Goal: Task Accomplishment & Management: Use online tool/utility

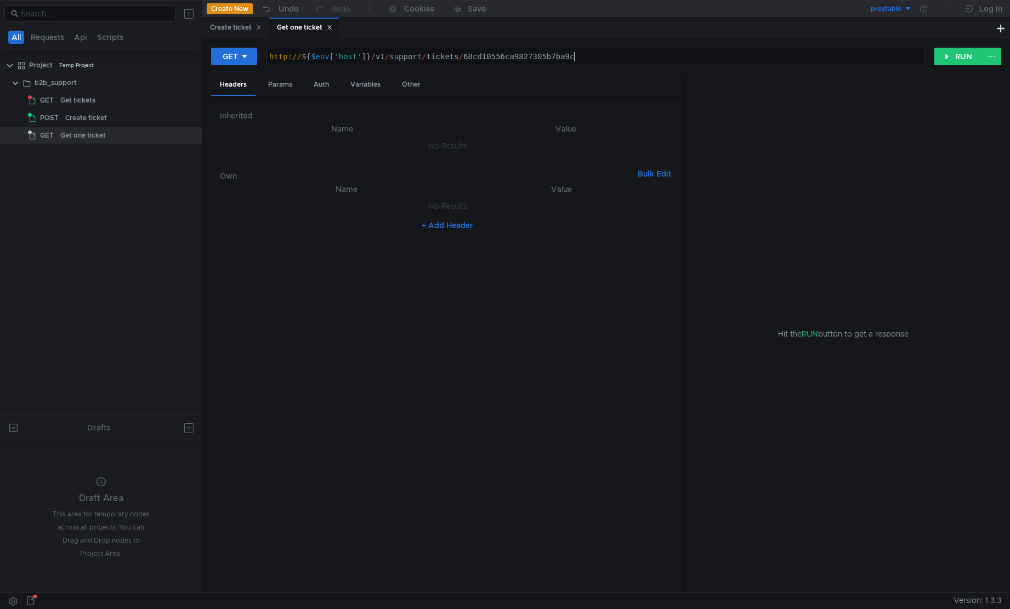
scroll to position [0, 13]
click at [585, 52] on div "http:// ${ $env [ 'host' ] } / v1 / support / tickets / 68cd10556ca9827305b7ba9c" at bounding box center [596, 66] width 658 height 28
click at [973, 55] on button "RUN" at bounding box center [959, 57] width 49 height 18
type textarea "Internal Server Error"
click at [746, 185] on div "Internal Server Error" at bounding box center [848, 383] width 308 height 439
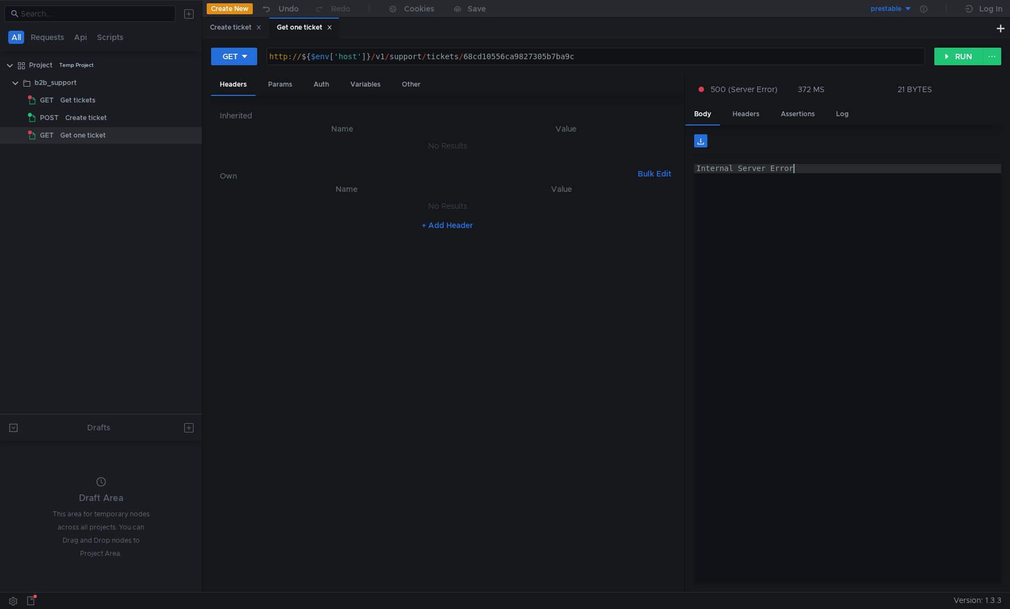
click at [540, 61] on div "http:// ${ $env [ 'host' ] } / v1 / support / tickets / 68cd10556ca9827305b7ba9c" at bounding box center [596, 66] width 658 height 28
click at [120, 117] on div "Create ticket" at bounding box center [117, 118] width 105 height 16
click at [241, 29] on div "Create ticket" at bounding box center [236, 28] width 52 height 12
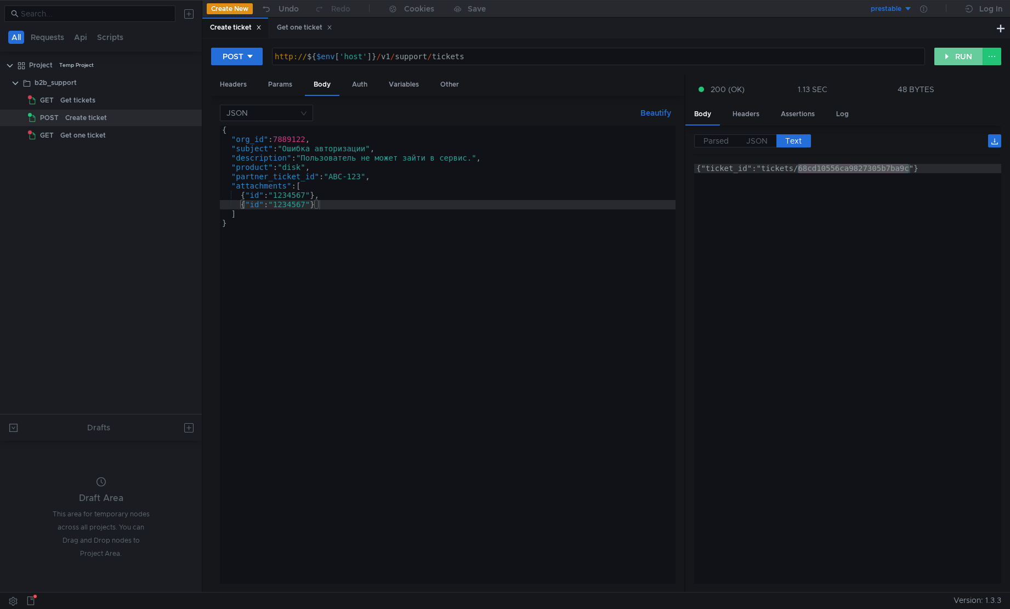
click at [956, 50] on button "RUN" at bounding box center [959, 57] width 49 height 18
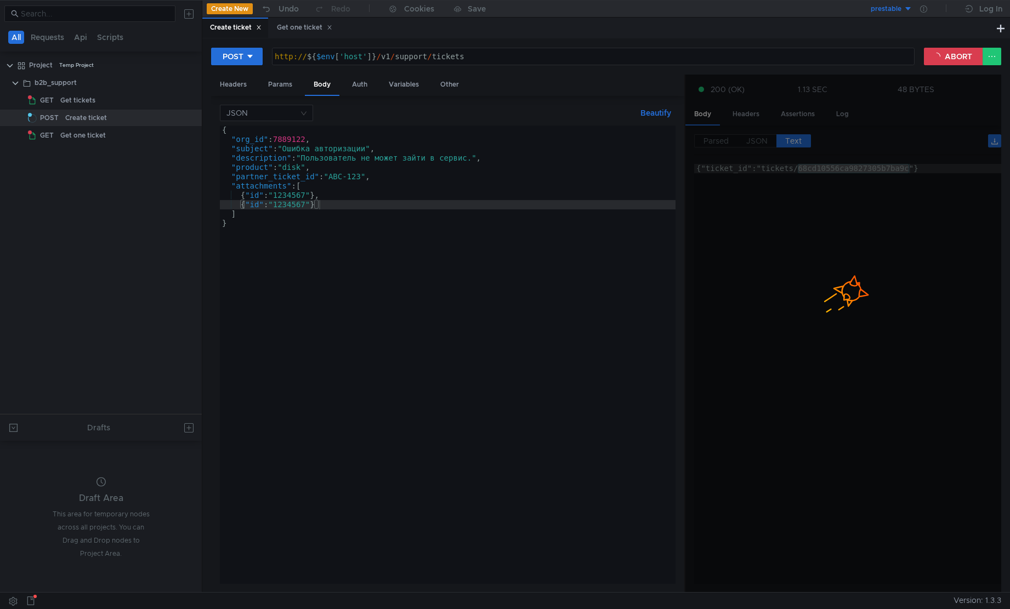
click at [850, 189] on div at bounding box center [844, 334] width 316 height 519
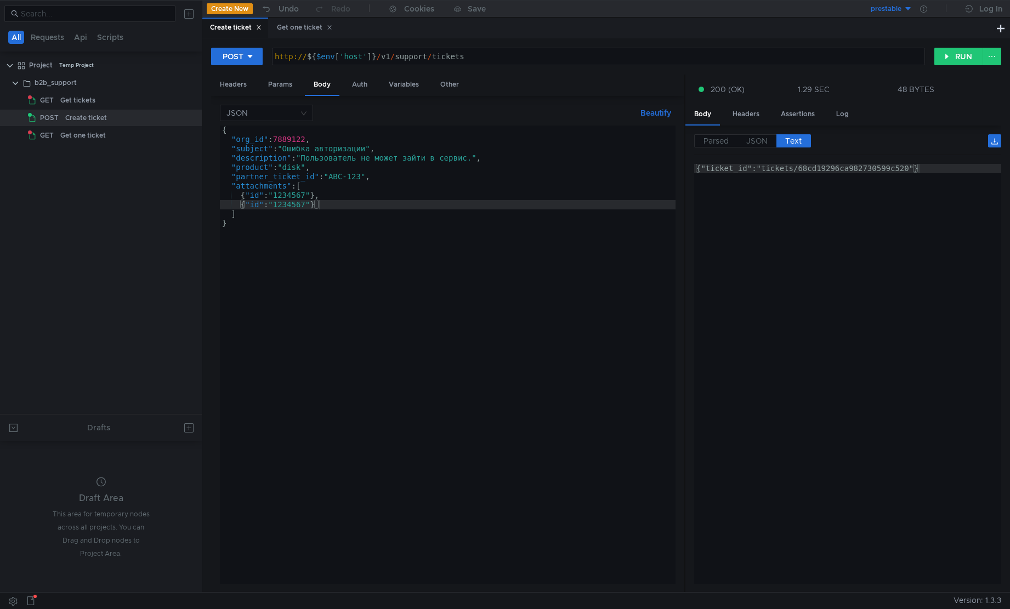
type textarea "{"ticket_id":"tickets/68cd19296ca982730599c520"}"
click at [840, 174] on div "{"ticket_id":"tickets/68cd19296ca982730599c520"}" at bounding box center [848, 383] width 308 height 439
click at [844, 162] on div "Parsed JSON Text {} ticket_id : "tickets/68cd19296ca982730599c520" {"ticket_id"…" at bounding box center [847, 359] width 307 height 450
click at [847, 167] on div "{"ticket_id":"tickets/68cd19296ca982730599c520"}" at bounding box center [848, 383] width 308 height 439
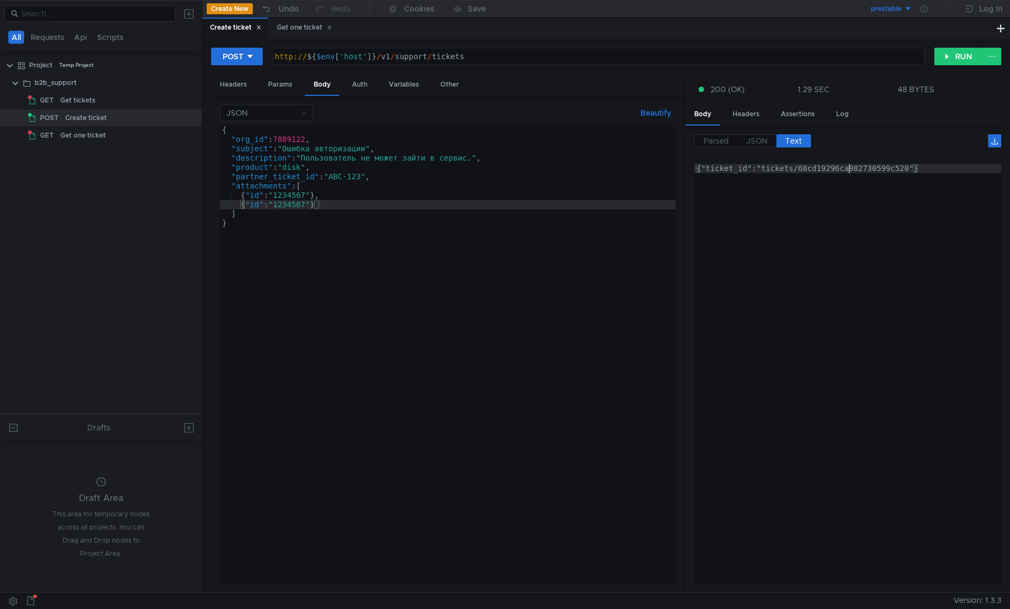
click at [847, 167] on div "{"ticket_id":"tickets/68cd19296ca982730599c520"}" at bounding box center [848, 383] width 308 height 439
click at [284, 30] on div "Get one ticket" at bounding box center [304, 28] width 55 height 12
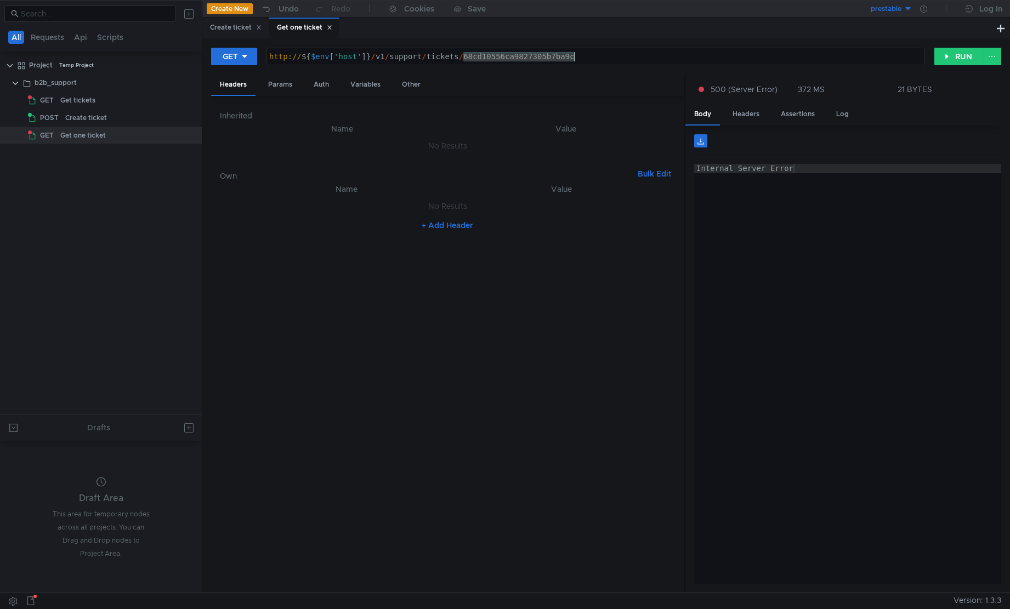
click at [517, 60] on div "http:// ${ $env [ 'host' ] } / v1 / support / tickets / 68cd10556ca9827305b7ba9c" at bounding box center [596, 56] width 658 height 16
click at [517, 60] on div "http:// ${ $env [ 'host' ] } / v1 / support / tickets / 68cd10556ca9827305b7ba9c" at bounding box center [596, 66] width 658 height 28
paste textarea "9296ca982730599c520"
type textarea "http://${$env['host']}/v1/support/tickets/68cd19296ca982730599c520"
click at [946, 63] on button "RUN" at bounding box center [959, 57] width 49 height 18
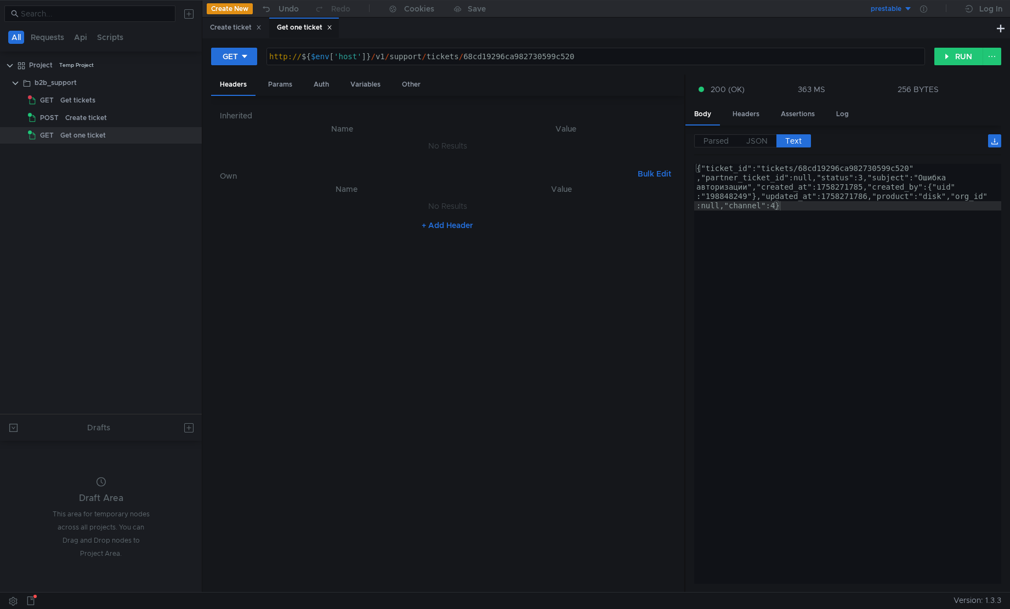
type textarea "{"ticket_id":"tickets/68cd19296ca982730599c520","partner_ticket_id":null,"statu…"
click at [775, 230] on div "{"ticket_id":"tickets/68cd19296ca982730599c520" ,"partner_ticket_id":null,"stat…" at bounding box center [848, 420] width 308 height 513
click at [762, 144] on span "JSON" at bounding box center [756, 141] width 21 height 10
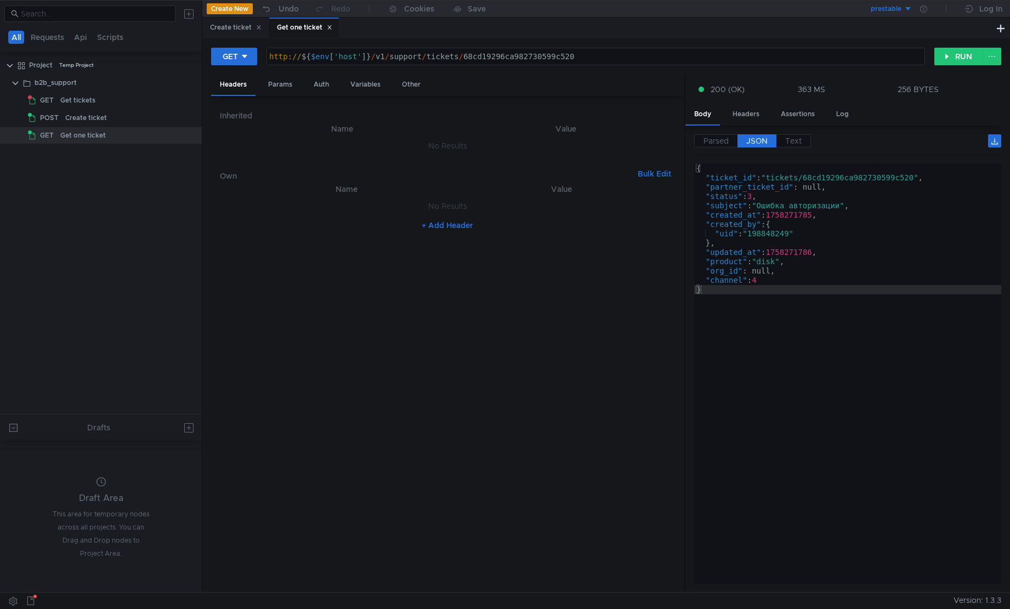
click at [764, 138] on span "JSON" at bounding box center [756, 141] width 21 height 10
click at [787, 206] on div "{ "ticket_id" : "tickets/68cd19296ca982730599c520" , "partner_ticket_id" : null…" at bounding box center [848, 383] width 308 height 439
click at [794, 217] on div "{ "ticket_id" : "tickets/68cd19296ca982730599c520" , "partner_ticket_id" : null…" at bounding box center [848, 383] width 308 height 439
click at [758, 230] on div "{ "ticket_id" : "tickets/68cd19296ca982730599c520" , "partner_ticket_id" : null…" at bounding box center [848, 383] width 308 height 439
click at [792, 254] on div "{ "ticket_id" : "tickets/68cd19296ca982730599c520" , "partner_ticket_id" : null…" at bounding box center [848, 383] width 308 height 439
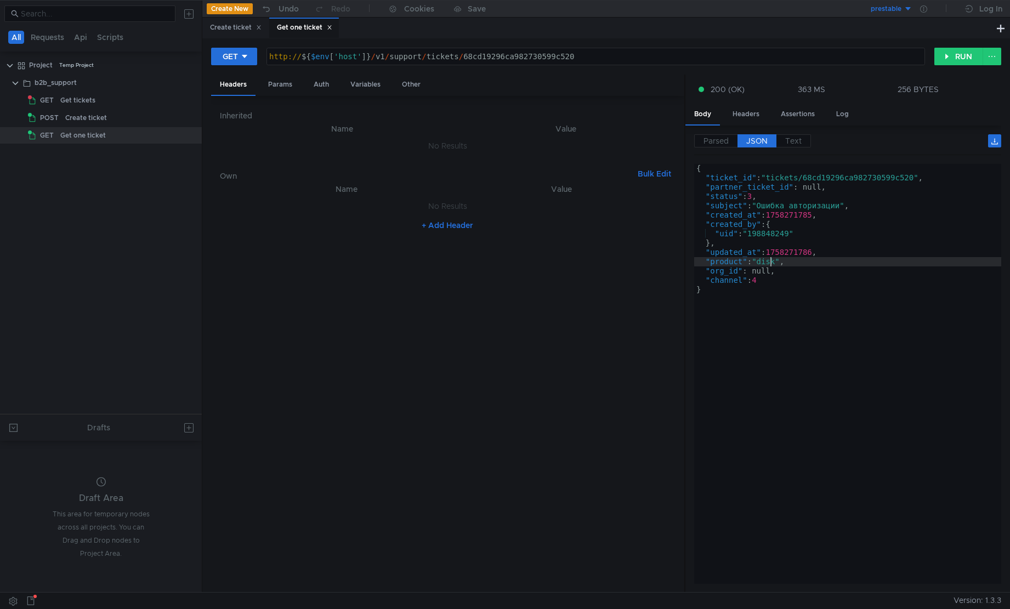
click at [772, 260] on div "{ "ticket_id" : "tickets/68cd19296ca982730599c520" , "partner_ticket_id" : null…" at bounding box center [848, 383] width 308 height 439
click at [762, 270] on div "{ "ticket_id" : "tickets/68cd19296ca982730599c520" , "partner_ticket_id" : null…" at bounding box center [848, 383] width 308 height 439
click at [758, 279] on div "{ "ticket_id" : "tickets/68cd19296ca982730599c520" , "partner_ticket_id" : null…" at bounding box center [848, 383] width 308 height 439
drag, startPoint x: 768, startPoint y: 279, endPoint x: 755, endPoint y: 281, distance: 13.9
click at [755, 281] on div "{ "ticket_id" : "tickets/68cd19296ca982730599c520" , "partner_ticket_id" : null…" at bounding box center [848, 383] width 308 height 439
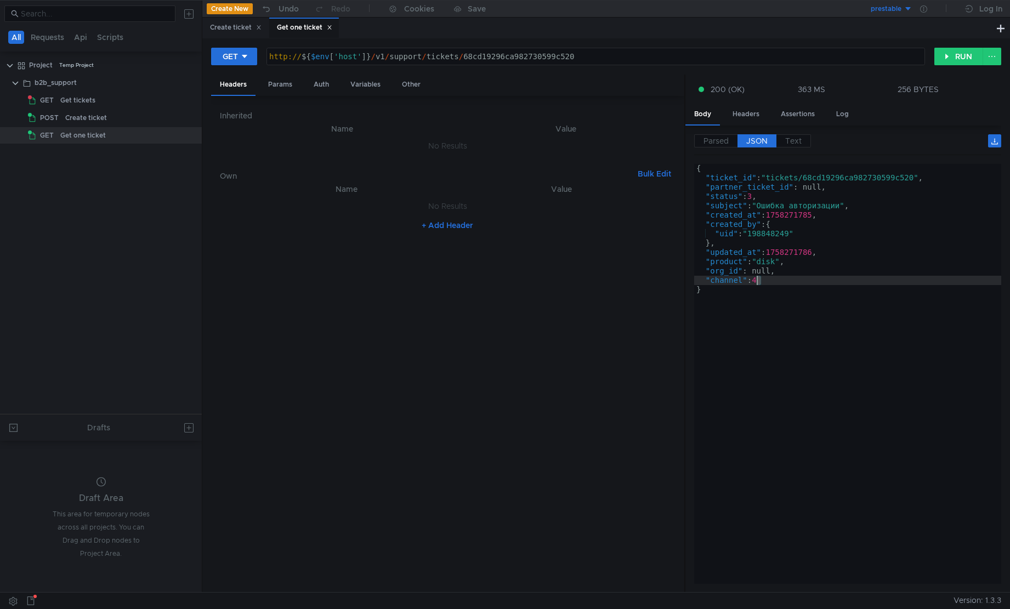
click at [761, 301] on div "{ "ticket_id" : "tickets/68cd19296ca982730599c520" , "partner_ticket_id" : null…" at bounding box center [848, 383] width 308 height 439
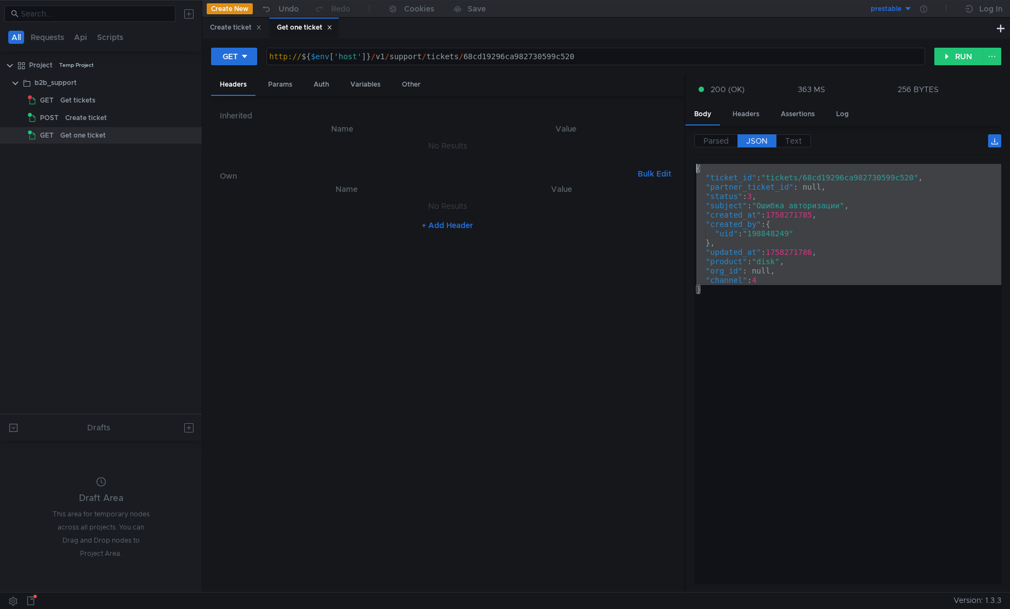
drag, startPoint x: 791, startPoint y: 325, endPoint x: 683, endPoint y: 173, distance: 186.5
click at [683, 173] on as-split "Headers Params Auth Variables Other Inherited Name Value No Results Own Bulk Ed…" at bounding box center [606, 334] width 790 height 519
click at [779, 296] on div "{ "ticket_id" : "tickets/68cd19296ca982730599c520" , "partner_ticket_id" : null…" at bounding box center [847, 374] width 307 height 420
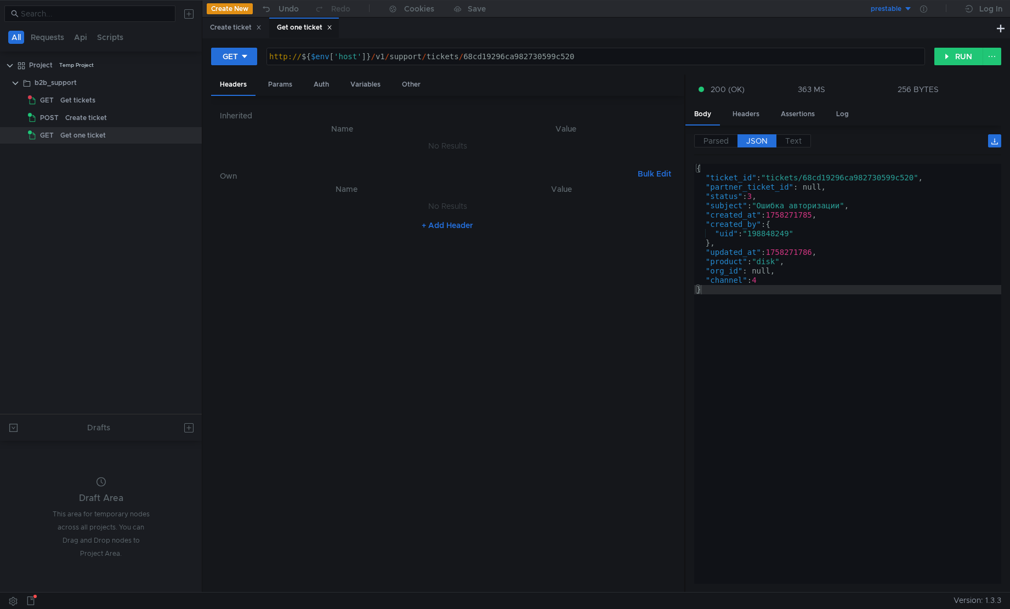
drag, startPoint x: 488, startPoint y: 225, endPoint x: 410, endPoint y: 226, distance: 77.3
click at [410, 226] on div "+ Add Header" at bounding box center [447, 226] width 455 height 18
drag, startPoint x: 405, startPoint y: 229, endPoint x: 512, endPoint y: 264, distance: 113.2
click at [503, 240] on nz-table "Name Value No Results + Add Header" at bounding box center [447, 383] width 455 height 401
click at [792, 350] on div "{ "ticket_id" : "tickets/68cd19296ca982730599c520" , "partner_ticket_id" : null…" at bounding box center [848, 383] width 308 height 439
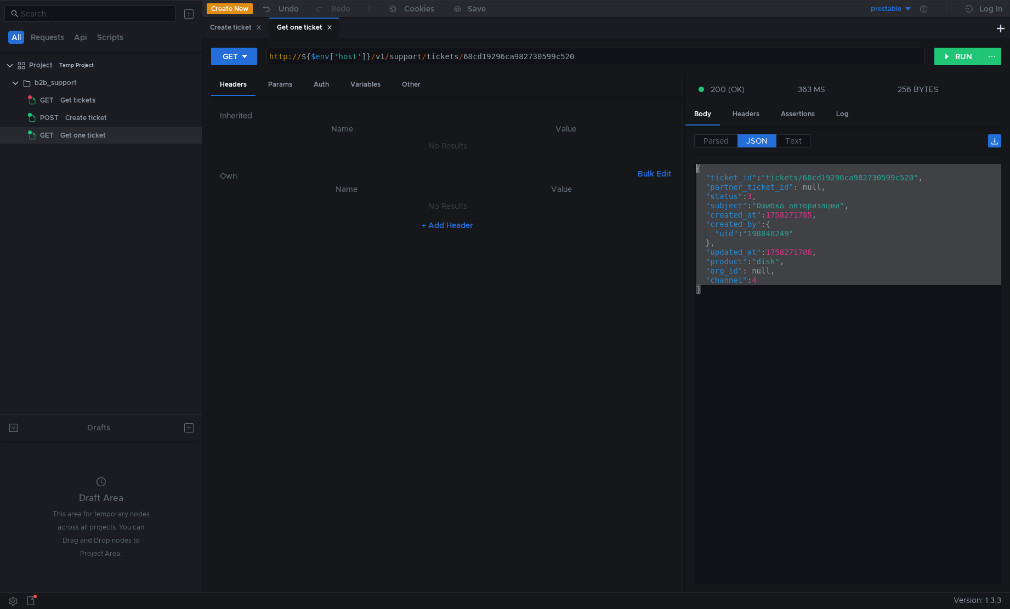
drag, startPoint x: 909, startPoint y: 386, endPoint x: 660, endPoint y: 160, distance: 335.9
click at [660, 162] on as-split "Headers Params Auth Variables Other Inherited Name Value No Results Own Bulk Ed…" at bounding box center [606, 334] width 790 height 519
click at [661, 157] on div "Inherited Name Value No Results Own Bulk Edit XXXXXXXXXXXXXXXXXXXXXXXXXXXXXXXXX…" at bounding box center [447, 344] width 455 height 479
click at [772, 297] on div "{ "ticket_id" : "tickets/68cd19296ca982730599c520" , "partner_ticket_id" : null…" at bounding box center [847, 374] width 307 height 420
drag, startPoint x: 778, startPoint y: 344, endPoint x: 622, endPoint y: 161, distance: 240.8
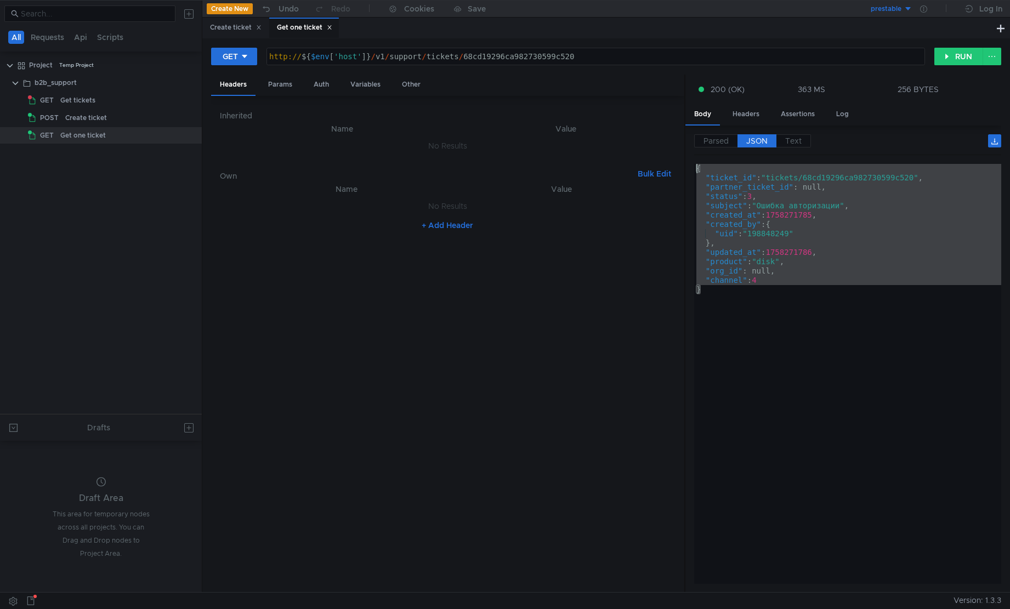
click at [622, 161] on as-split "Headers Params Auth Variables Other Inherited Name Value No Results Own Bulk Ed…" at bounding box center [606, 334] width 790 height 519
click at [763, 279] on div "{ "ticket_id" : "tickets/68cd19296ca982730599c520" , "partner_ticket_id" : null…" at bounding box center [847, 374] width 307 height 420
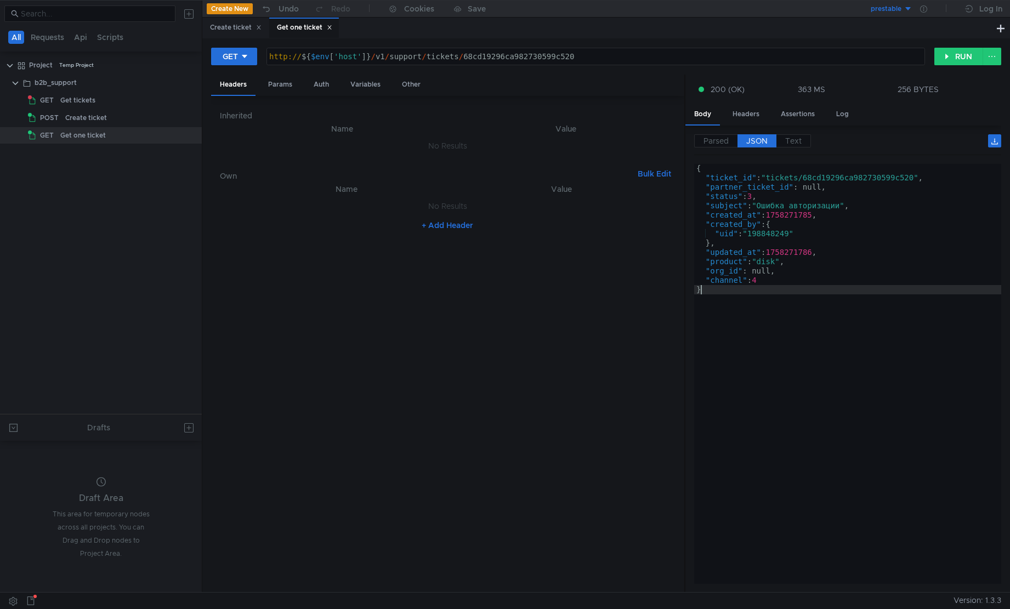
click at [775, 296] on div "{ "ticket_id" : "tickets/68cd19296ca982730599c520" , "partner_ticket_id" : null…" at bounding box center [848, 383] width 308 height 439
type textarea "}"
click at [120, 124] on div "Create ticket" at bounding box center [117, 118] width 105 height 16
click at [233, 32] on div "Create ticket" at bounding box center [236, 28] width 52 height 12
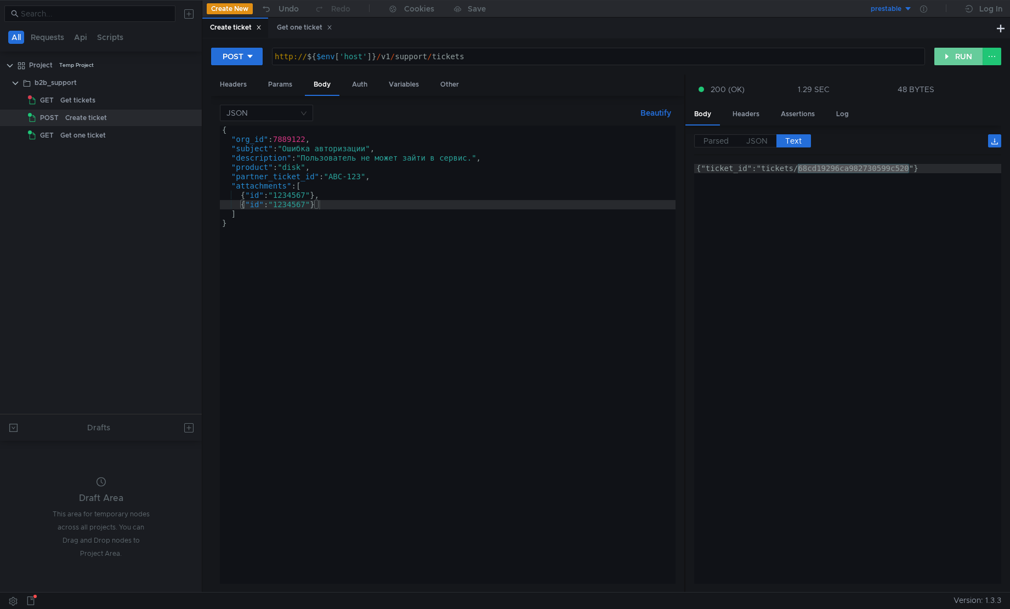
click at [948, 56] on button "RUN" at bounding box center [959, 57] width 49 height 18
type textarea "{"ticket_id":"tickets/68cd19c16ca9827305a9e339"}"
click at [875, 167] on div "{"ticket_id":"tickets/68cd19c16ca9827305a9e339"}" at bounding box center [848, 383] width 308 height 439
click at [118, 138] on div "Get one ticket" at bounding box center [115, 135] width 110 height 16
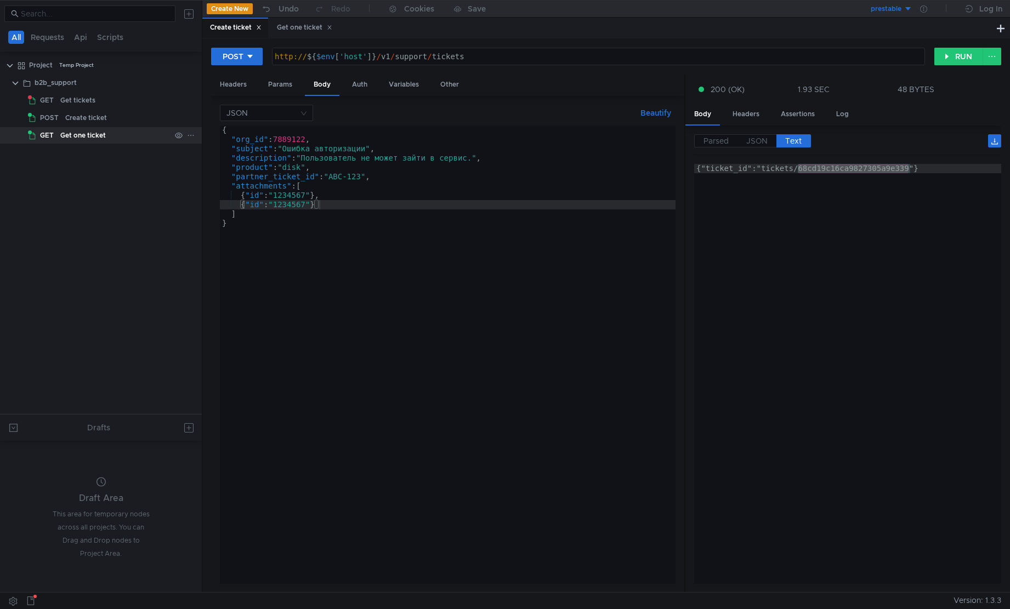
click at [96, 140] on div "Get one ticket" at bounding box center [83, 135] width 46 height 16
click at [829, 172] on div "{"ticket_id":"tickets/68cd19c16ca9827305a9e339"}" at bounding box center [847, 374] width 307 height 420
click at [829, 172] on div "{"ticket_id":"tickets/68cd19c16ca9827305a9e339"}" at bounding box center [848, 383] width 308 height 439
click at [853, 191] on div "{"ticket_id":"tickets/68cd19c16ca9827305a9e339"}" at bounding box center [848, 383] width 308 height 439
click at [867, 172] on div "{"ticket_id":"tickets/68cd19c16ca9827305a9e339"}" at bounding box center [848, 383] width 308 height 439
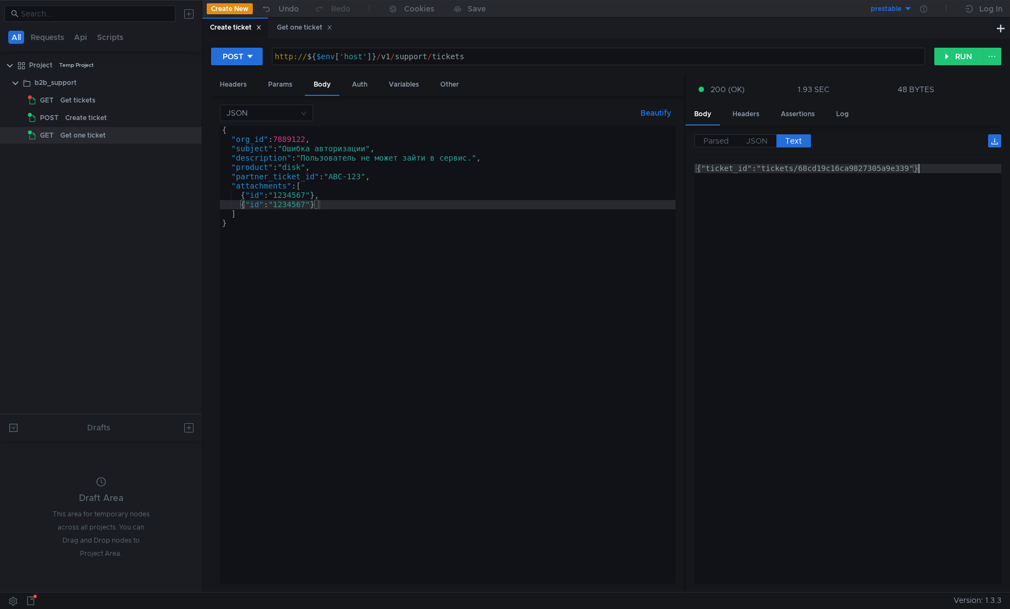
click at [867, 172] on div "{"ticket_id":"tickets/68cd19c16ca9827305a9e339"}" at bounding box center [848, 383] width 308 height 439
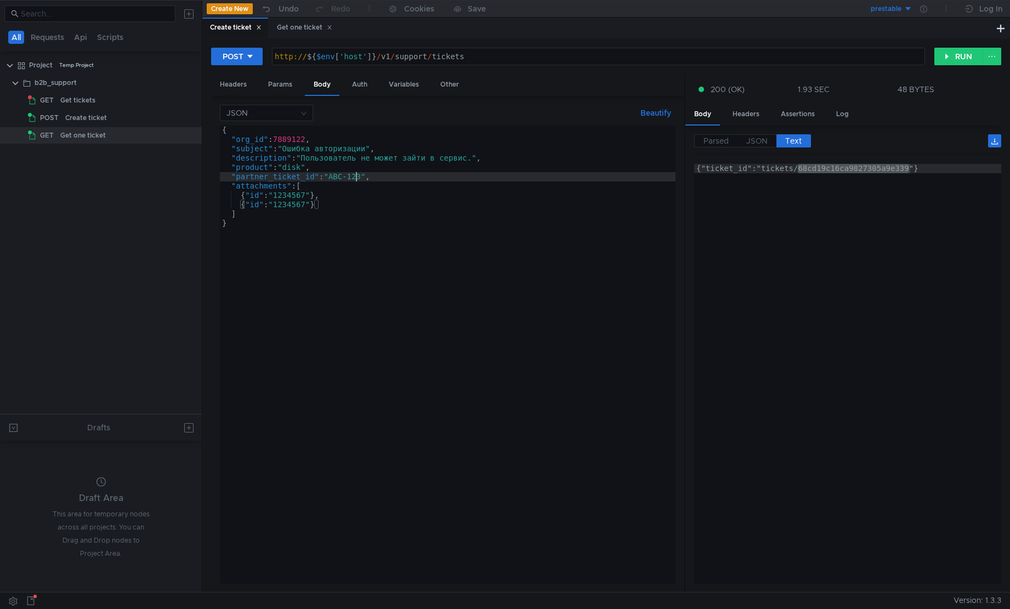
click at [355, 176] on div "{ "org_id" : 7889122 , "subject" : "Ошибка авторизации" , "description" : "Поль…" at bounding box center [448, 364] width 456 height 477
click at [365, 191] on div "{ "org_id" : 7889122 , "subject" : "Ошибка авторизации" , "description" : "Поль…" at bounding box center [448, 364] width 456 height 477
type textarea ""attachments": ["
click at [71, 137] on div "Get one ticket" at bounding box center [83, 135] width 46 height 16
click at [296, 33] on div "Get one ticket" at bounding box center [304, 28] width 55 height 12
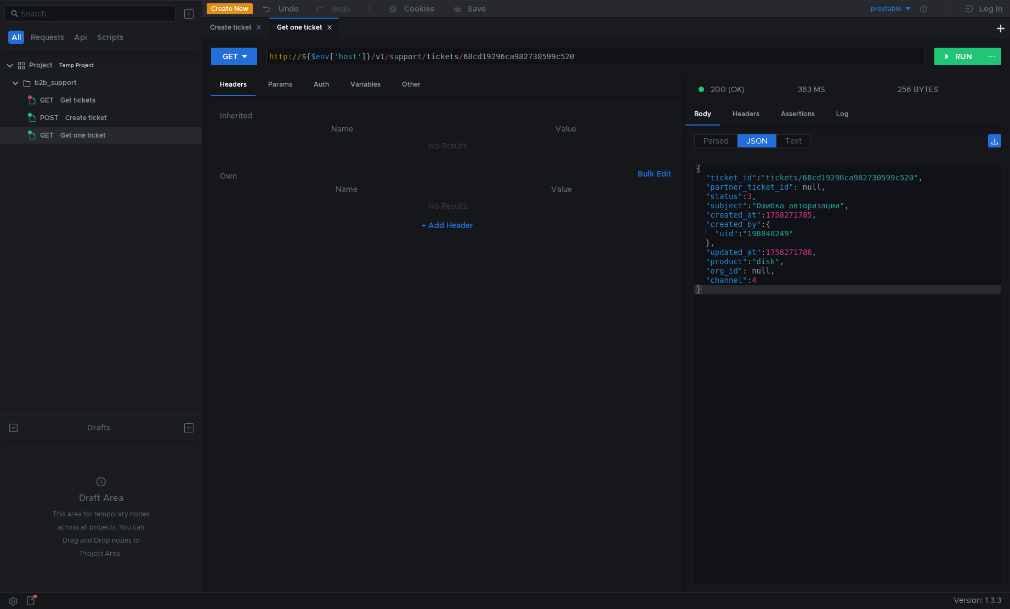
click at [503, 58] on div "http:// ${ $env [ 'host' ] } / v1 / support / tickets / 68cd19296ca982730599c520" at bounding box center [596, 66] width 658 height 28
paste textarea "c16ca9827305a9e339"
type textarea "http://${$env['host']}/v1/support/tickets/68cd19c16ca9827305a9e339"
click at [952, 60] on button "RUN" at bounding box center [959, 57] width 49 height 18
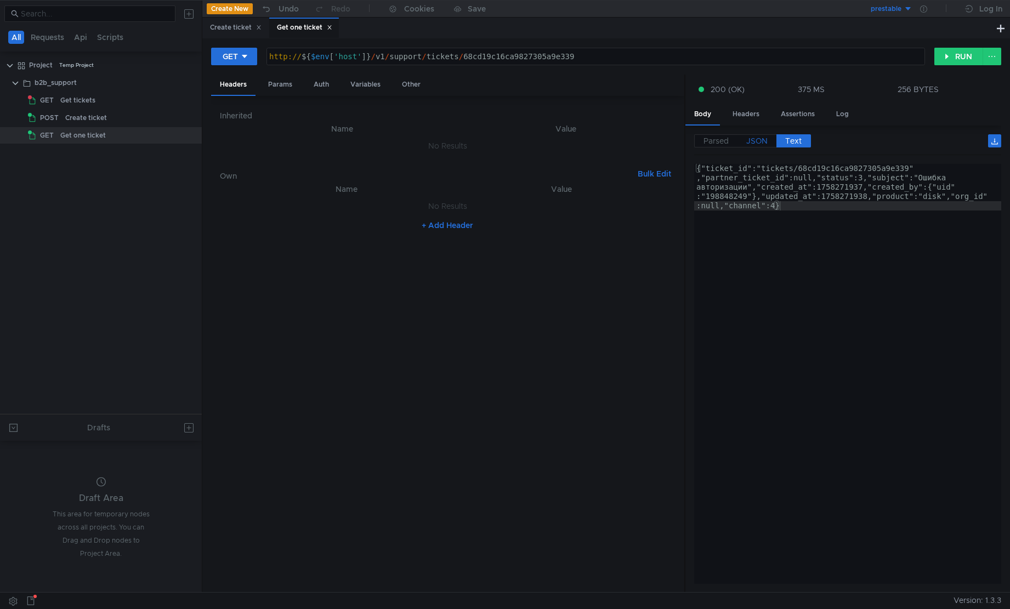
click at [761, 145] on span "JSON" at bounding box center [756, 141] width 21 height 10
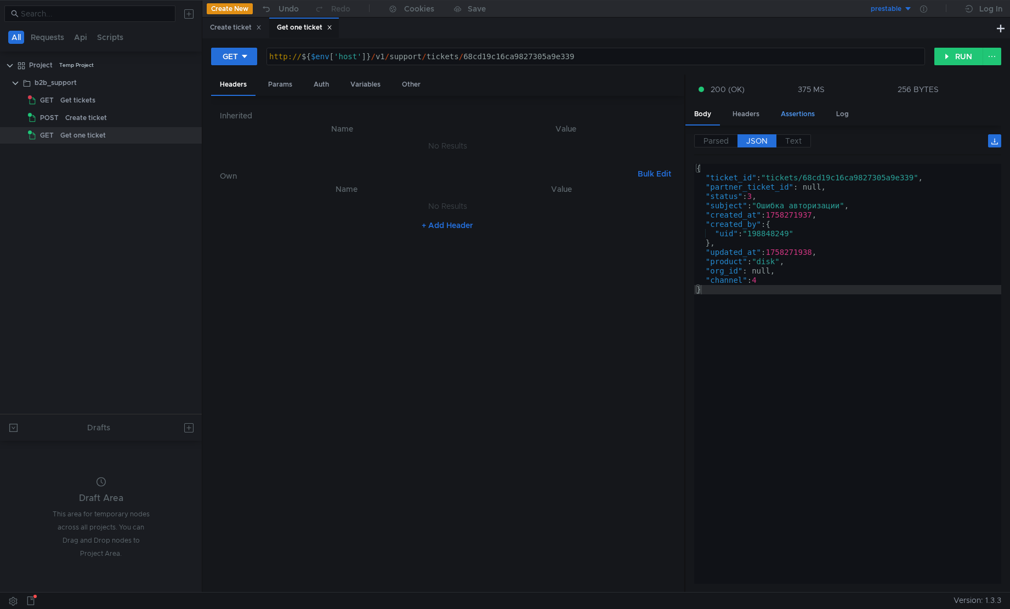
click at [808, 122] on div "Assertions" at bounding box center [798, 114] width 52 height 20
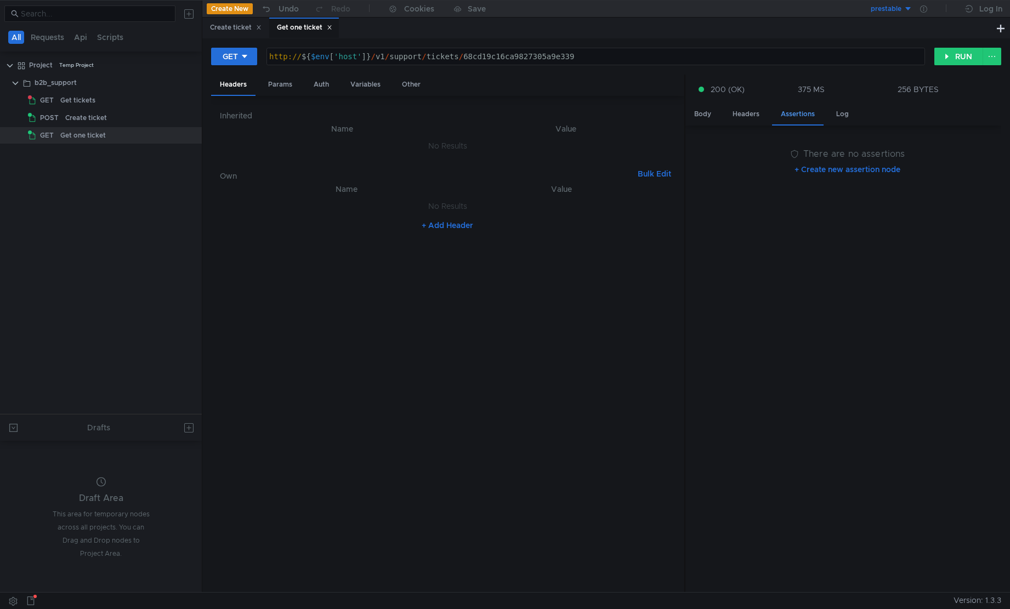
click at [811, 117] on div "Assertions" at bounding box center [798, 114] width 52 height 21
click at [741, 118] on div "Headers" at bounding box center [746, 114] width 44 height 20
click at [707, 117] on div "Body" at bounding box center [703, 114] width 35 height 20
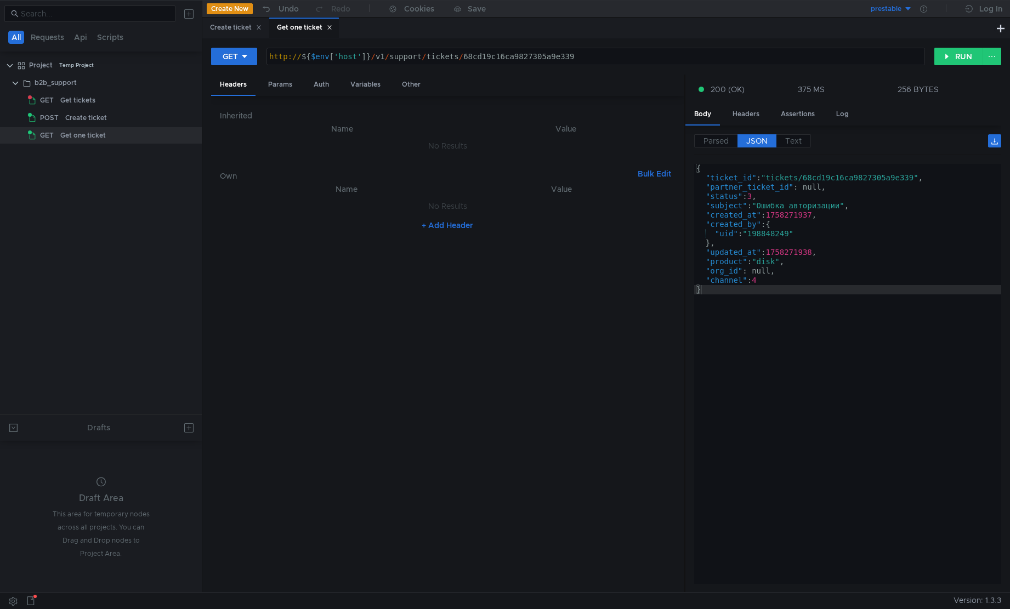
click at [834, 201] on div "{ "ticket_id" : "tickets/68cd19c16ca9827305a9e339" , "partner_ticket_id" : null…" at bounding box center [848, 383] width 308 height 439
click at [483, 274] on nz-table "Name Value No Results + Add Header" at bounding box center [447, 383] width 455 height 401
click at [874, 277] on div "{ "ticket_id" : "tickets/68cd19c16ca9827305a9e339" , "partner_ticket_id" : null…" at bounding box center [848, 383] width 308 height 439
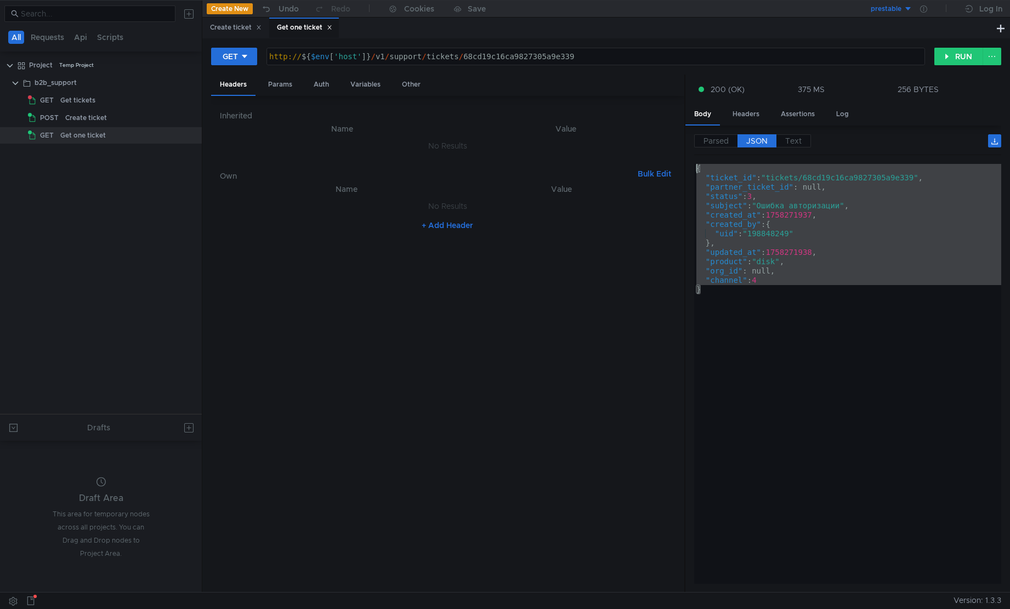
drag, startPoint x: 845, startPoint y: 302, endPoint x: 690, endPoint y: 163, distance: 208.2
click at [690, 163] on div "Parsed JSON Text {} ticket_id : "tickets/68cd19c16ca9827305a9e339" partner_tick…" at bounding box center [844, 359] width 316 height 467
click at [775, 277] on div "{ "ticket_id" : "tickets/68cd19c16ca9827305a9e339" , "partner_ticket_id" : null…" at bounding box center [847, 374] width 307 height 420
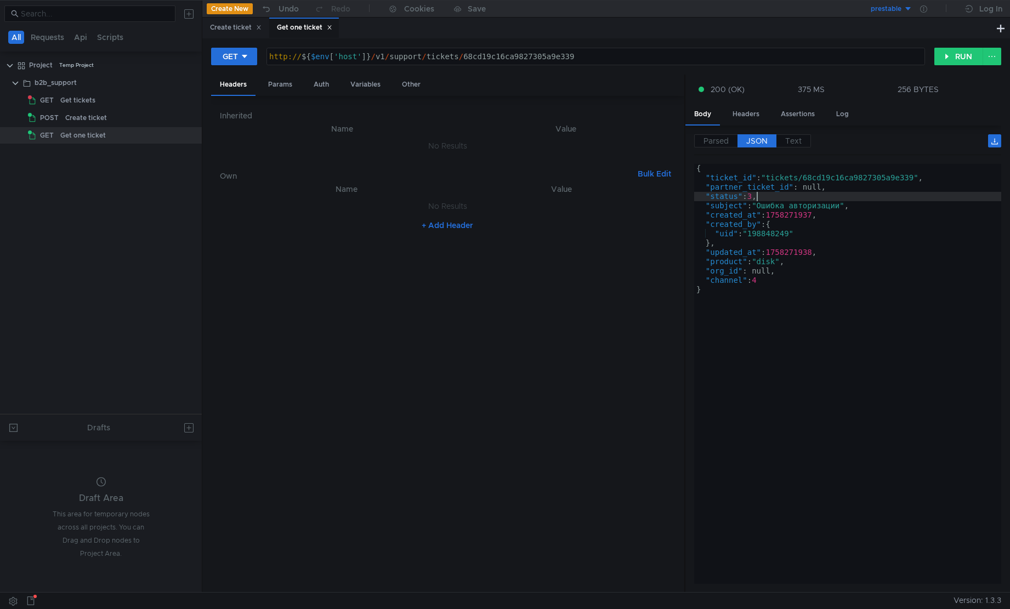
click at [757, 198] on div "{ "ticket_id" : "tickets/68cd19c16ca9827305a9e339" , "partner_ticket_id" : null…" at bounding box center [848, 383] width 308 height 439
click at [752, 196] on div "{ "ticket_id" : "tickets/68cd19c16ca9827305a9e339" , "partner_ticket_id" : null…" at bounding box center [848, 383] width 308 height 439
click at [774, 278] on div "{ "ticket_id" : "tickets/68cd19c16ca9827305a9e339" , "partner_ticket_id" : null…" at bounding box center [848, 383] width 308 height 439
type textarea ""channel": 4"
click at [114, 97] on div "Get tickets" at bounding box center [115, 100] width 110 height 16
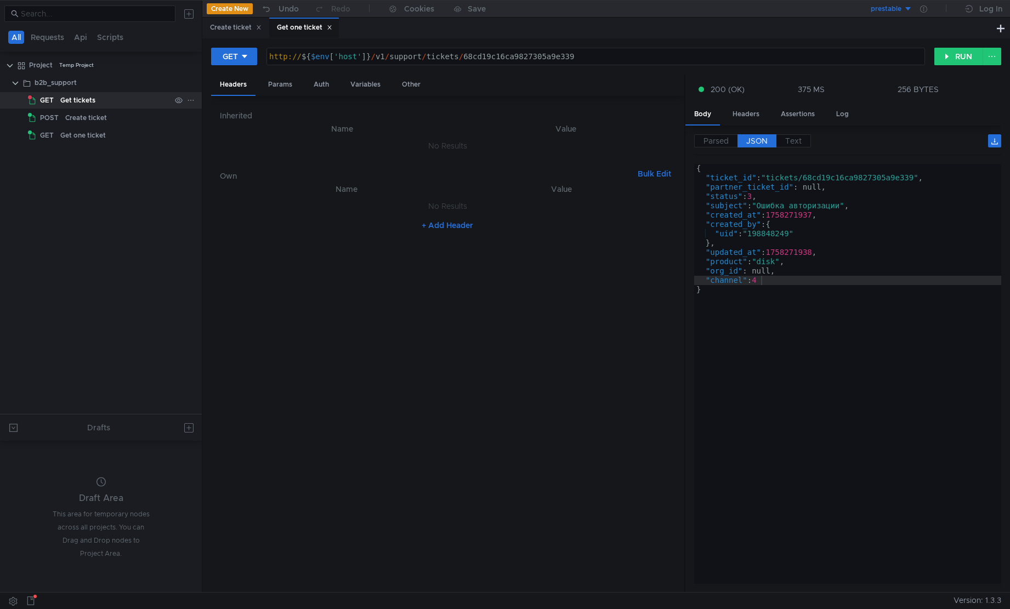
click at [66, 101] on div "Get tickets" at bounding box center [77, 100] width 35 height 16
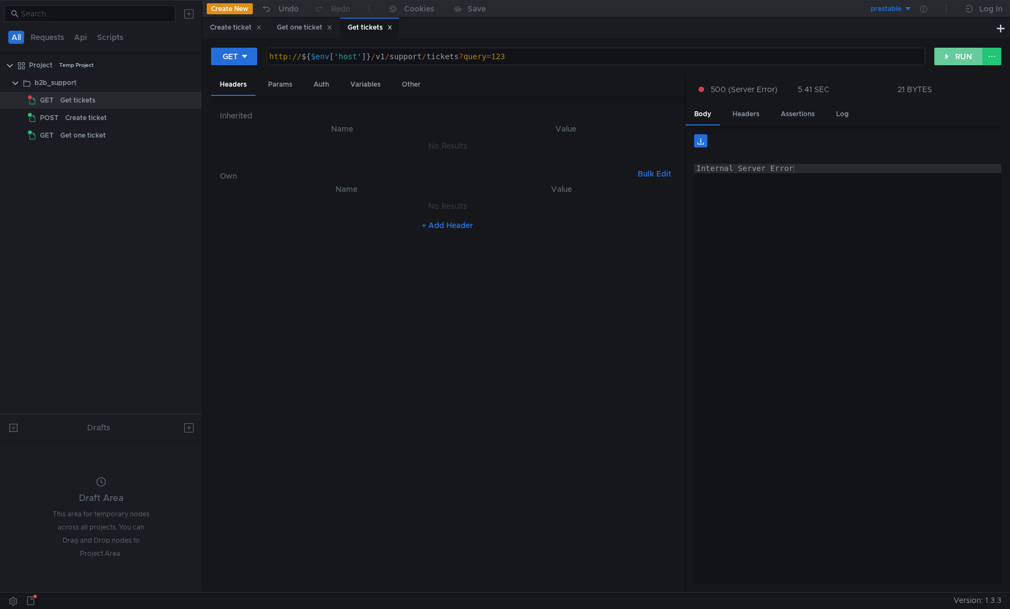
click at [953, 60] on button "RUN" at bounding box center [959, 57] width 49 height 18
click at [88, 136] on div "Get one ticket" at bounding box center [83, 135] width 46 height 16
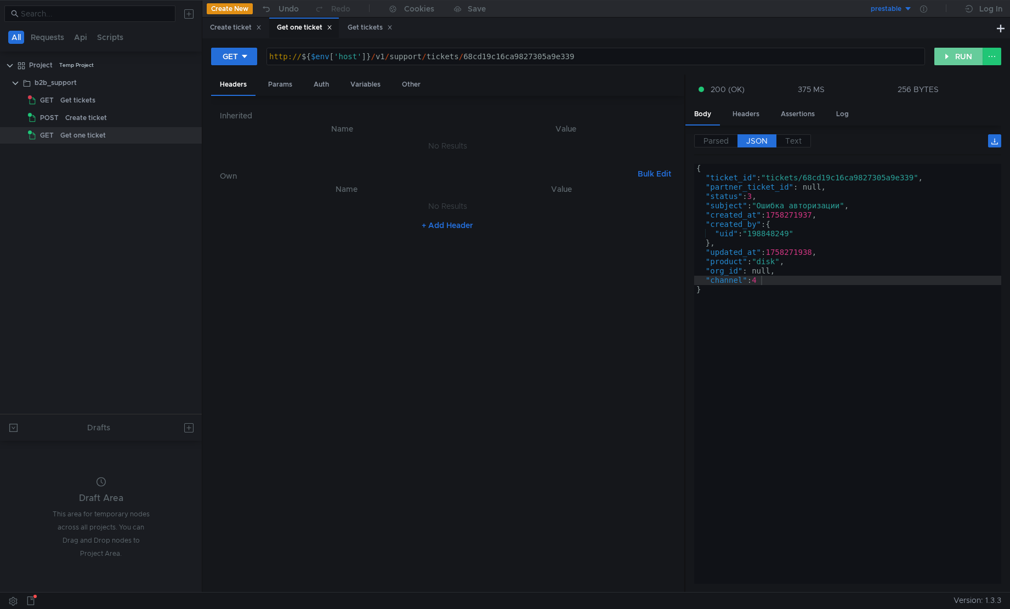
click at [953, 60] on button "RUN" at bounding box center [959, 57] width 49 height 18
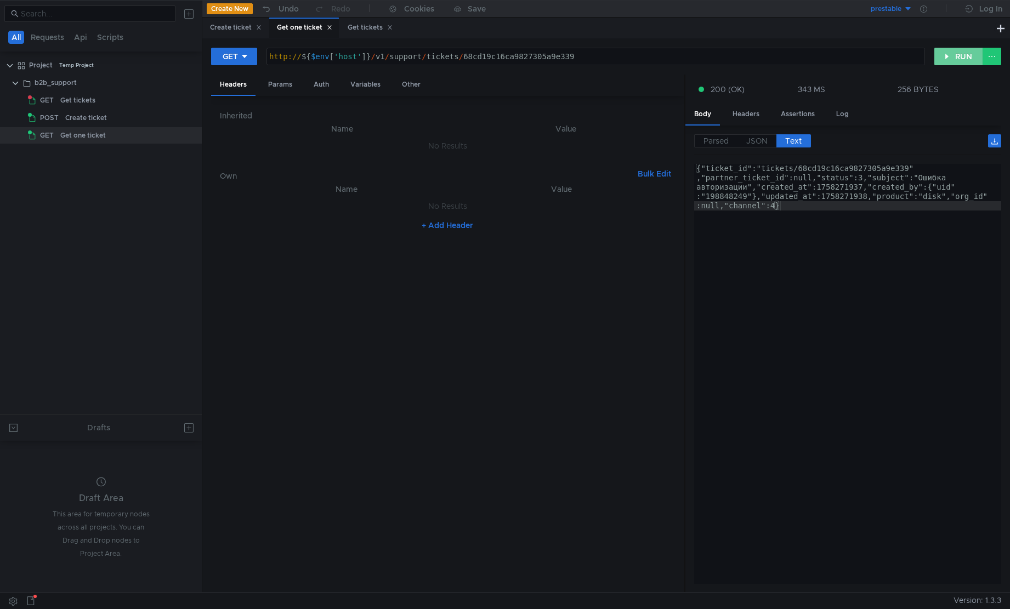
click at [949, 59] on button "RUN" at bounding box center [959, 57] width 49 height 18
type textarea "{"ticket_id":"tickets/68cd19c16ca9827305a9e339","partner_ticket_id":null,"statu…"
click at [851, 226] on div "{"ticket_id":"tickets/68cd19c16ca9827305a9e339" ,"partner_ticket_id":null,"stat…" at bounding box center [848, 420] width 308 height 513
click at [877, 251] on div "{"ticket_id":"tickets/68cd19c16ca9827305a9e339" ,"partner_ticket_id":null,"stat…" at bounding box center [848, 420] width 308 height 513
click at [190, 136] on icon at bounding box center [191, 136] width 8 height 8
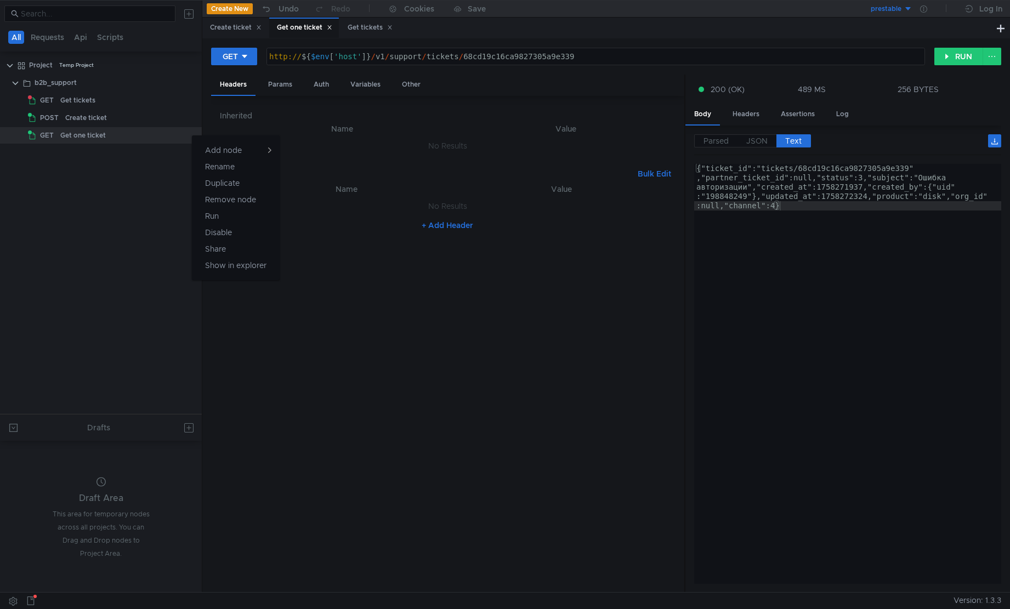
click at [137, 194] on div at bounding box center [505, 304] width 1010 height 609
click at [187, 120] on icon at bounding box center [191, 118] width 8 height 8
click at [249, 172] on button "Duplicate" at bounding box center [236, 165] width 88 height 16
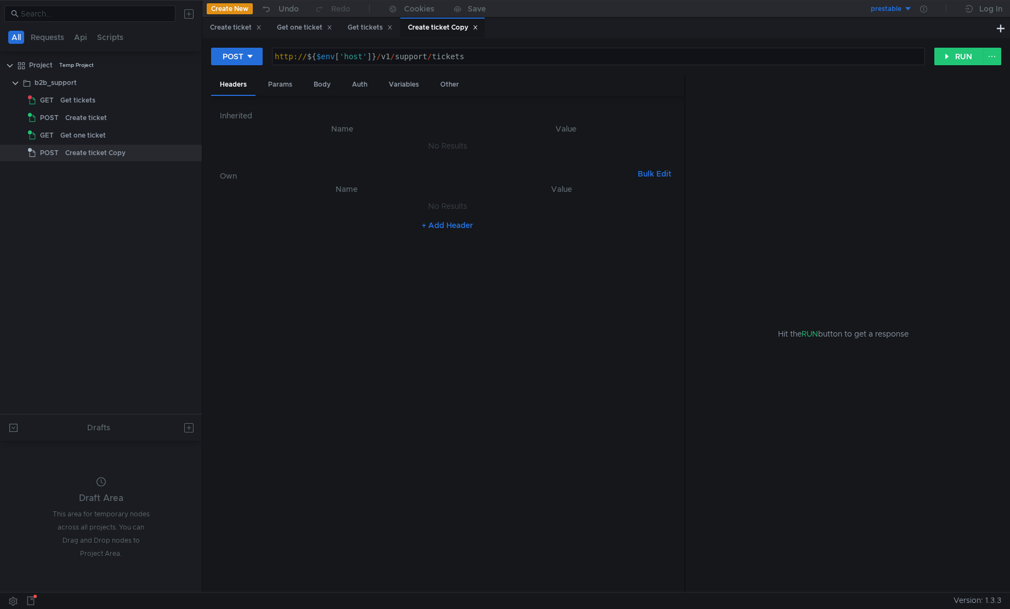
click at [469, 59] on div "http:// ${ $env [ 'host' ] } / v1 / support / tickets" at bounding box center [599, 66] width 652 height 28
type textarea "http://${$env['host']}/v1/support/tickets/attachments"
click at [120, 131] on div "Get one ticket" at bounding box center [115, 135] width 110 height 16
click at [89, 153] on div "Create ticket Copy" at bounding box center [95, 153] width 60 height 16
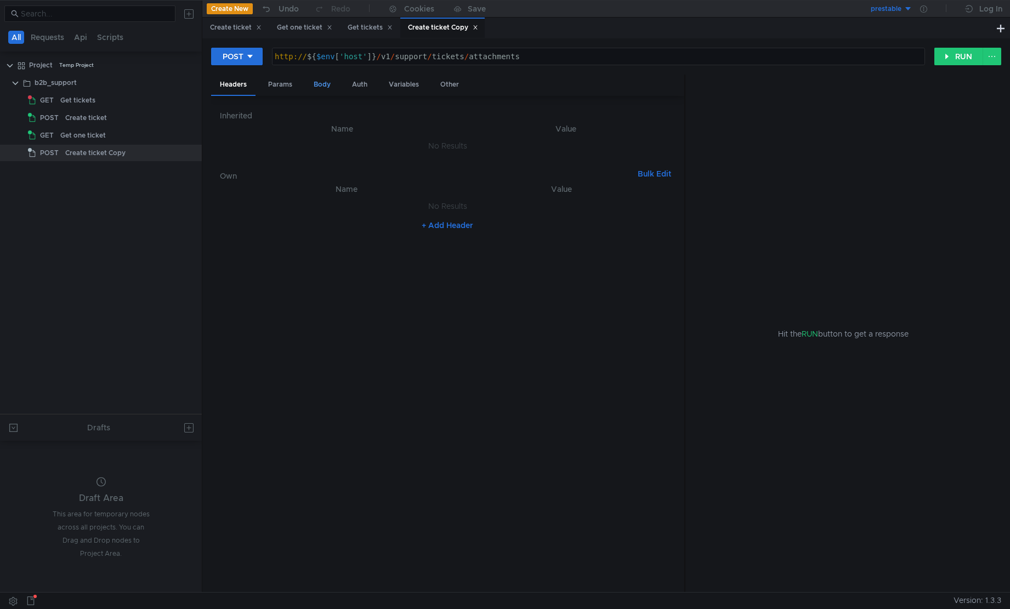
click at [319, 84] on div "Body" at bounding box center [322, 85] width 35 height 20
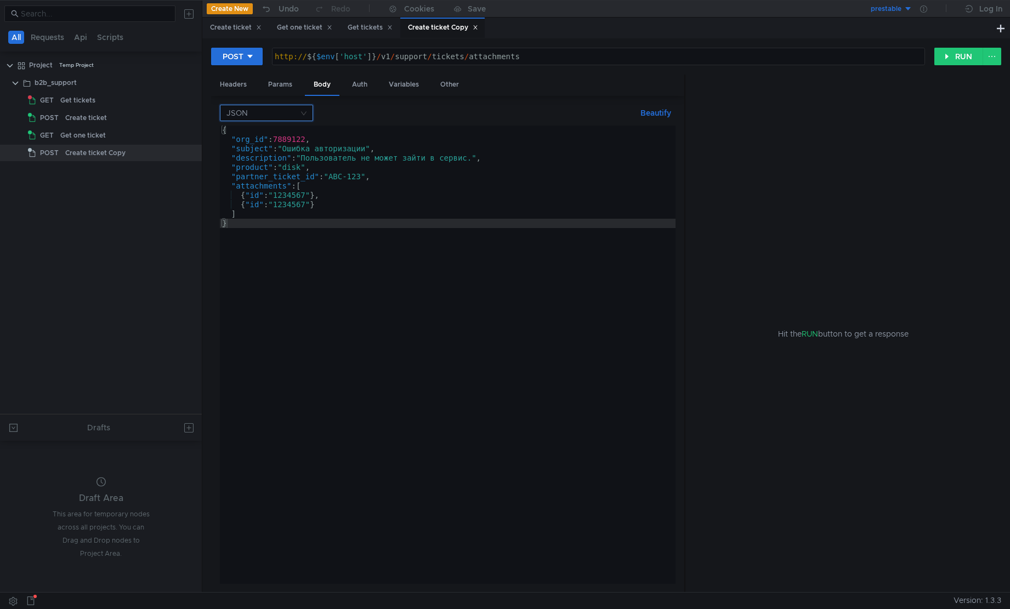
click at [260, 117] on input at bounding box center [262, 112] width 72 height 15
click at [269, 180] on nz-option-item "File" at bounding box center [266, 187] width 93 height 18
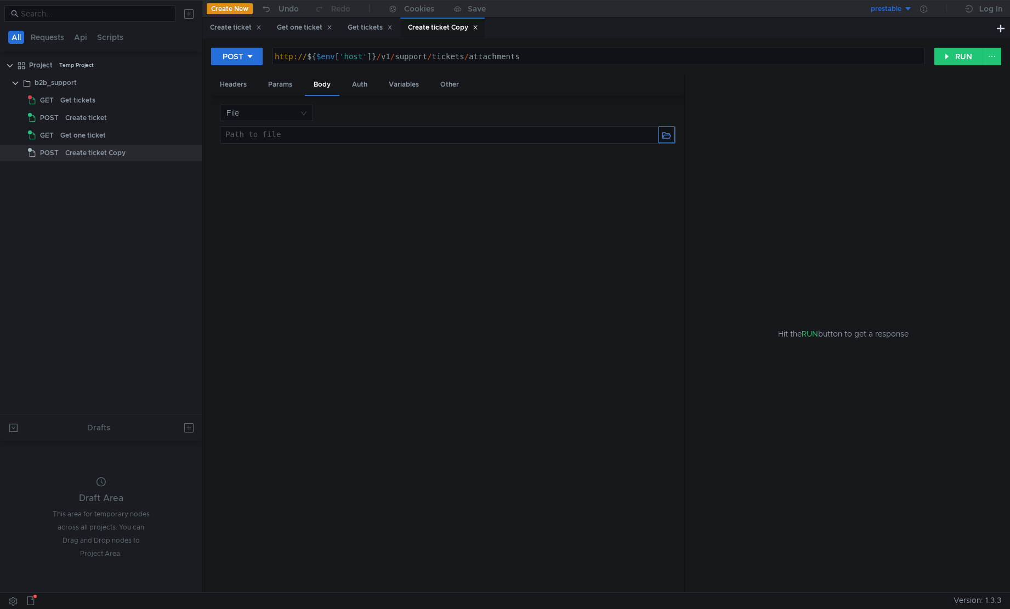
click at [662, 133] on button "button" at bounding box center [667, 135] width 16 height 16
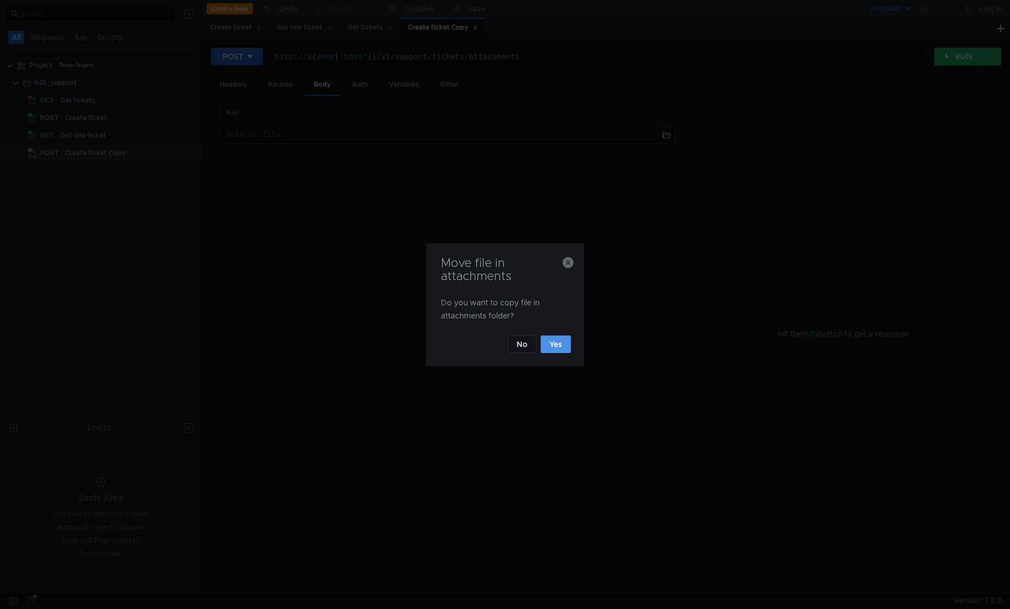
click at [557, 350] on button "Yes" at bounding box center [556, 345] width 30 height 18
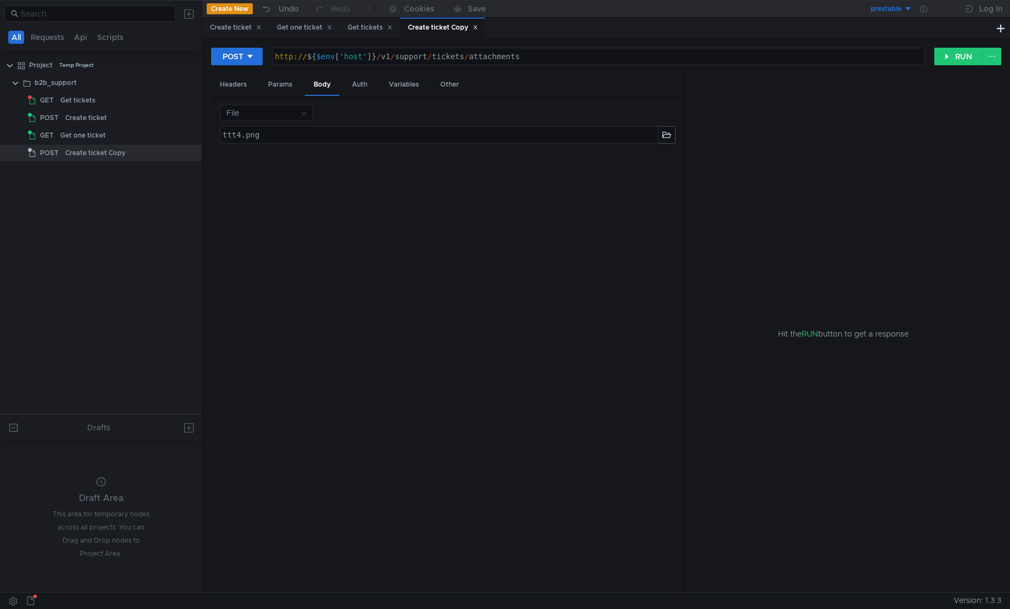
type textarea "ttt4.png"
click at [315, 134] on div "ttt4.png" at bounding box center [438, 145] width 437 height 28
click at [300, 113] on nz-select-top-control "File" at bounding box center [266, 113] width 93 height 16
click at [300, 113] on div at bounding box center [505, 304] width 1010 height 609
click at [354, 376] on div "ttt4.png ttt4.png ההההההההההההההההההההההההההההההההההההההההההההההההההההההההההההה…" at bounding box center [447, 355] width 455 height 458
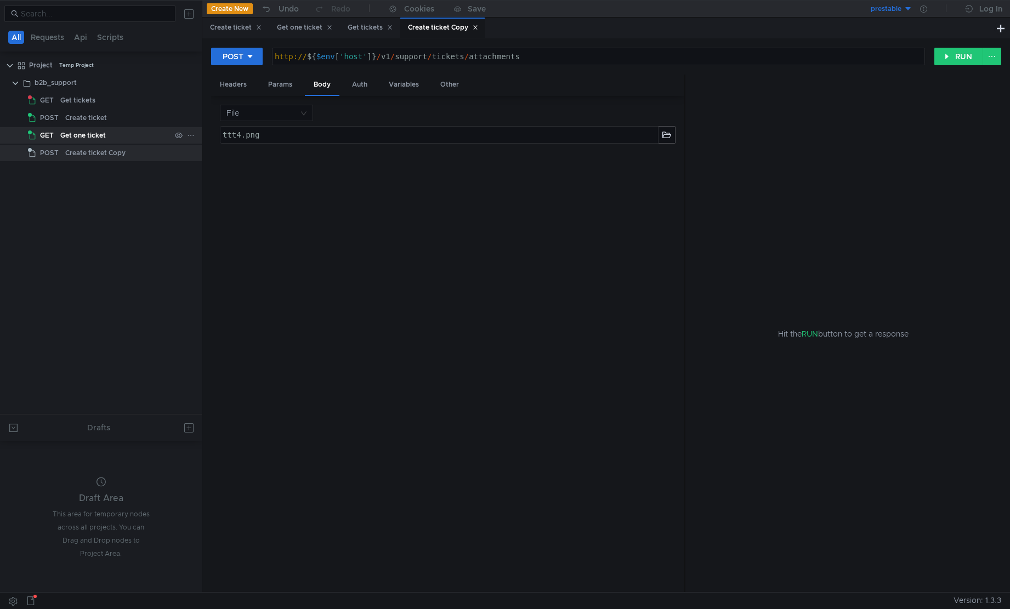
click at [88, 139] on div "Get one ticket" at bounding box center [83, 135] width 46 height 16
click at [191, 119] on icon at bounding box center [191, 118] width 8 height 8
click at [236, 166] on app-tour-anchor "Duplicate" at bounding box center [222, 165] width 35 height 13
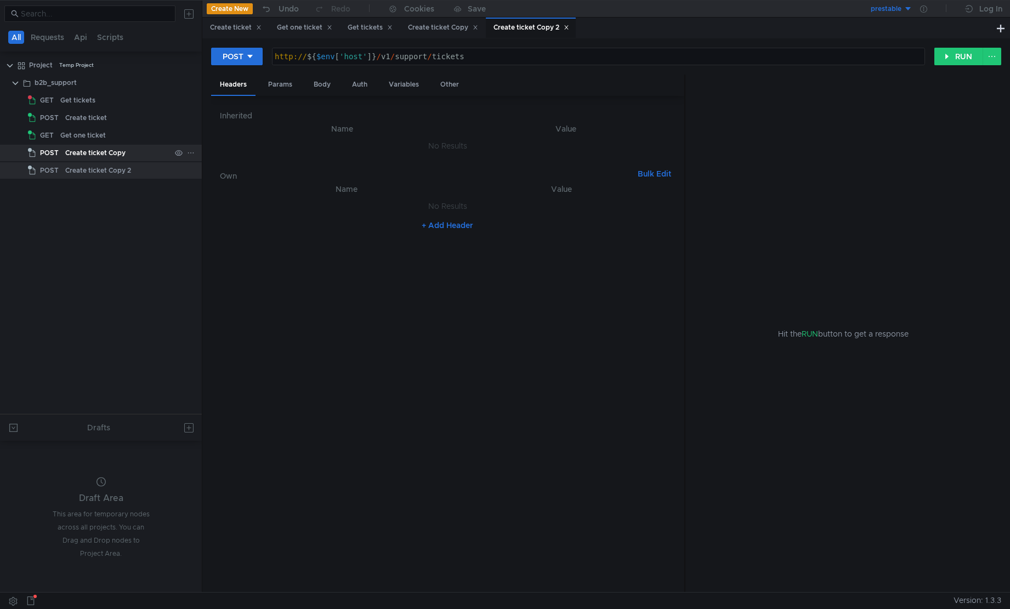
click at [189, 153] on icon at bounding box center [191, 153] width 8 height 8
click at [227, 190] on app-tour-anchor "Rename" at bounding box center [220, 184] width 30 height 13
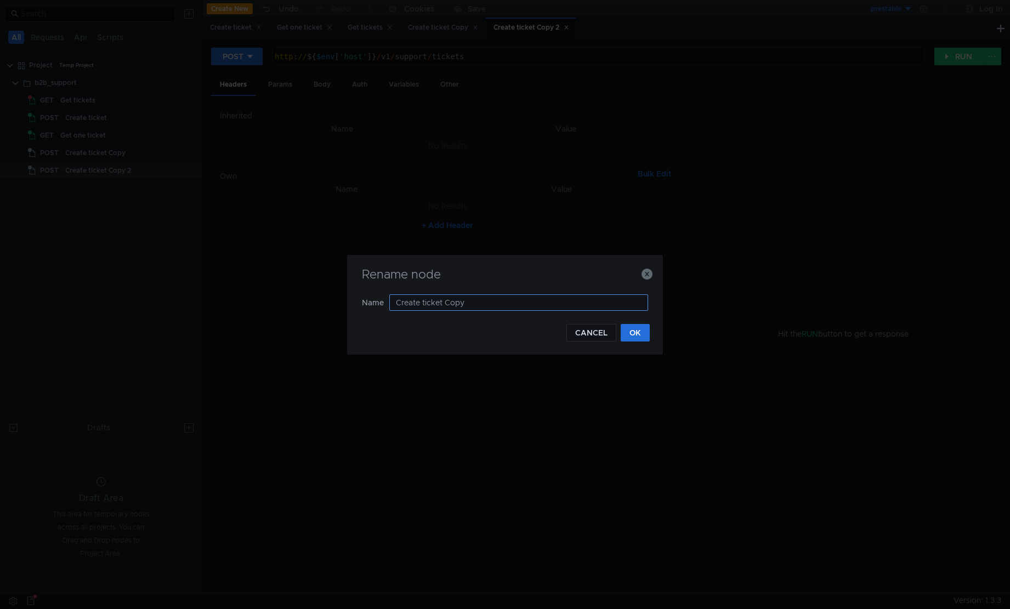
click at [516, 307] on input "Create ticket Copy" at bounding box center [518, 303] width 259 height 16
click at [423, 304] on input "Create ticket Copy" at bounding box center [518, 303] width 259 height 16
type input "Create message"
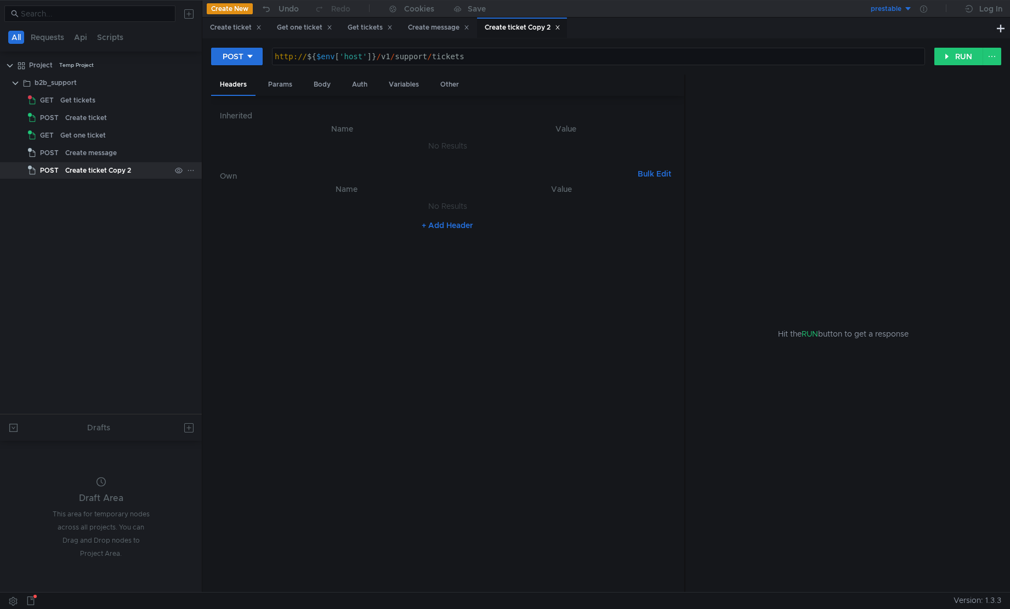
click at [188, 172] on icon at bounding box center [191, 171] width 8 height 8
click at [249, 203] on button "Rename" at bounding box center [236, 202] width 88 height 16
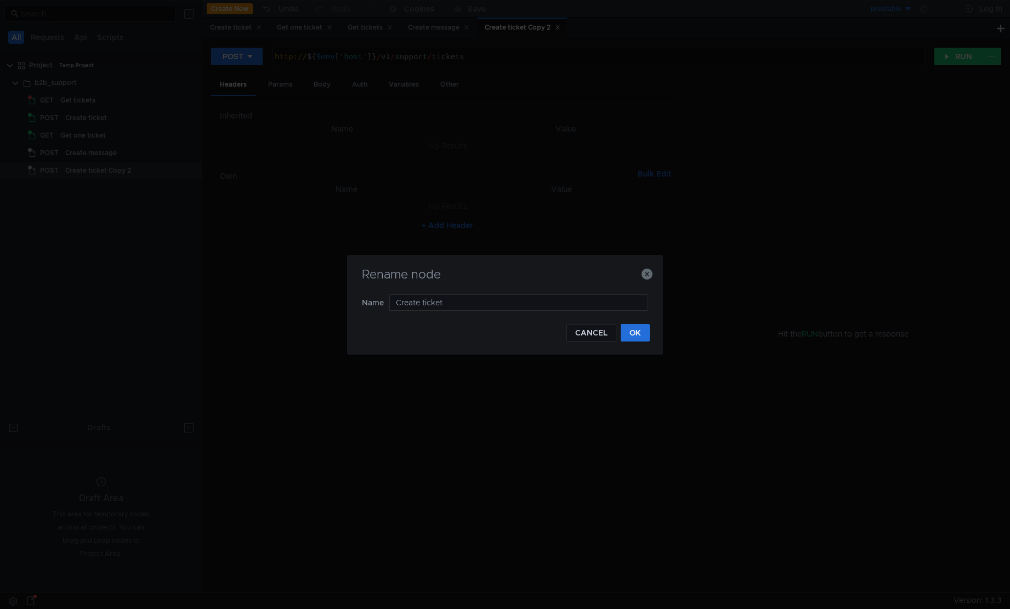
type input "Create"
type input "c"
type input "Create attachment"
click at [633, 337] on button "OK" at bounding box center [635, 333] width 29 height 18
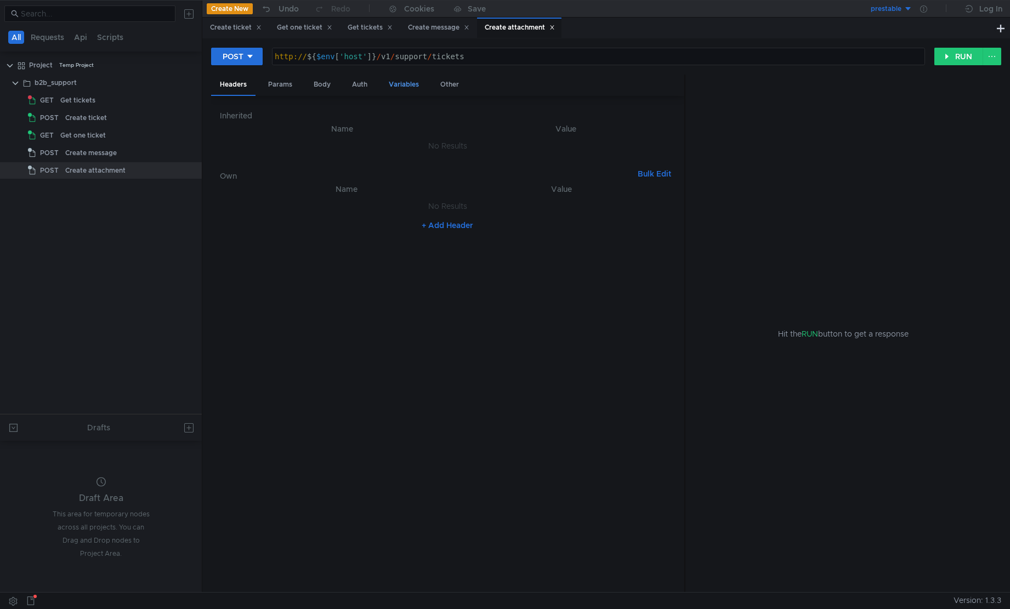
click at [417, 81] on div "Variables" at bounding box center [404, 85] width 48 height 20
click at [292, 111] on span "Dynamic" at bounding box center [297, 111] width 32 height 10
click at [313, 149] on td "No Results" at bounding box center [447, 158] width 455 height 21
click at [422, 190] on div "Variables Dynamic Values Node Value path Variable name No Results" at bounding box center [447, 344] width 455 height 479
click at [434, 161] on nz-embed-empty "No Results" at bounding box center [447, 158] width 39 height 10
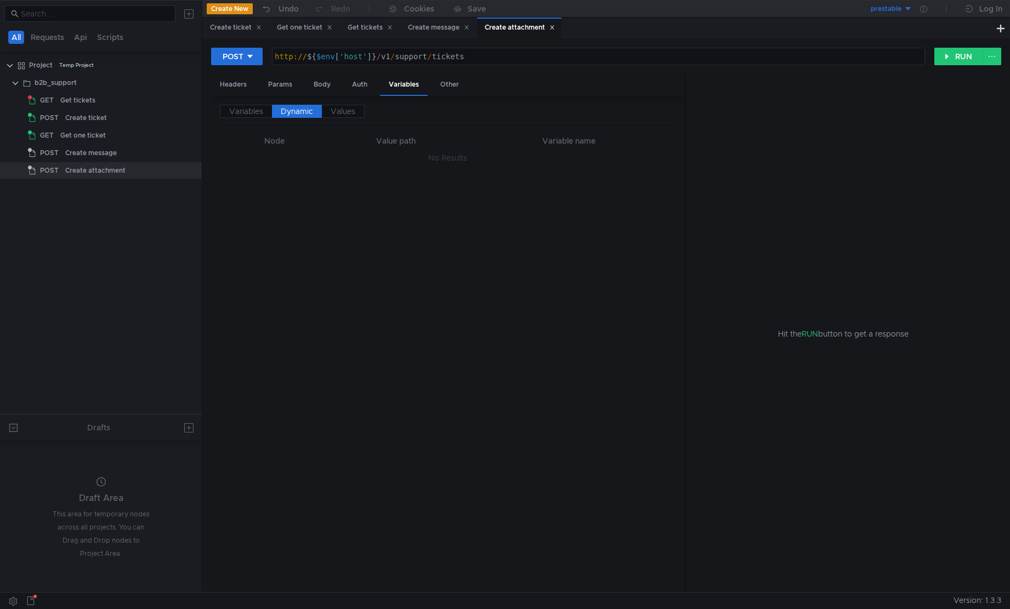
click at [435, 155] on nz-embed-empty "No Results" at bounding box center [447, 158] width 39 height 10
click at [451, 158] on nz-embed-empty "No Results" at bounding box center [447, 158] width 39 height 10
click at [536, 142] on th "Variable name" at bounding box center [569, 140] width 195 height 13
click at [636, 138] on th "Variable name" at bounding box center [569, 140] width 195 height 13
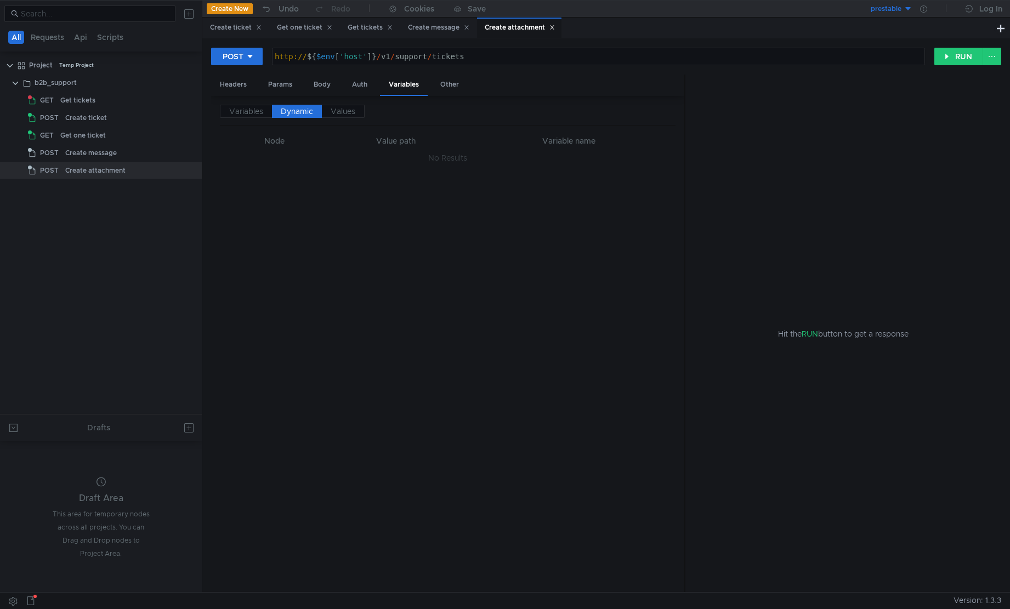
click at [654, 153] on td "No Results" at bounding box center [447, 158] width 455 height 21
click at [276, 139] on th "Node" at bounding box center [275, 140] width 92 height 13
click at [273, 157] on td "No Results" at bounding box center [447, 158] width 455 height 21
click at [356, 112] on label "Values" at bounding box center [343, 111] width 43 height 13
click at [253, 114] on span "Variables" at bounding box center [246, 111] width 34 height 10
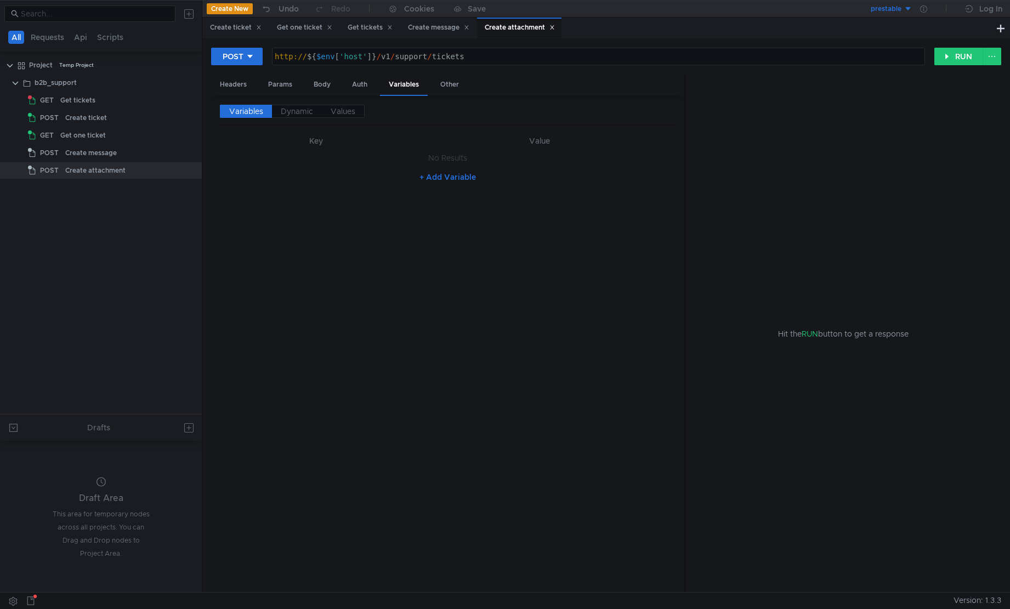
drag, startPoint x: 299, startPoint y: 153, endPoint x: 388, endPoint y: 151, distance: 89.4
click at [299, 153] on td "No Results" at bounding box center [447, 158] width 455 height 21
click at [437, 176] on button "+ Add Variable" at bounding box center [448, 177] width 74 height 18
click at [359, 161] on div at bounding box center [312, 170] width 174 height 28
type textarea "z"
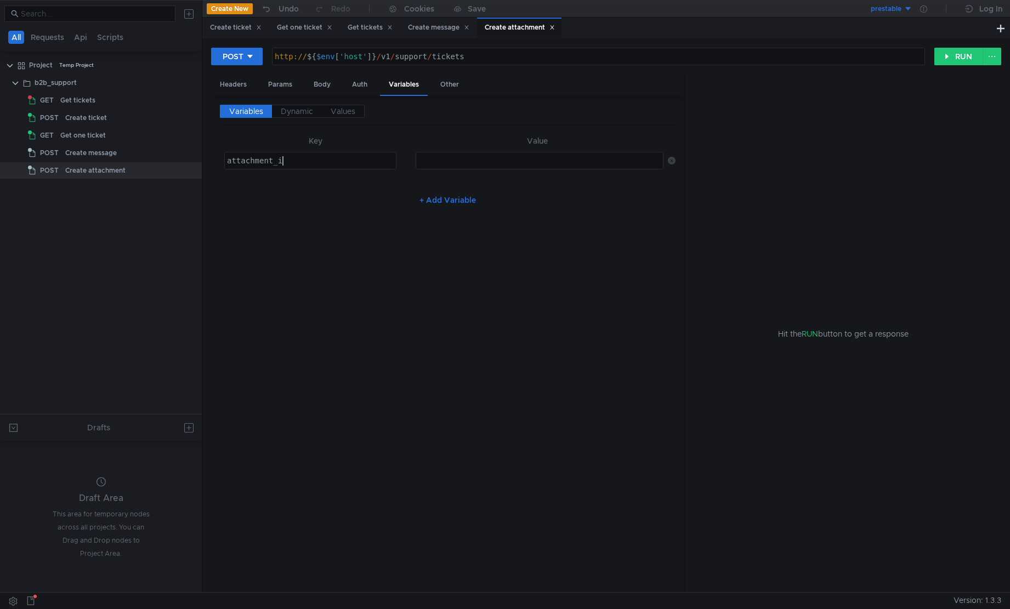
scroll to position [0, 4]
type textarea "attachment_id"
click at [457, 149] on td "ההההההההההההההההההההההההההההההההההההההההההההההההההההההההההההההההההההההההההההההה…" at bounding box center [537, 161] width 252 height 26
click at [453, 165] on div at bounding box center [539, 170] width 247 height 28
click at [297, 112] on span "Dynamic" at bounding box center [297, 111] width 32 height 10
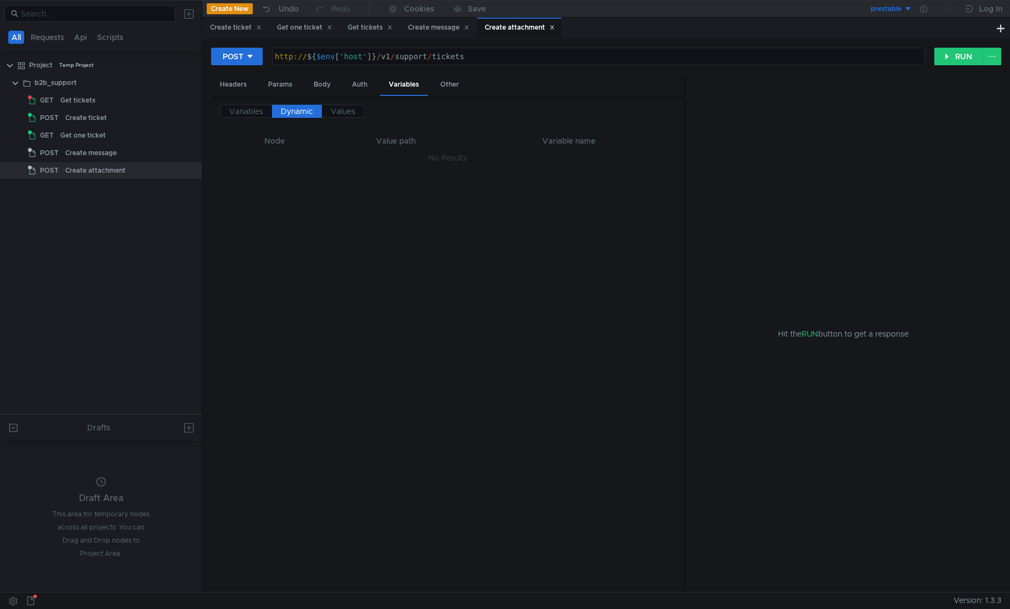
click at [299, 155] on td "No Results" at bounding box center [447, 158] width 455 height 21
drag, startPoint x: 432, startPoint y: 170, endPoint x: 448, endPoint y: 169, distance: 16.5
click at [446, 171] on div "Variables Dynamic Values Node Value path Variable name No Results" at bounding box center [447, 344] width 455 height 479
drag, startPoint x: 458, startPoint y: 161, endPoint x: 443, endPoint y: 155, distance: 16.0
click at [458, 161] on nz-embed-empty "No Results" at bounding box center [447, 158] width 39 height 10
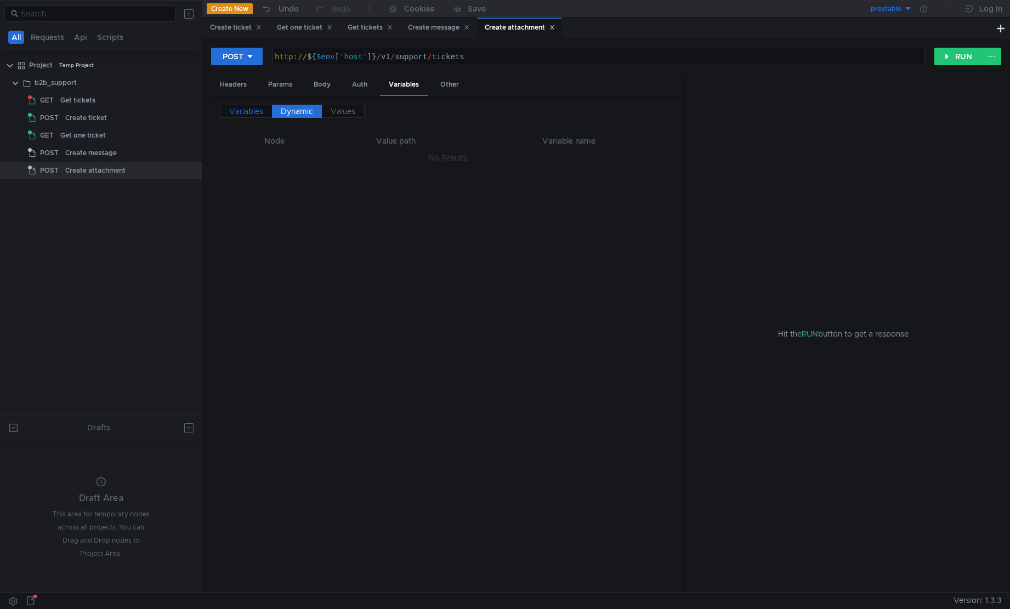
click at [262, 112] on span "Variables" at bounding box center [246, 111] width 34 height 10
click at [671, 161] on icon at bounding box center [672, 161] width 8 height 8
click at [613, 269] on div "Variables Dynamic Values Key Value No Results + Add Variable" at bounding box center [447, 344] width 455 height 479
click at [448, 88] on div "Other" at bounding box center [450, 85] width 36 height 20
click at [415, 90] on div "Variables" at bounding box center [404, 85] width 48 height 20
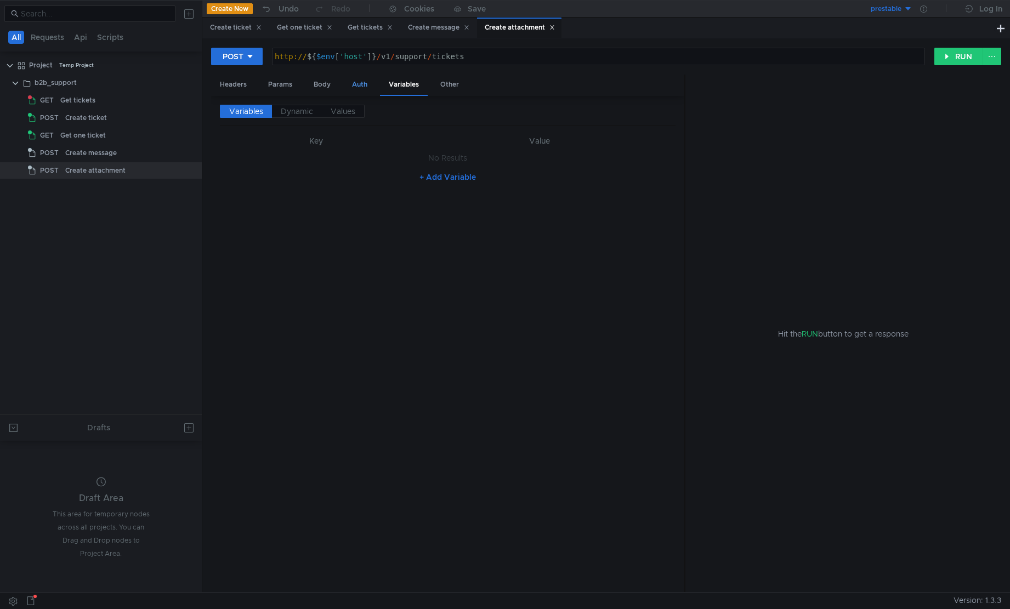
click at [350, 90] on div "Auth" at bounding box center [359, 85] width 33 height 20
click at [326, 88] on div "Body" at bounding box center [322, 85] width 35 height 20
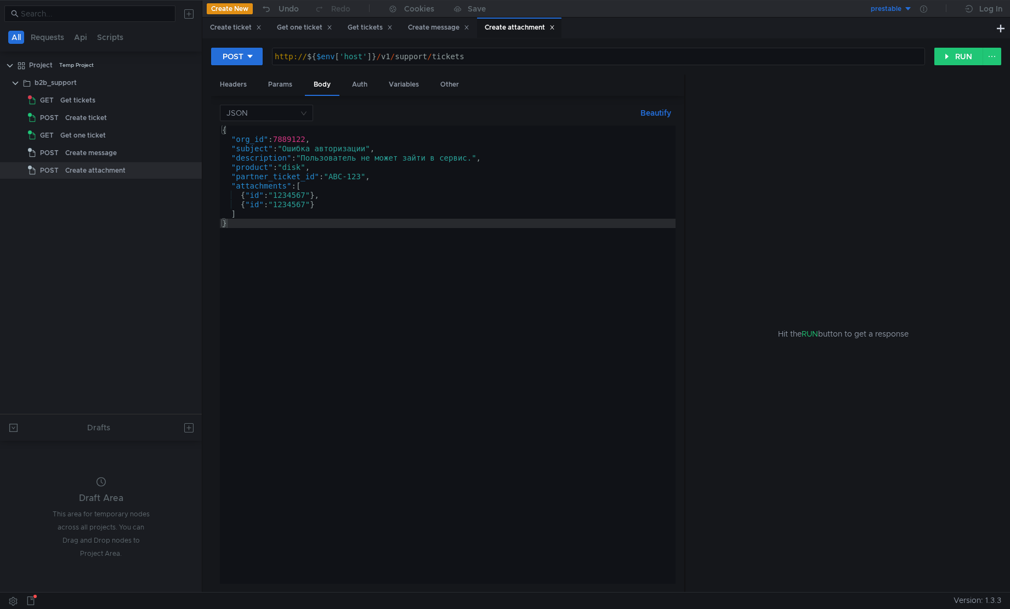
type textarea "}"
click at [336, 256] on div "{ "org_id" : 7889122 , "subject" : "Ошибка авторизации" , "description" : "Поль…" at bounding box center [448, 364] width 456 height 477
click at [138, 154] on div "Create message" at bounding box center [117, 153] width 105 height 16
click at [104, 156] on div "Create message" at bounding box center [91, 153] width 52 height 16
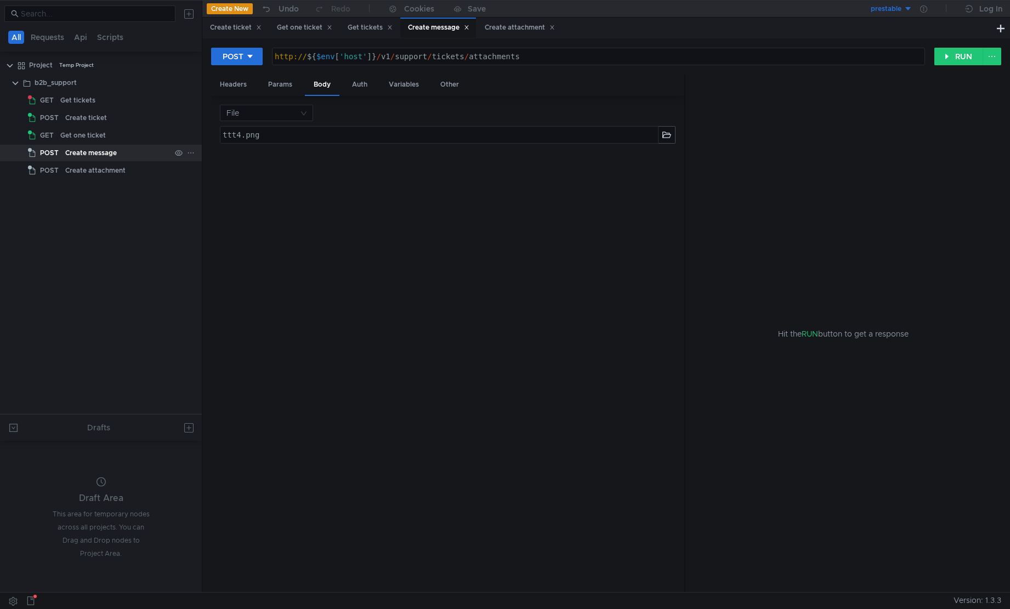
click at [191, 155] on icon at bounding box center [191, 153] width 8 height 8
click at [220, 189] on app-tour-anchor "Rename" at bounding box center [220, 184] width 30 height 13
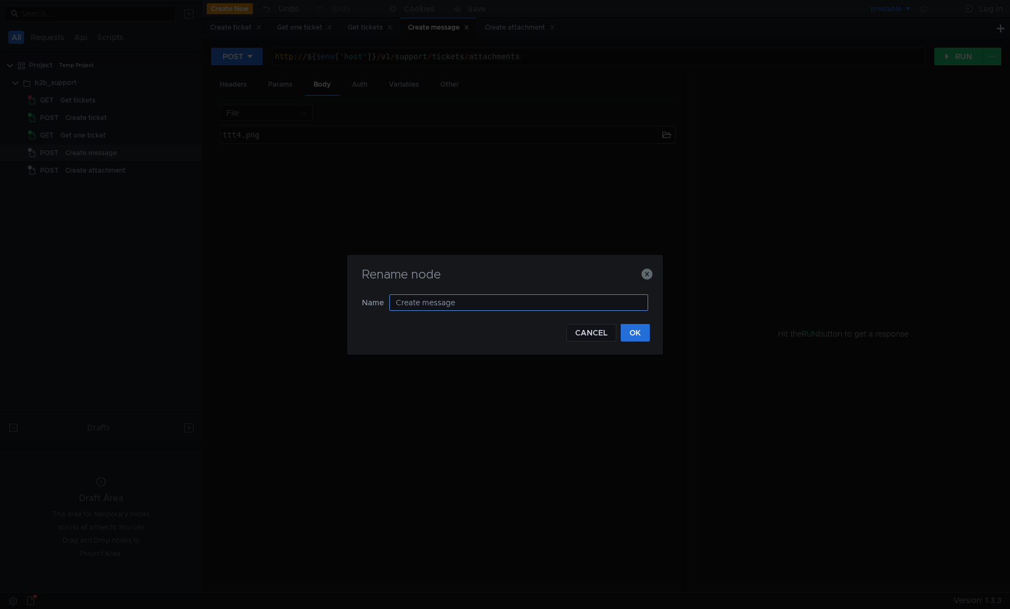
click at [445, 302] on input "Create message" at bounding box center [518, 303] width 259 height 16
type input "Create attachment"
click at [573, 336] on button "CANCEL" at bounding box center [592, 333] width 50 height 18
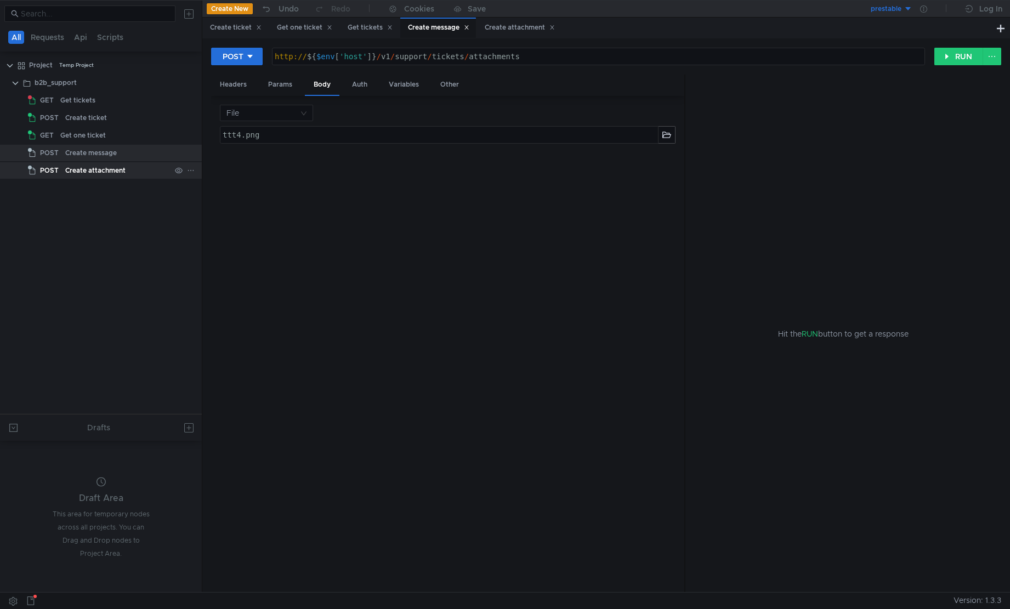
click at [191, 174] on div at bounding box center [191, 171] width 8 height 10
click at [228, 239] on app-tour-anchor "Remove node" at bounding box center [230, 234] width 51 height 13
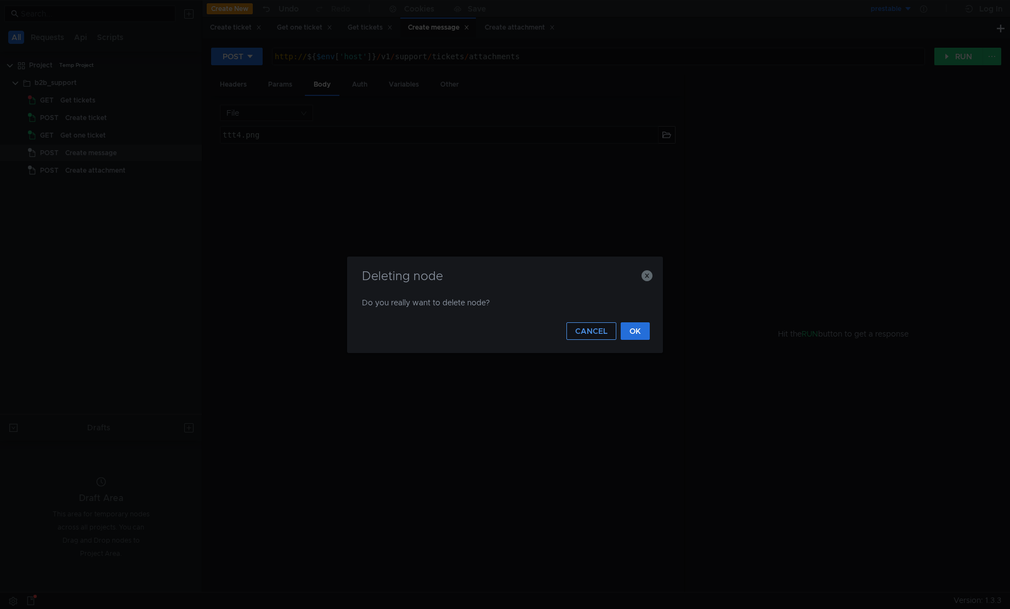
click at [591, 331] on button "CANCEL" at bounding box center [592, 331] width 50 height 18
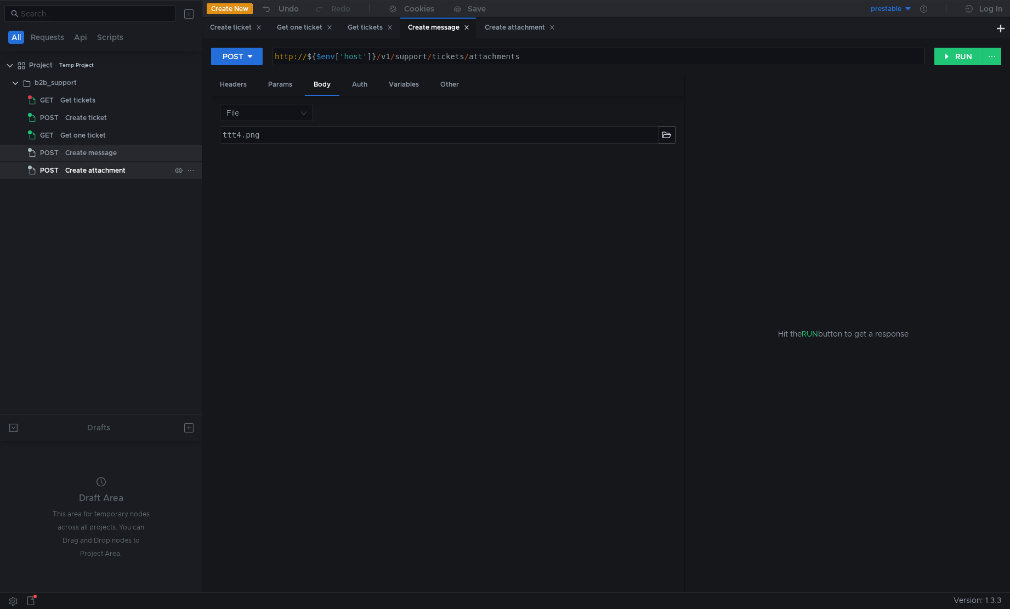
click at [194, 171] on icon at bounding box center [191, 171] width 8 height 8
click at [236, 204] on button "Rename" at bounding box center [236, 202] width 88 height 16
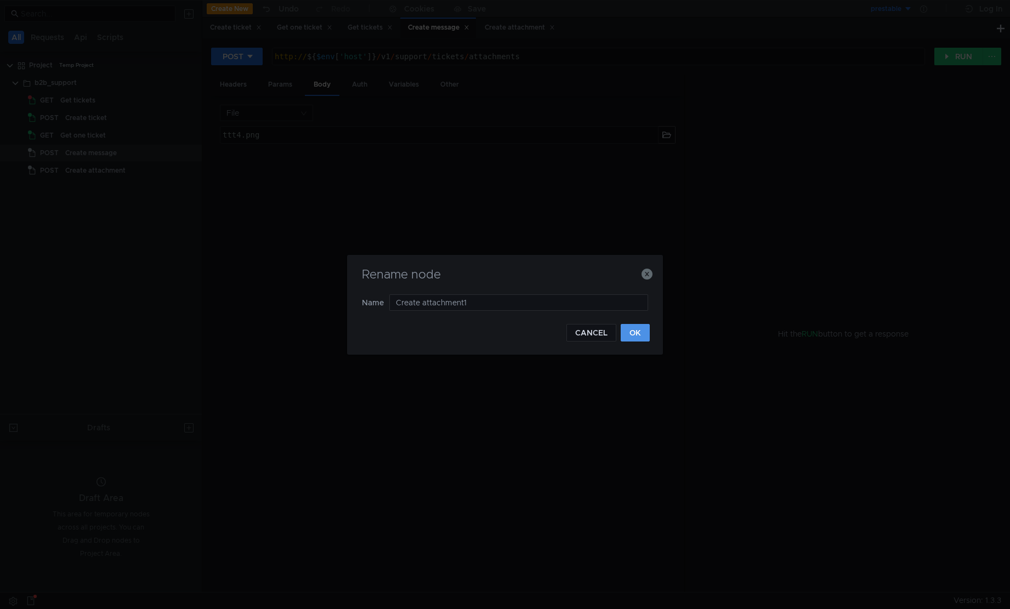
type input "Create attachment1"
click at [644, 331] on button "OK" at bounding box center [635, 333] width 29 height 18
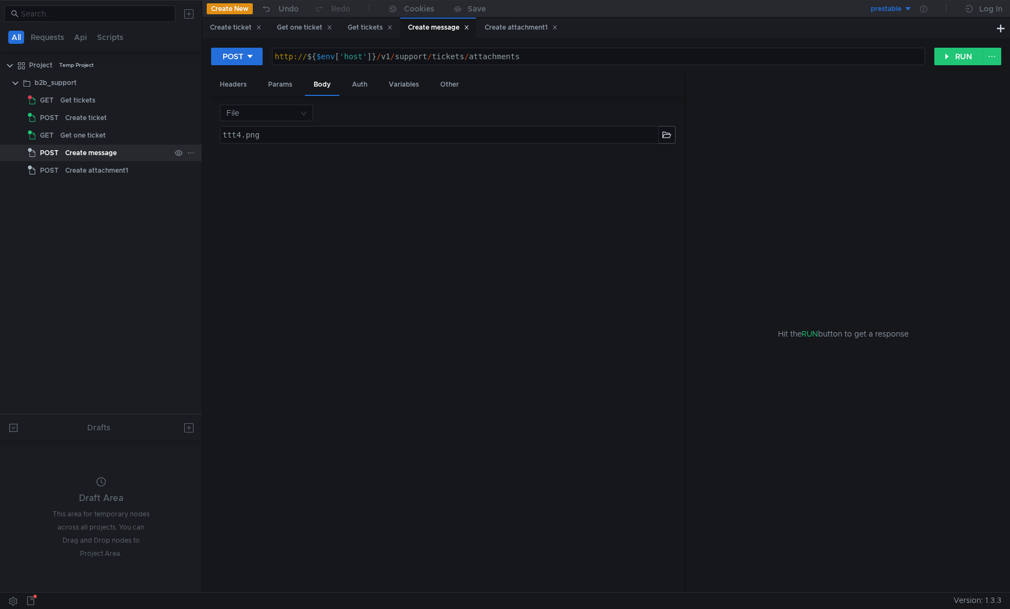
click at [189, 156] on icon at bounding box center [191, 153] width 8 height 8
click at [220, 185] on app-tour-anchor "Rename" at bounding box center [220, 184] width 30 height 13
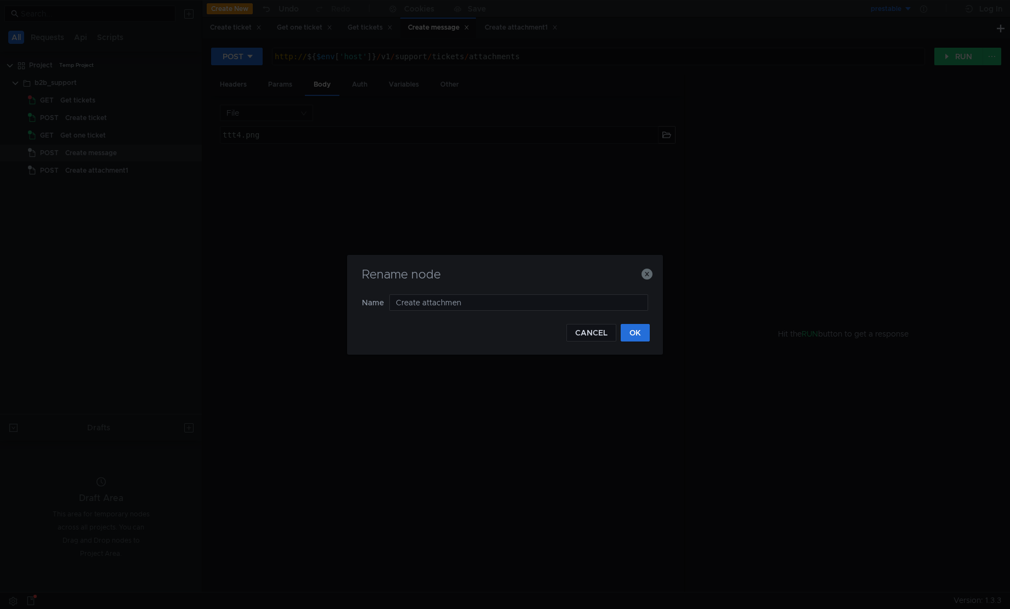
type input "Create attachment"
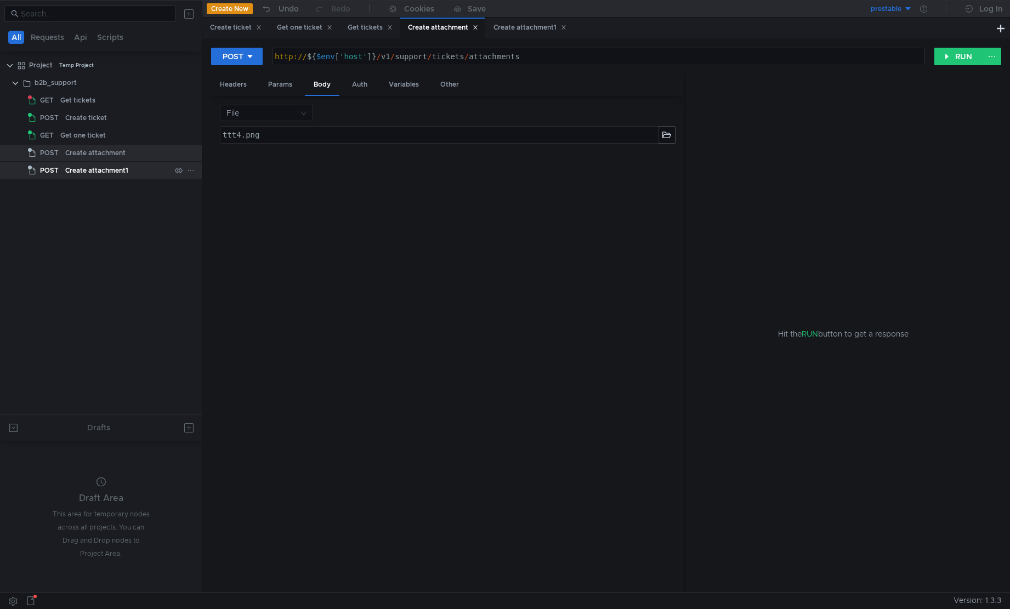
click at [193, 170] on icon at bounding box center [190, 170] width 5 height 1
click at [219, 201] on app-tour-anchor "Rename" at bounding box center [220, 201] width 30 height 13
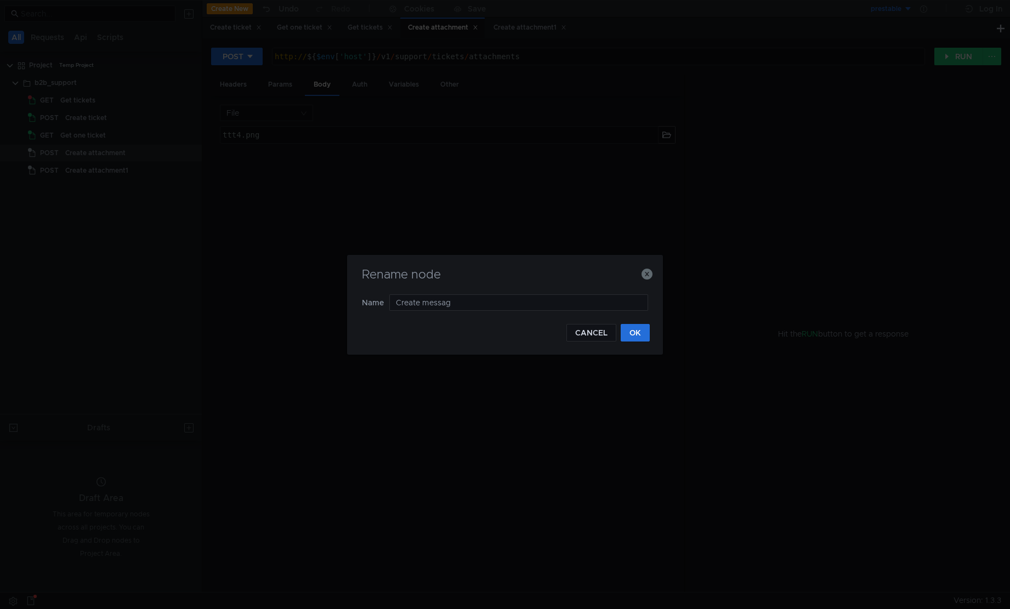
type input "Create message"
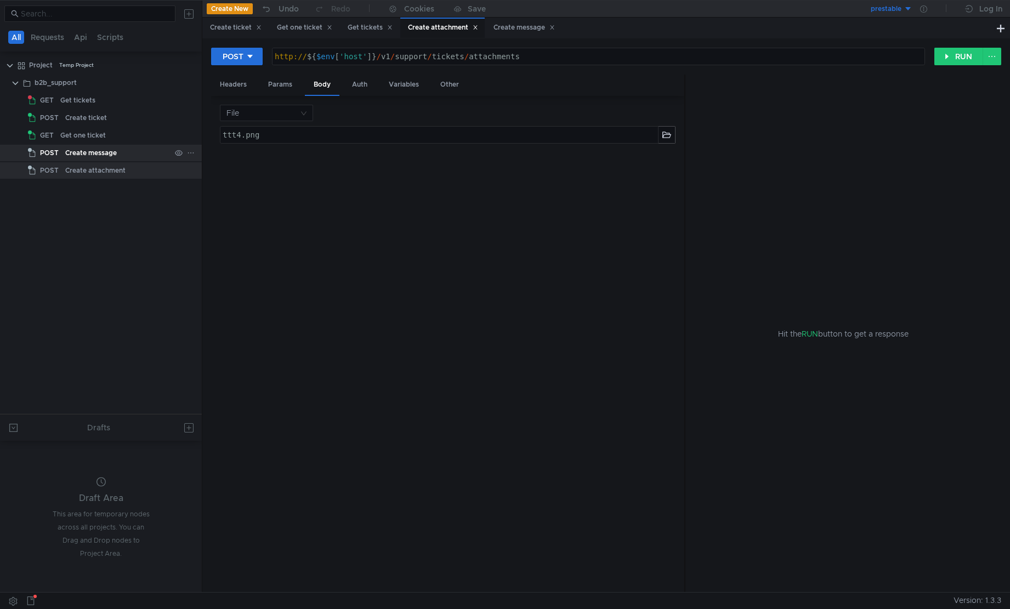
click at [89, 154] on div "Create message" at bounding box center [91, 153] width 52 height 16
click at [127, 156] on div "Create message" at bounding box center [117, 153] width 105 height 16
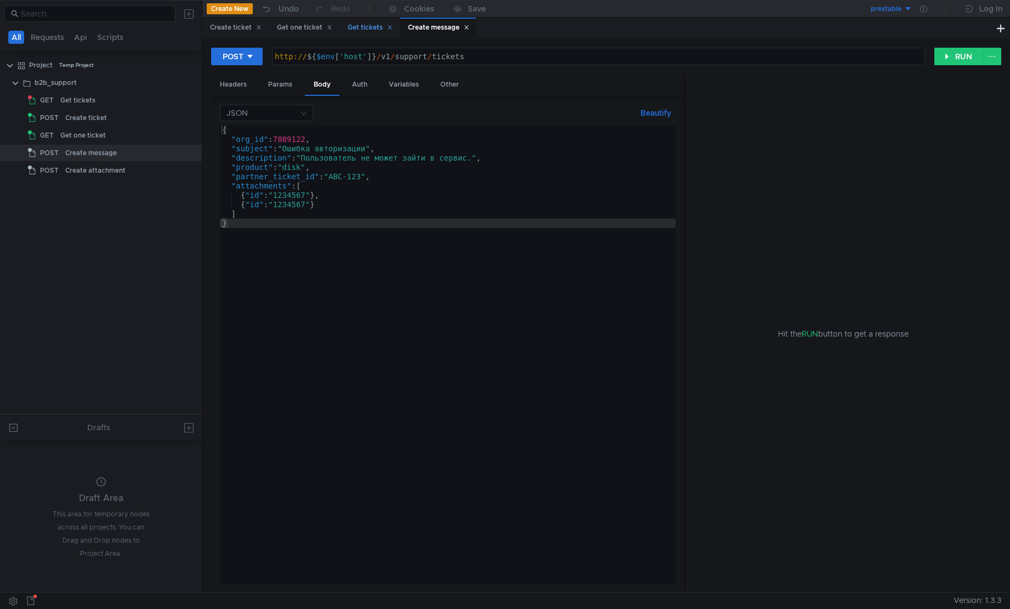
drag, startPoint x: 307, startPoint y: 30, endPoint x: 289, endPoint y: 30, distance: 18.1
drag, startPoint x: 350, startPoint y: 212, endPoint x: 323, endPoint y: 206, distance: 27.7
click at [349, 213] on div "{ "org_id" : 7889122 , "subject" : "Ошибка авторизации" , "description" : "Поль…" at bounding box center [448, 364] width 456 height 477
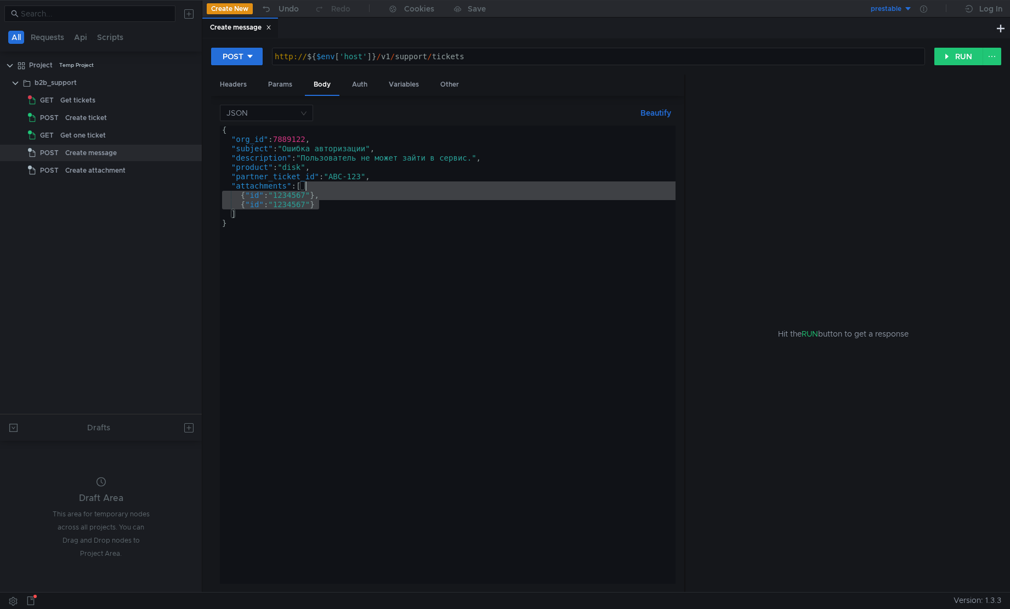
drag, startPoint x: 367, startPoint y: 208, endPoint x: 358, endPoint y: 188, distance: 22.1
click at [358, 188] on div "{ "org_id" : 7889122 , "subject" : "Ошибка авторизации" , "description" : "Поль…" at bounding box center [448, 364] width 456 height 477
click at [364, 173] on div "{ "org_id" : 7889122 , "subject" : "Ошибка авторизации" , "description" : "Поль…" at bounding box center [448, 364] width 456 height 477
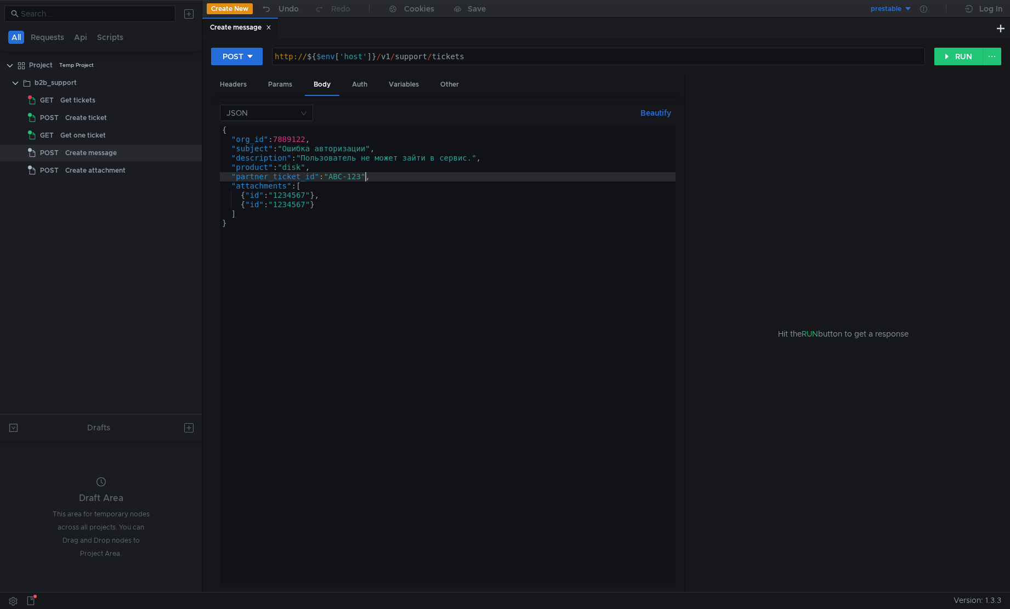
click at [382, 180] on div "{ "org_id" : 7889122 , "subject" : "Ошибка авторизации" , "description" : "Поль…" at bounding box center [448, 364] width 456 height 477
click at [508, 160] on div "{ "org_id" : 7889122 , "subject" : "Ошибка авторизации" , "description" : "Поль…" at bounding box center [448, 364] width 456 height 477
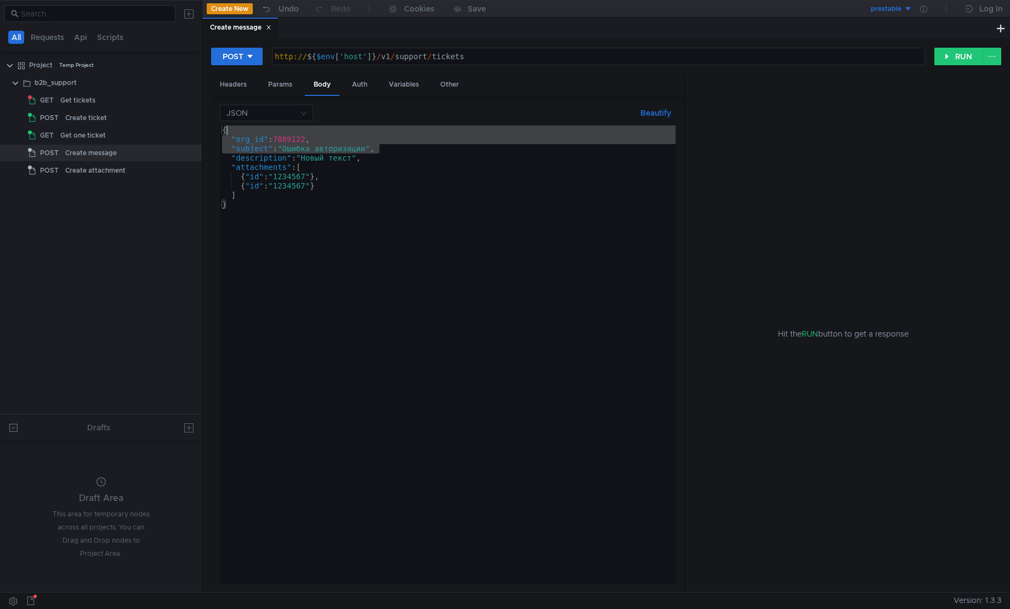
scroll to position [0, 0]
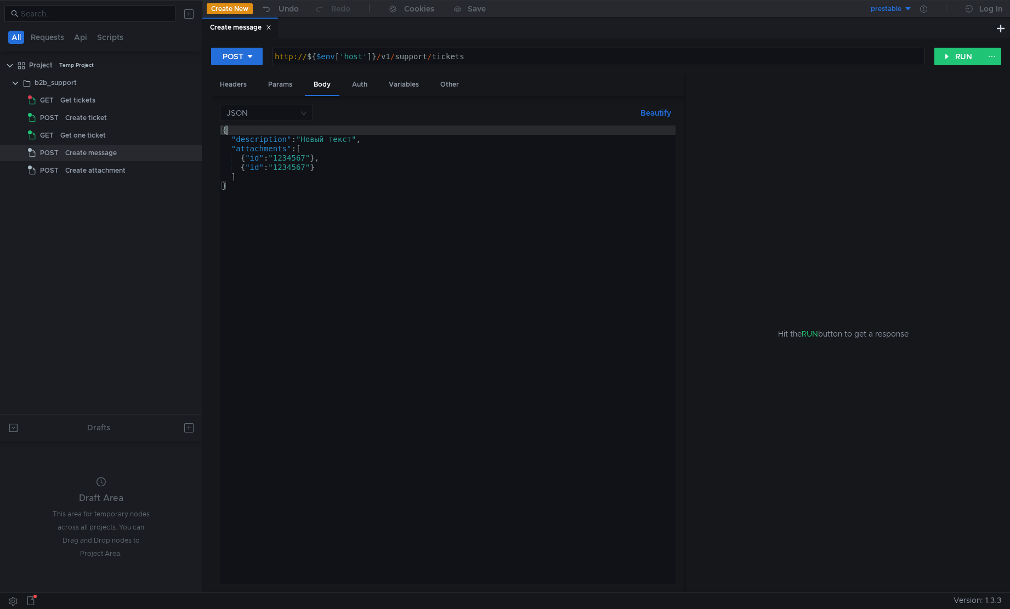
click at [350, 187] on div "{ "description" : "Новый текст" , "attachments" : [ { "id" : "1234567" } , { "i…" at bounding box center [448, 364] width 456 height 477
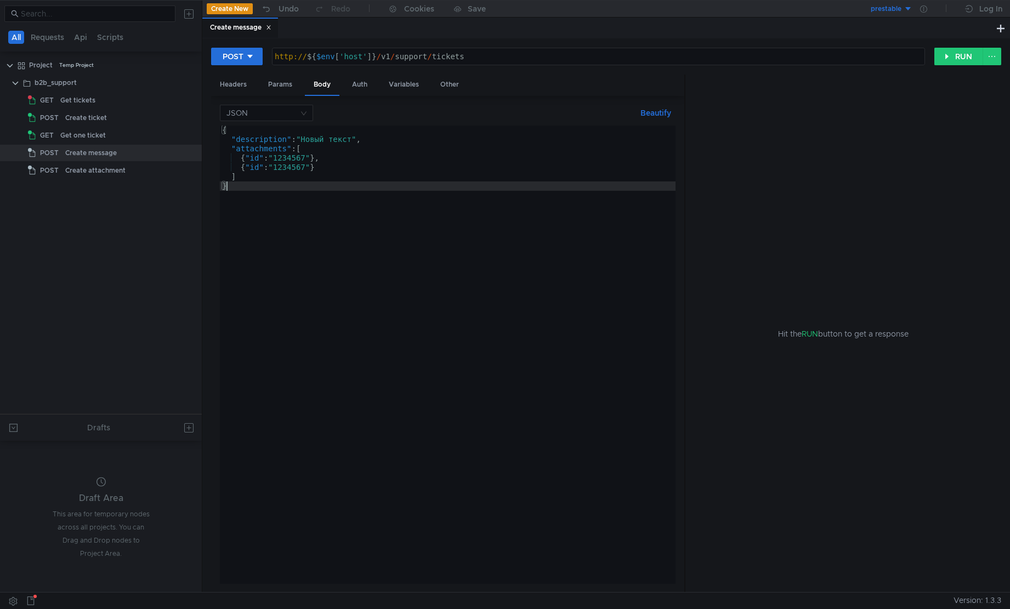
type textarea "}"
click at [507, 57] on div "http:// ${ $env [ 'host' ] } / v1 / support / tickets" at bounding box center [599, 66] width 652 height 28
type textarea "http://${$env['host']}/v1/support/tickets/"
click at [138, 134] on div "Get one ticket" at bounding box center [115, 135] width 110 height 16
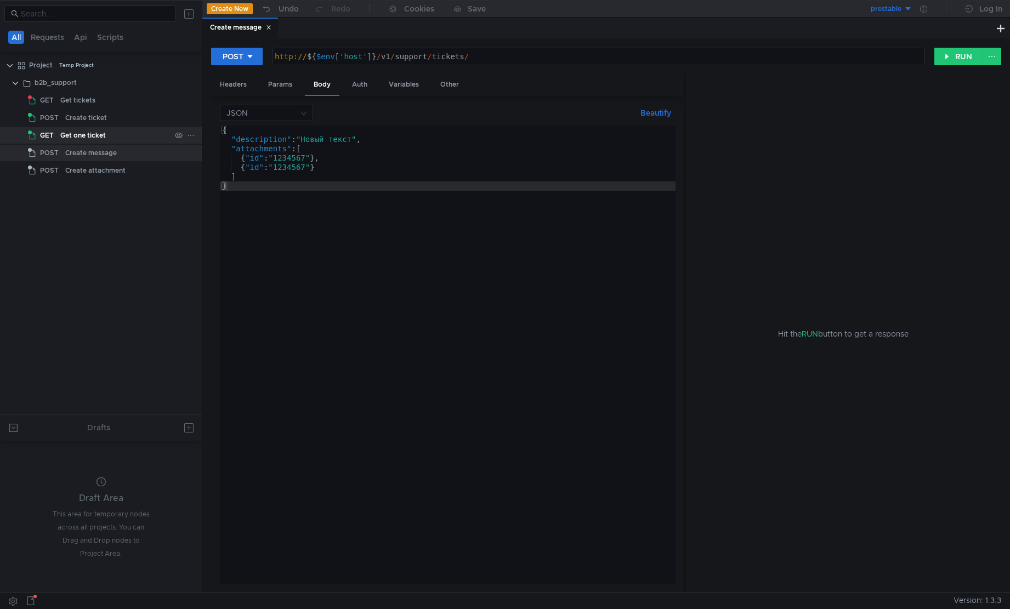
click at [138, 134] on div "Get one ticket" at bounding box center [115, 135] width 110 height 16
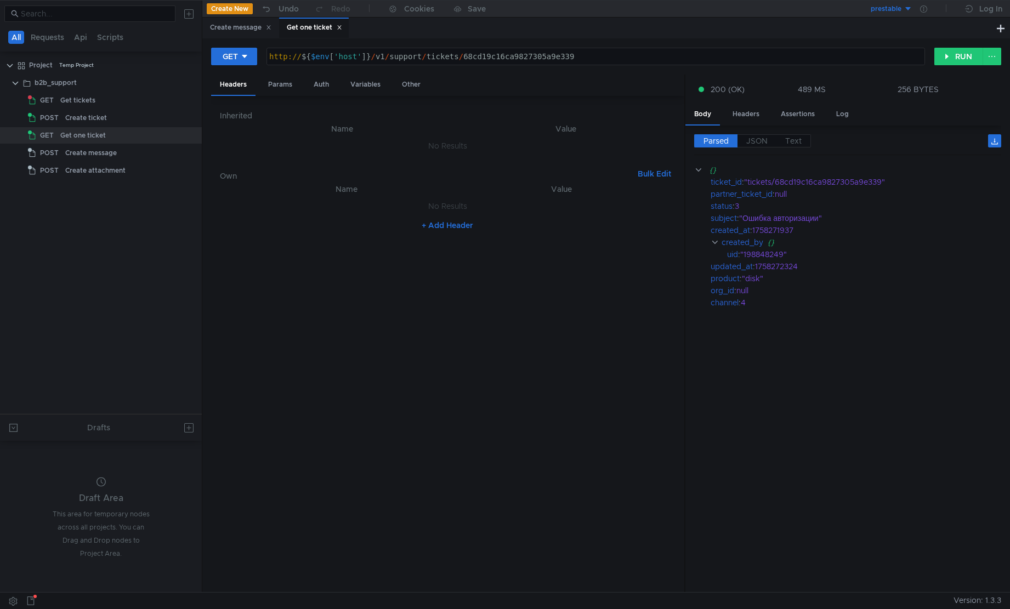
type textarea "http://${$env['host']}/v1/support/tickets/68cd19c16ca9827305a9e339"
click at [512, 57] on div "http:// ${ $env [ 'host' ] } / v1 / support / tickets / 68cd19c16ca9827305a9e339" at bounding box center [596, 66] width 658 height 28
click at [95, 153] on div "Create message" at bounding box center [91, 153] width 52 height 16
click at [94, 153] on div "Create message" at bounding box center [91, 153] width 52 height 16
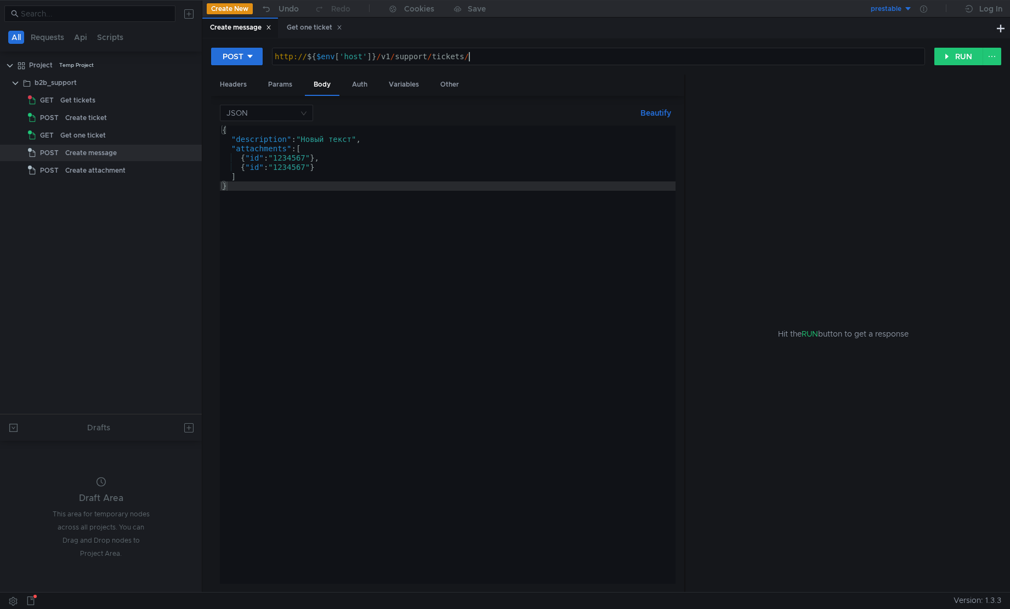
click at [496, 60] on div "http:// ${ $env [ 'host' ] } / v1 / support / tickets /" at bounding box center [599, 66] width 652 height 28
paste textarea "68cd19c16ca9827305a9e339"
type textarea "http://${$env['host']}/v1/support/tickets/68cd19c16ca9827305a9e339/messages"
click at [950, 61] on button "RUN" at bounding box center [959, 57] width 49 height 18
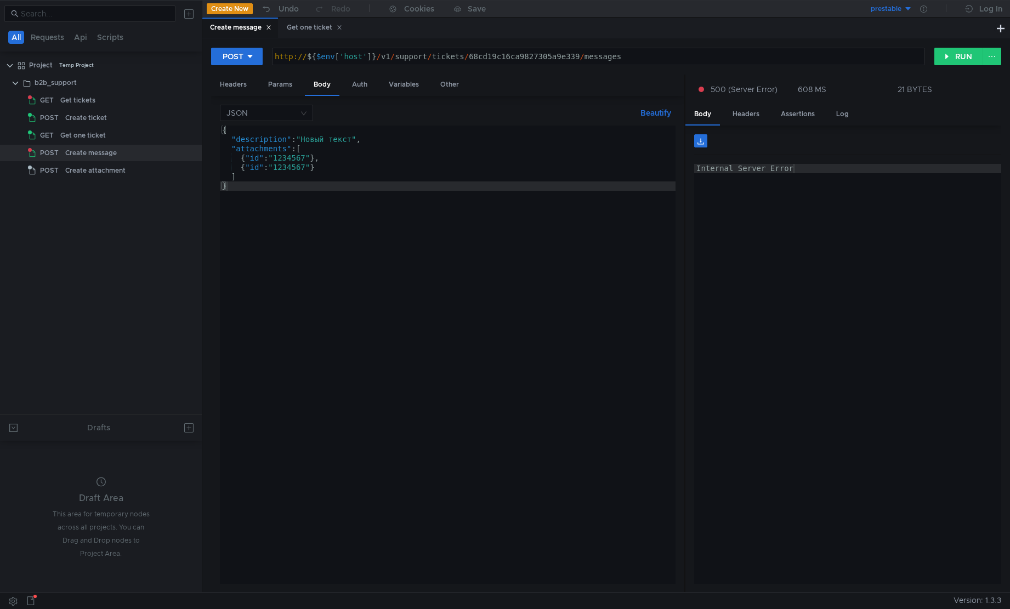
type textarea "Internal Server Error"
click at [842, 214] on div "Internal Server Error" at bounding box center [848, 383] width 308 height 439
click at [275, 140] on div "{ "description" : "Новый текст" , "attachments" : [ { "id" : "1234567" } , { "i…" at bounding box center [448, 364] width 456 height 477
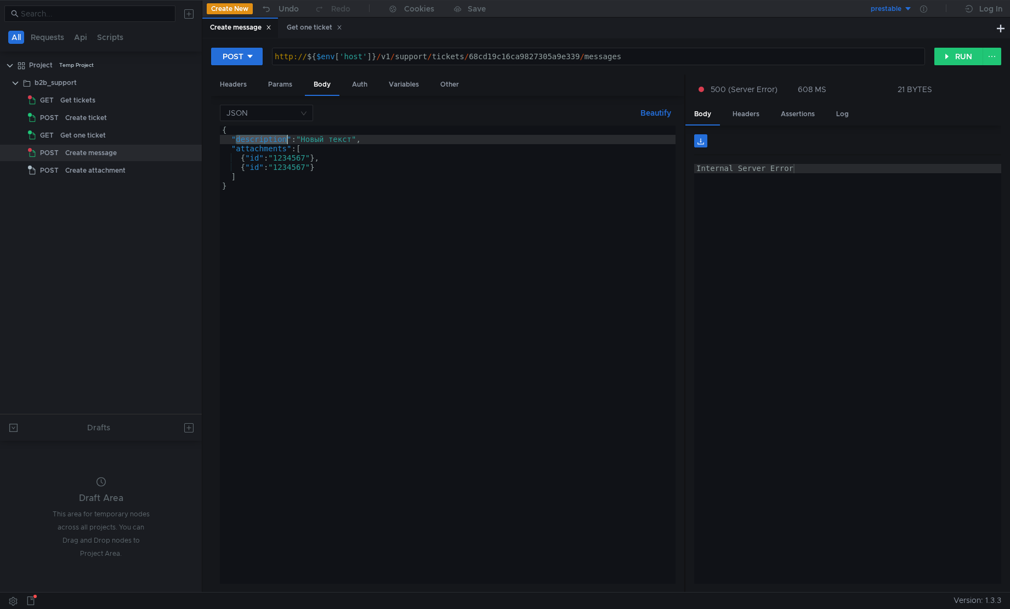
click at [275, 140] on div "{ "description" : "Новый текст" , "attachments" : [ { "id" : "1234567" } , { "i…" at bounding box center [448, 364] width 456 height 477
click at [950, 54] on button "RUN" at bounding box center [959, 57] width 49 height 18
click at [811, 221] on div "Internal Server Error" at bounding box center [848, 383] width 308 height 439
type textarea "}"
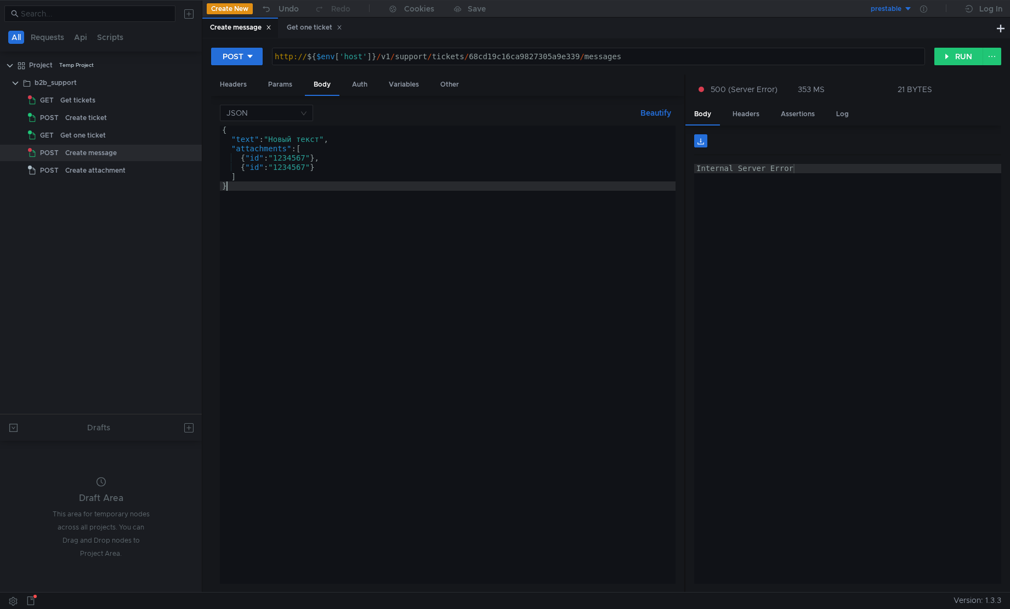
click at [477, 208] on div "{ "text" : "Новый текст" , "attachments" : [ { "id" : "1234567" } , { "id" : "1…" at bounding box center [448, 364] width 456 height 477
click at [343, 522] on div "{ "text" : "Новый текст" , "attachments" : [ { "id" : "1234567" } , { "id" : "1…" at bounding box center [448, 364] width 456 height 477
click at [405, 485] on div "{ "text" : "Новый текст" , "attachments" : [ { "id" : "1234567" } , { "id" : "1…" at bounding box center [448, 364] width 456 height 477
click at [111, 114] on div "Create ticket" at bounding box center [117, 118] width 105 height 16
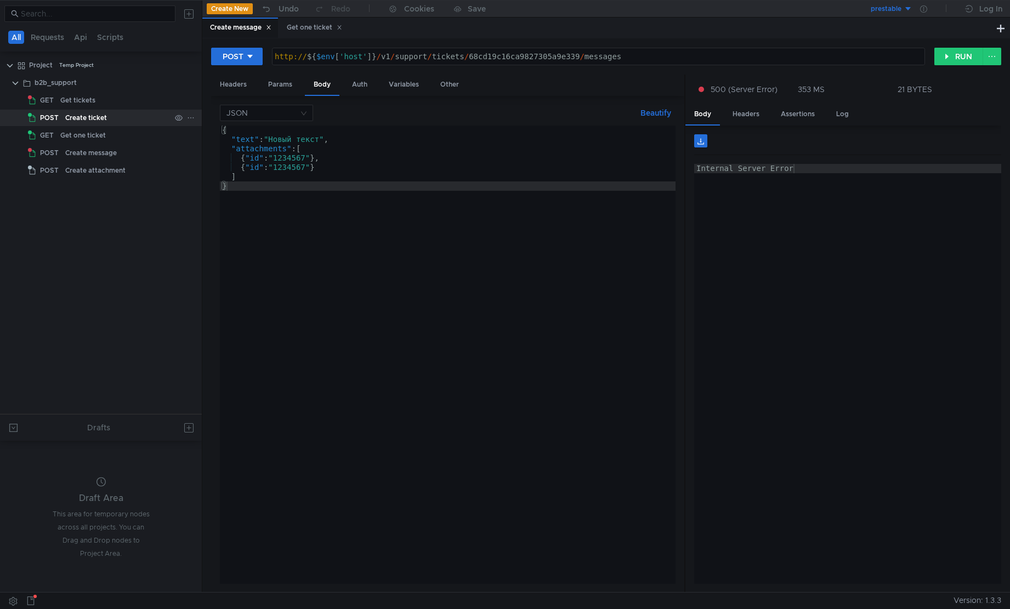
click at [111, 114] on div "Create ticket" at bounding box center [117, 118] width 105 height 16
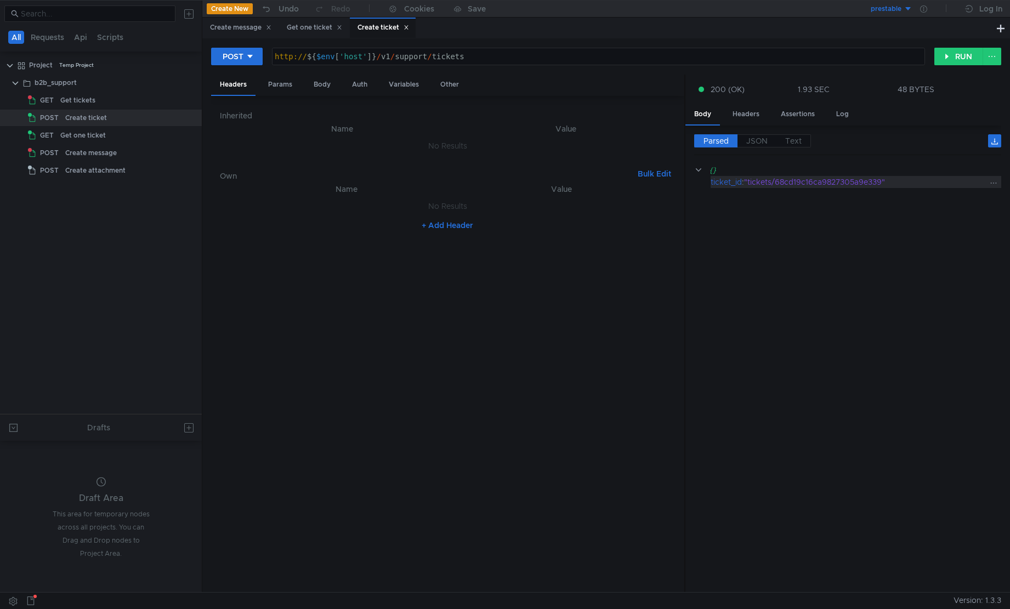
click at [865, 177] on div ""tickets/68cd19c16ca9827305a9e339"" at bounding box center [865, 182] width 243 height 12
copy div "68cd19c16ca9827305a9e339"
click at [103, 153] on div "Create message" at bounding box center [91, 153] width 52 height 16
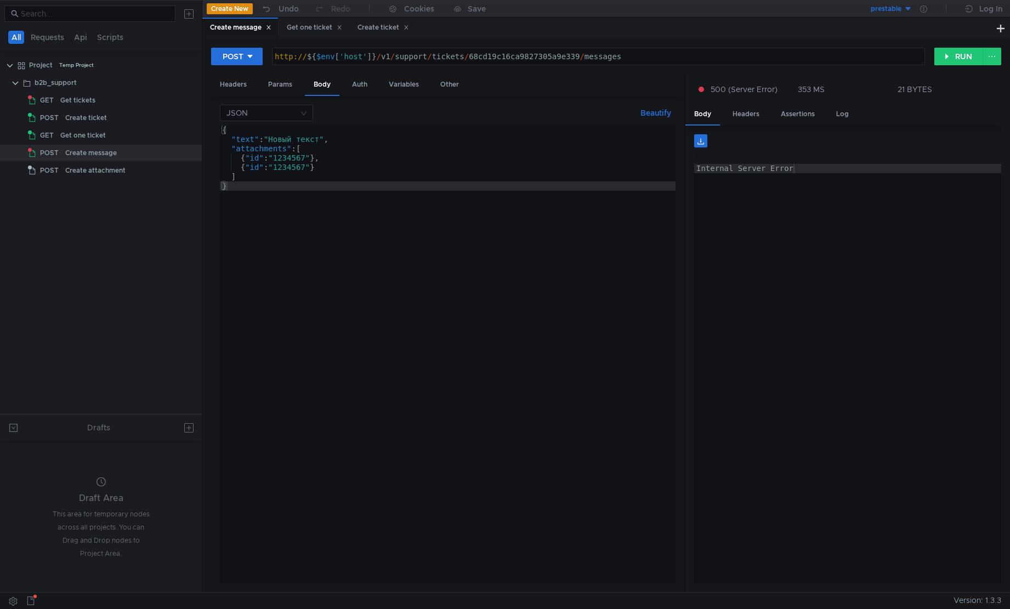
click at [555, 62] on div "http:// ${ $env [ 'host' ] } / v1 / support / tickets / 68cd19c16ca9827305a9e33…" at bounding box center [599, 66] width 652 height 28
click at [80, 133] on div "Get one ticket" at bounding box center [83, 135] width 46 height 16
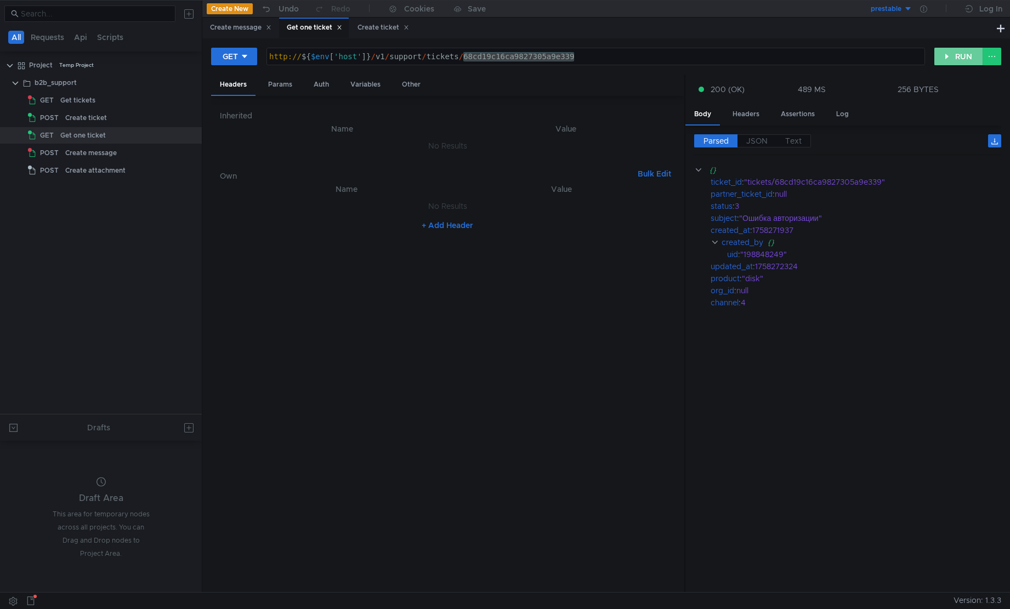
click at [941, 62] on button "RUN" at bounding box center [959, 57] width 49 height 18
click at [120, 154] on div "Create message" at bounding box center [117, 153] width 105 height 16
click at [107, 153] on div "Create message" at bounding box center [91, 153] width 52 height 16
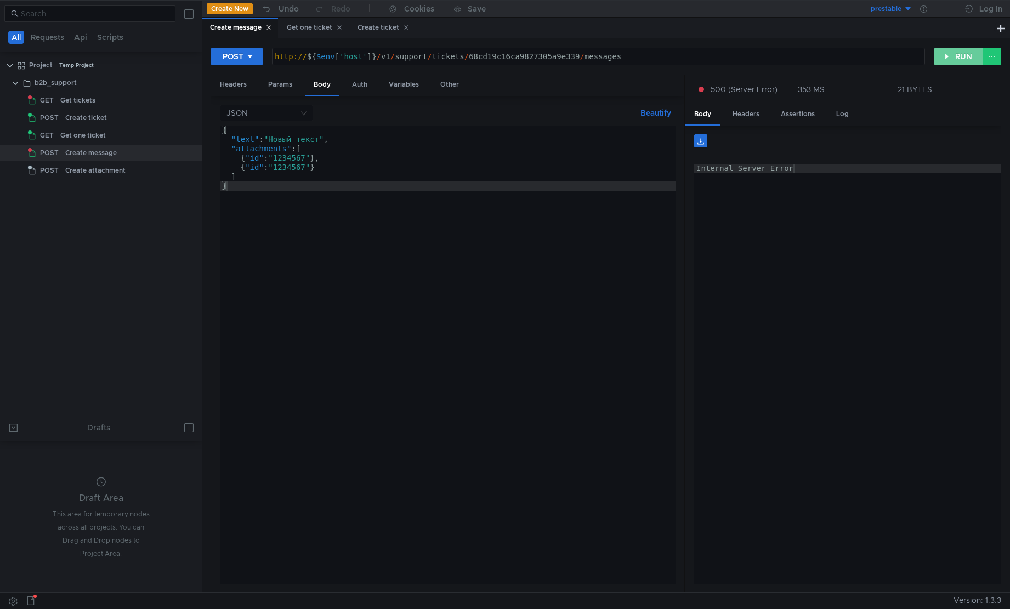
click at [954, 52] on button "RUN" at bounding box center [959, 57] width 49 height 18
click at [813, 298] on div "Internal Server Error" at bounding box center [848, 383] width 308 height 439
click at [369, 321] on div "{ "text" : "Новый текст" , "attachments" : [ { "id" : "1234567" } , { "id" : "1…" at bounding box center [448, 364] width 456 height 477
click at [955, 58] on button "RUN" at bounding box center [959, 57] width 49 height 18
click at [957, 55] on button "RUN" at bounding box center [959, 57] width 49 height 18
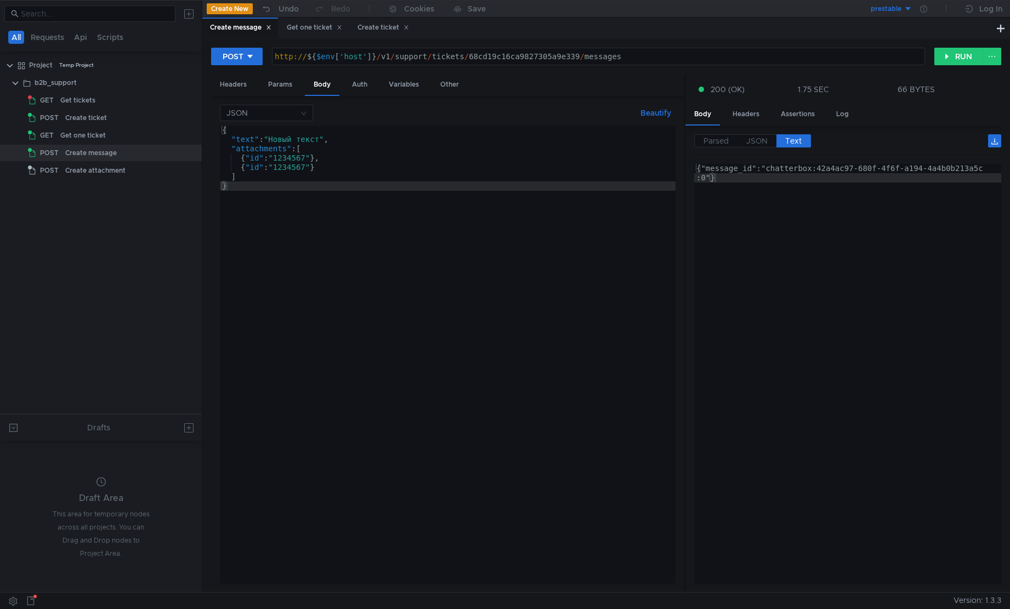
type textarea "{"message_id":"chatterbox:42a4ac97-680f-4f6f-a194-4a4b0b213a5c:0"}"
click at [839, 231] on div "{"message_id":"chatterbox:42a4ac97-680f-4f6f-a194-4a4b0b213a5c :0"}" at bounding box center [848, 392] width 308 height 457
click at [473, 460] on div "{ "text" : "Новый текст" , "attachments" : [ { "id" : "1234567" } , { "id" : "1…" at bounding box center [448, 364] width 456 height 477
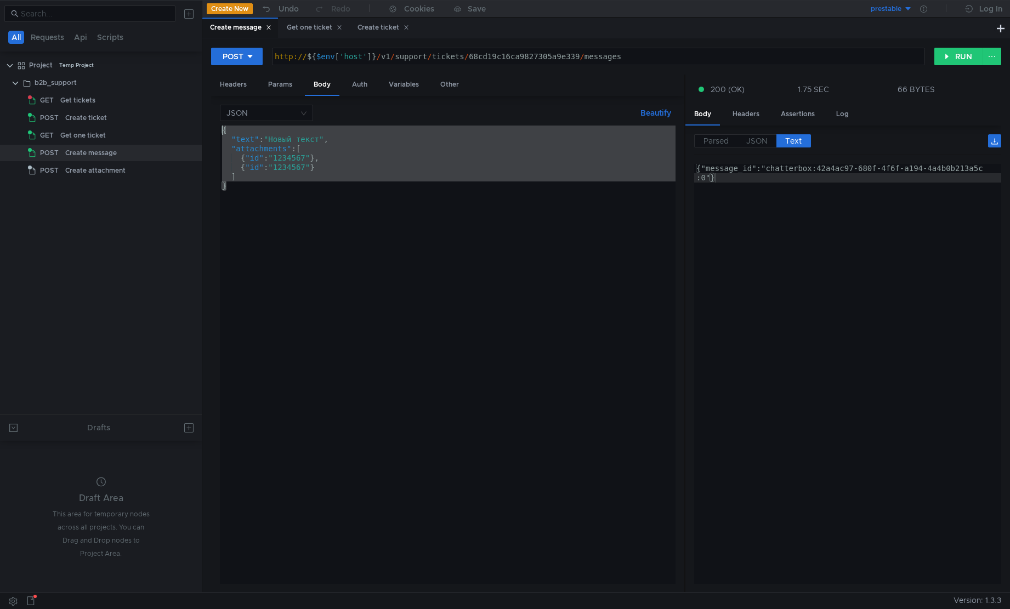
drag, startPoint x: 597, startPoint y: 384, endPoint x: 206, endPoint y: 132, distance: 465.6
click at [206, 132] on div "POST http://${$env['host']}/v1/support/tickets/68cd19c16ca9827305a9e339/message…" at bounding box center [606, 315] width 808 height 554
type textarea "{ "text": "Новый текст","
click at [769, 306] on div "{"message_id":"chatterbox:42a4ac97-680f-4f6f-a194-4a4b0b213a5c :0"}" at bounding box center [848, 392] width 308 height 457
click at [755, 145] on span "JSON" at bounding box center [756, 141] width 21 height 10
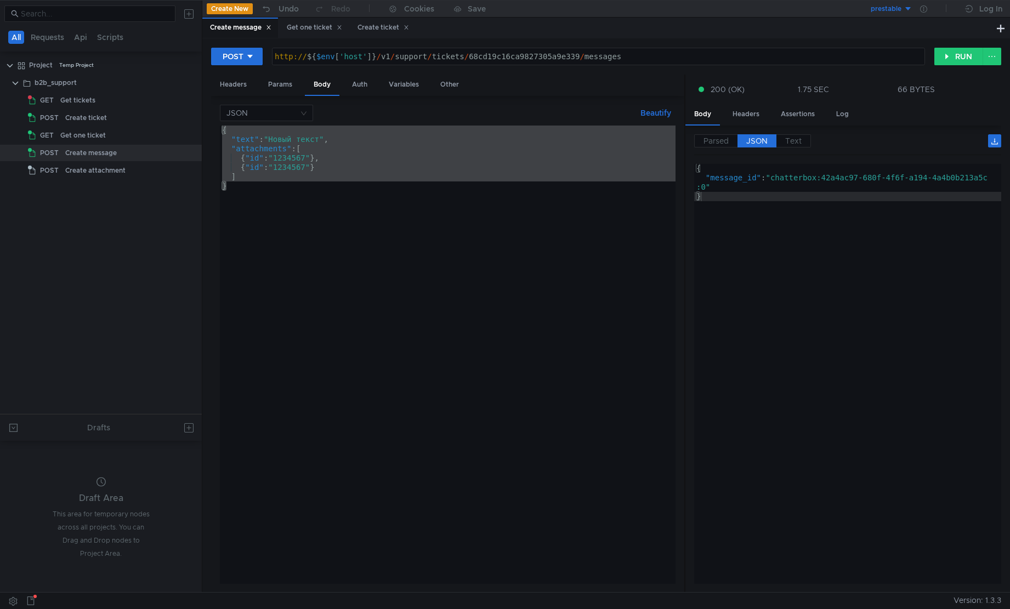
click at [782, 212] on div "{ "message_id" : "chatterbox:42a4ac97-680f-4f6f-a194-4a4b0b213a5c :0" }" at bounding box center [848, 381] width 308 height 434
drag, startPoint x: 776, startPoint y: 178, endPoint x: 705, endPoint y: 190, distance: 72.3
click at [705, 190] on div "{ "message_id" : "chatterbox:42a4ac97-680f-4f6f-a194-4a4b0b213a5c :0" }" at bounding box center [848, 383] width 308 height 439
type textarea ""message_id": "chatterbox:42a4ac97-680f-4f6f-a194-4a4b0b213a5c:0""
click at [339, 264] on div "{ "text" : "Новый текст" , "attachments" : [ { "id" : "1234567" } , { "id" : "1…" at bounding box center [447, 355] width 455 height 458
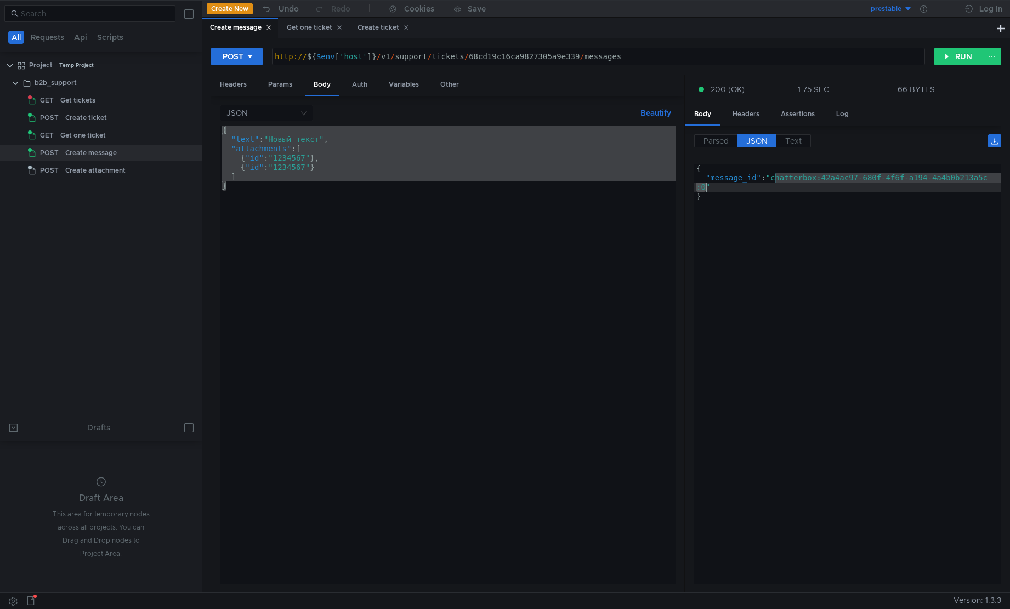
type textarea "}"
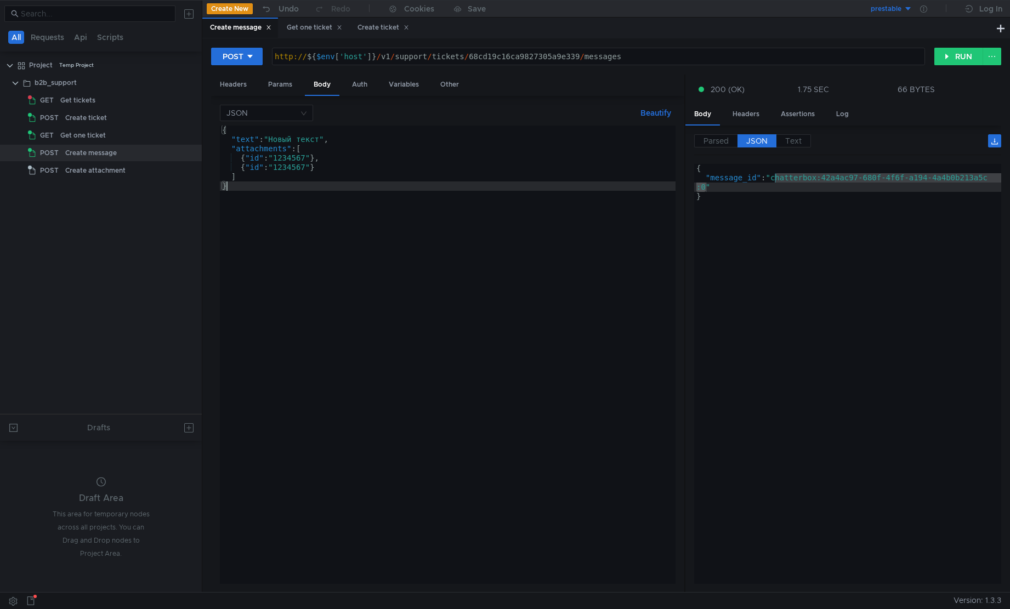
click at [339, 262] on div "{ "text" : "Новый текст" , "attachments" : [ { "id" : "1234567" } , { "id" : "1…" at bounding box center [448, 364] width 456 height 477
click at [842, 250] on div "{ "message_id" : "chatterbox:42a4ac97-680f-4f6f-a194-4a4b0b213a5c :0" }" at bounding box center [848, 383] width 308 height 439
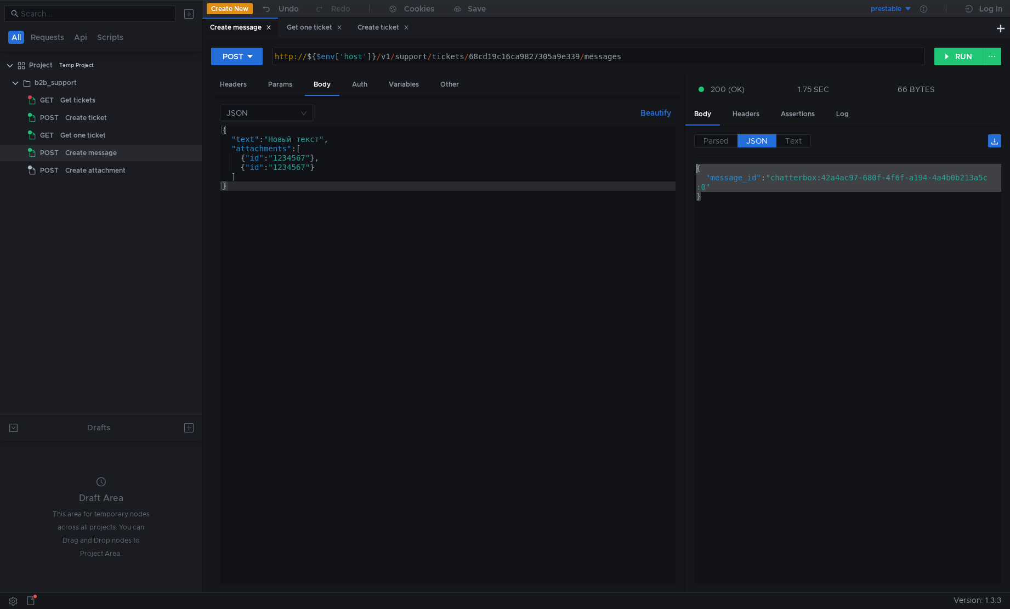
drag, startPoint x: 879, startPoint y: 344, endPoint x: 596, endPoint y: 161, distance: 336.8
click at [596, 161] on as-split "Headers Params Body Auth Variables Other JSON Beautify } { "text" : "Новый текс…" at bounding box center [606, 334] width 790 height 519
click at [785, 255] on div "{ "message_id" : "chatterbox:42a4ac97-680f-4f6f-a194-4a4b0b213a5c :0" }" at bounding box center [847, 374] width 307 height 420
type textarea "}"
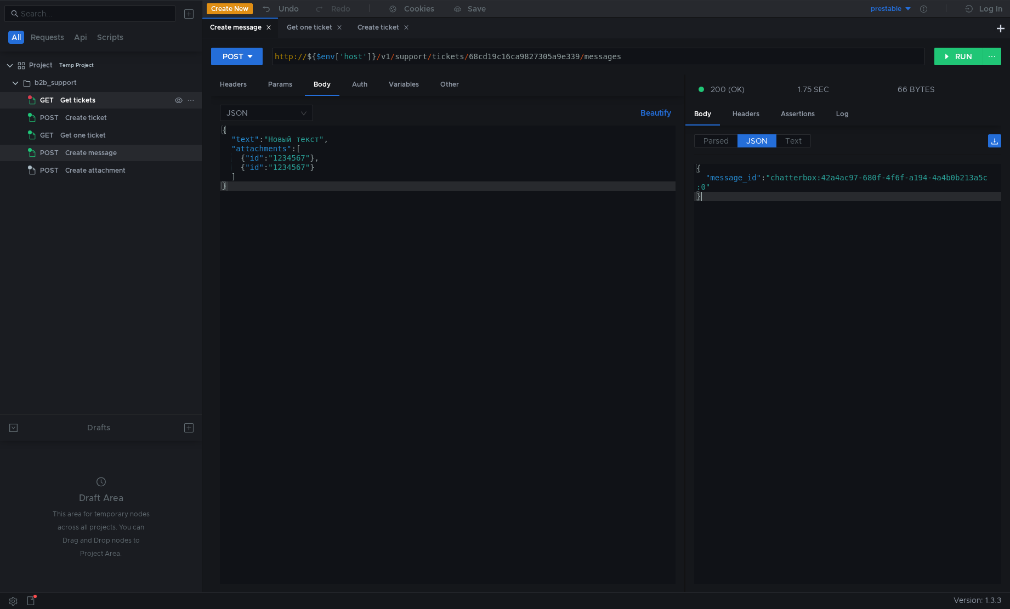
click at [109, 103] on div "Get tickets" at bounding box center [115, 100] width 110 height 16
click at [100, 143] on div "Get one ticket" at bounding box center [83, 135] width 46 height 16
click at [106, 136] on div "Get one ticket" at bounding box center [115, 135] width 110 height 16
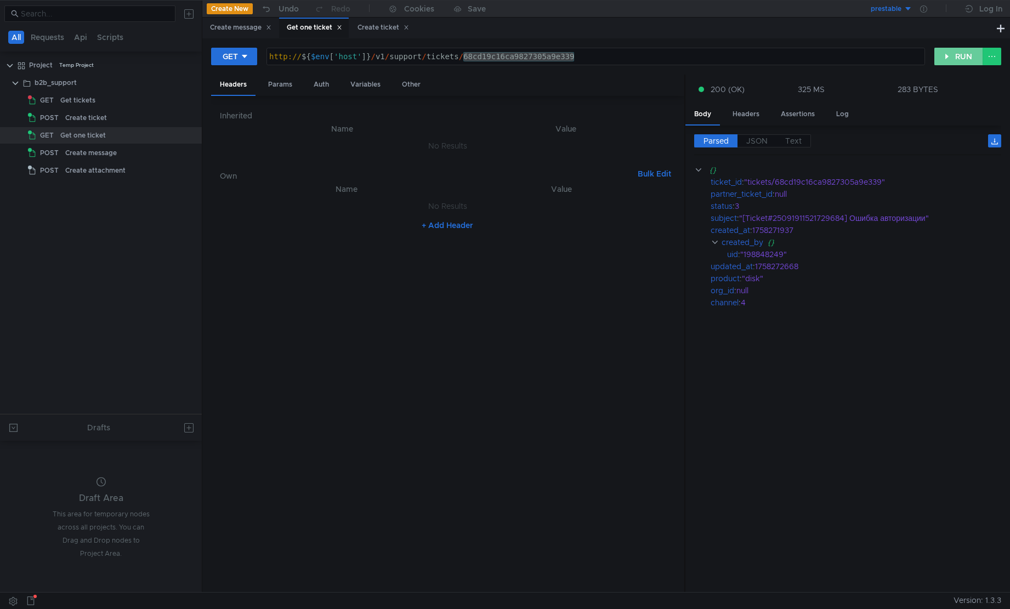
click at [944, 61] on button "RUN" at bounding box center [959, 57] width 49 height 18
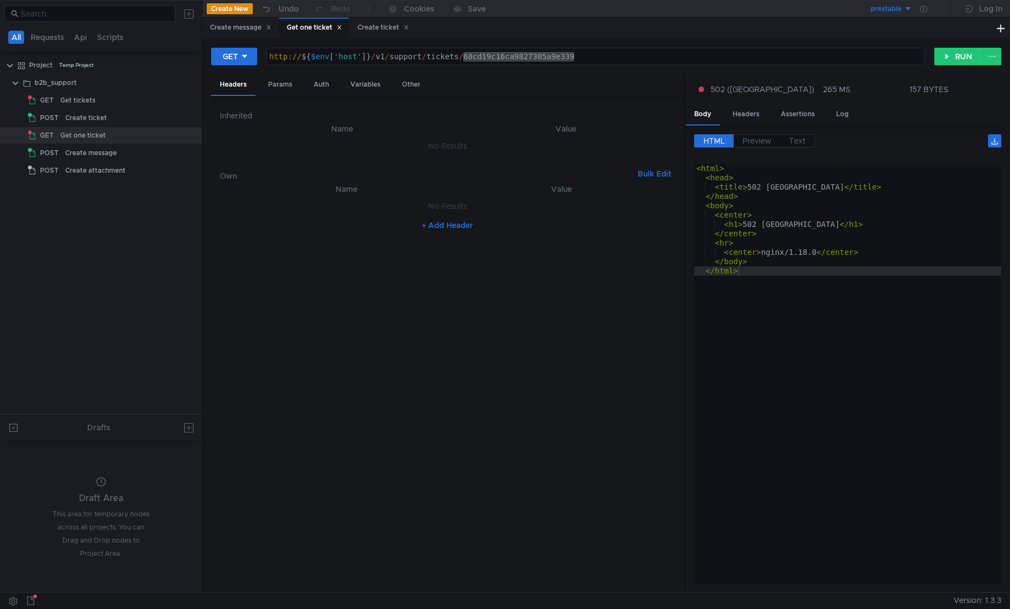
type textarea "</head>"
click at [857, 201] on div "< html > < head > < title > [STREET_ADDRESS] </ title > </ head > < body > < ce…" at bounding box center [848, 383] width 308 height 439
click at [958, 59] on button "RUN" at bounding box center [959, 57] width 49 height 18
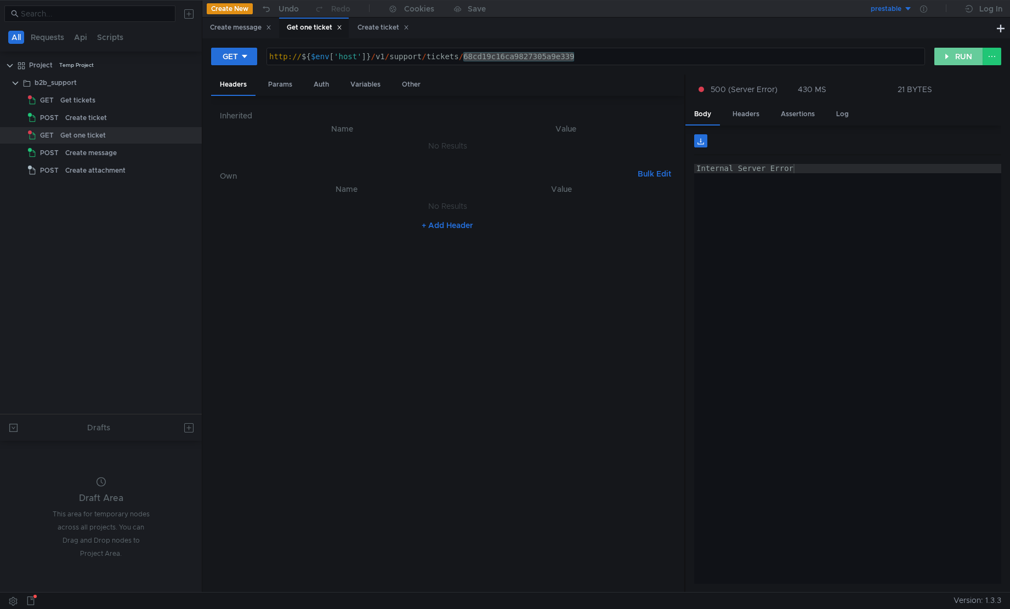
click at [956, 59] on button "RUN" at bounding box center [959, 57] width 49 height 18
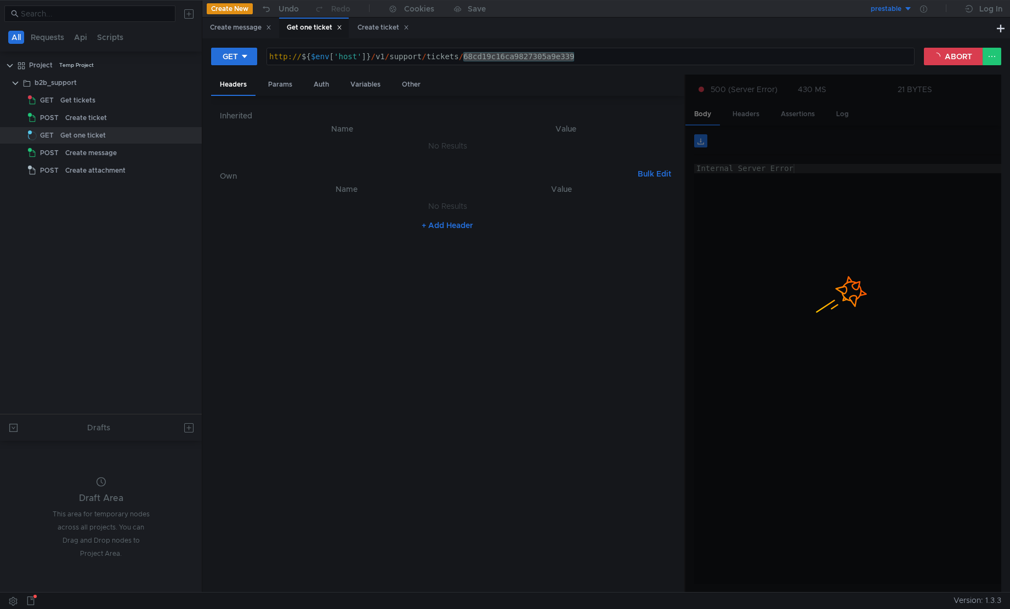
type textarea "Internal Server Error"
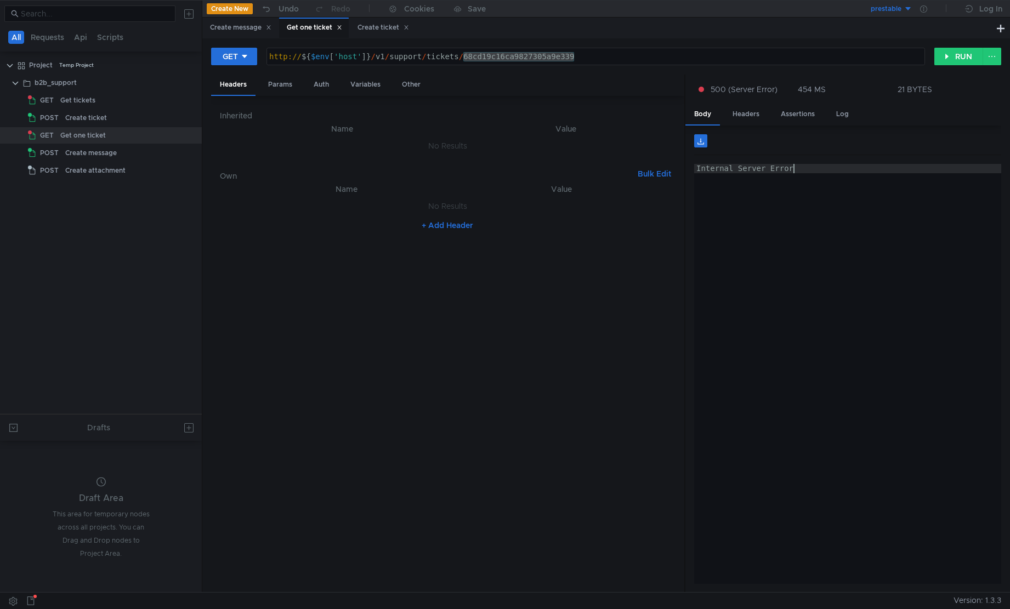
click at [823, 308] on div "Internal Server Error" at bounding box center [848, 383] width 308 height 439
click at [103, 120] on div "Create ticket" at bounding box center [86, 118] width 42 height 16
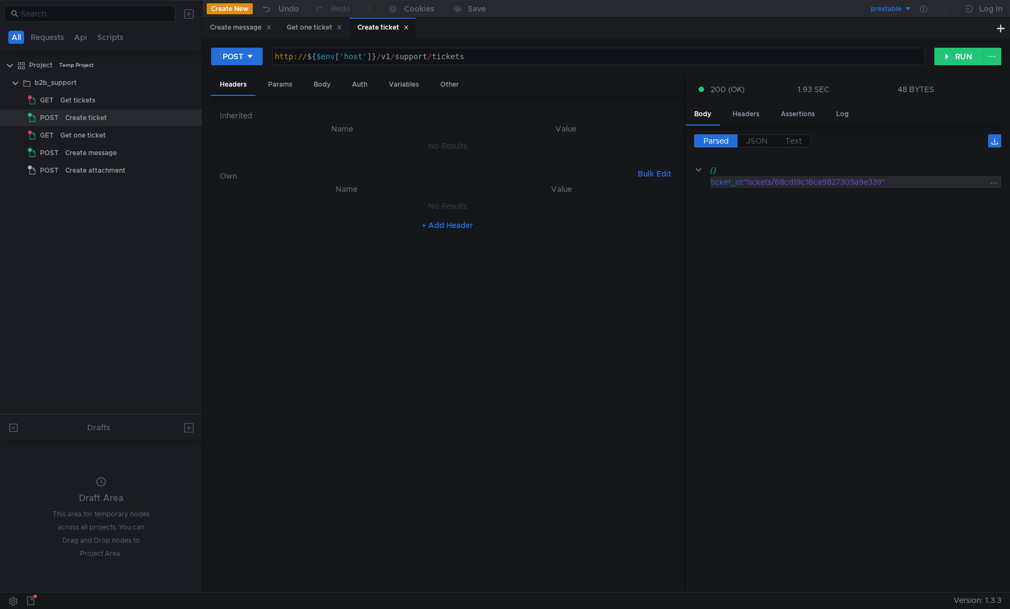
click at [846, 181] on div ""tickets/68cd19c16ca9827305a9e339"" at bounding box center [865, 182] width 243 height 12
copy div "68cd19c16ca9827305a9e339"
click at [108, 140] on div "Get one ticket" at bounding box center [115, 135] width 110 height 16
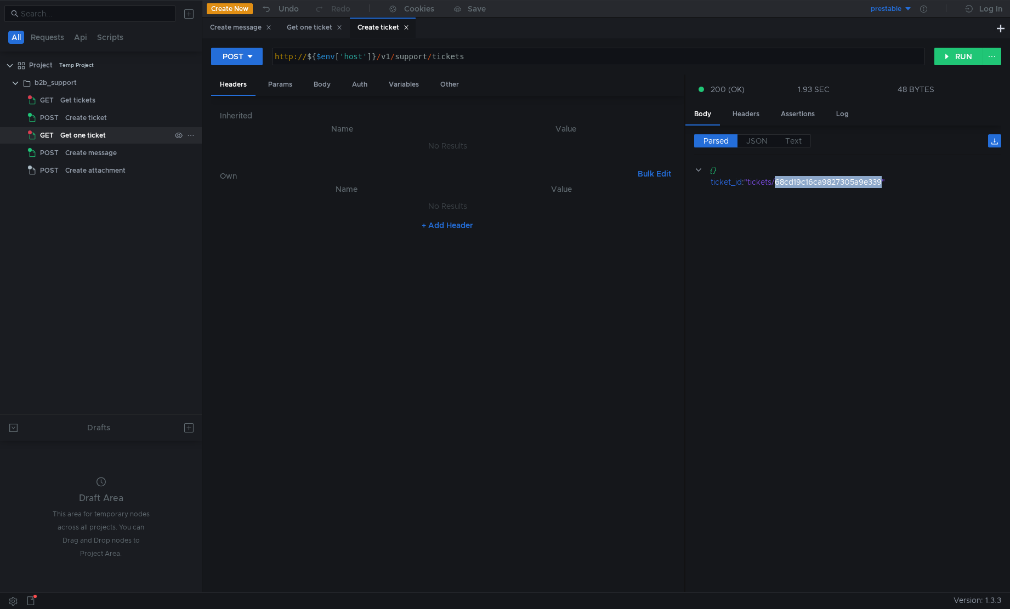
click at [108, 140] on div "Get one ticket" at bounding box center [115, 135] width 110 height 16
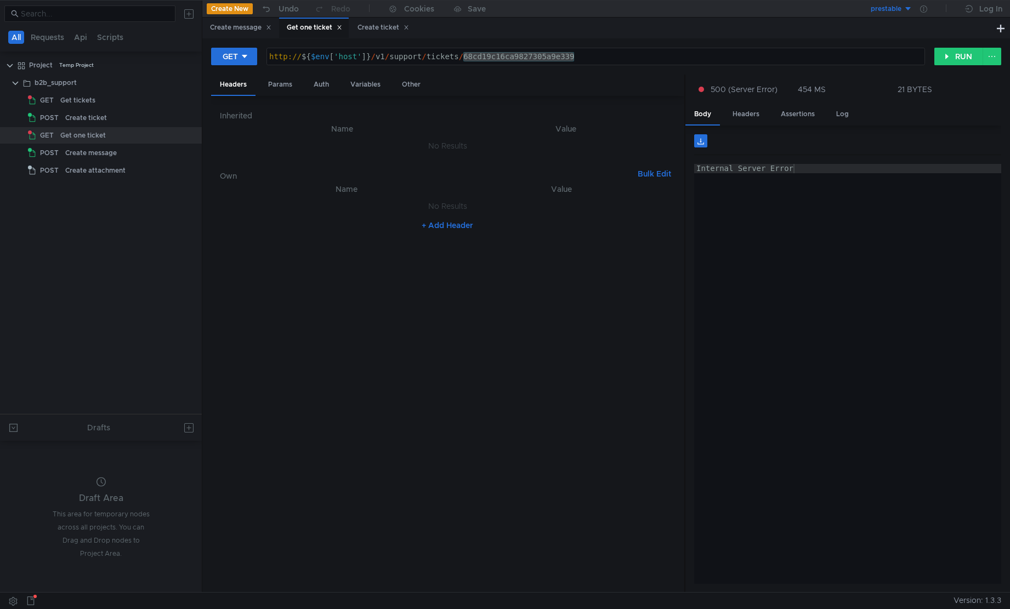
click at [554, 58] on div "http:// ${ $env [ 'host' ] } / v1 / support / tickets / 68cd19c16ca9827305a9e339" at bounding box center [596, 56] width 658 height 16
click at [554, 58] on div "http:// ${ $env [ 'host' ] } / v1 / support / tickets / 68cd19c16ca9827305a9e339" at bounding box center [596, 66] width 658 height 28
click at [956, 63] on button "RUN" at bounding box center [959, 57] width 49 height 18
click at [958, 50] on button "RUN" at bounding box center [959, 57] width 49 height 18
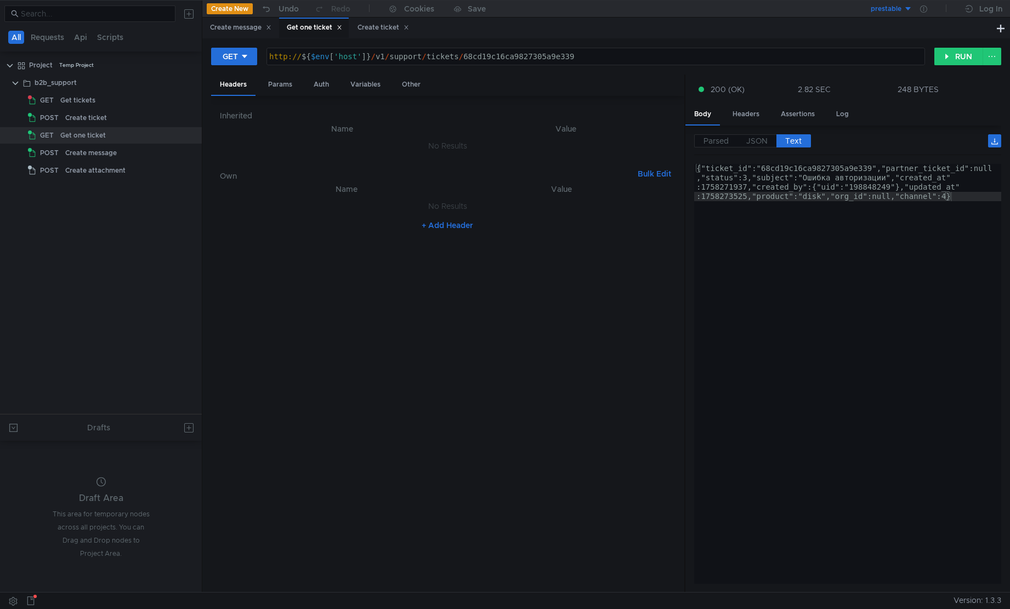
type textarea "{"ticket_id":"68cd19c16ca9827305a9e339","partner_ticket_id":null,"status":3,"su…"
click at [814, 173] on div "{"ticket_id":"68cd19c16ca9827305a9e339","partner_ticket_id":null ,"status":3,"s…" at bounding box center [848, 411] width 308 height 495
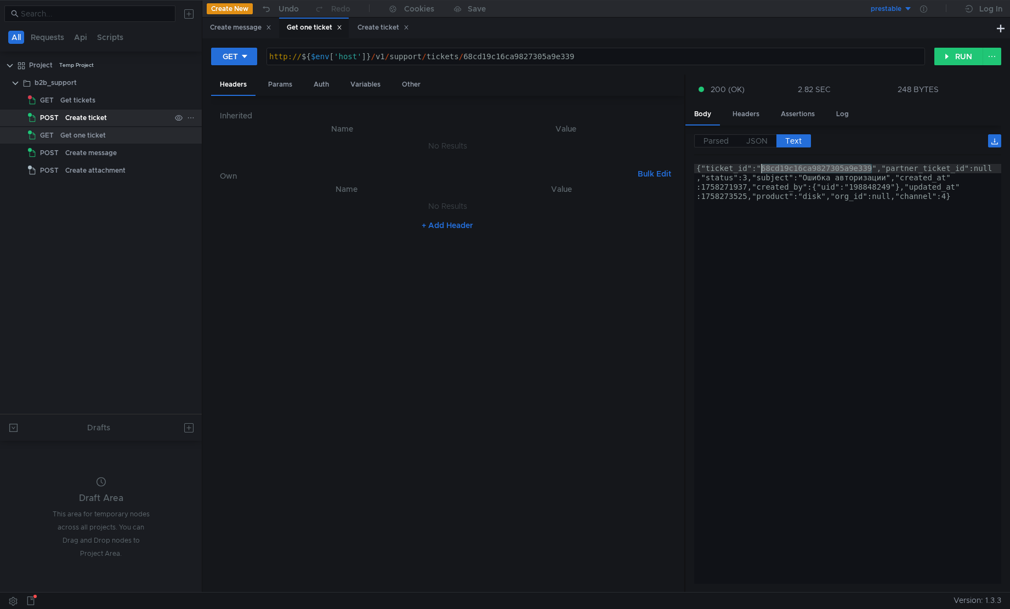
click at [85, 120] on div "Create ticket" at bounding box center [86, 118] width 42 height 16
click at [151, 253] on tree-viewport "Project Temp Project b2b_support GET Get tickets POST Create ticket GET Get one…" at bounding box center [101, 235] width 202 height 358
click at [591, 504] on nz-table "Name Value No Results + Add Header" at bounding box center [447, 383] width 455 height 401
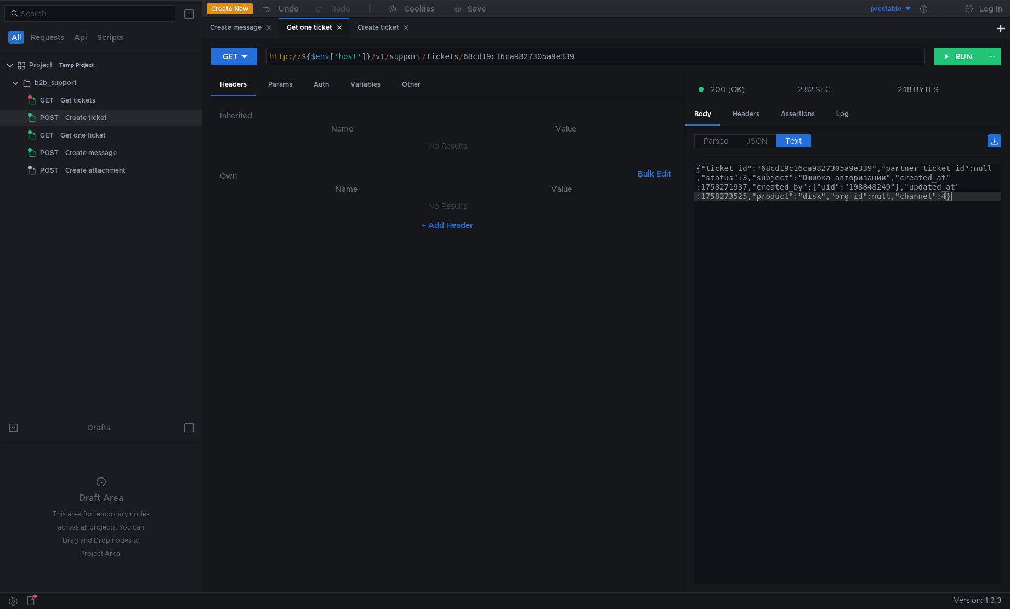
click at [931, 262] on div "{"ticket_id":"68cd19c16ca9827305a9e339","partner_ticket_id":null ,"status":3,"s…" at bounding box center [848, 411] width 308 height 495
click at [771, 179] on div "{"ticket_id":"68cd19c16ca9827305a9e339","partner_ticket_id":null ,"status":3,"s…" at bounding box center [848, 411] width 308 height 495
click at [850, 169] on div "{"ticket_id":"68cd19c16ca9827305a9e339","partner_ticket_id":null ,"status":3,"s…" at bounding box center [848, 411] width 308 height 495
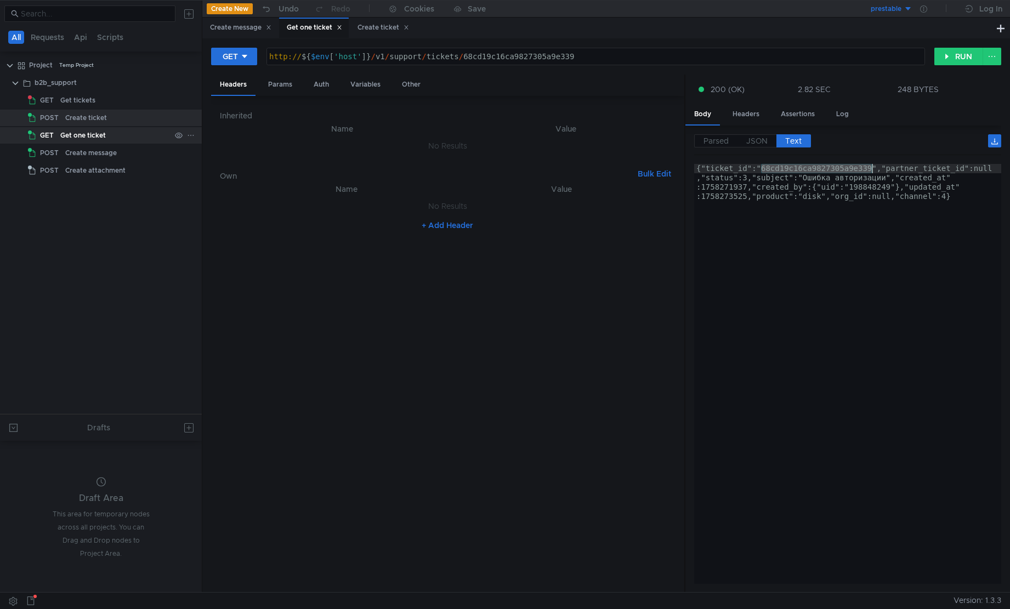
click at [96, 139] on div "Get one ticket" at bounding box center [83, 135] width 46 height 16
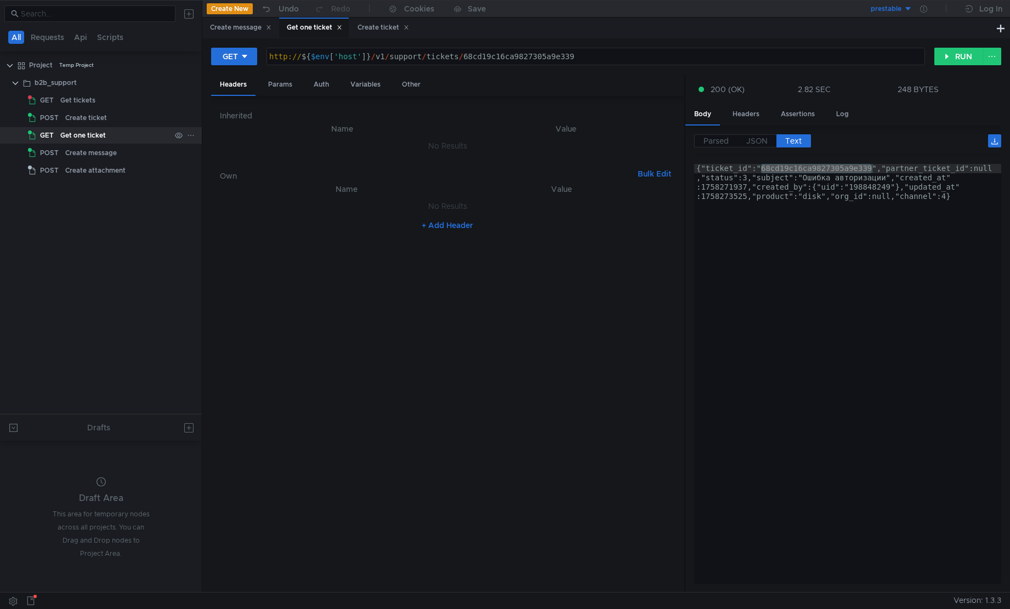
click at [96, 139] on div "Get one ticket" at bounding box center [83, 135] width 46 height 16
click at [137, 170] on div "Create attachment" at bounding box center [117, 170] width 105 height 16
click at [111, 178] on div "Create attachment" at bounding box center [95, 170] width 60 height 16
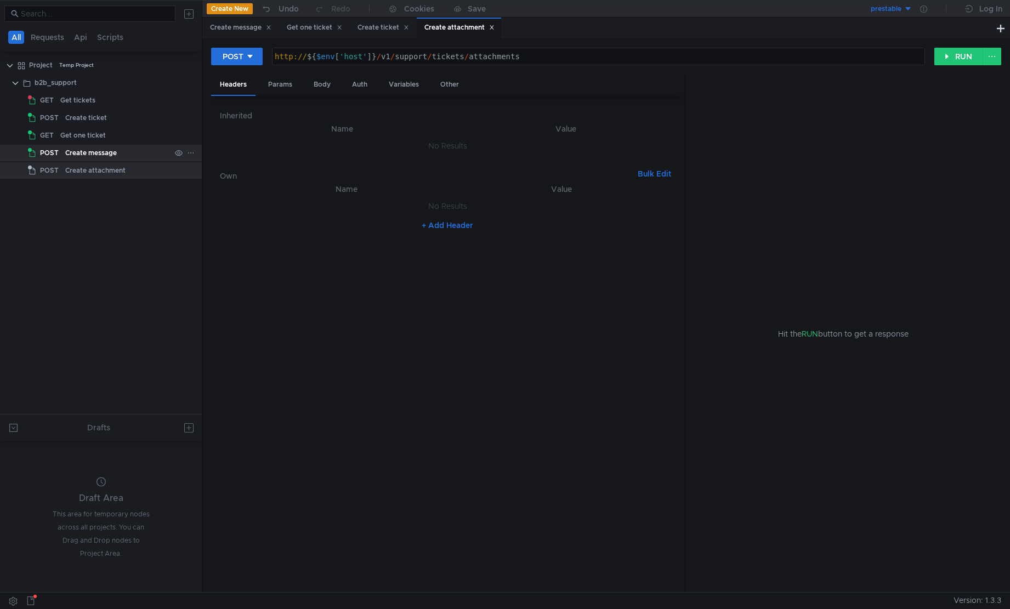
click at [113, 155] on div "Create message" at bounding box center [91, 153] width 52 height 16
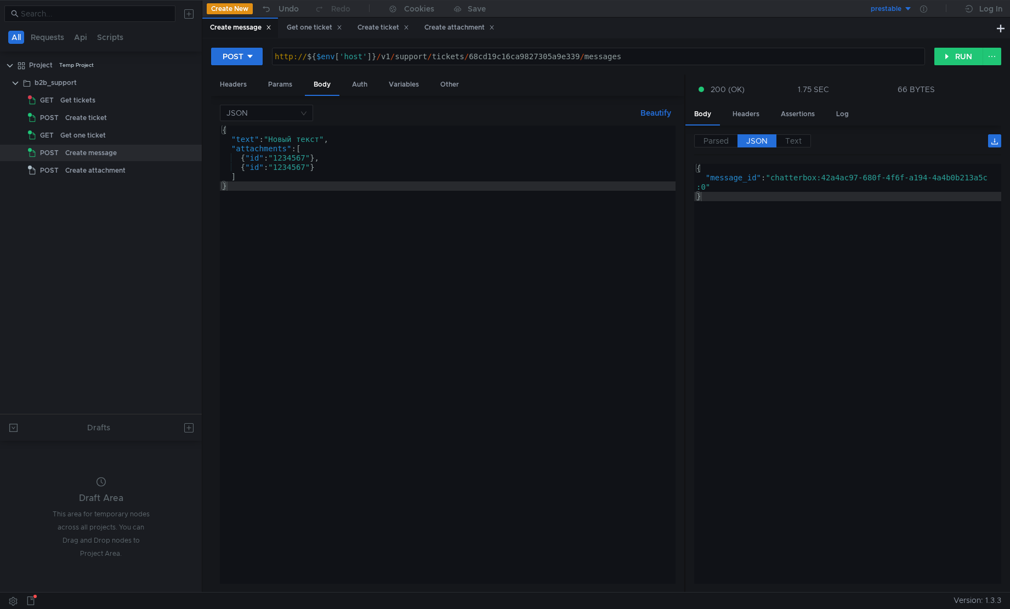
click at [496, 61] on div "http:// ${ $env [ 'host' ] } / v1 / support / tickets / 68cd19c16ca9827305a9e33…" at bounding box center [599, 66] width 652 height 28
click at [99, 172] on div "Create attachment" at bounding box center [95, 170] width 60 height 16
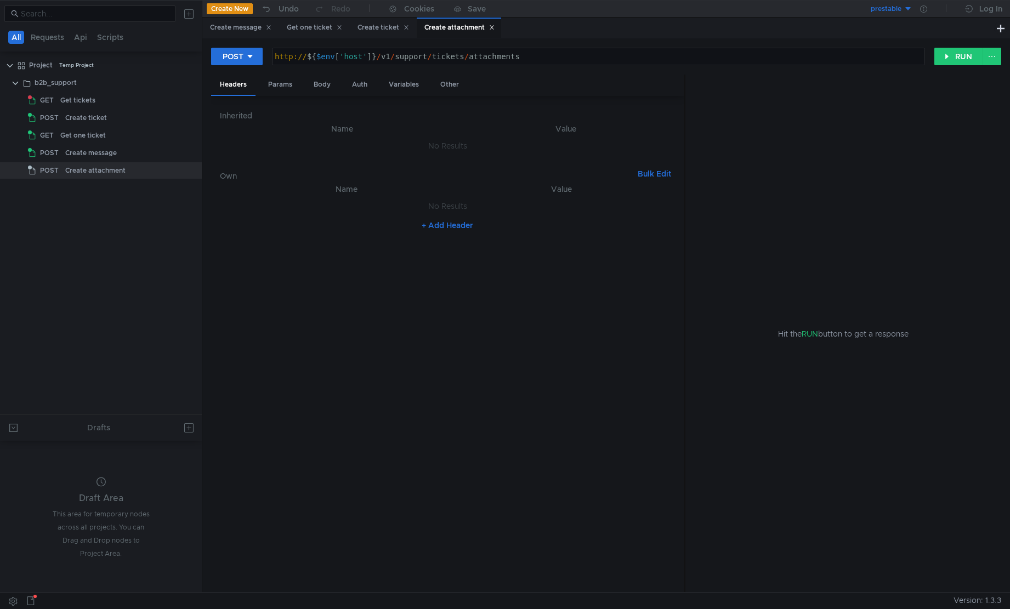
click at [468, 57] on div "http:// ${ $env [ 'host' ] } / v1 / support / tickets / attachments" at bounding box center [599, 66] width 652 height 28
paste textarea "68cd19c16ca9827305a9e339"
click at [967, 53] on button "RUN" at bounding box center [959, 57] width 49 height 18
click at [587, 55] on div "http:// ${ $env [ 'host' ] } / v1 / support / tickets / 68cd19c16ca9827305a9e33…" at bounding box center [599, 66] width 652 height 28
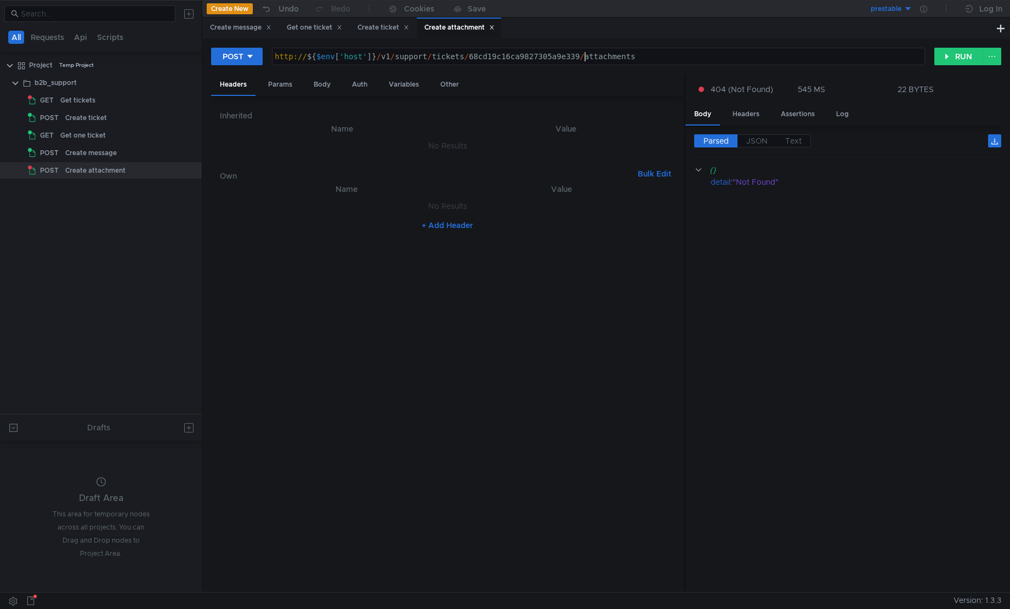
paste textarea "messages"
type textarea "http://${$env['host']}/v1/support/tickets/68cd19c16ca9827305a9e339/messages/att…"
click at [319, 86] on div "Body" at bounding box center [322, 85] width 35 height 20
click at [950, 55] on button "RUN" at bounding box center [959, 57] width 49 height 18
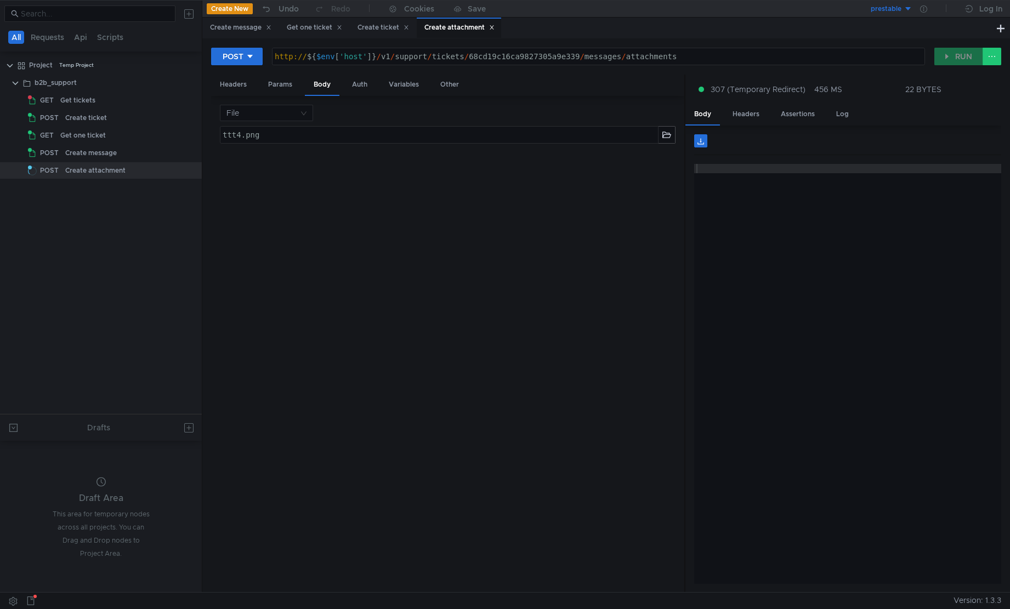
click at [767, 247] on div at bounding box center [848, 383] width 308 height 439
click at [726, 89] on span "307 (Temporary Redirect)" at bounding box center [758, 89] width 95 height 12
click at [770, 216] on div at bounding box center [505, 304] width 1010 height 609
click at [768, 222] on div at bounding box center [848, 383] width 308 height 439
click at [963, 59] on button "RUN" at bounding box center [959, 57] width 49 height 18
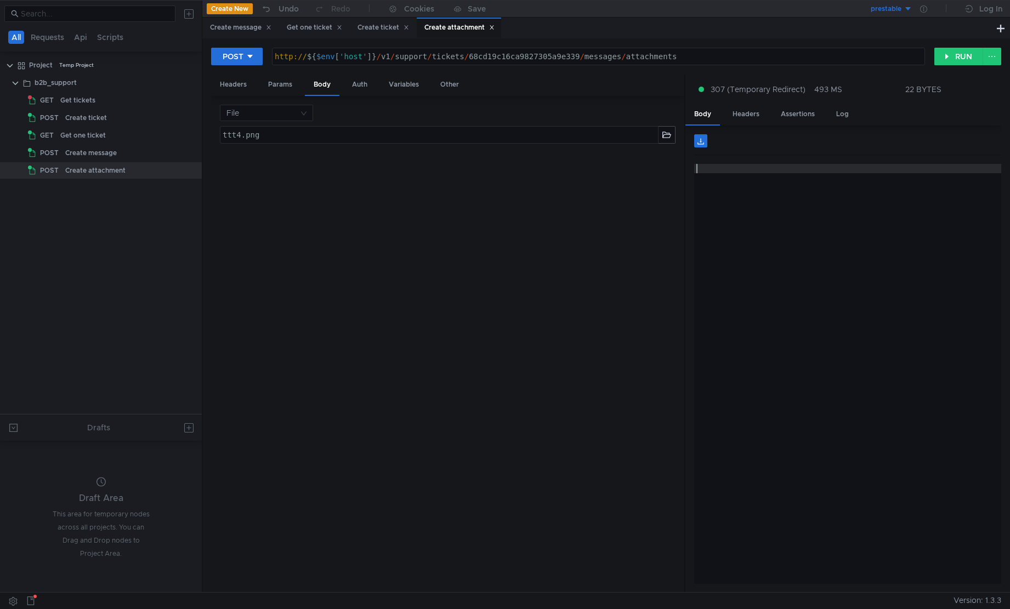
click at [806, 272] on div at bounding box center [848, 383] width 308 height 439
click at [806, 188] on div at bounding box center [848, 383] width 308 height 439
click at [952, 57] on button "RUN" at bounding box center [959, 57] width 49 height 18
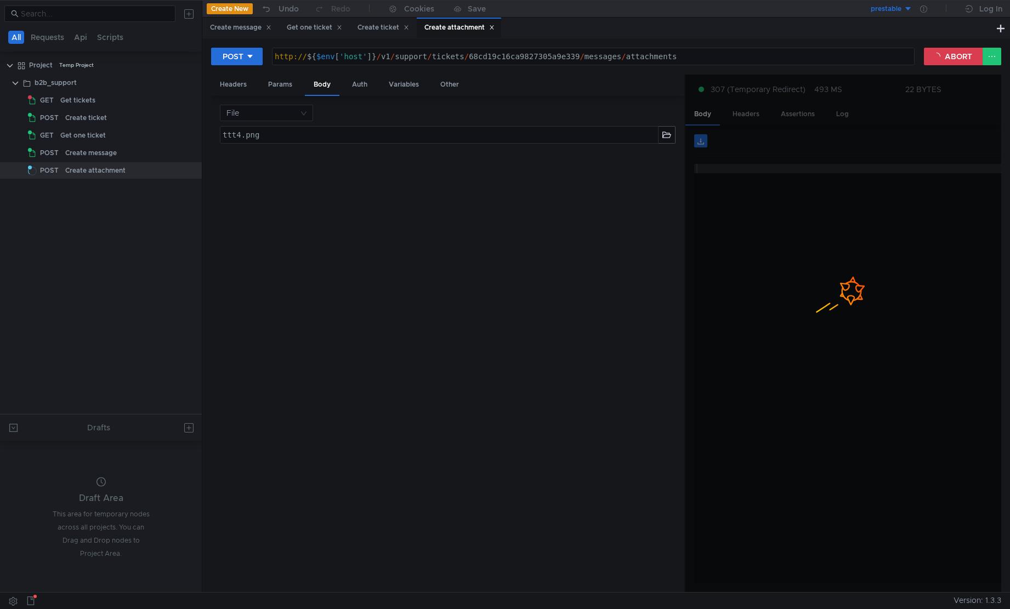
click at [905, 184] on div at bounding box center [844, 334] width 316 height 519
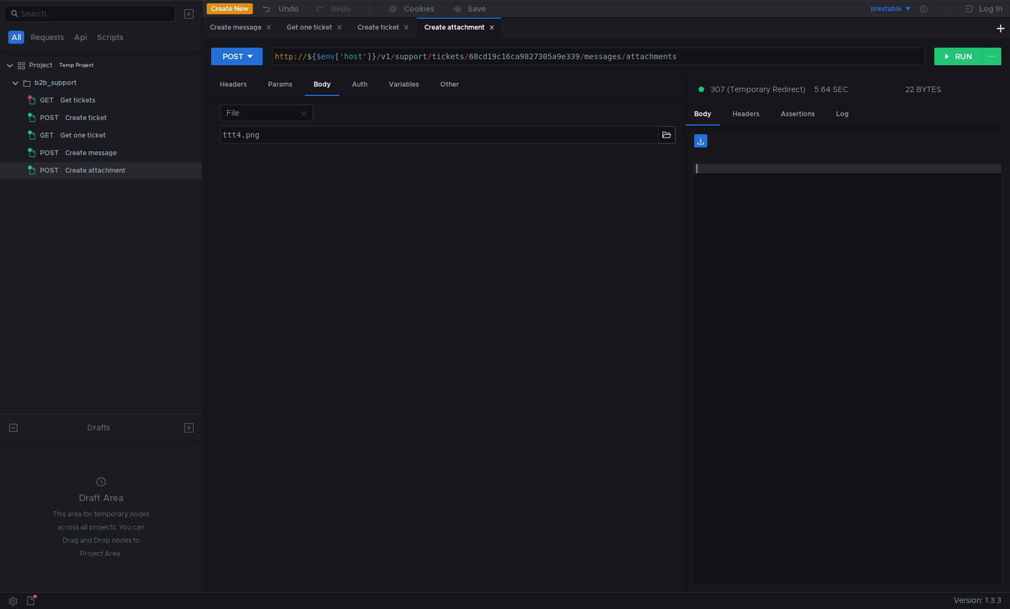
click at [735, 291] on div at bounding box center [848, 383] width 308 height 439
click at [740, 111] on div "Headers" at bounding box center [746, 114] width 44 height 20
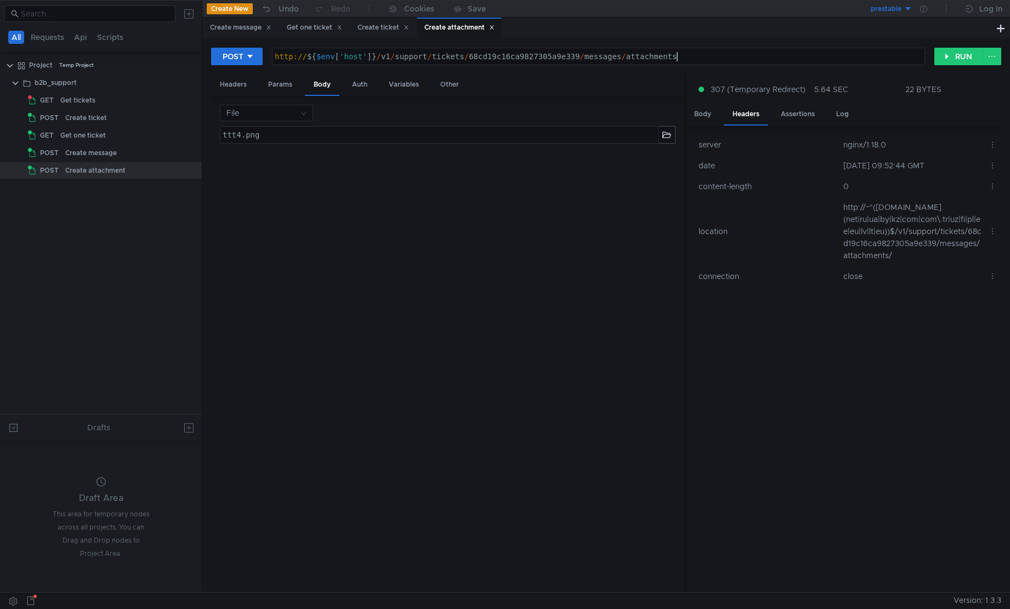
click at [733, 59] on div "http:// ${ $env [ 'host' ] } / v1 / support / tickets / 68cd19c16ca9827305a9e33…" at bounding box center [599, 66] width 652 height 28
type textarea "http://${$env['host']}/v1/support/tickets/68cd19c16ca9827305a9e339/messages/att…"
click at [959, 60] on button "RUN" at bounding box center [959, 57] width 49 height 18
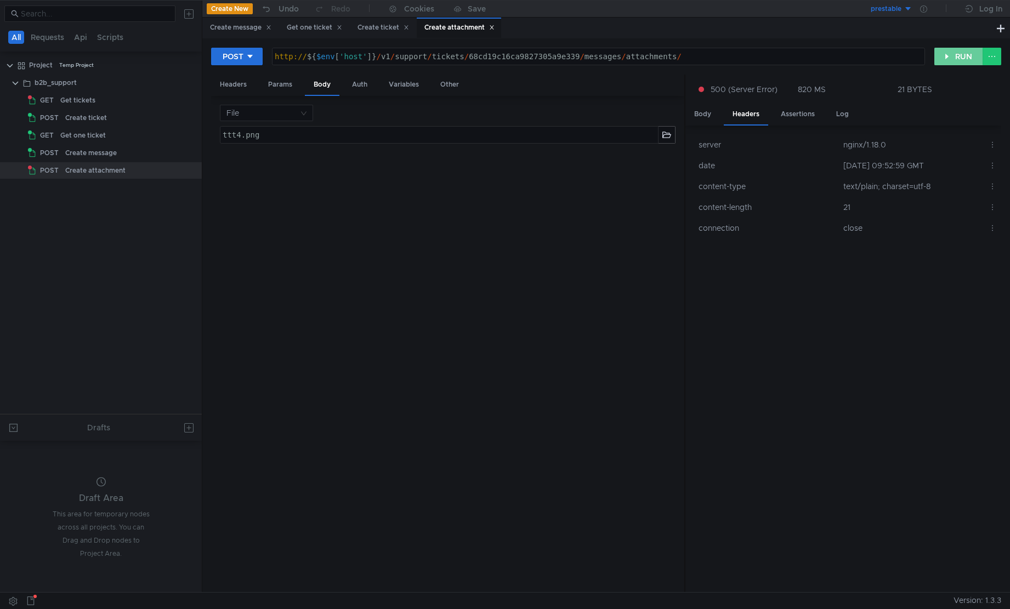
click at [962, 58] on button "RUN" at bounding box center [959, 57] width 49 height 18
click at [710, 116] on div "Body" at bounding box center [703, 114] width 35 height 20
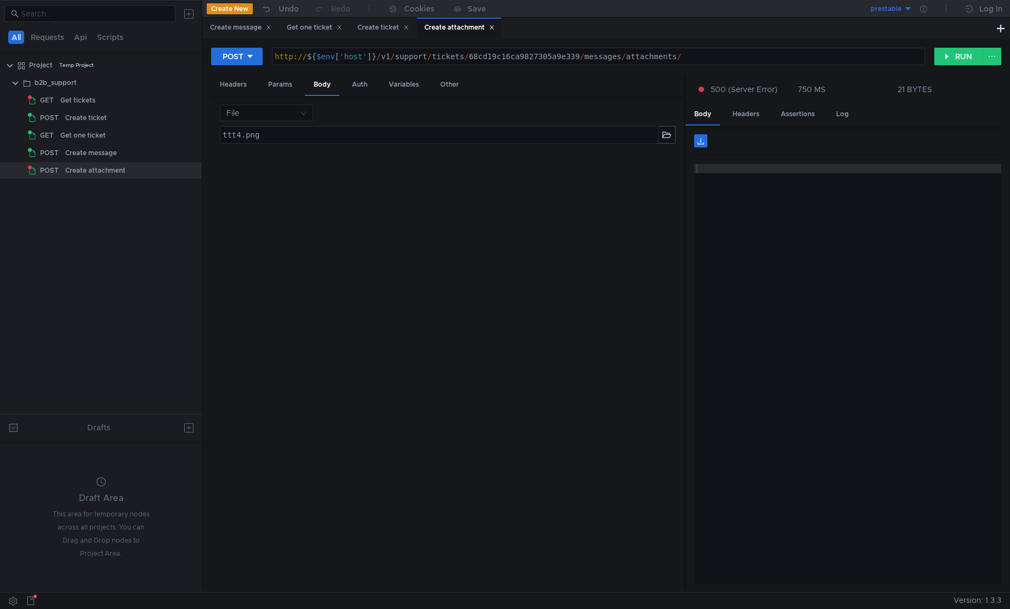
click at [383, 262] on div "ttt4.png הההההההההההההההההההההההההההההההההההההההההההההההההההההההההההההההההההההה…" at bounding box center [447, 355] width 455 height 458
click at [948, 59] on button "RUN" at bounding box center [959, 57] width 49 height 18
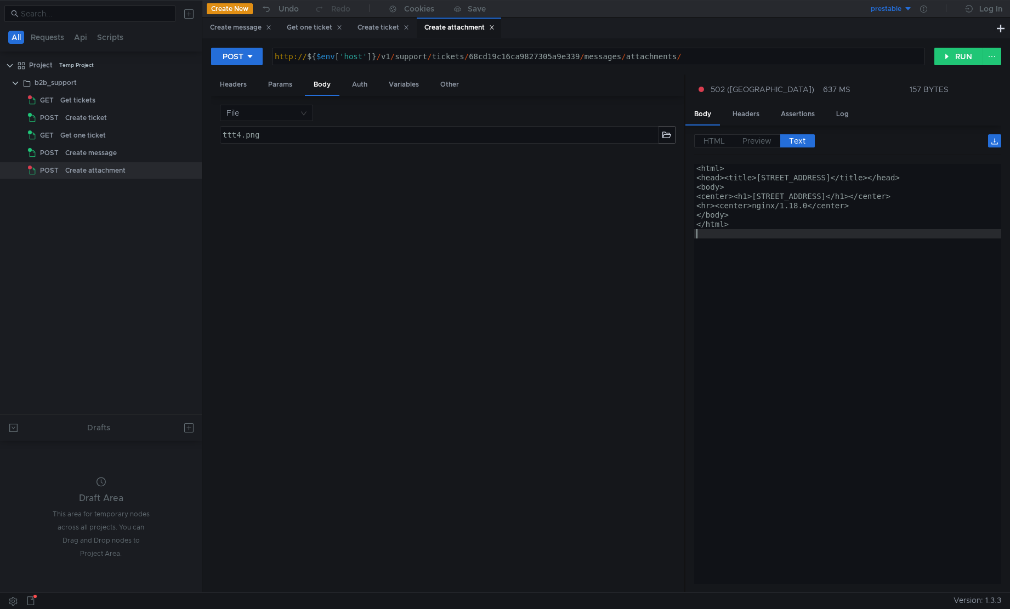
click at [733, 336] on div "<html> <head><title>502 Bad Gateway</title></head> <body> <center><h1>502 Bad G…" at bounding box center [848, 383] width 308 height 439
click at [947, 60] on button "RUN" at bounding box center [959, 57] width 49 height 18
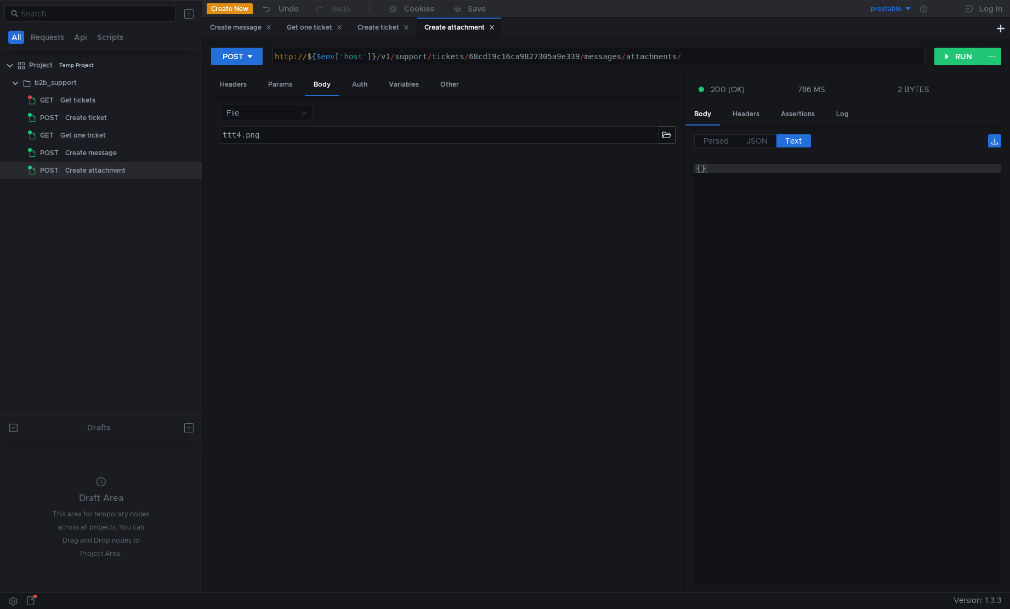
type textarea "{}"
click at [790, 249] on div "{}" at bounding box center [848, 383] width 308 height 439
click at [352, 87] on div "Auth" at bounding box center [359, 85] width 33 height 20
click at [405, 88] on div "Variables" at bounding box center [404, 85] width 48 height 20
click at [438, 83] on div "Other" at bounding box center [450, 85] width 36 height 20
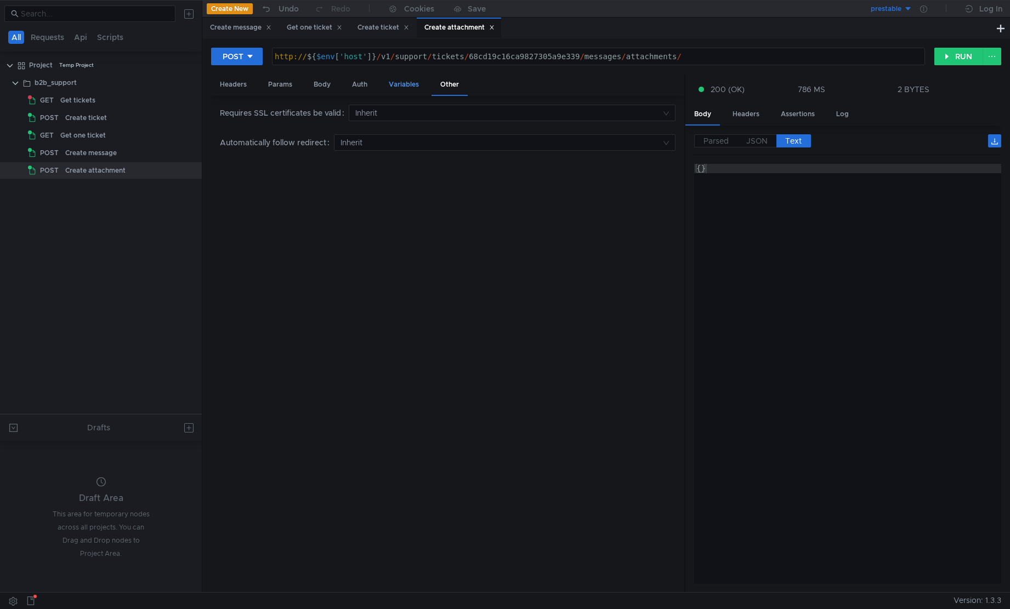
click at [409, 82] on div "Variables" at bounding box center [404, 85] width 48 height 20
click at [346, 88] on div "Auth" at bounding box center [359, 85] width 33 height 20
drag, startPoint x: 279, startPoint y: 87, endPoint x: 271, endPoint y: 87, distance: 7.7
click at [279, 87] on div "Params" at bounding box center [280, 85] width 42 height 20
click at [239, 88] on div "Headers" at bounding box center [233, 85] width 44 height 20
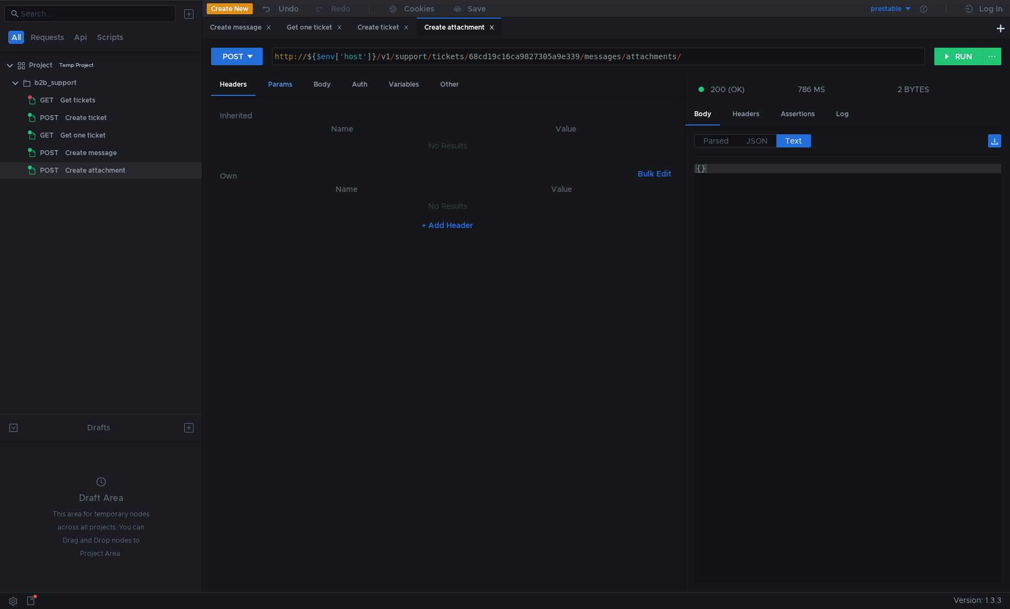
click at [264, 88] on div "Params" at bounding box center [280, 85] width 42 height 20
click at [692, 311] on div "Parsed JSON Text {} {} {} ההההההההההההההההההההההההההההההההההההההההההההההההההההה…" at bounding box center [844, 359] width 316 height 467
click at [771, 315] on div "{}" at bounding box center [848, 383] width 308 height 439
click at [746, 111] on div "Headers" at bounding box center [746, 114] width 44 height 20
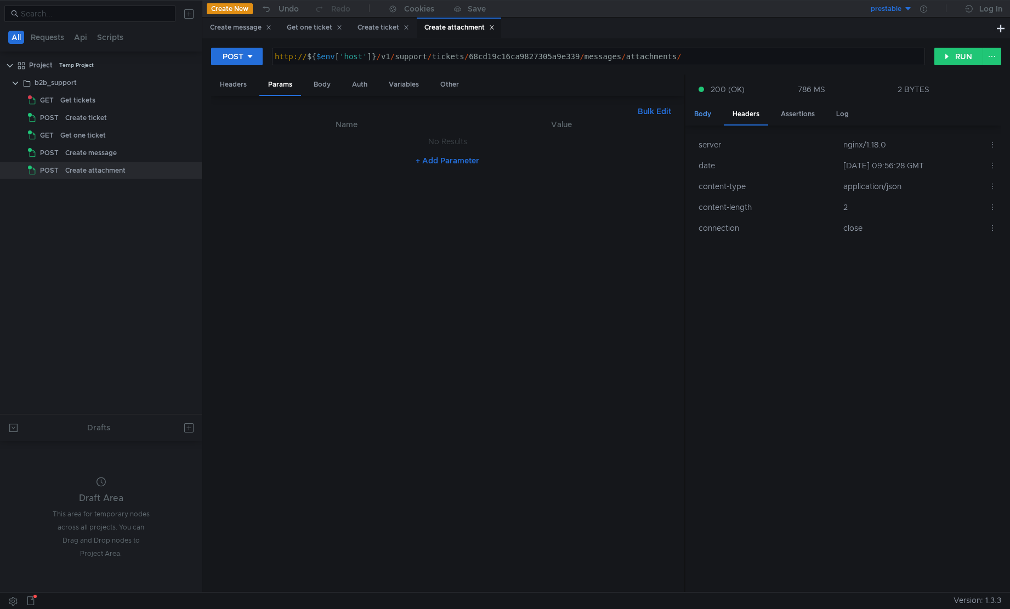
click at [698, 119] on div "Body" at bounding box center [703, 114] width 35 height 20
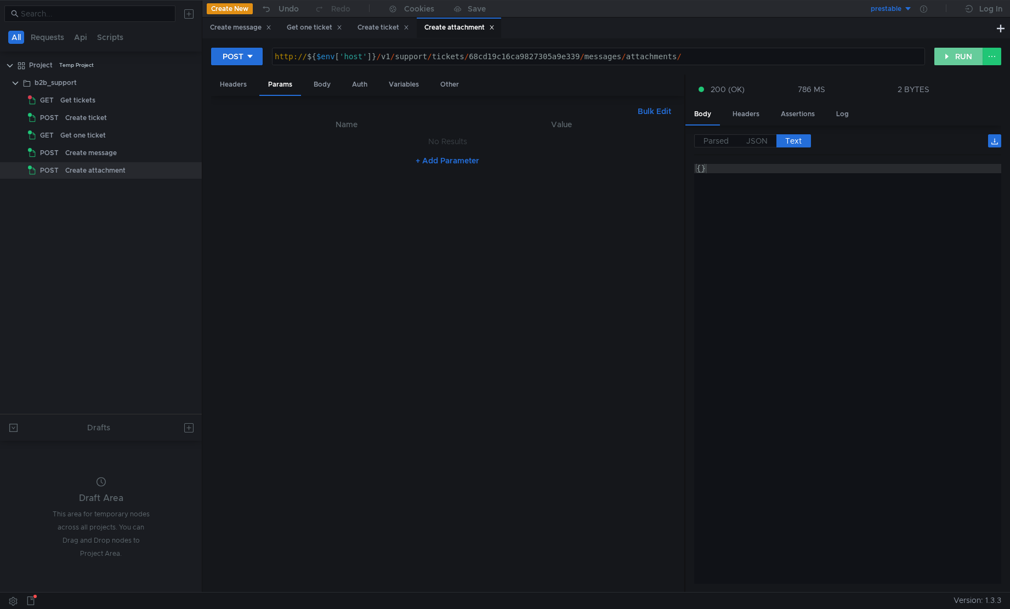
click at [959, 60] on button "RUN" at bounding box center [959, 57] width 49 height 18
click at [31, 599] on icon at bounding box center [30, 601] width 7 height 9
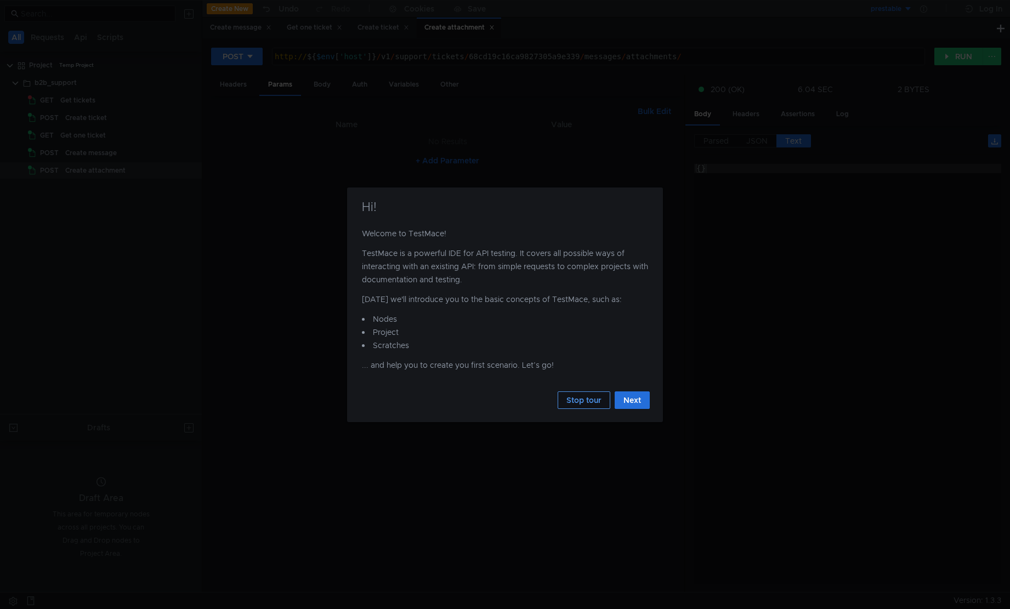
click at [588, 404] on button "Stop tour" at bounding box center [584, 401] width 53 height 18
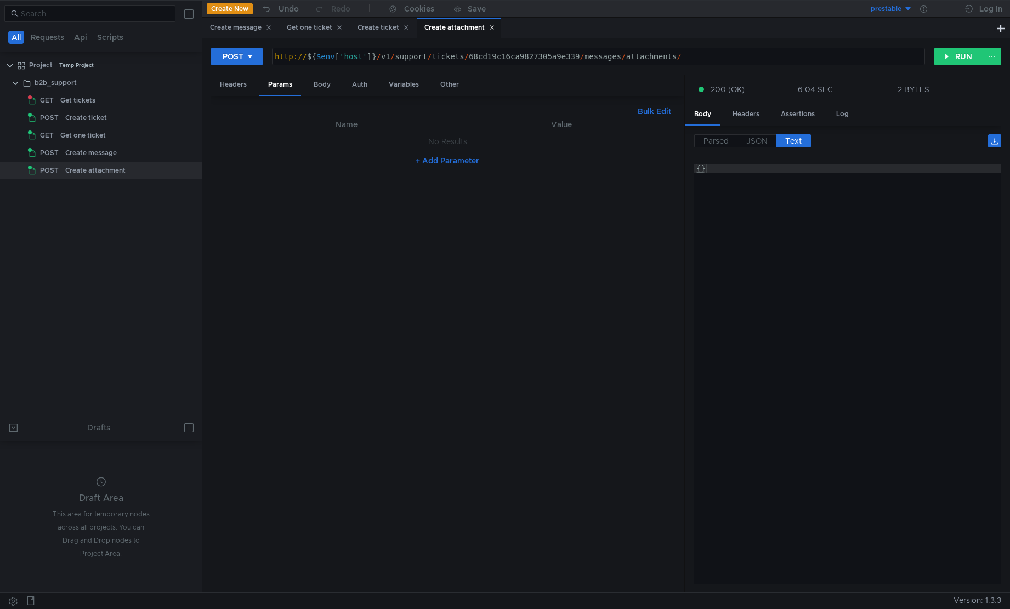
click at [988, 600] on span "Version: 1.3.3" at bounding box center [978, 601] width 48 height 16
click at [924, 12] on icon at bounding box center [923, 8] width 7 height 7
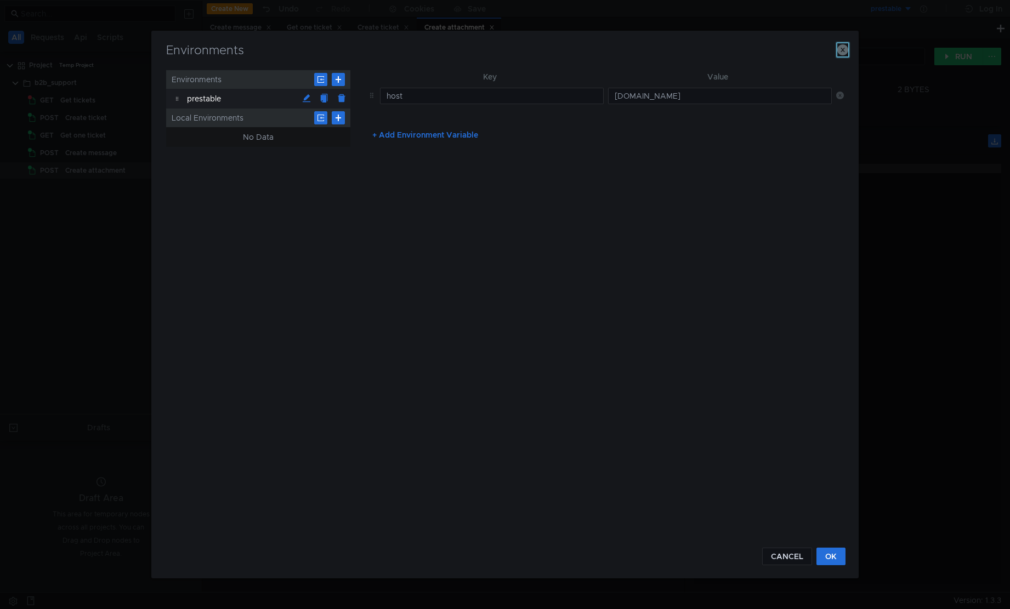
click at [843, 48] on icon "button" at bounding box center [842, 49] width 11 height 11
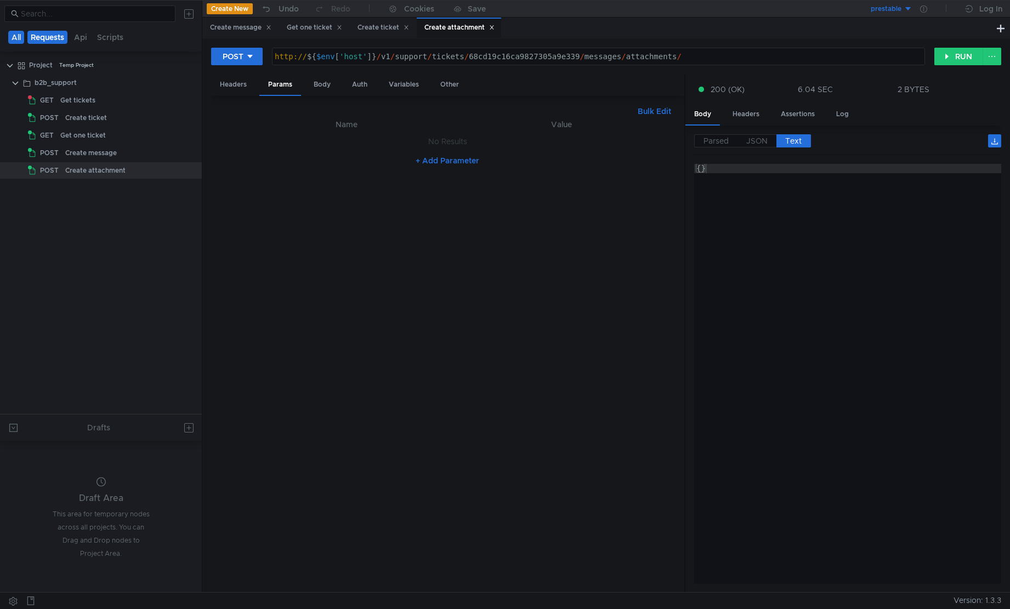
click at [57, 39] on button "Requests" at bounding box center [47, 37] width 40 height 13
click at [19, 33] on button "All" at bounding box center [16, 37] width 17 height 13
click at [73, 36] on button "Api" at bounding box center [81, 37] width 20 height 13
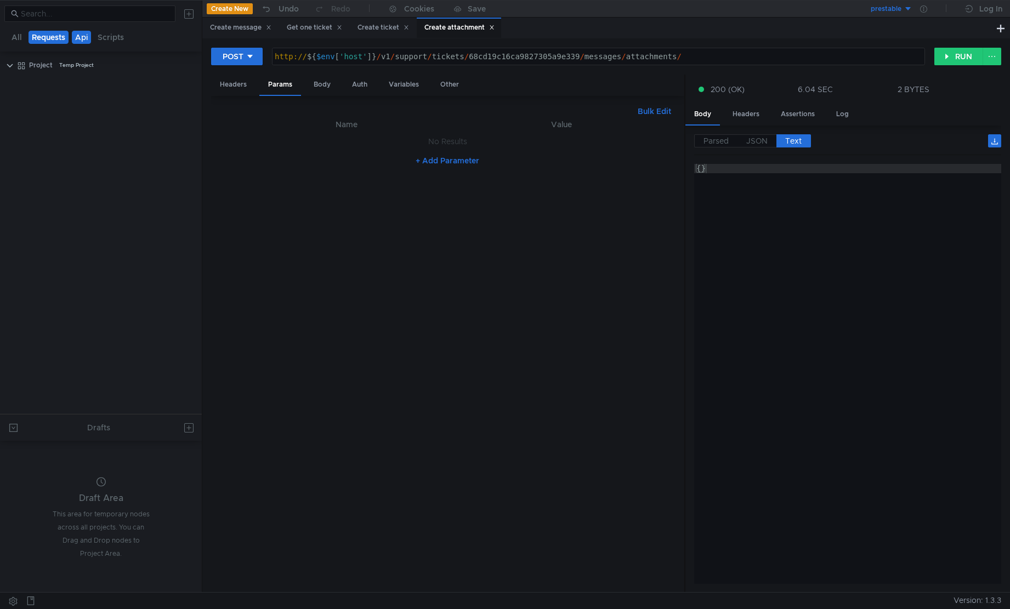
click at [48, 38] on button "Requests" at bounding box center [49, 37] width 40 height 13
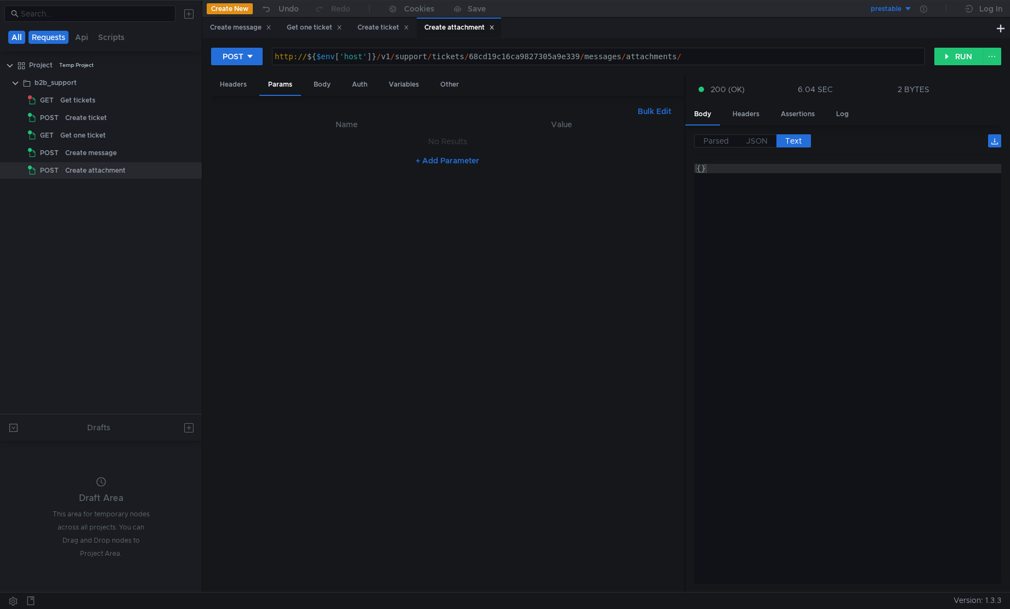
click at [22, 35] on button "All" at bounding box center [16, 37] width 17 height 13
click at [184, 65] on div "Project Temp Project" at bounding box center [108, 65] width 158 height 16
click at [192, 67] on icon at bounding box center [191, 65] width 8 height 8
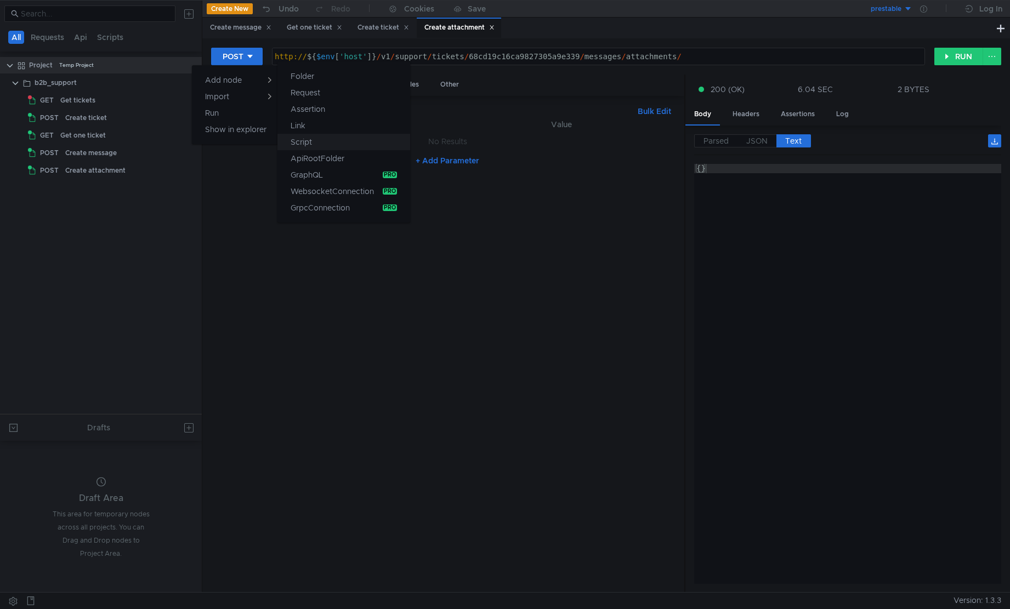
click at [326, 140] on button "Script" at bounding box center [344, 142] width 133 height 16
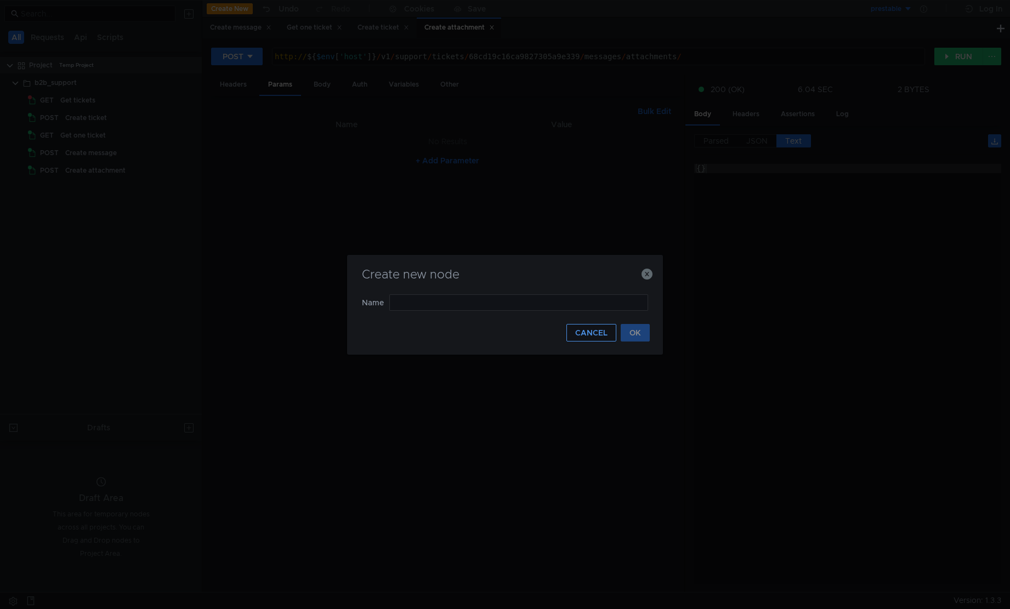
click at [605, 326] on button "CANCEL" at bounding box center [592, 333] width 50 height 18
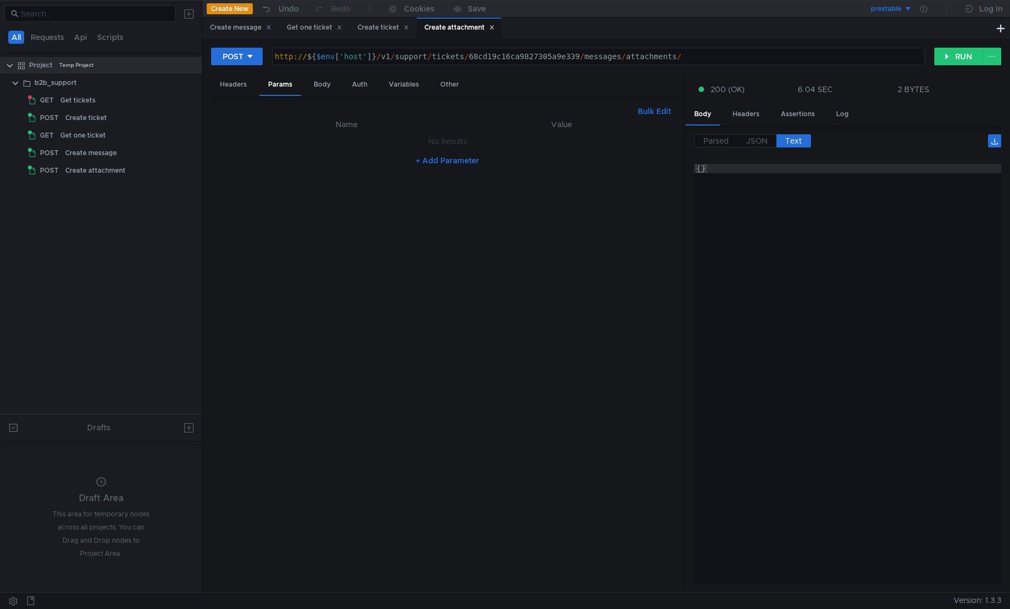
click at [429, 264] on nz-table "Name Value No Results + Add Parameter" at bounding box center [447, 351] width 455 height 466
click at [20, 604] on button at bounding box center [13, 601] width 18 height 16
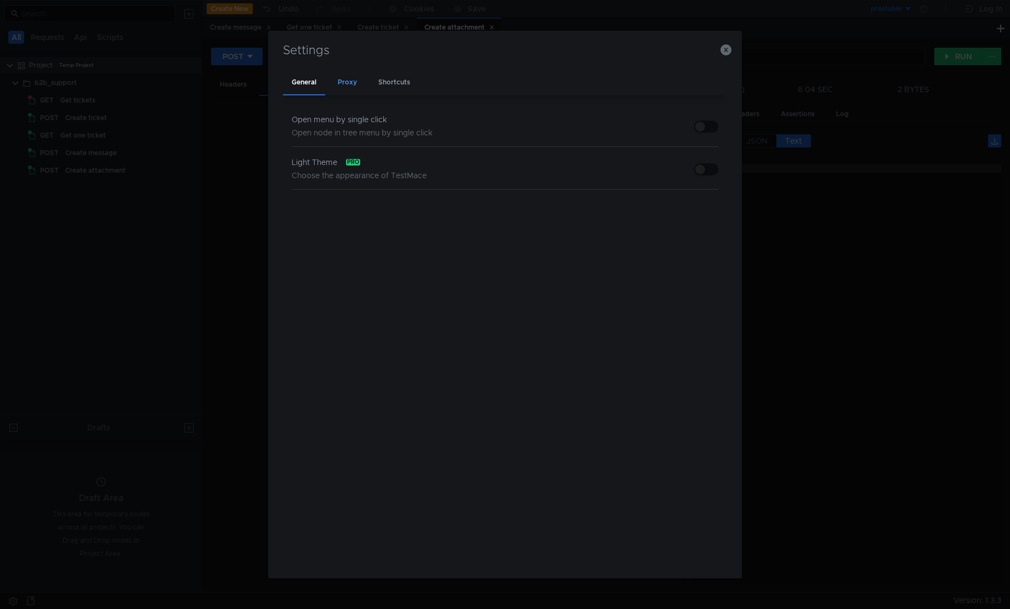
click at [356, 86] on div "Proxy" at bounding box center [347, 83] width 37 height 26
click at [367, 84] on div "General Proxy Shortcuts" at bounding box center [505, 83] width 444 height 26
click at [395, 82] on div "Shortcuts" at bounding box center [394, 83] width 49 height 26
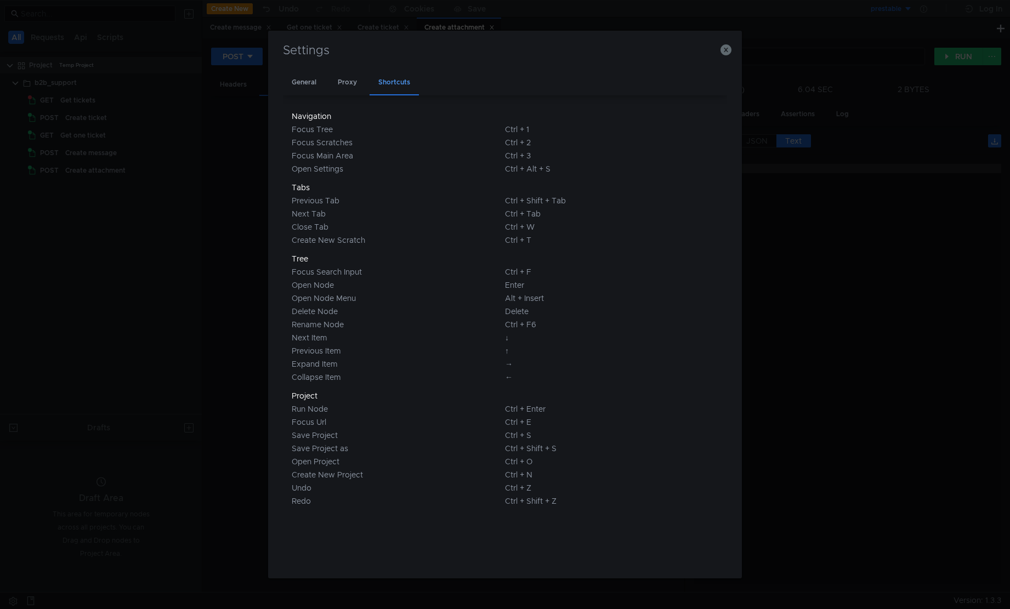
click at [375, 82] on div "Shortcuts" at bounding box center [394, 83] width 49 height 26
click at [348, 83] on div "Proxy" at bounding box center [347, 83] width 37 height 26
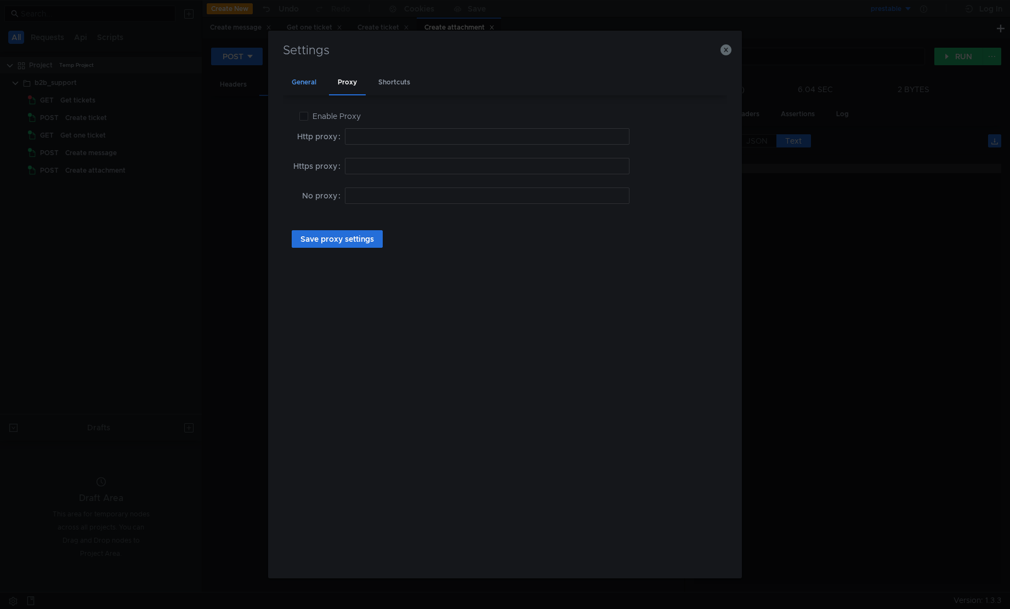
click at [314, 87] on div "General" at bounding box center [304, 83] width 42 height 26
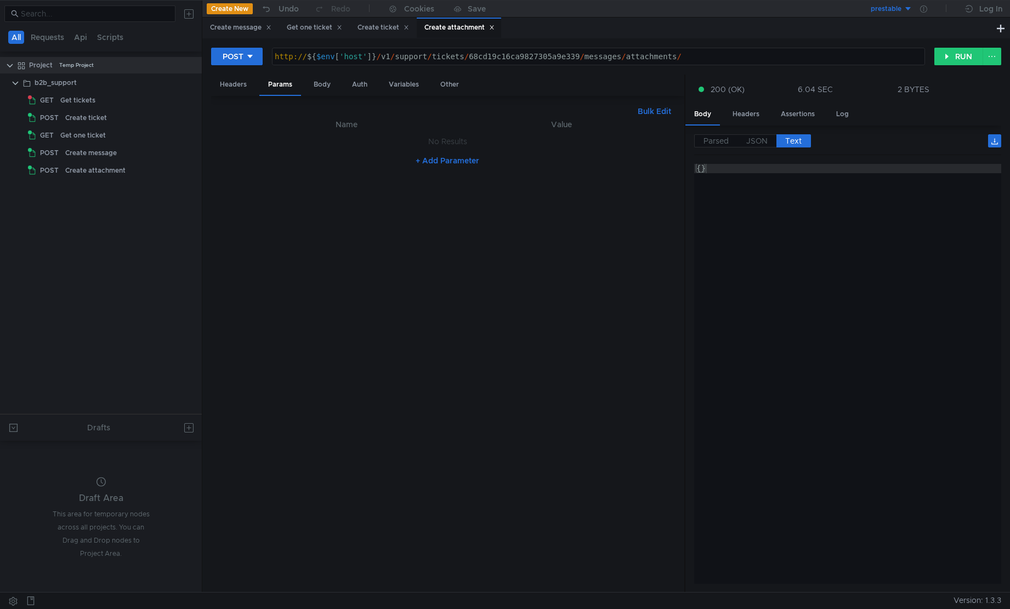
click at [389, 236] on nz-table "Name Value No Results + Add Parameter" at bounding box center [447, 351] width 455 height 466
click at [955, 55] on button "RUN" at bounding box center [959, 57] width 49 height 18
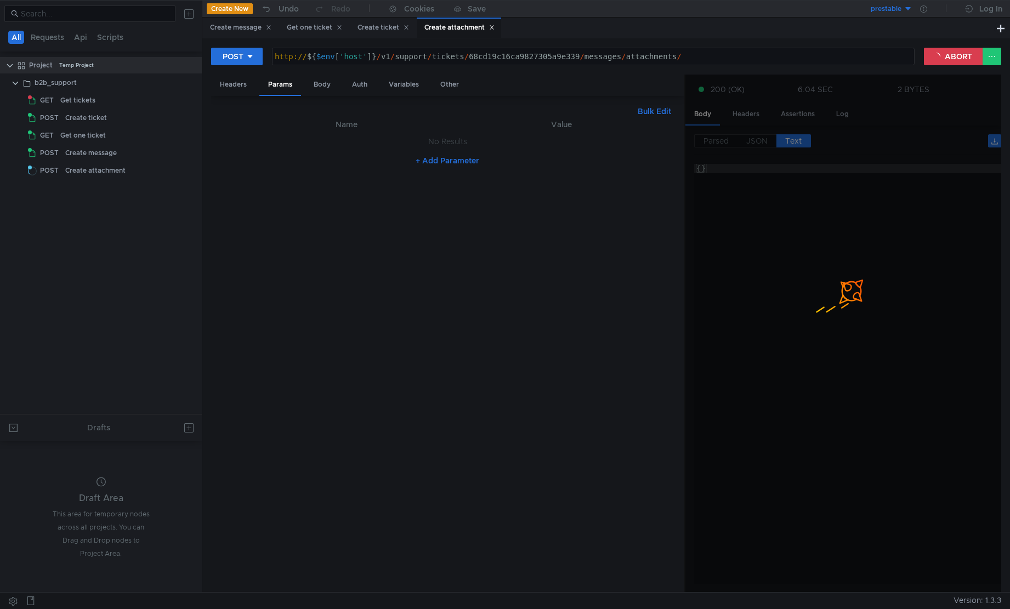
click at [789, 284] on div at bounding box center [844, 281] width 316 height 33
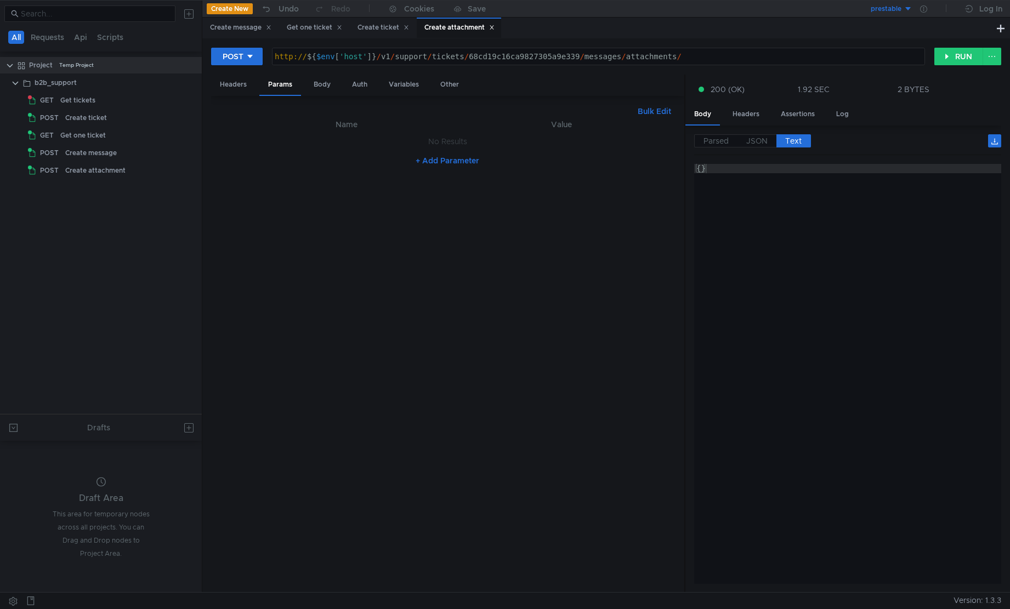
click at [758, 214] on div "{}" at bounding box center [848, 383] width 308 height 439
click at [422, 163] on button "+ Add Parameter" at bounding box center [447, 160] width 72 height 13
click at [418, 149] on div at bounding box center [353, 154] width 207 height 28
type textarea "fileName"
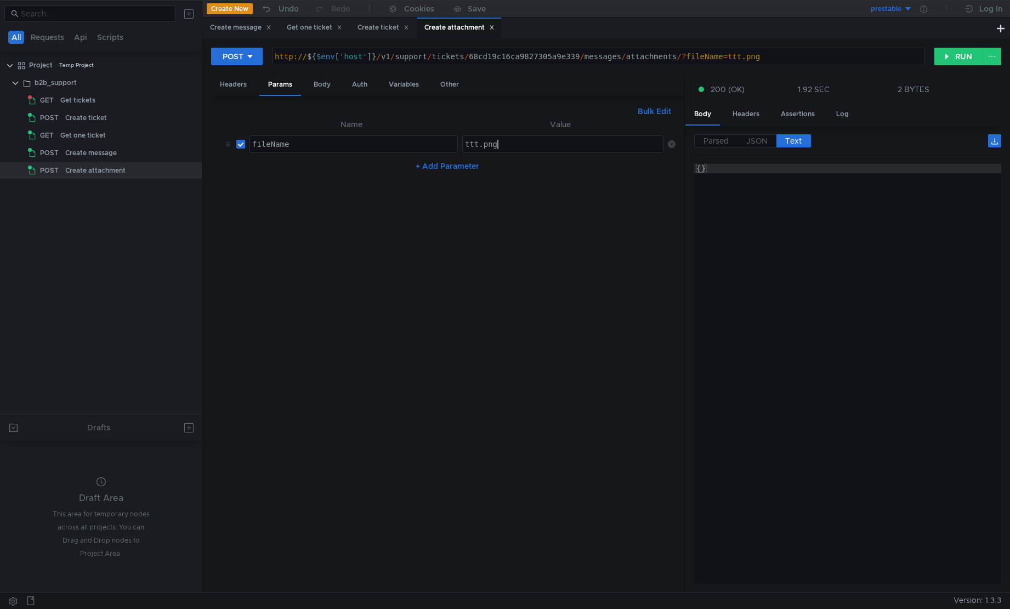
scroll to position [0, 2]
type textarea "ttt.png"
click at [798, 301] on div "{}" at bounding box center [848, 383] width 308 height 439
click at [273, 145] on div "fileName" at bounding box center [353, 154] width 207 height 28
type textarea "filename"
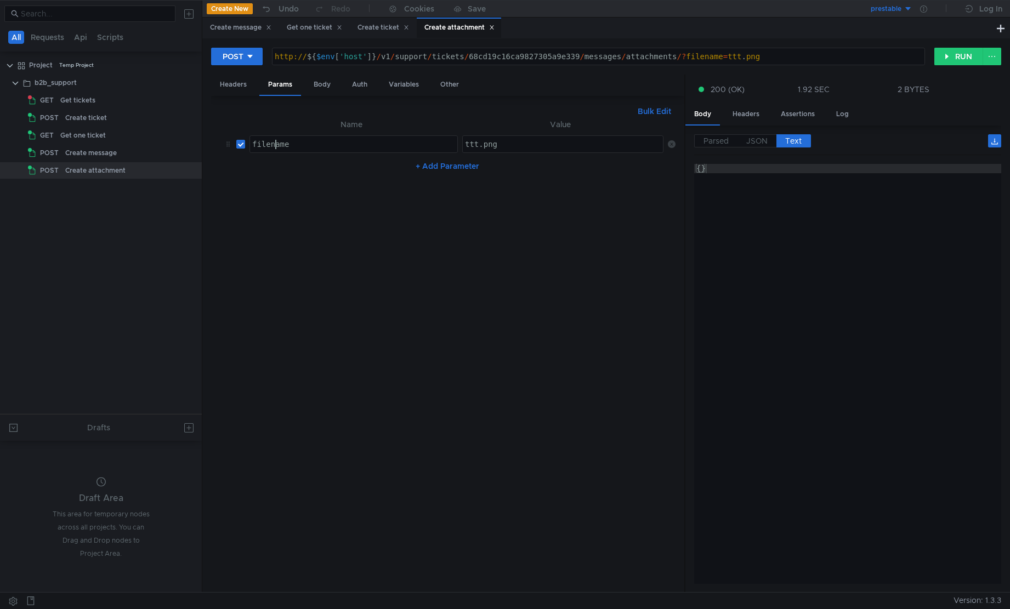
click at [543, 246] on nz-table "Name Value filename filename הההההההההההההההההההההההההההההההההההההההההההההההההה…" at bounding box center [447, 351] width 455 height 466
click at [441, 342] on nz-table "Name Value filename filename הההההההההההההההההההההההההההההההההההההההההההההההההה…" at bounding box center [447, 351] width 455 height 466
click at [864, 243] on div "{}" at bounding box center [848, 383] width 308 height 439
click at [951, 53] on button "RUN" at bounding box center [959, 57] width 49 height 18
click at [860, 266] on div "{}" at bounding box center [848, 383] width 308 height 439
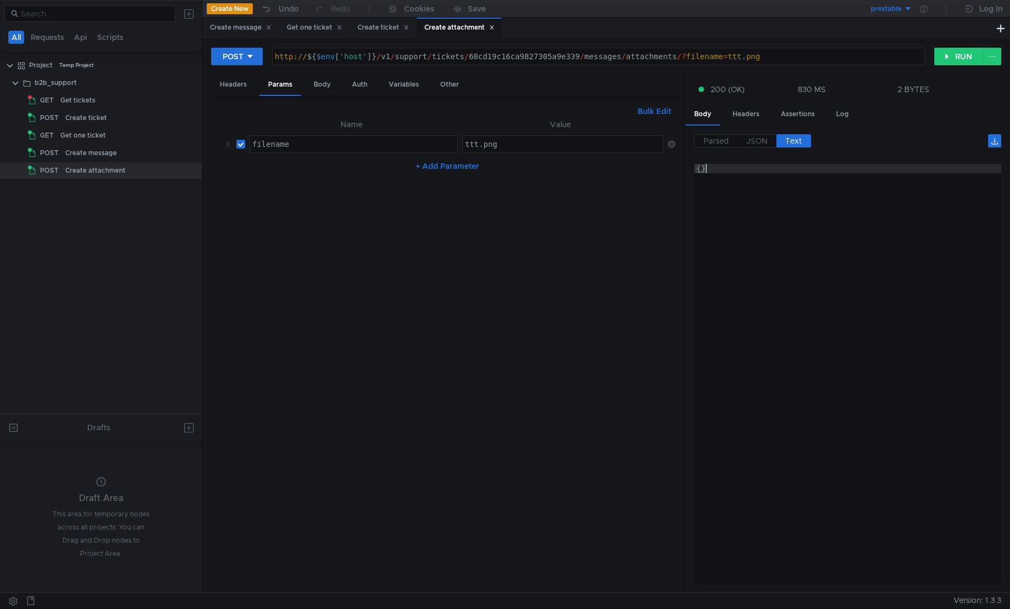
click at [554, 246] on nz-table "Name Value filename filename הההההההההההההההההההההההההההההההההההההההההההההההההה…" at bounding box center [447, 351] width 455 height 466
click at [120, 114] on div "Create ticket" at bounding box center [117, 118] width 105 height 16
click at [108, 118] on div "Create ticket" at bounding box center [117, 118] width 105 height 16
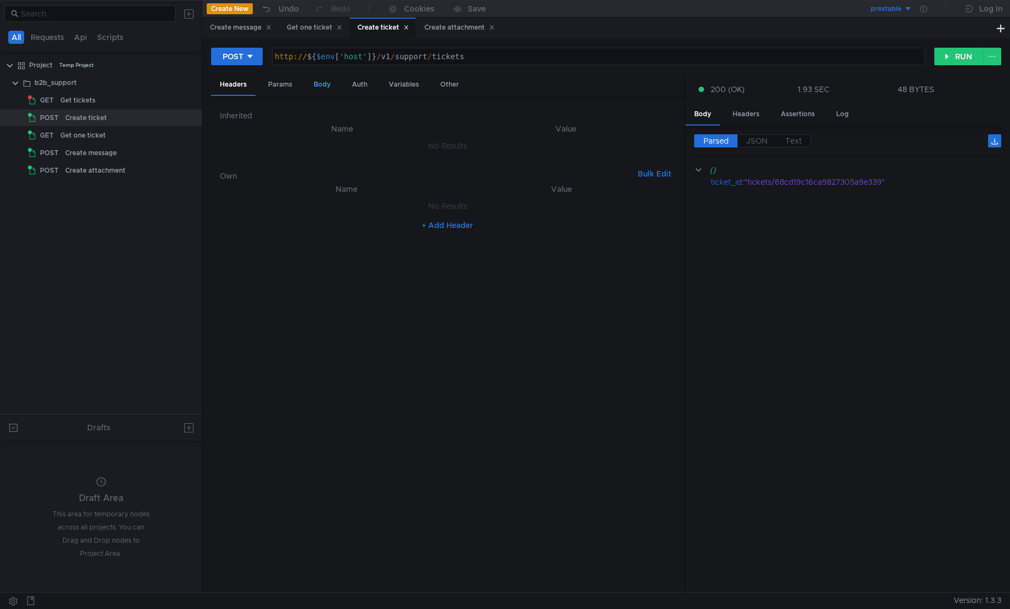
click at [320, 83] on div "Body" at bounding box center [322, 85] width 35 height 20
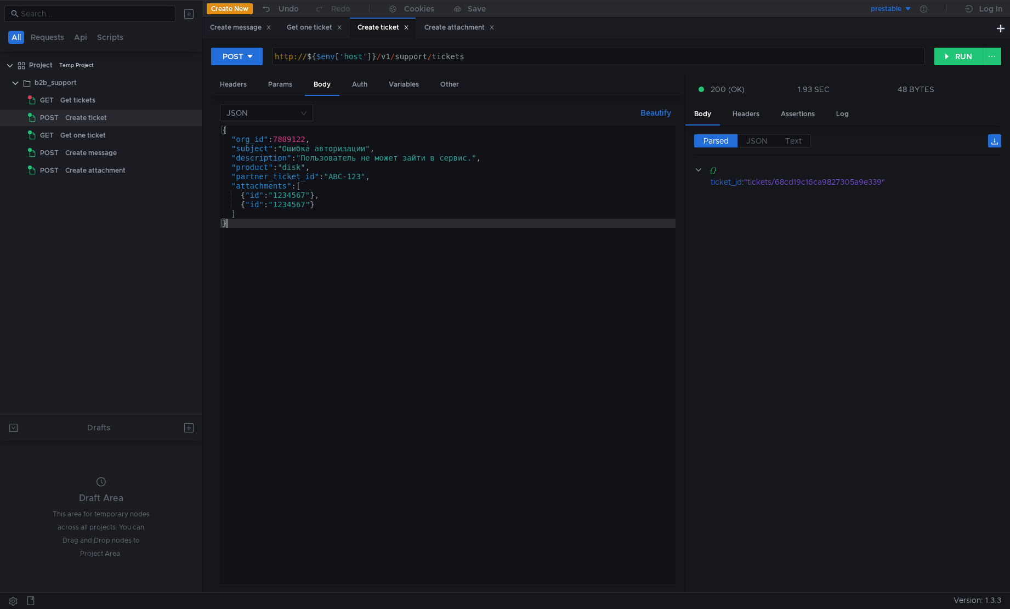
click at [364, 218] on div "{ "org_id" : 7889122 , "subject" : "Ошибка авторизации" , "description" : "Поль…" at bounding box center [448, 364] width 456 height 477
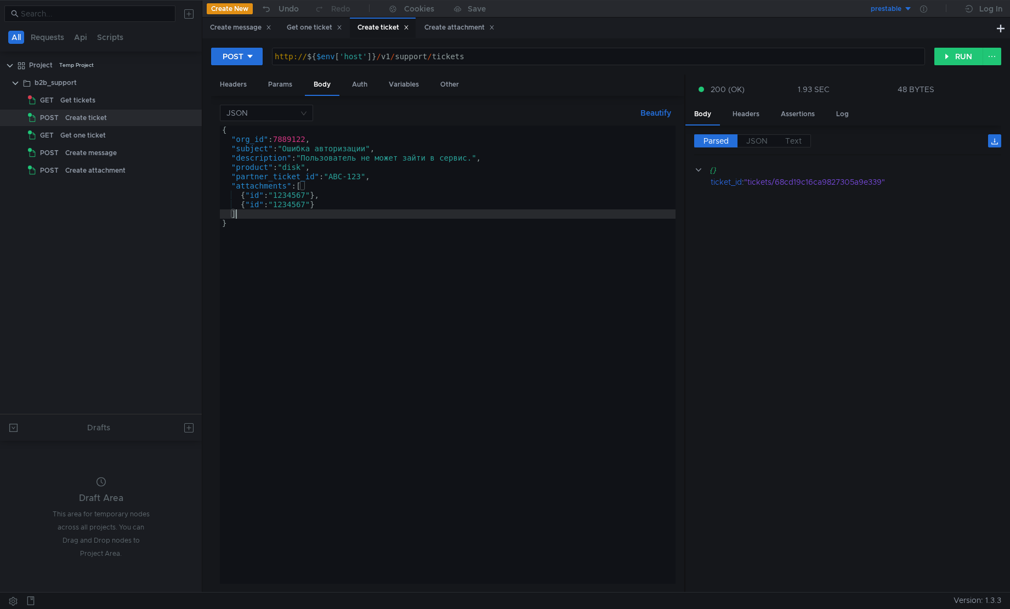
click at [546, 202] on div "{ "org_id" : 7889122 , "subject" : "Ошибка авторизации" , "description" : "Поль…" at bounding box center [448, 364] width 456 height 477
type textarea "{"id": "1234567"}"
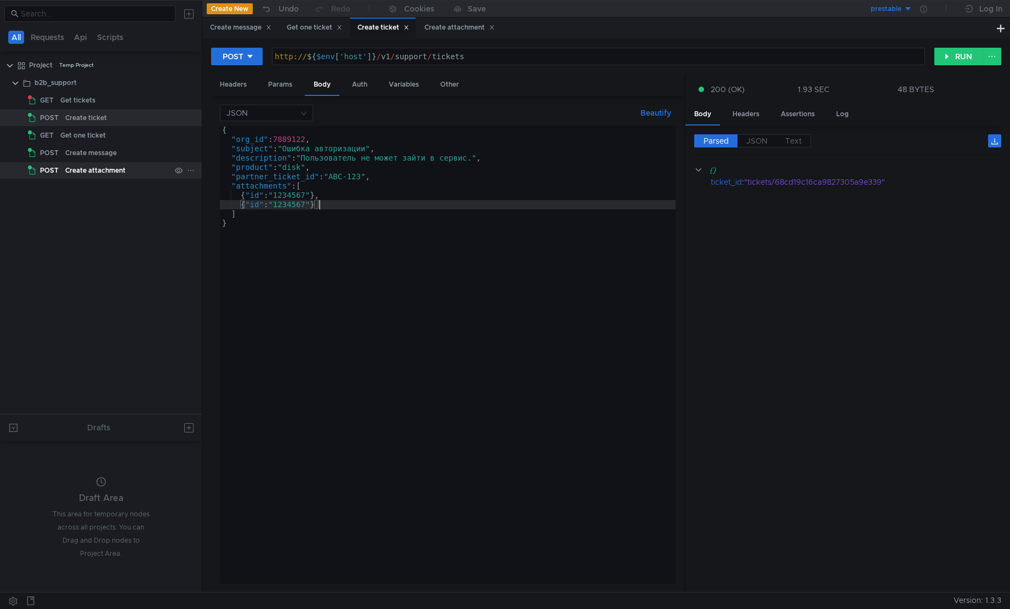
click at [125, 169] on div "Create attachment" at bounding box center [117, 170] width 105 height 16
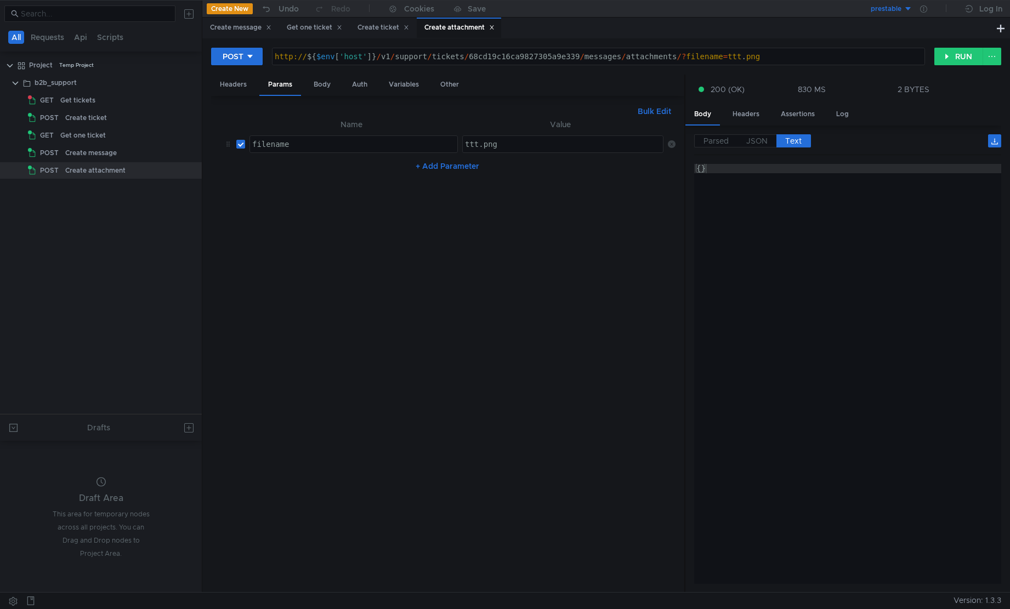
click at [767, 174] on div "{}" at bounding box center [848, 383] width 308 height 439
click at [193, 81] on icon at bounding box center [191, 83] width 8 height 8
click at [330, 156] on button "Script" at bounding box center [344, 159] width 133 height 16
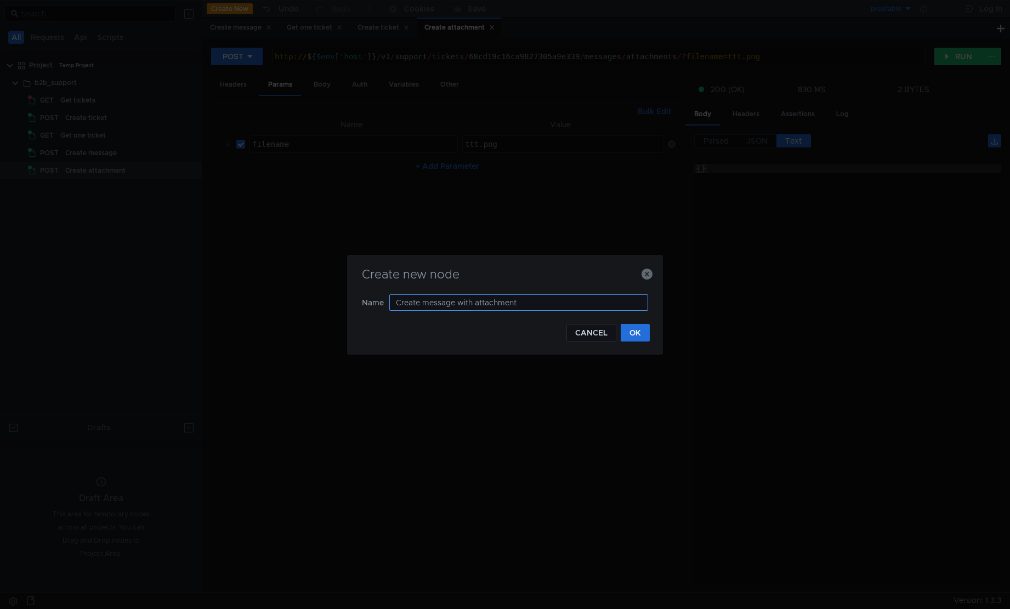
type input "Create message with attachments"
click at [639, 331] on button "OK" at bounding box center [635, 333] width 29 height 18
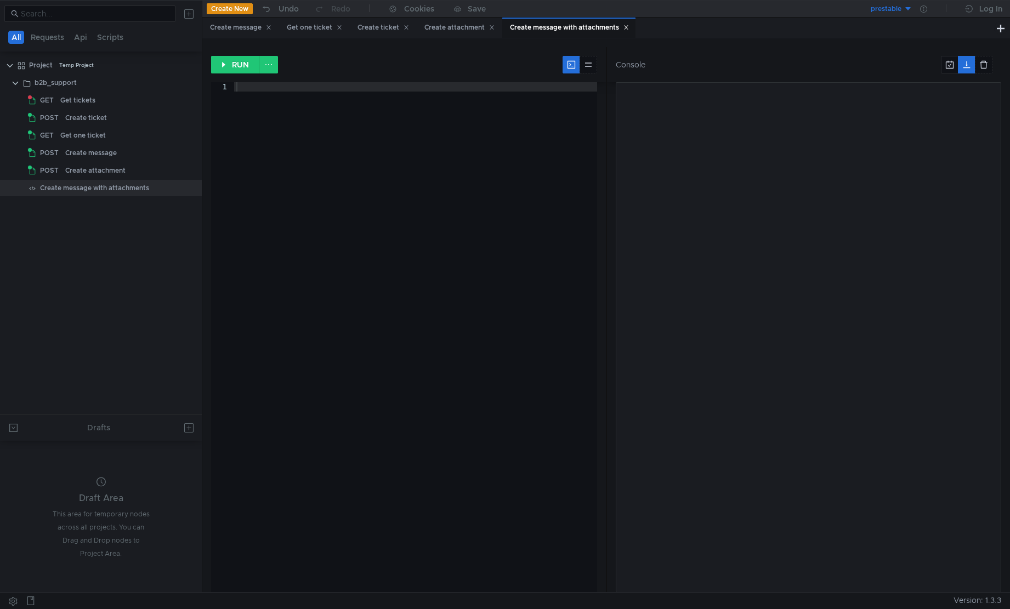
click at [313, 117] on div at bounding box center [416, 346] width 364 height 529
click at [584, 67] on button at bounding box center [589, 65] width 18 height 18
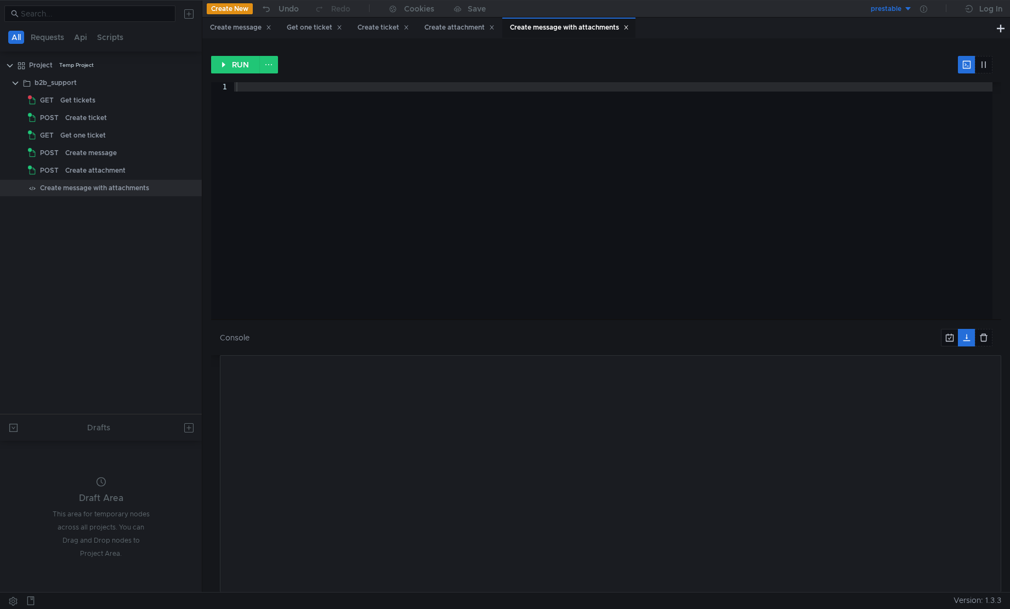
click at [570, 64] on div "RUN" at bounding box center [606, 64] width 790 height 35
click at [451, 98] on div at bounding box center [613, 210] width 758 height 256
click at [932, 116] on div at bounding box center [613, 210] width 758 height 256
click at [971, 63] on button at bounding box center [967, 65] width 18 height 18
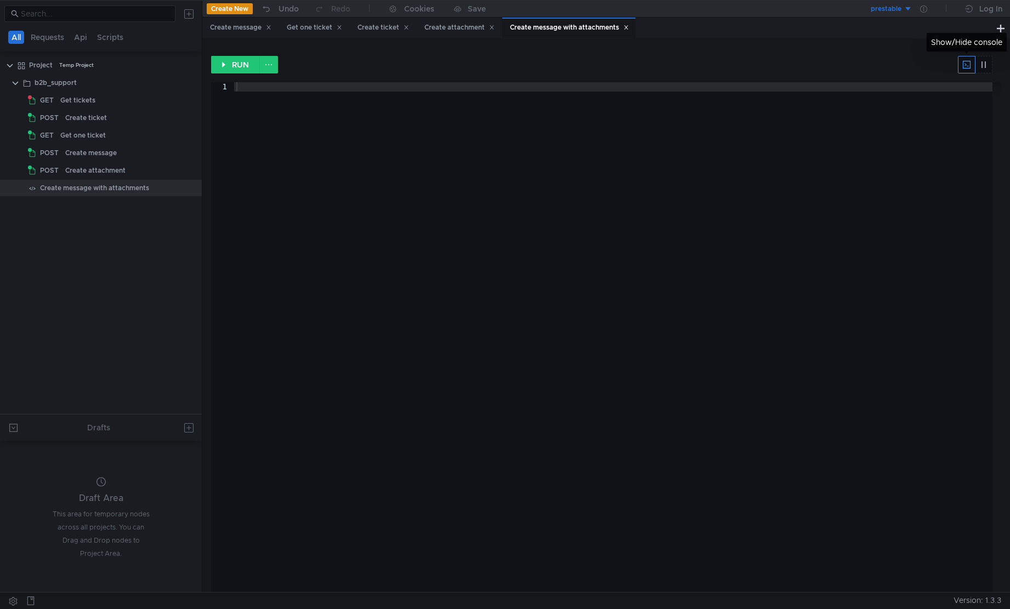
click at [967, 66] on button at bounding box center [967, 65] width 18 height 18
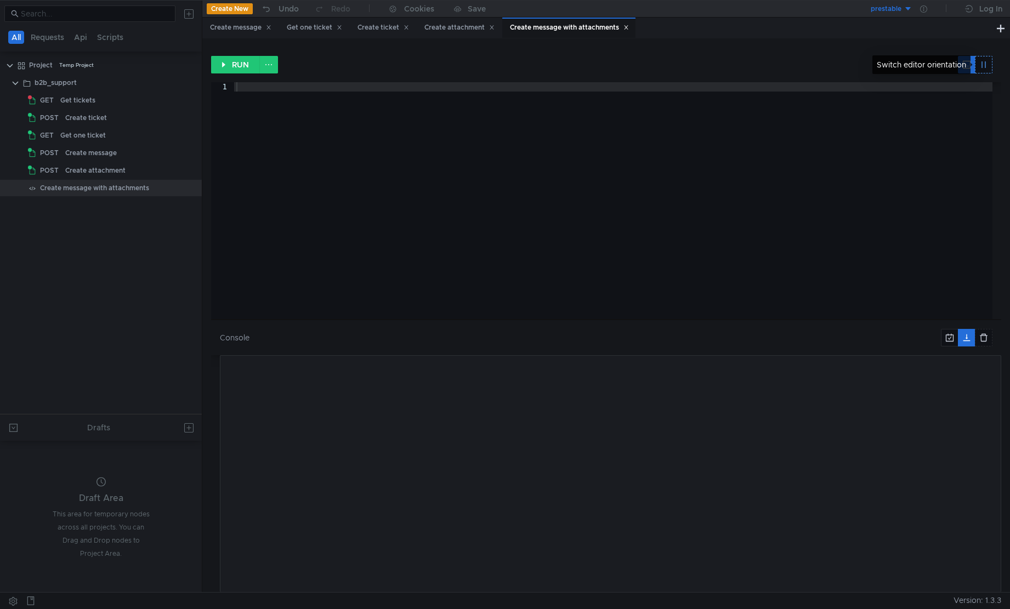
click at [981, 66] on button at bounding box center [984, 65] width 18 height 18
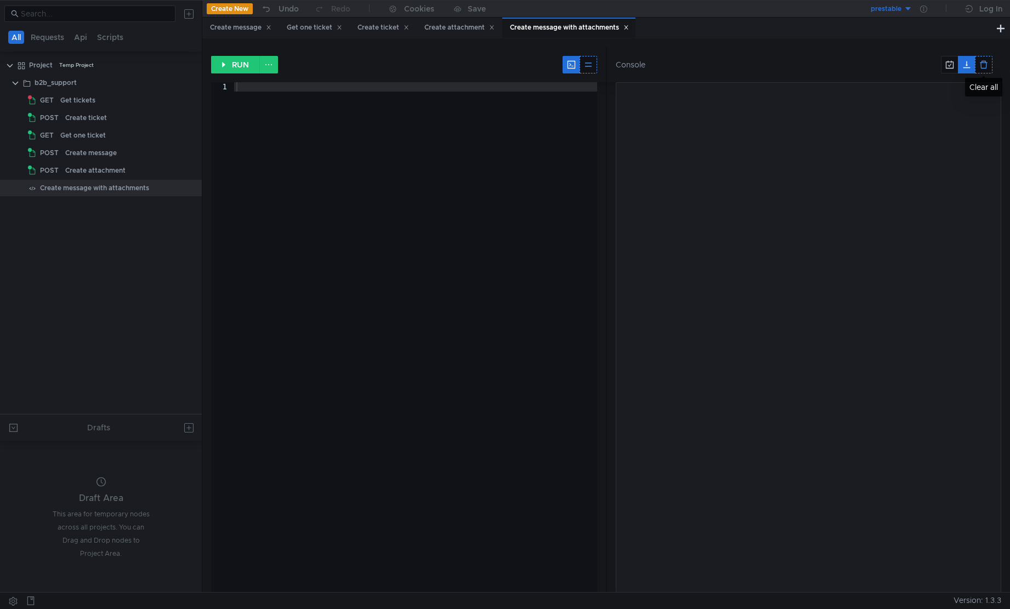
click at [981, 66] on button at bounding box center [984, 65] width 18 height 18
click at [966, 65] on button at bounding box center [967, 65] width 18 height 18
click at [474, 112] on div at bounding box center [415, 346] width 363 height 529
type textarea "const"
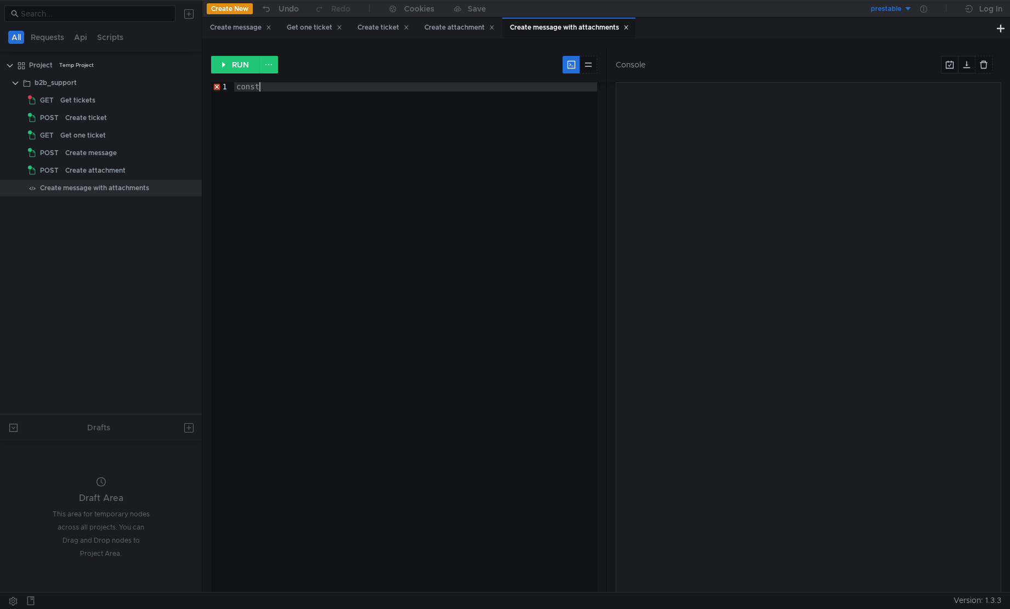
scroll to position [0, 0]
type textarea "no"
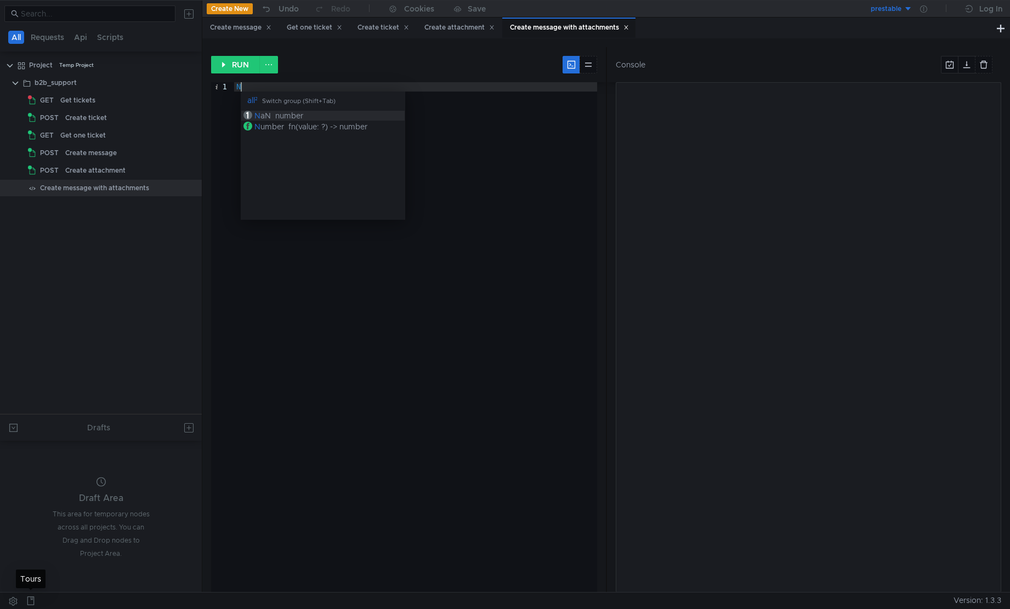
click at [31, 603] on icon at bounding box center [30, 601] width 9 height 9
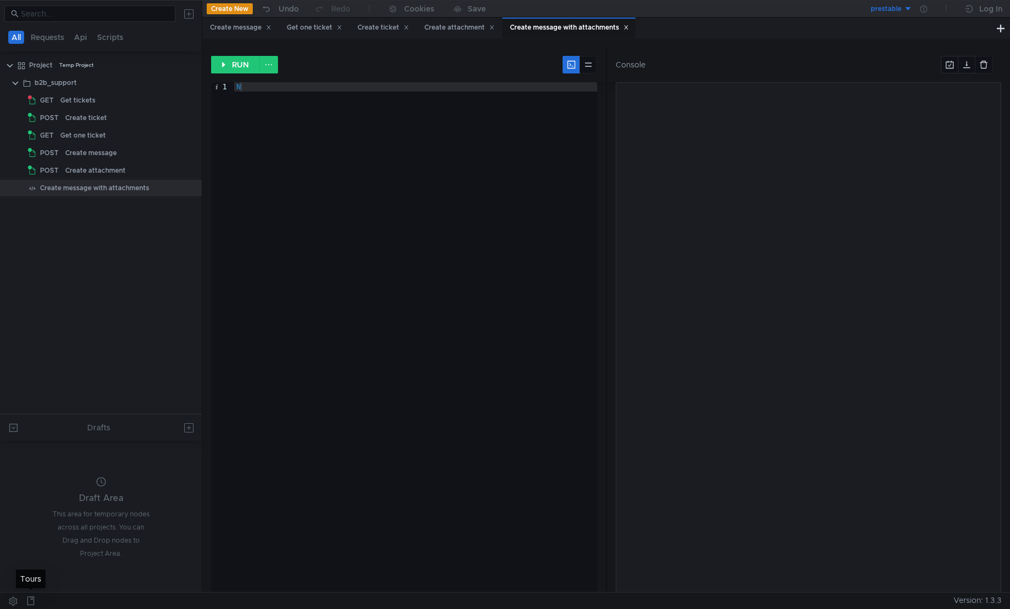
click at [29, 603] on icon at bounding box center [30, 601] width 9 height 9
click at [292, 424] on div "N" at bounding box center [415, 346] width 363 height 529
click at [339, 144] on div "N" at bounding box center [415, 346] width 363 height 529
click at [271, 70] on button at bounding box center [268, 65] width 19 height 18
click at [270, 68] on div at bounding box center [505, 304] width 1010 height 609
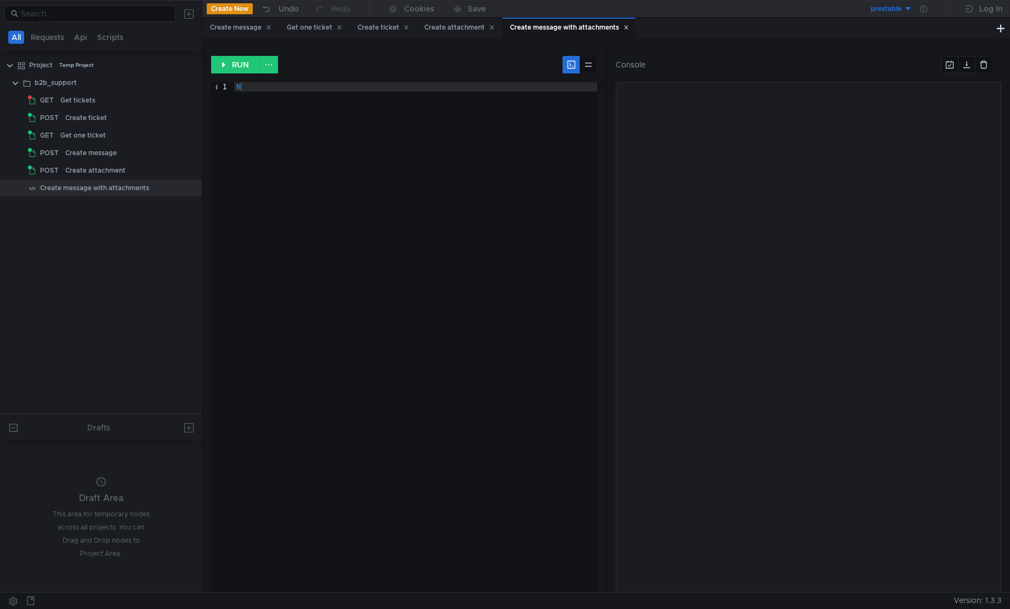
click at [247, 76] on div "RUN" at bounding box center [408, 64] width 394 height 35
click at [247, 64] on button "RUN" at bounding box center [235, 65] width 49 height 18
click at [358, 129] on div "N" at bounding box center [415, 346] width 363 height 529
type textarea "No"
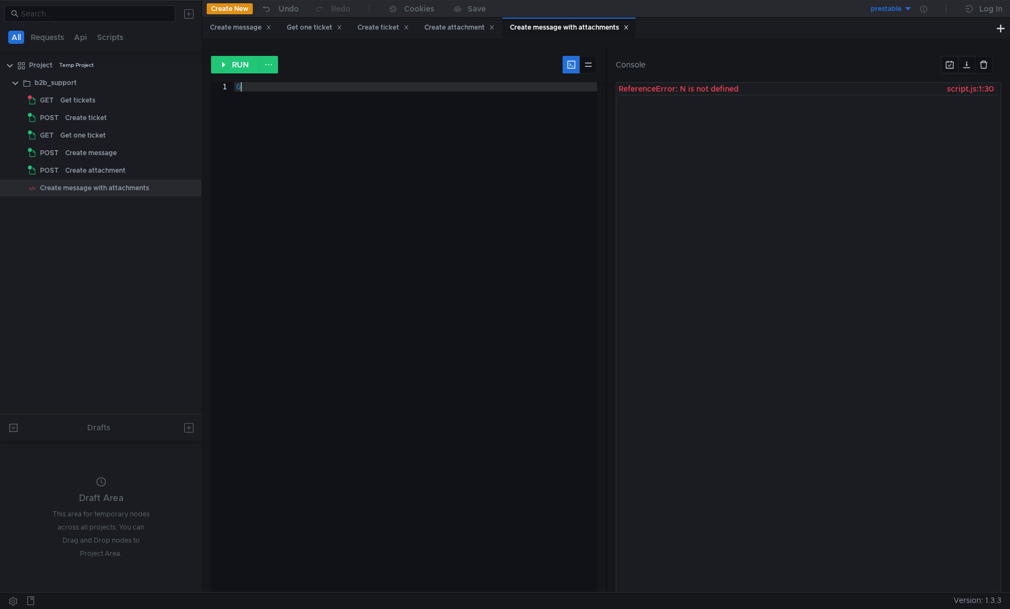
type textarea "Get"
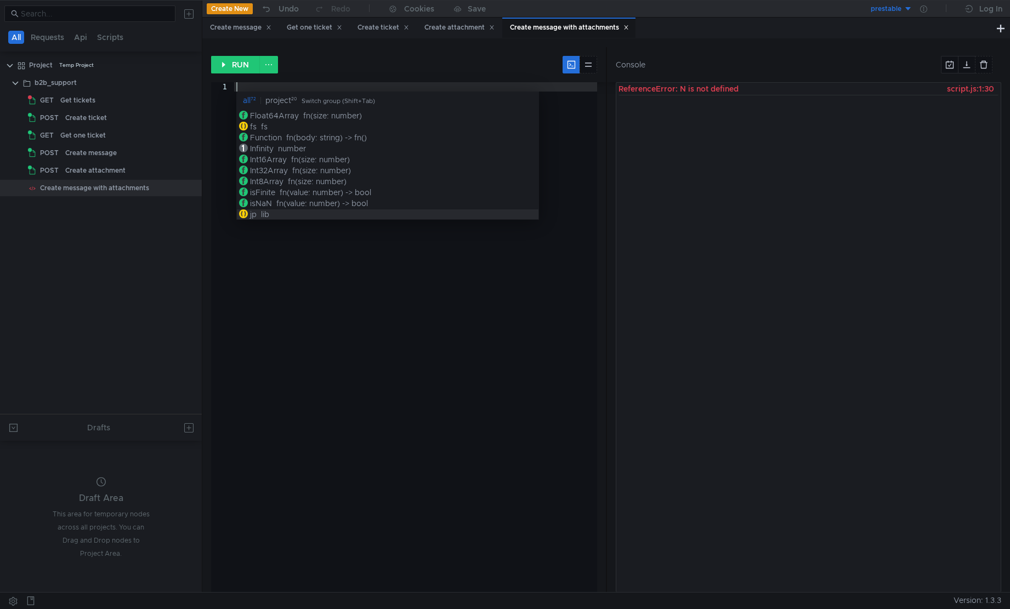
scroll to position [285, 0]
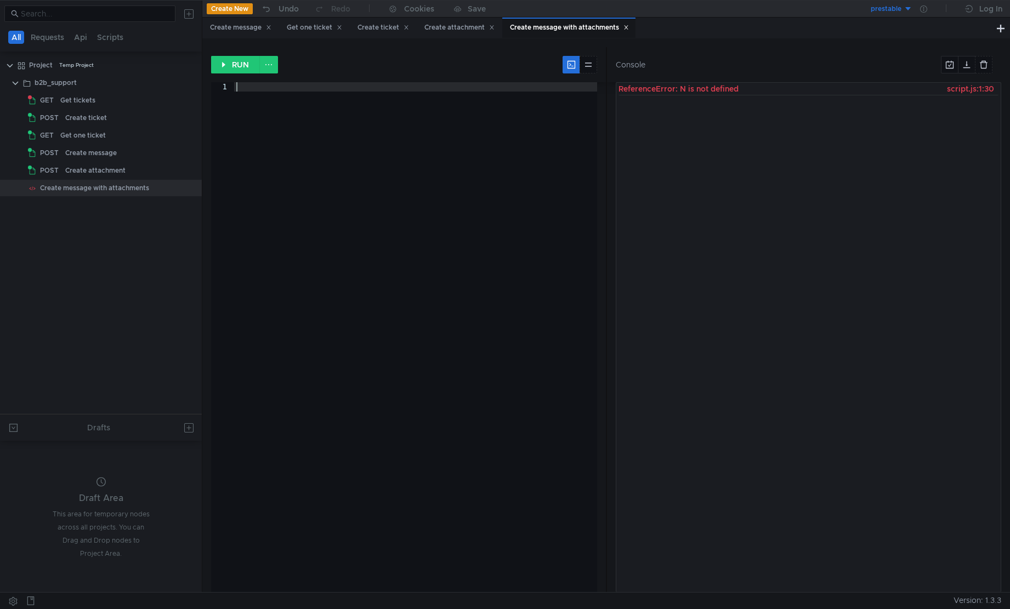
click at [434, 128] on div at bounding box center [415, 346] width 363 height 529
click at [190, 188] on icon at bounding box center [191, 188] width 8 height 8
click at [184, 82] on div at bounding box center [505, 304] width 1010 height 609
click at [192, 77] on app-menu-trigger at bounding box center [191, 83] width 8 height 16
click at [191, 83] on icon at bounding box center [191, 83] width 8 height 8
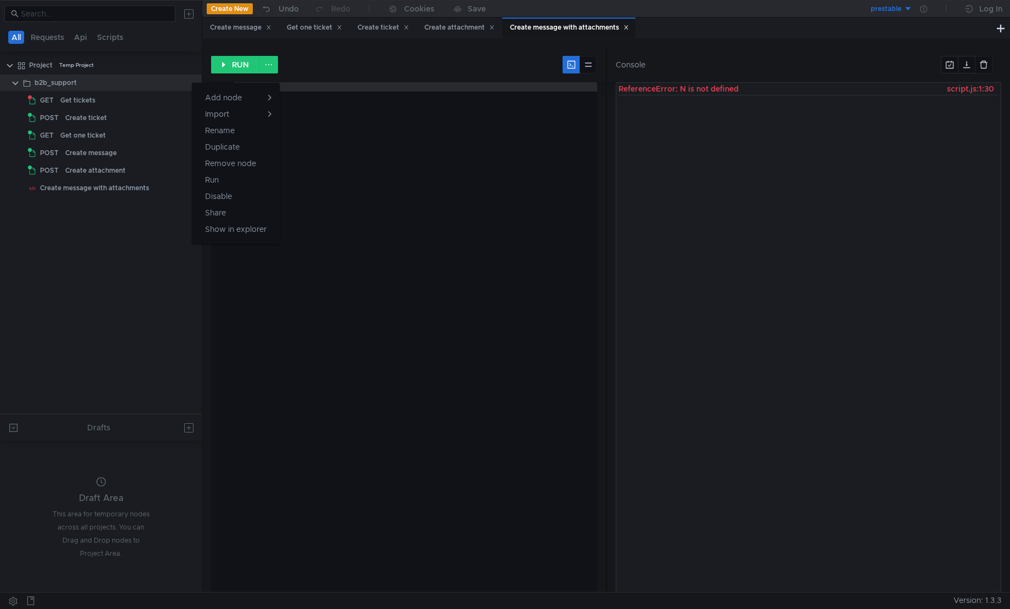
click at [86, 195] on div at bounding box center [505, 304] width 1010 height 609
click at [189, 188] on icon at bounding box center [190, 188] width 5 height 1
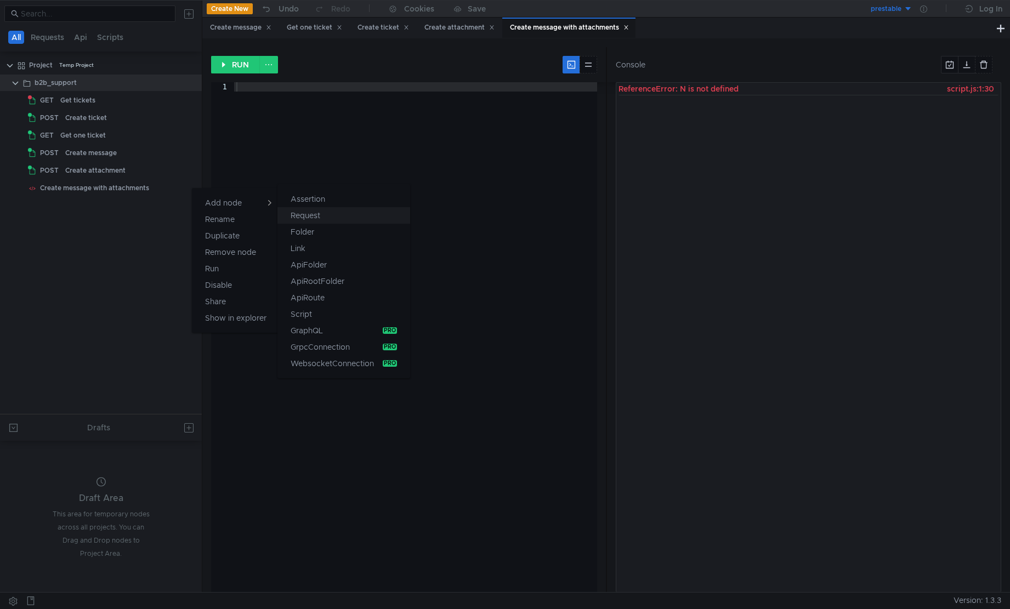
click at [328, 216] on button "Request" at bounding box center [344, 215] width 133 height 16
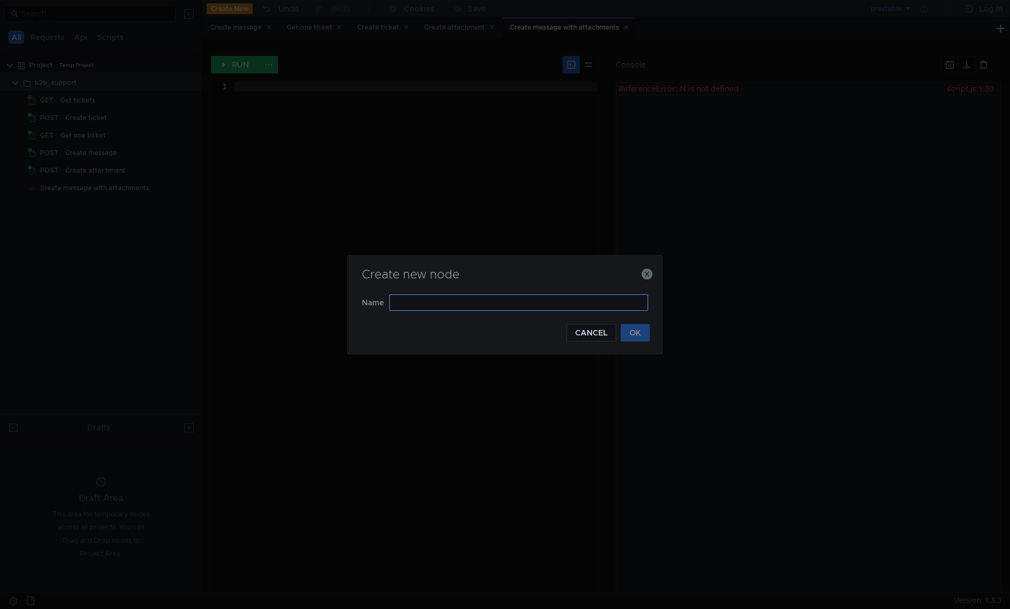
click at [593, 301] on input "text" at bounding box center [518, 303] width 259 height 16
type input "Create ticket"
click at [641, 336] on button "OK" at bounding box center [635, 333] width 29 height 18
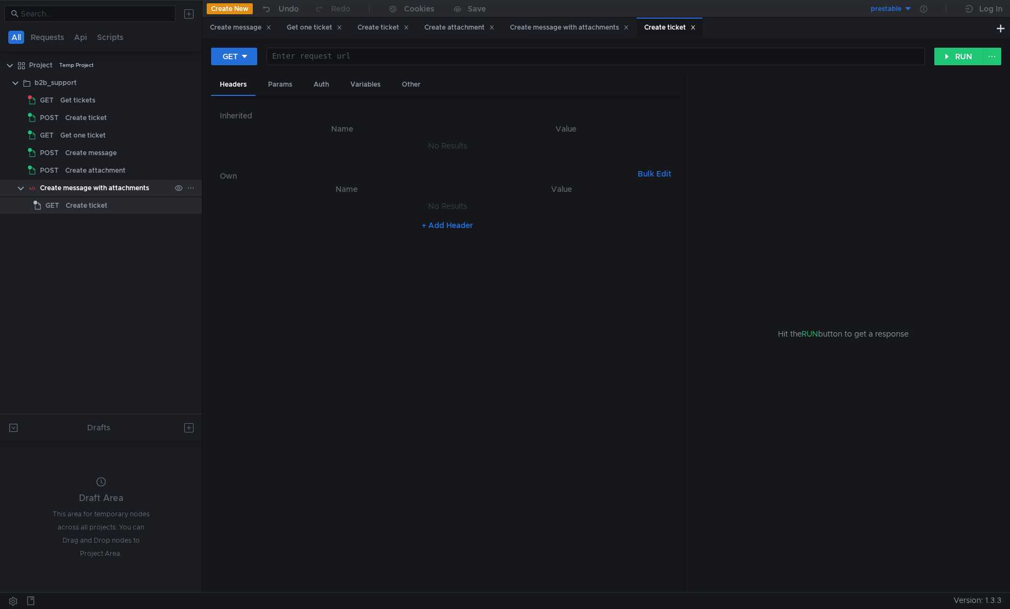
click at [96, 187] on div "Create message with attachments" at bounding box center [94, 188] width 109 height 16
click at [98, 205] on div "Create ticket" at bounding box center [87, 205] width 42 height 16
click at [100, 194] on div "Create message with attachments" at bounding box center [94, 188] width 109 height 16
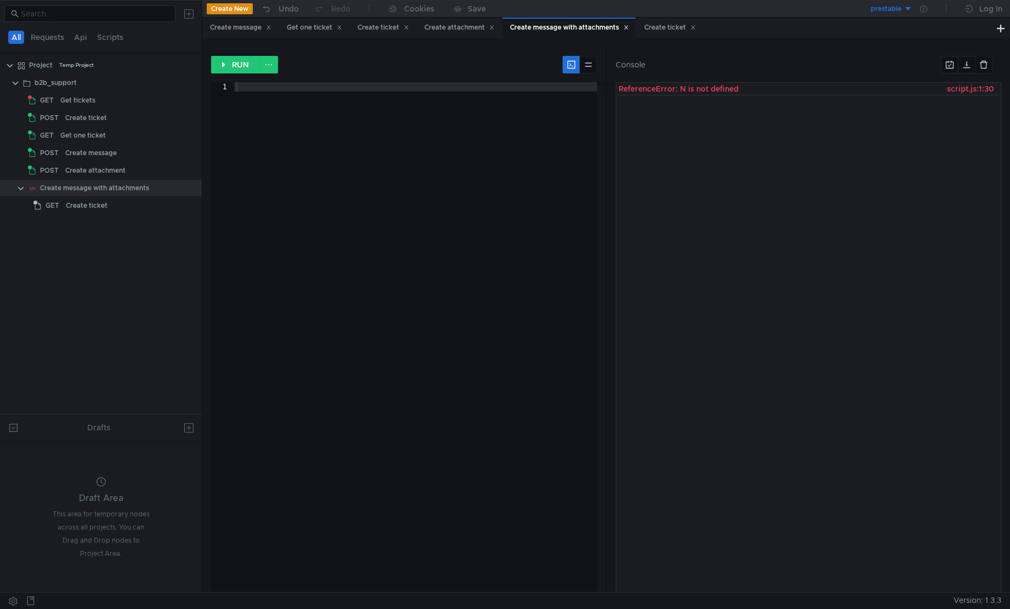
click at [373, 177] on div at bounding box center [415, 346] width 363 height 529
click at [313, 98] on div at bounding box center [415, 346] width 363 height 529
click at [192, 172] on icon at bounding box center [191, 171] width 8 height 8
click at [135, 205] on div at bounding box center [505, 304] width 1010 height 609
click at [189, 86] on div at bounding box center [191, 83] width 8 height 10
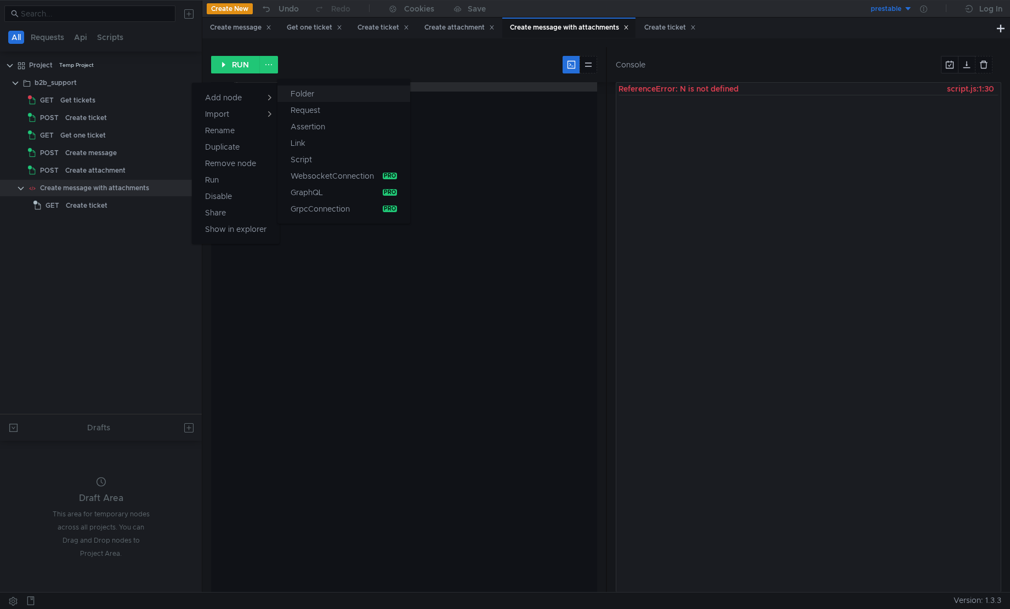
click at [355, 96] on button "Folder" at bounding box center [344, 94] width 133 height 16
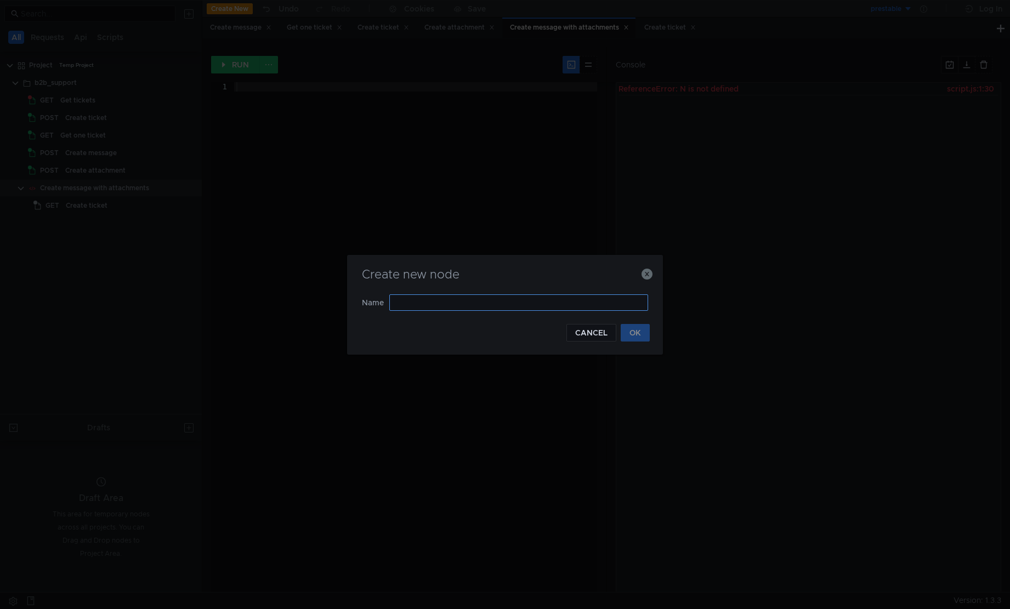
click at [551, 302] on input "text" at bounding box center [518, 303] width 259 height 16
type input "Скуфеу"
type input "Create message with attachment"
click at [634, 331] on button "OK" at bounding box center [635, 333] width 29 height 18
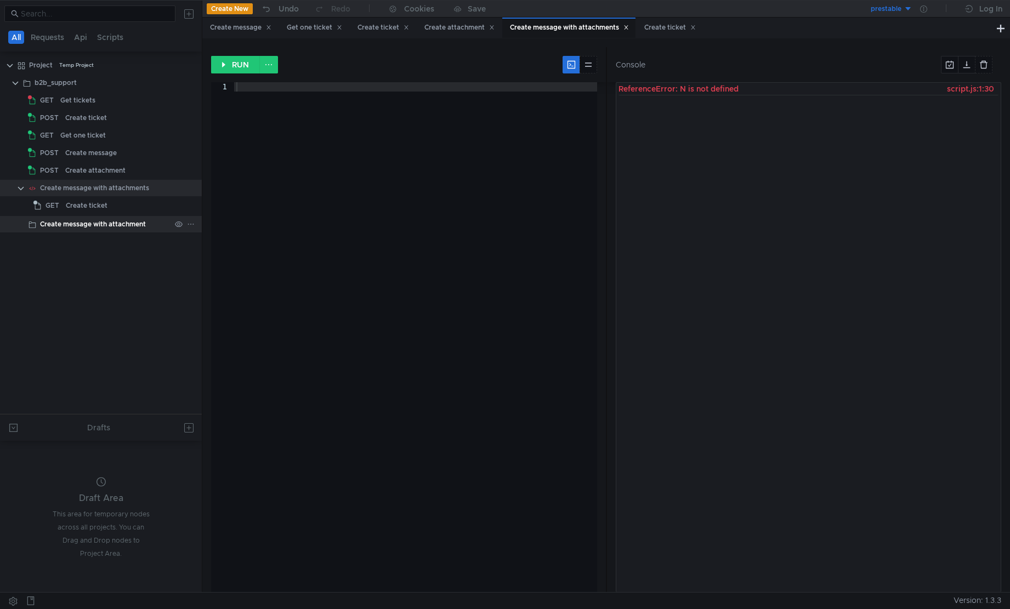
click at [124, 228] on div "Create message with attachment" at bounding box center [93, 224] width 106 height 16
click at [193, 226] on icon at bounding box center [191, 224] width 8 height 8
click at [160, 186] on div at bounding box center [505, 304] width 1010 height 609
click at [196, 186] on div at bounding box center [185, 188] width 29 height 16
click at [190, 188] on icon at bounding box center [191, 188] width 8 height 8
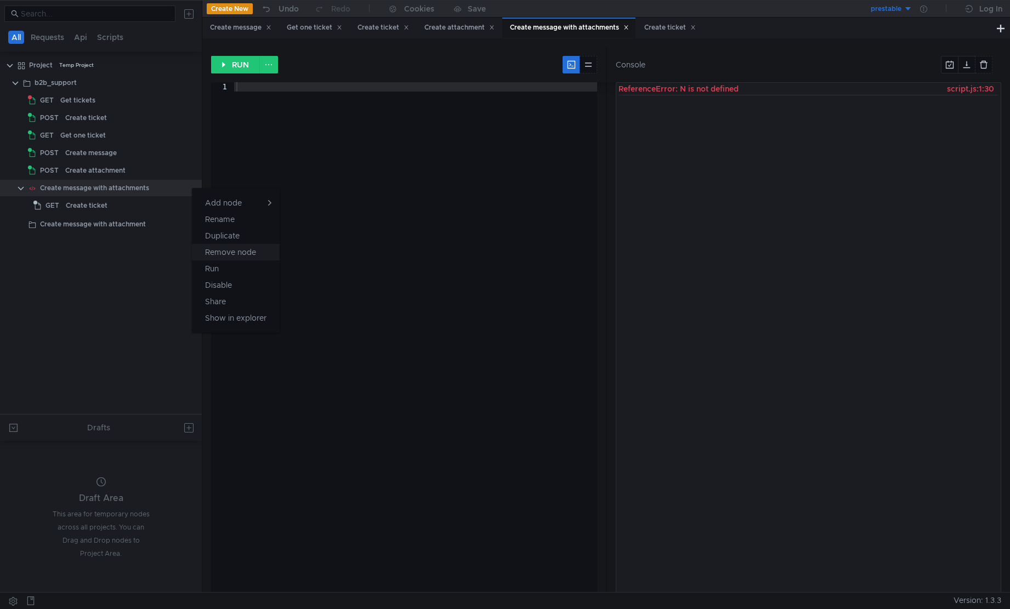
click at [242, 258] on app-tour-anchor "Remove node" at bounding box center [230, 252] width 51 height 13
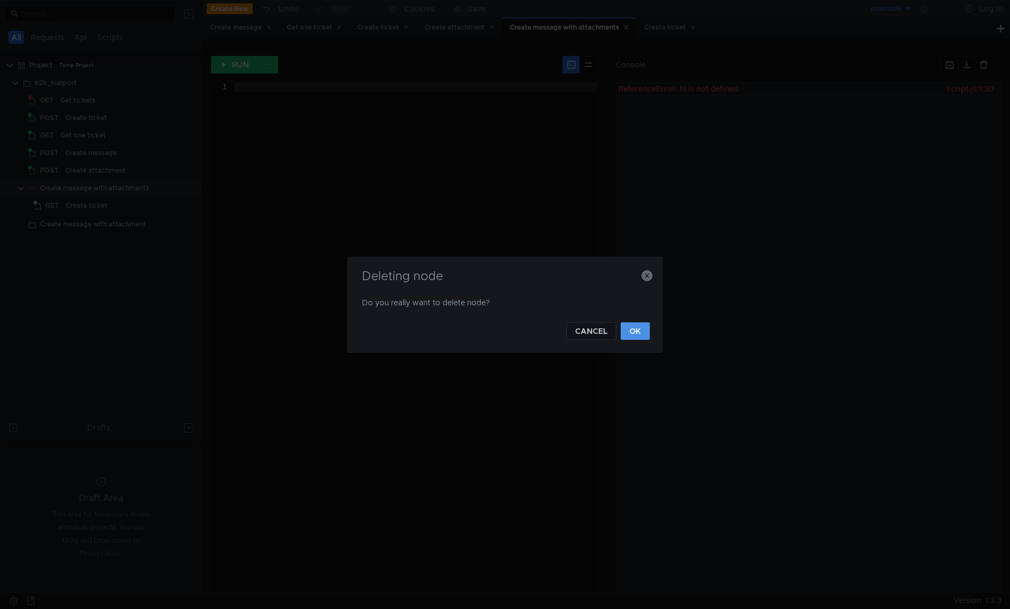
click at [642, 333] on button "OK" at bounding box center [635, 331] width 29 height 18
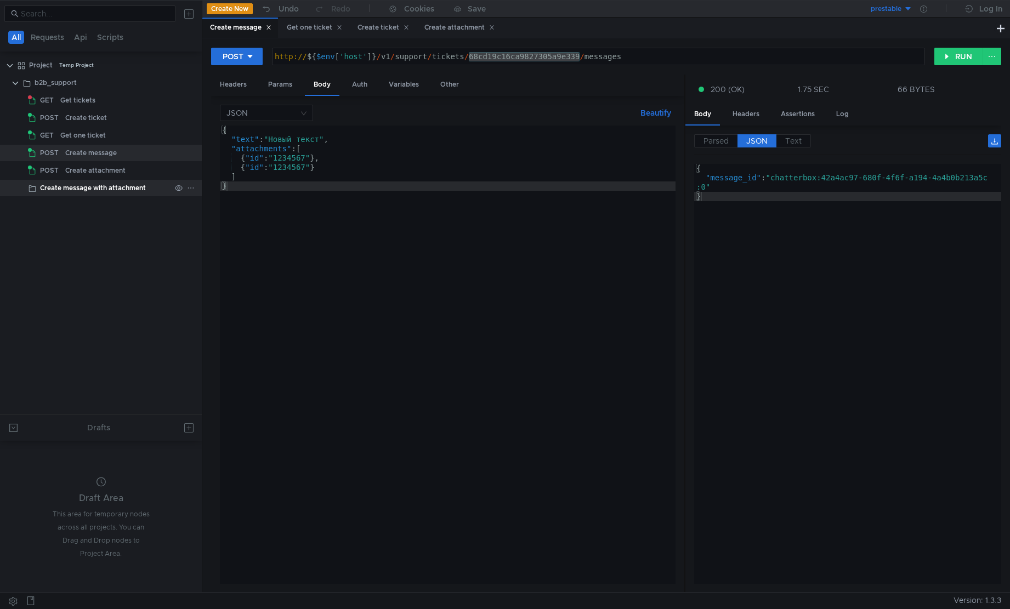
click at [191, 193] on app-menu-trigger at bounding box center [191, 188] width 8 height 16
click at [191, 189] on icon at bounding box center [191, 188] width 8 height 8
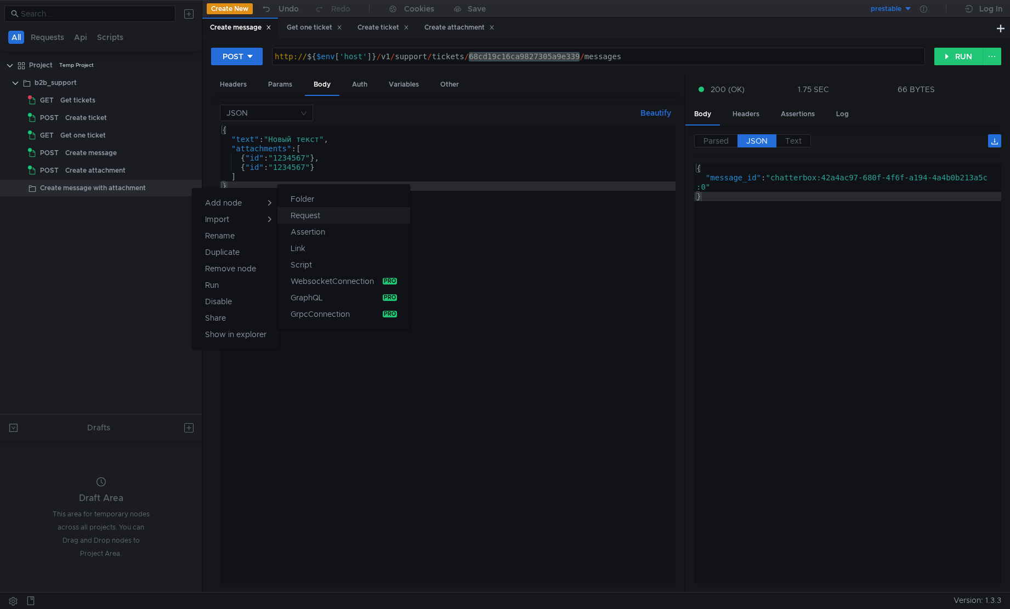
click at [337, 215] on button "Request" at bounding box center [344, 215] width 133 height 16
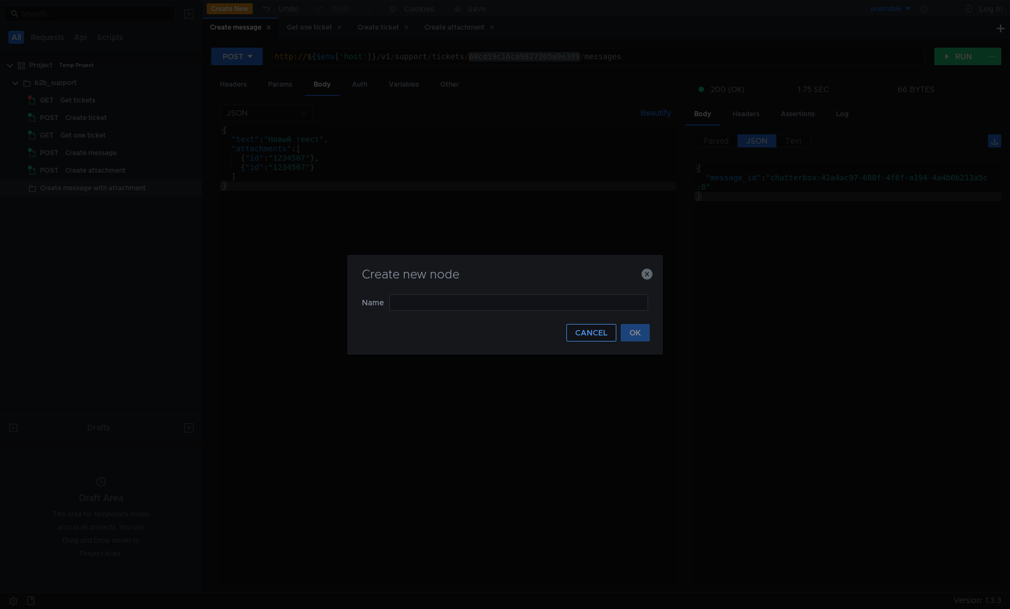
click at [598, 332] on button "CANCEL" at bounding box center [592, 333] width 50 height 18
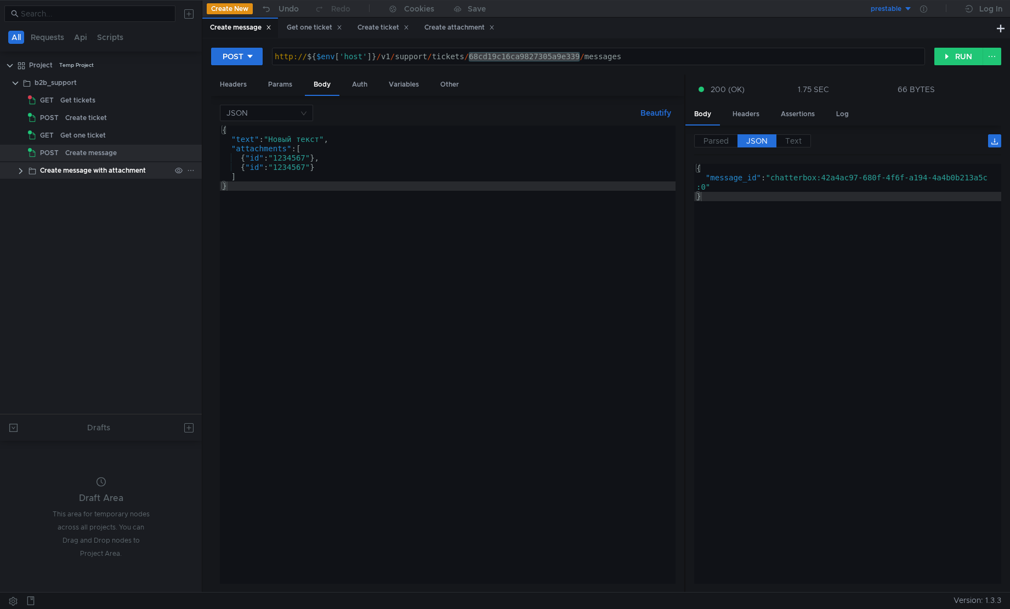
click at [20, 169] on clr-icon at bounding box center [20, 171] width 9 height 9
click at [110, 188] on div "Create attachment" at bounding box center [101, 188] width 60 height 16
click at [193, 152] on icon at bounding box center [190, 152] width 5 height 1
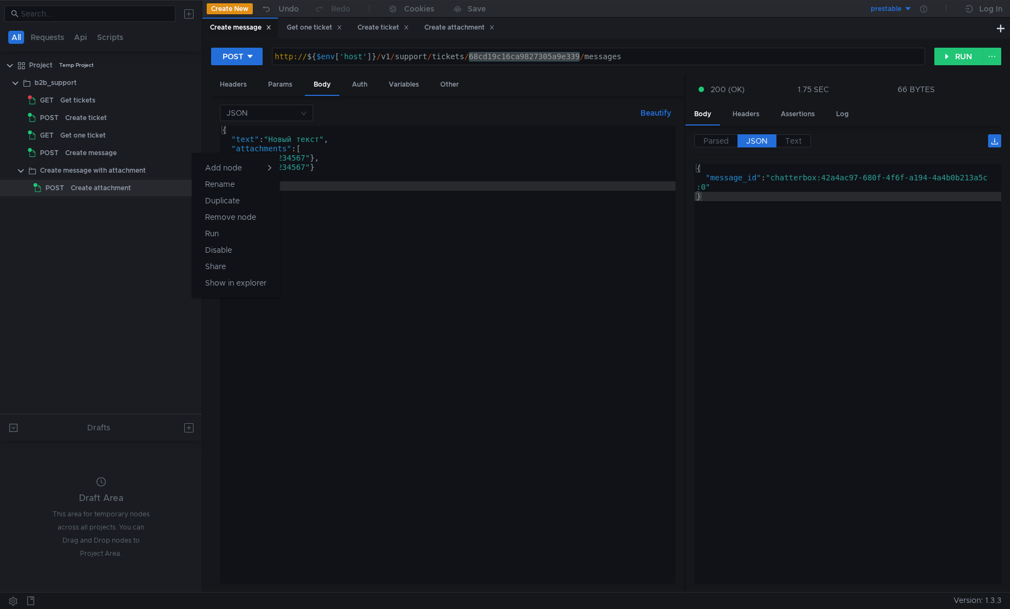
click at [66, 158] on div at bounding box center [505, 304] width 1010 height 609
click at [66, 156] on div "Create message" at bounding box center [91, 153] width 52 height 16
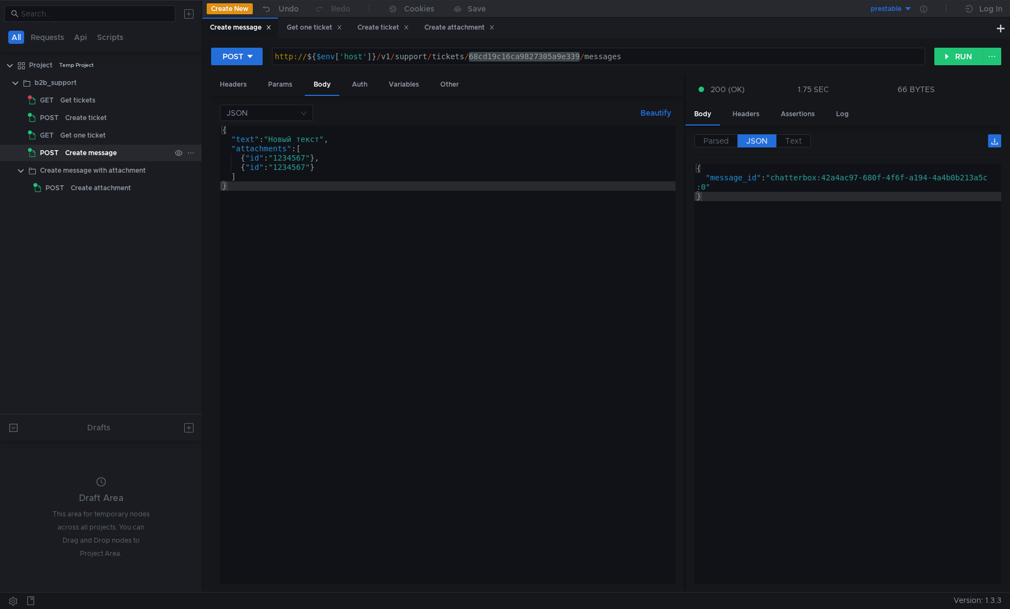
click at [86, 153] on div "Create message" at bounding box center [91, 153] width 52 height 16
click at [194, 154] on icon at bounding box center [191, 153] width 8 height 8
click at [83, 150] on div at bounding box center [505, 304] width 1010 height 609
click at [83, 150] on div "Create message" at bounding box center [91, 153] width 52 height 16
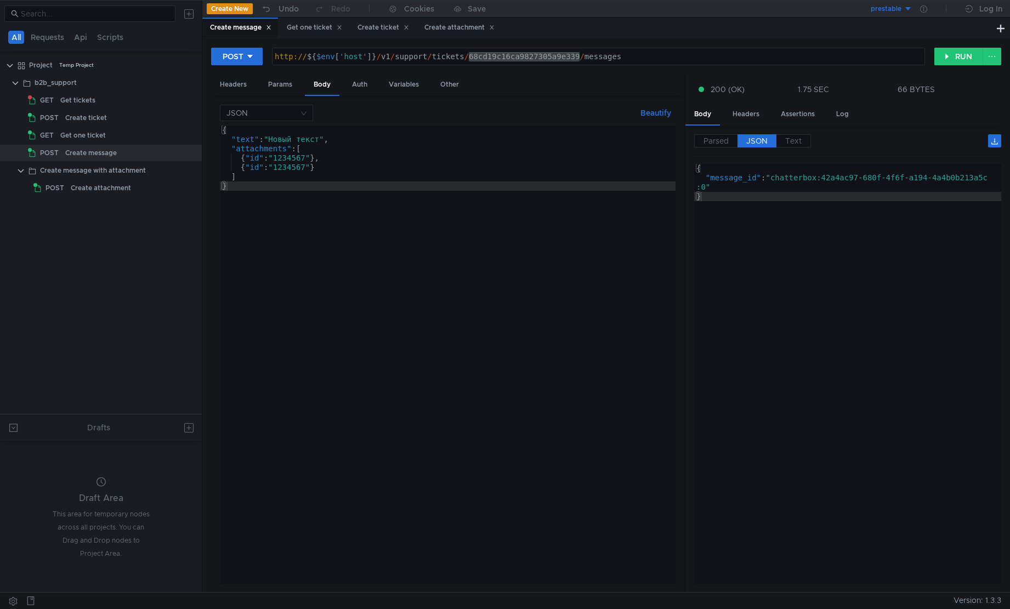
click at [83, 150] on div "Create message" at bounding box center [91, 153] width 52 height 16
click at [325, 177] on div "{ "text" : "Новый текст" , "attachments" : [ { "id" : "1234567" } , { "id" : "1…" at bounding box center [448, 364] width 456 height 477
click at [349, 143] on div "{ "text" : "Новый текст" , "attachments" : [ { "id" : "1234567" } , { "id" : "1…" at bounding box center [448, 364] width 456 height 477
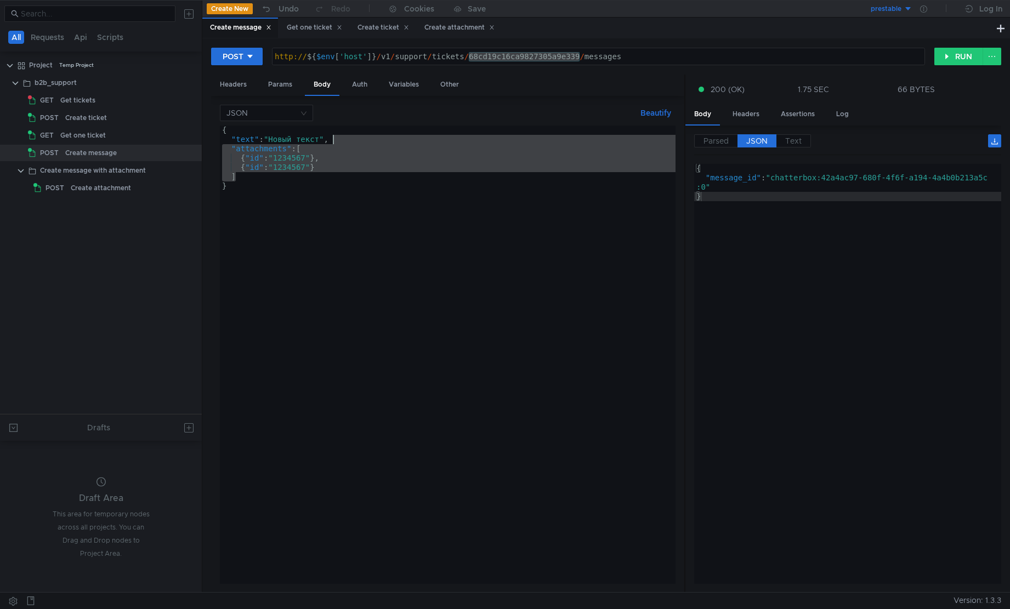
type textarea ""text": "Новый текст""
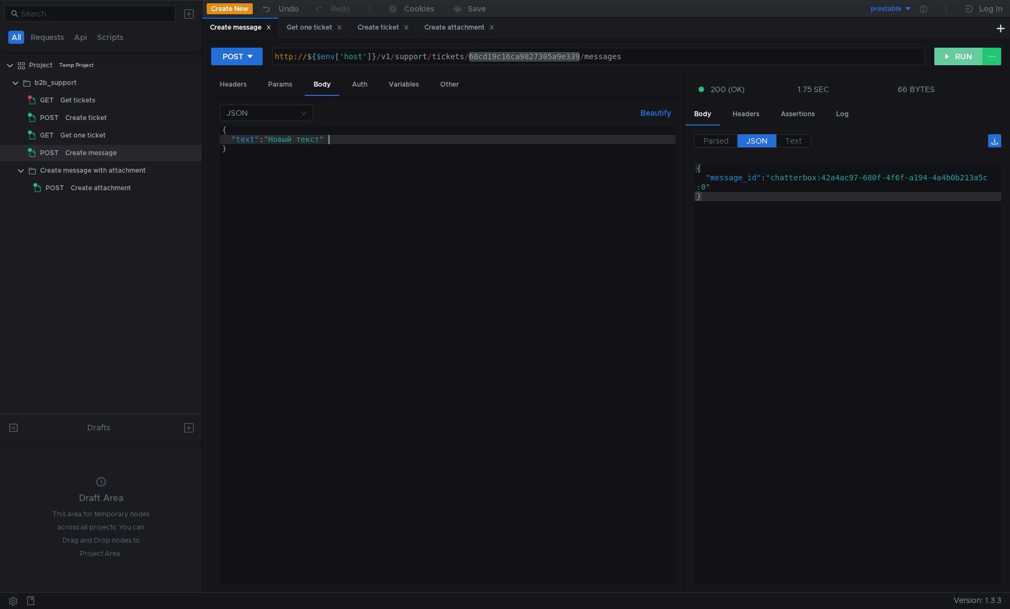
click at [959, 55] on button "RUN" at bounding box center [959, 57] width 49 height 18
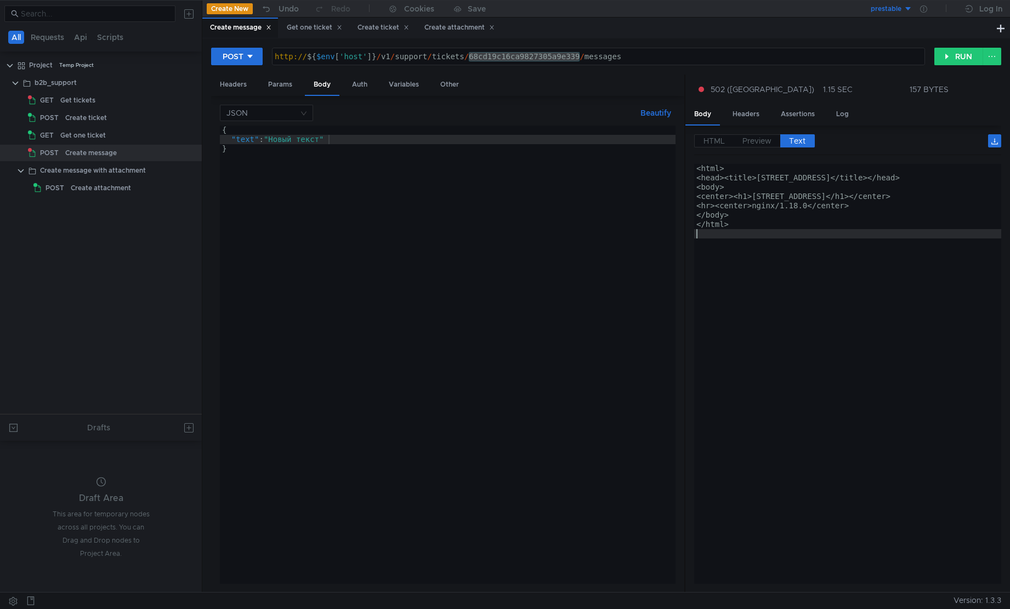
click at [814, 277] on div "<html> <head><title>502 Bad Gateway</title></head> <body> <center><h1>502 Bad G…" at bounding box center [848, 383] width 308 height 439
click at [963, 52] on button "RUN" at bounding box center [959, 57] width 49 height 18
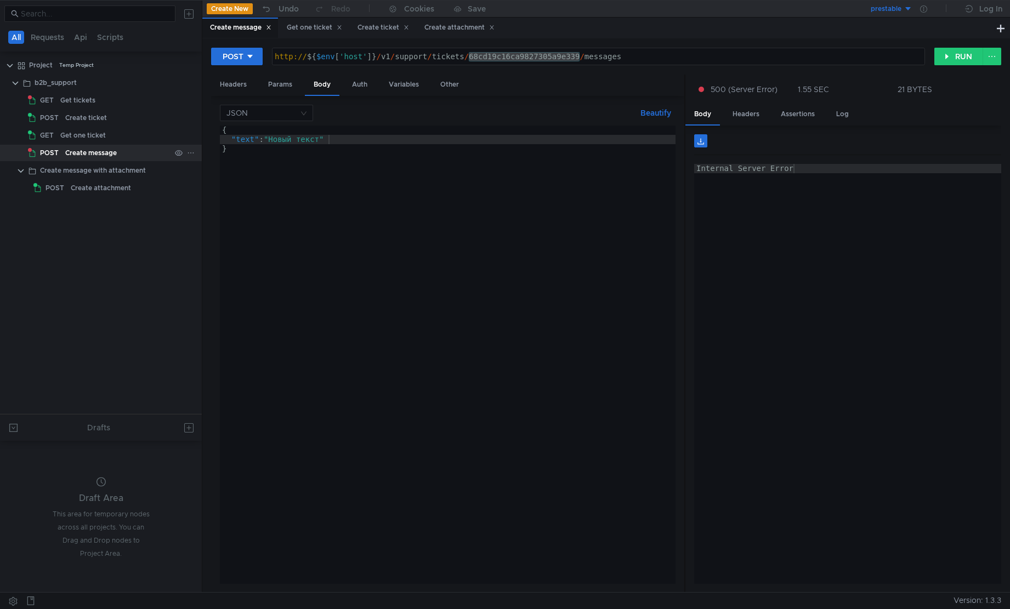
click at [189, 154] on icon at bounding box center [191, 153] width 8 height 8
click at [122, 172] on div at bounding box center [505, 304] width 1010 height 609
click at [192, 188] on icon at bounding box center [191, 188] width 8 height 8
click at [194, 175] on div at bounding box center [505, 304] width 1010 height 609
click at [191, 167] on icon at bounding box center [191, 171] width 8 height 8
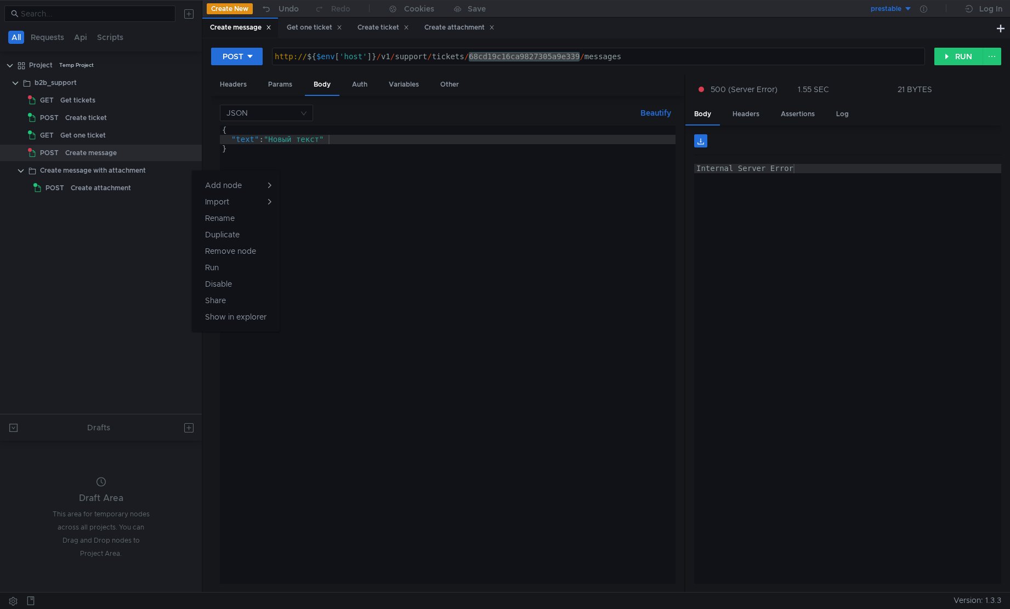
click at [131, 200] on div at bounding box center [505, 304] width 1010 height 609
click at [190, 167] on icon at bounding box center [191, 171] width 8 height 8
click at [333, 246] on button "Script" at bounding box center [344, 247] width 133 height 16
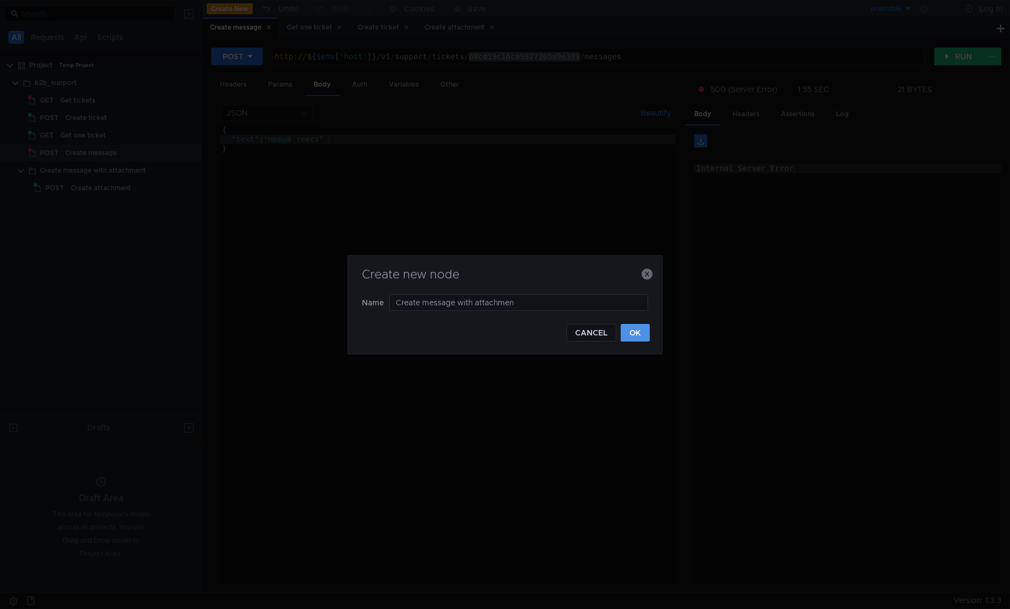
type input "Create message with attachment"
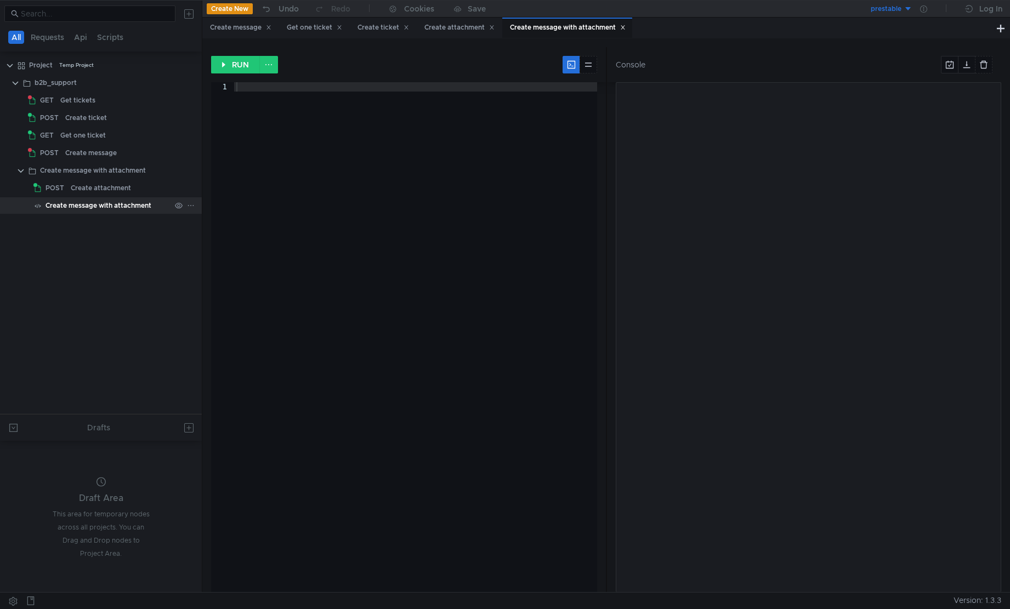
click at [188, 204] on icon at bounding box center [191, 206] width 8 height 8
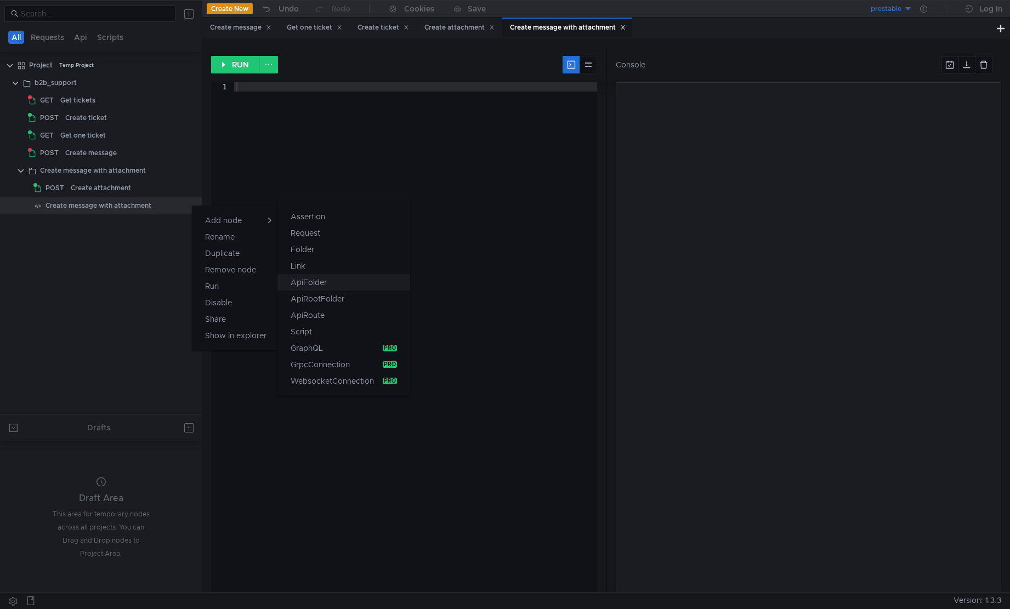
click at [345, 282] on button "ApiFolder" at bounding box center [344, 282] width 133 height 16
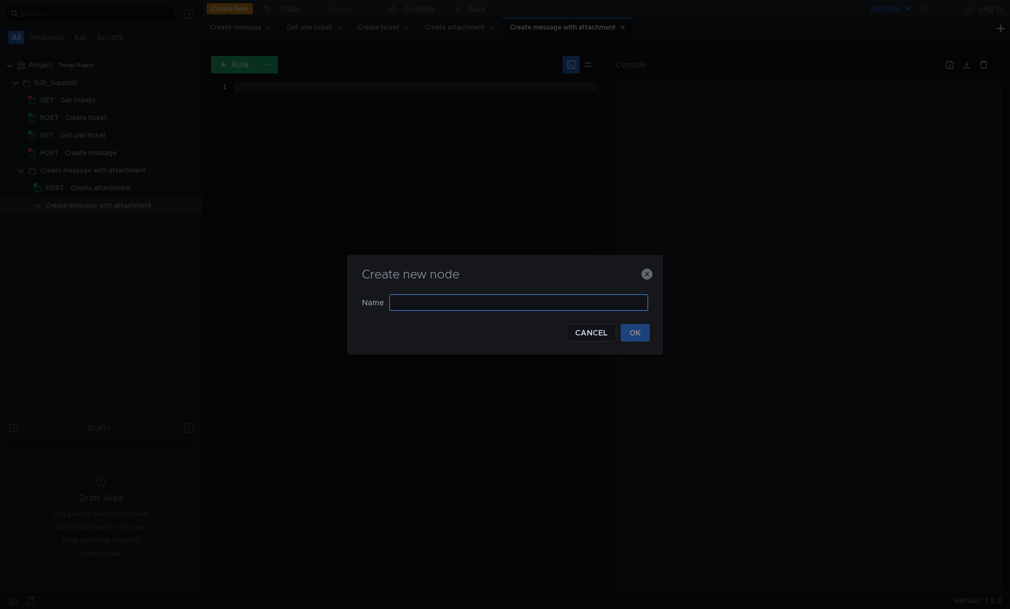
click at [593, 304] on input "text" at bounding box center [518, 303] width 259 height 16
type input "1"
click at [634, 330] on button "OK" at bounding box center [635, 333] width 29 height 18
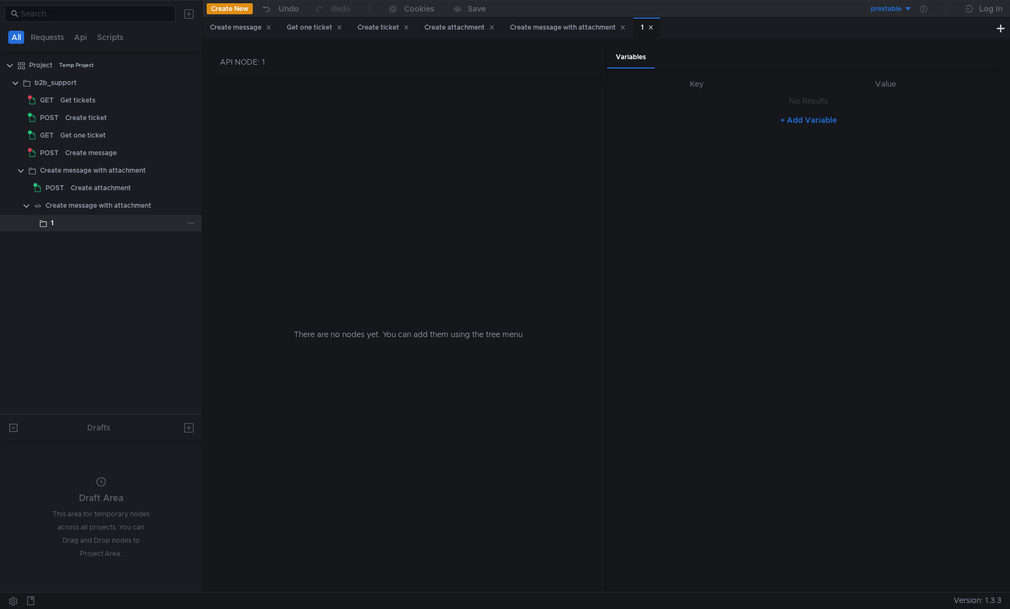
click at [193, 224] on icon at bounding box center [191, 223] width 8 height 8
click at [316, 239] on app-tour-anchor "ApiRoute" at bounding box center [308, 234] width 34 height 13
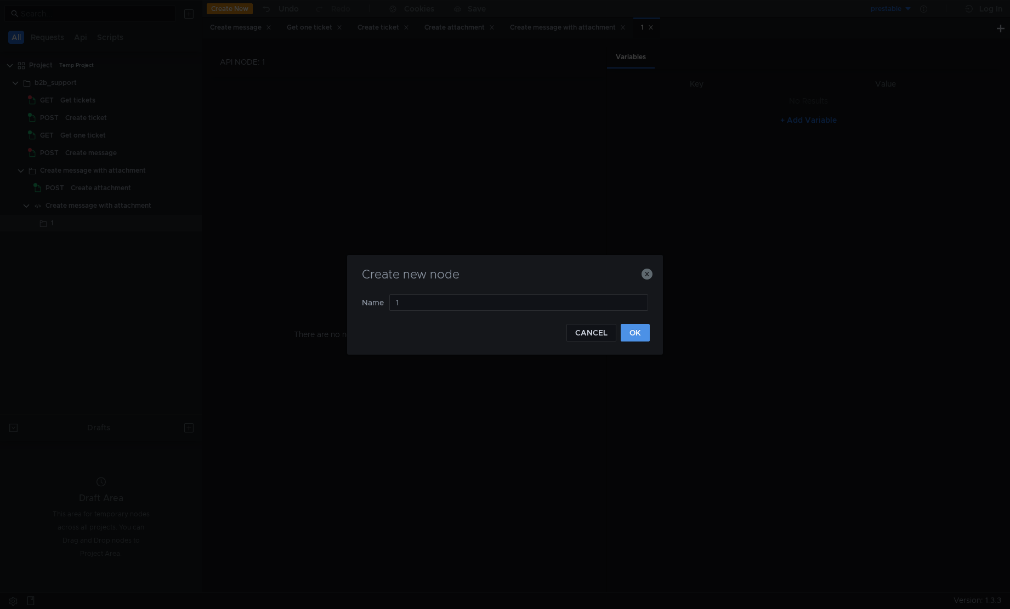
type input "1"
click at [631, 330] on button "OK" at bounding box center [635, 333] width 29 height 18
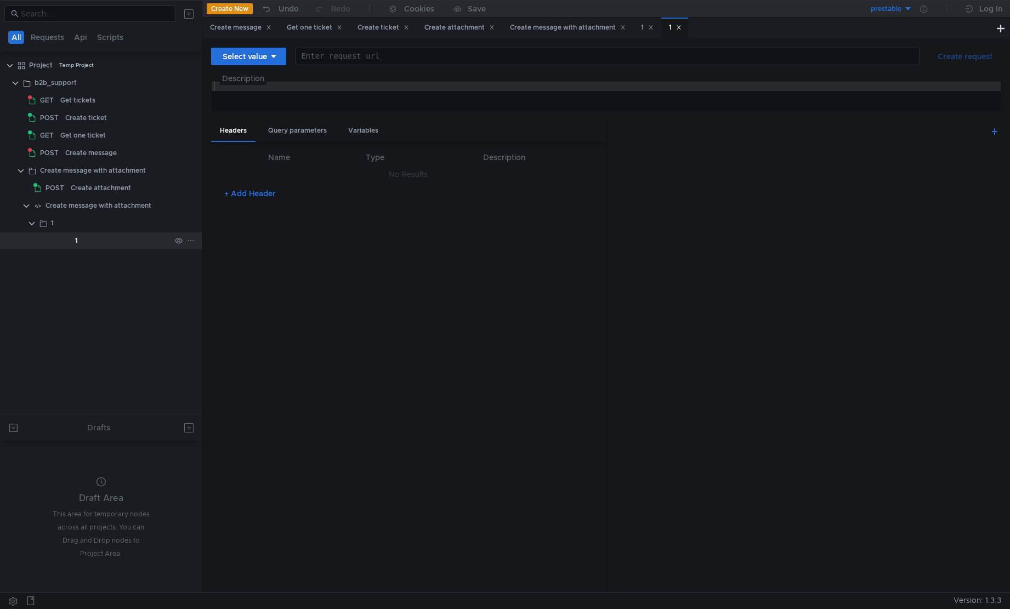
click at [193, 242] on icon at bounding box center [191, 241] width 8 height 8
click at [367, 214] on div at bounding box center [505, 304] width 1010 height 609
click at [271, 55] on icon at bounding box center [274, 57] width 8 height 8
click at [231, 79] on li "GET" at bounding box center [249, 80] width 76 height 18
click at [193, 223] on icon at bounding box center [191, 223] width 8 height 8
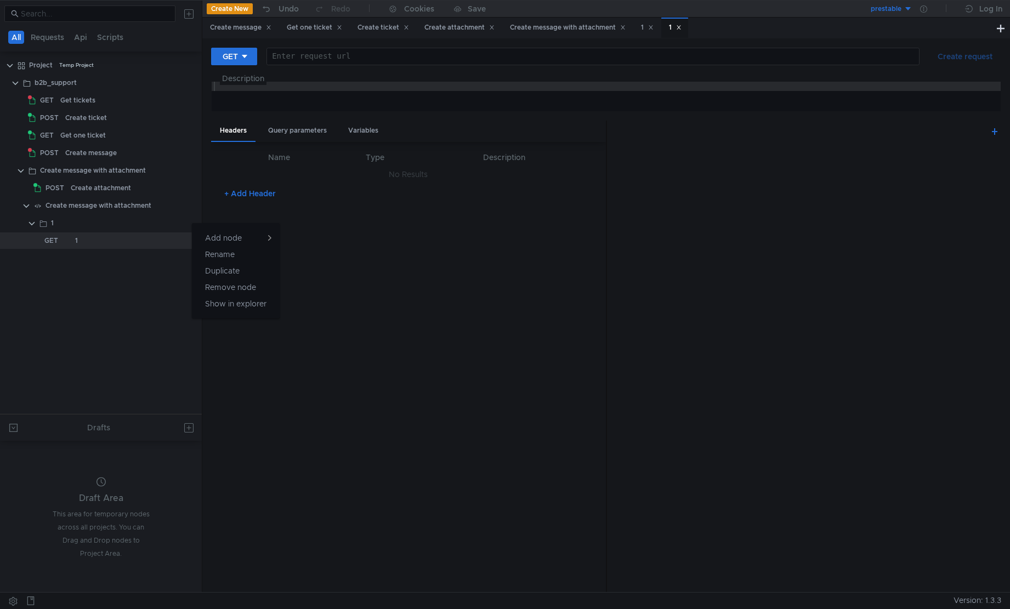
click at [179, 203] on div at bounding box center [505, 304] width 1010 height 609
click at [188, 208] on icon at bounding box center [191, 206] width 8 height 8
click at [117, 346] on div at bounding box center [505, 304] width 1010 height 609
click at [192, 208] on icon at bounding box center [191, 206] width 8 height 8
click at [243, 268] on app-tour-anchor "Remove node" at bounding box center [230, 269] width 51 height 13
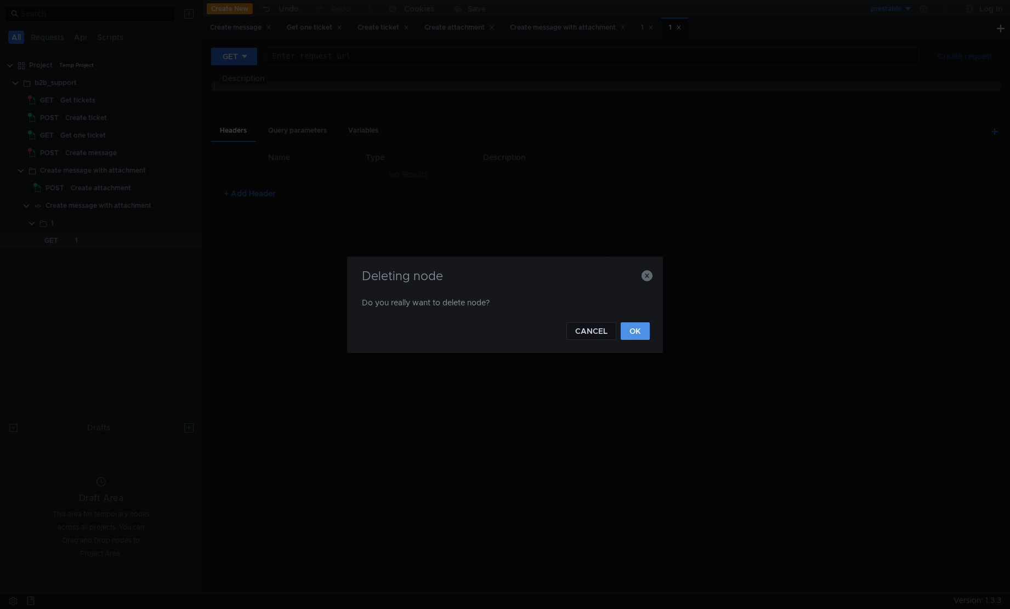
click at [642, 327] on button "OK" at bounding box center [635, 331] width 29 height 18
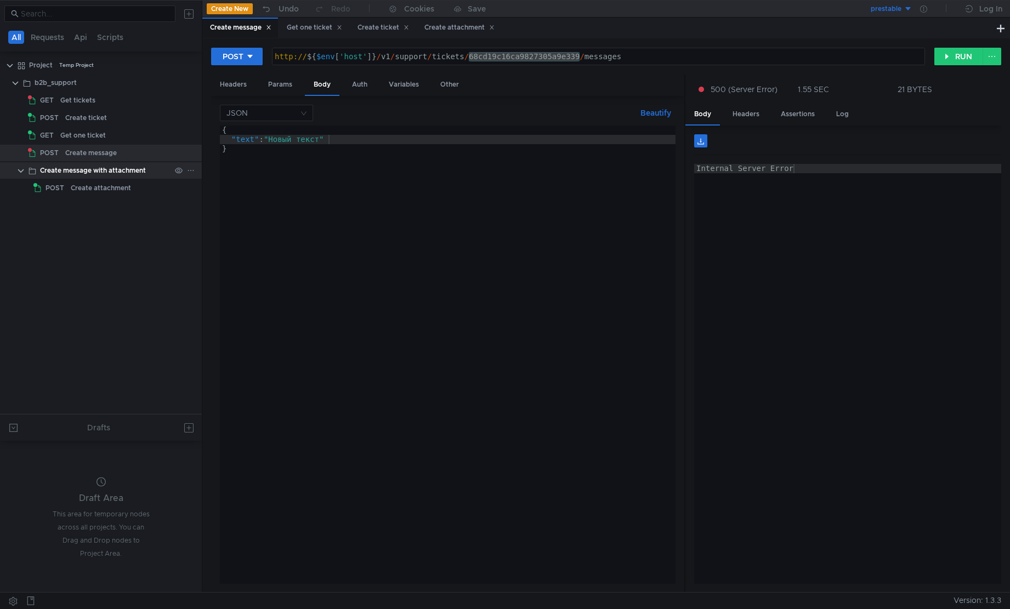
click at [189, 171] on icon at bounding box center [191, 171] width 8 height 8
click at [92, 226] on div at bounding box center [505, 304] width 1010 height 609
click at [127, 186] on div "Create attachment" at bounding box center [101, 188] width 60 height 16
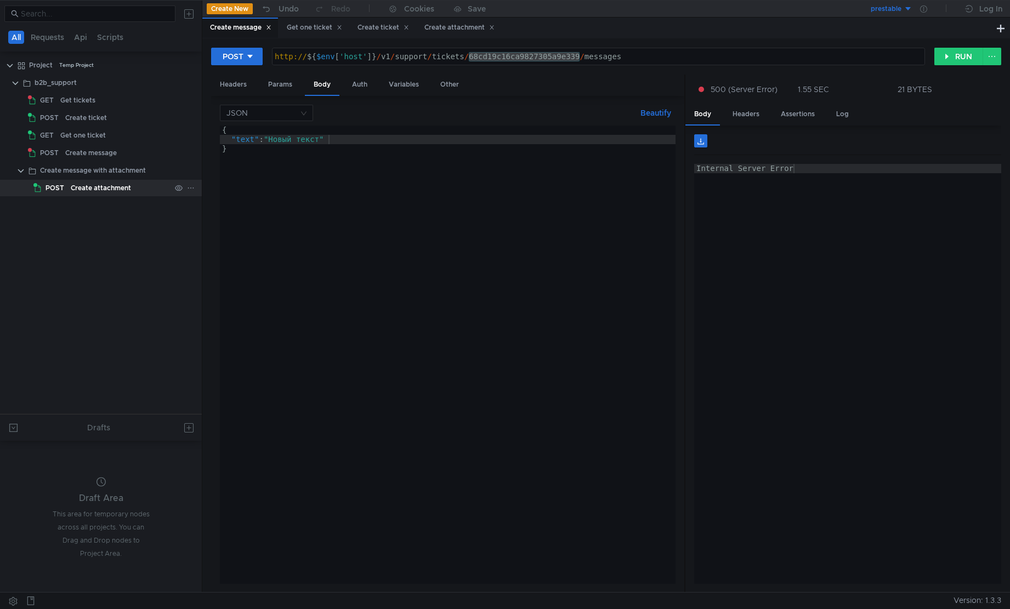
click at [127, 186] on div "Create attachment" at bounding box center [101, 188] width 60 height 16
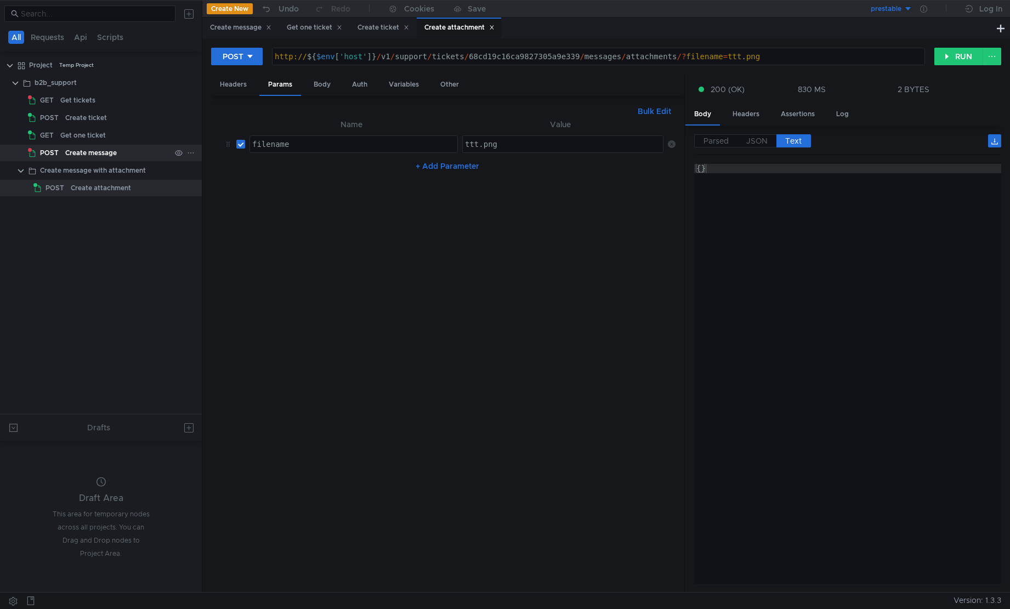
click at [109, 156] on div "Create message" at bounding box center [91, 153] width 52 height 16
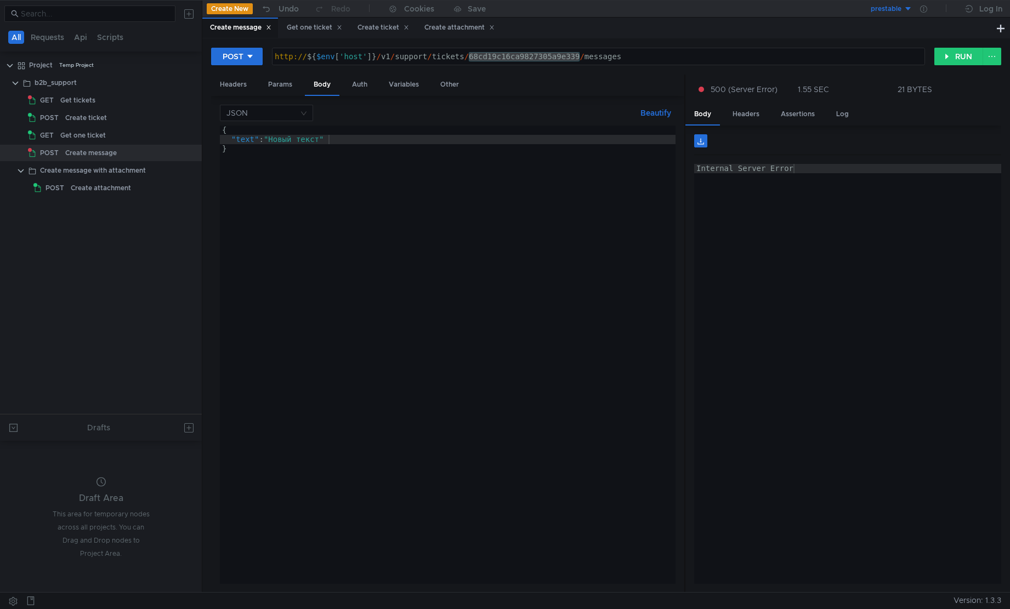
type textarea "}"
click at [377, 180] on div "{ "text" : "Новый текст" }" at bounding box center [448, 364] width 456 height 477
click at [947, 58] on button "RUN" at bounding box center [959, 57] width 49 height 18
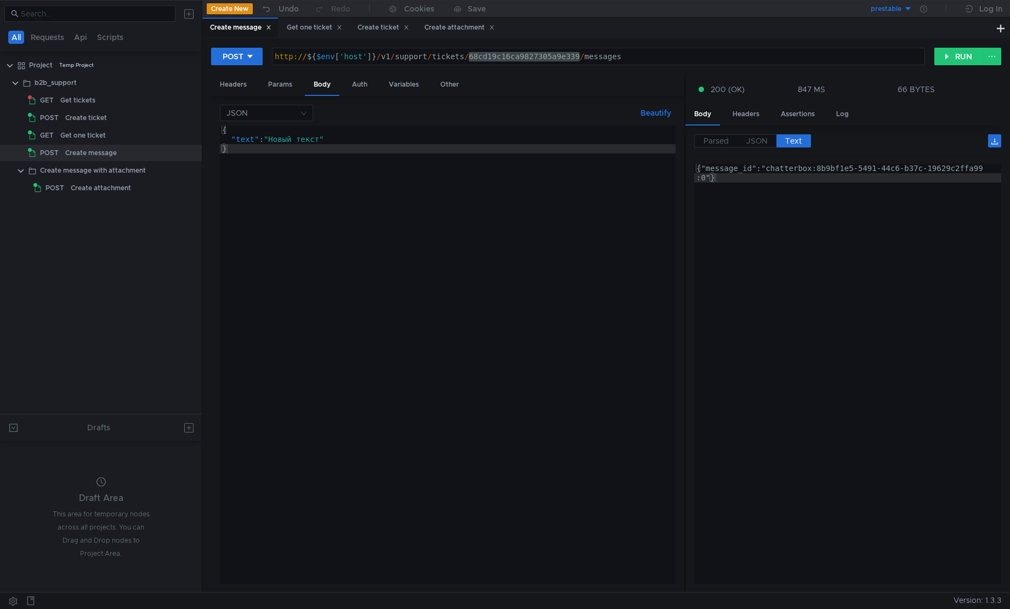
type textarea "{"message_id":"chatterbox:8b9bf1e5-5491-44c6-b37c-19629c2ffa99:0"}"
click at [789, 298] on div "{"message_id":"chatterbox:8b9bf1e5-5491-44c6-b37c-19629c2ffa99 :0"}" at bounding box center [848, 392] width 308 height 457
click at [768, 141] on label "JSON" at bounding box center [757, 140] width 39 height 13
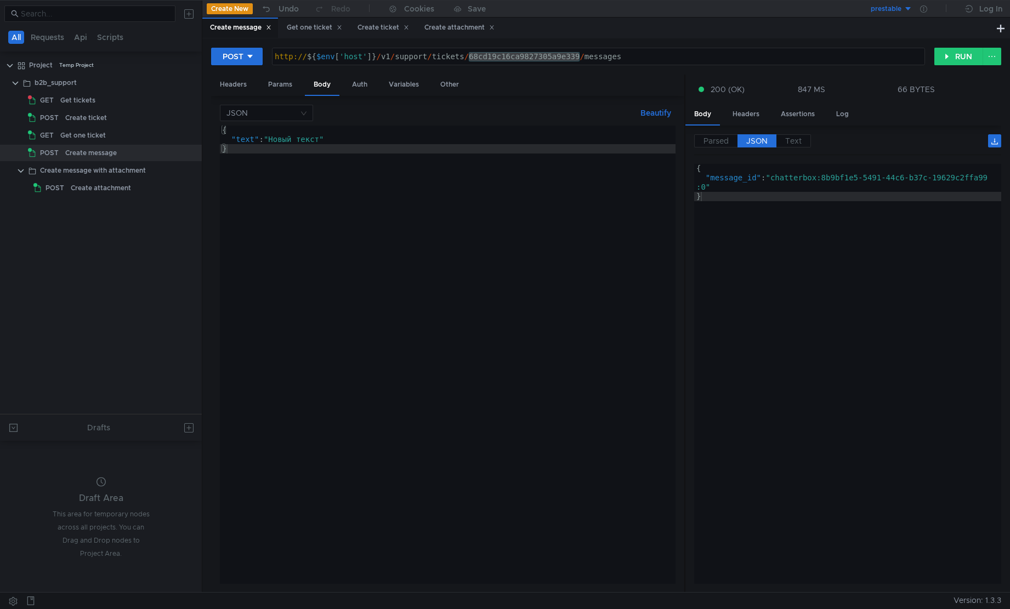
click at [546, 211] on div "{ "text" : "Новый текст" }" at bounding box center [448, 364] width 456 height 477
click at [115, 122] on div "Create ticket" at bounding box center [117, 118] width 105 height 16
click at [117, 120] on div "Create ticket" at bounding box center [117, 118] width 105 height 16
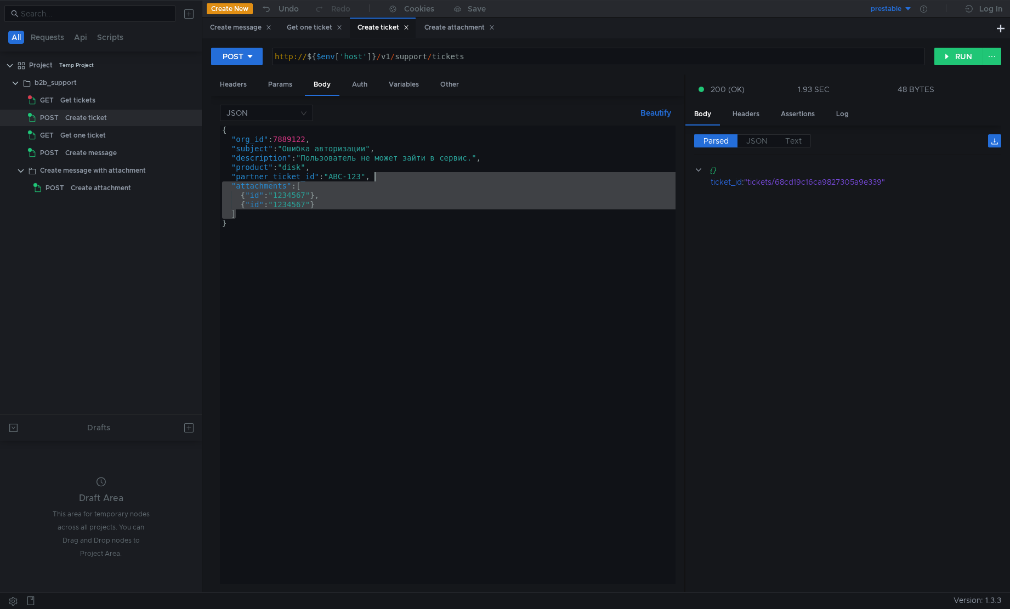
drag, startPoint x: 321, startPoint y: 214, endPoint x: 422, endPoint y: 181, distance: 106.3
click at [422, 181] on div "{ "org_id" : 7889122 , "subject" : "Ошибка авторизации" , "description" : "Поль…" at bounding box center [448, 364] width 456 height 477
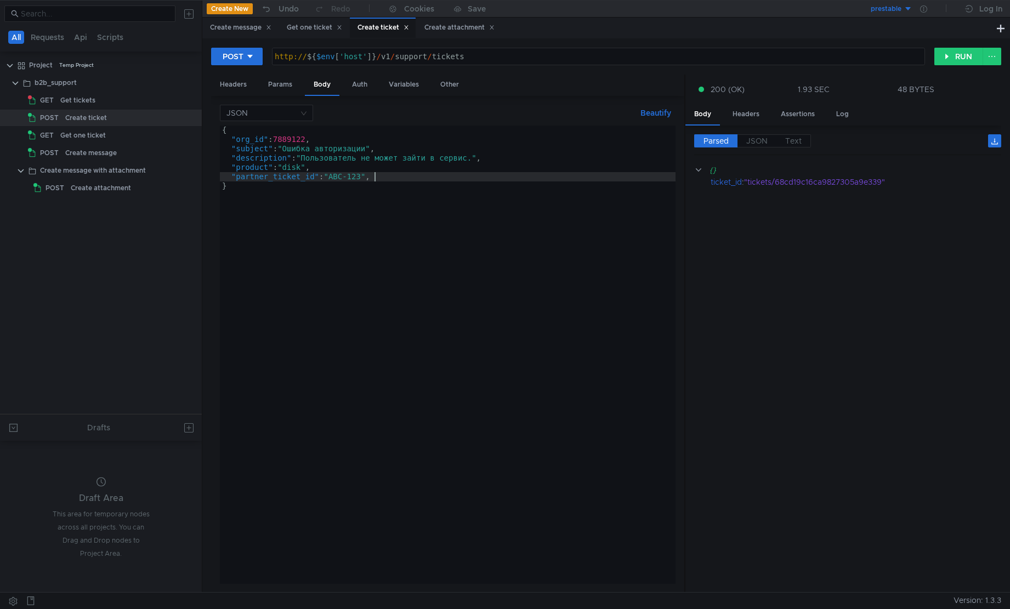
type textarea ""partner_ticket_id": "ABC-123""
click at [971, 56] on button "RUN" at bounding box center [959, 57] width 49 height 18
click at [881, 251] on cdk-virtual-scroll-viewport "{} ticket_id : "68cd2f586ca9827305ec5190"" at bounding box center [847, 374] width 307 height 420
click at [806, 183] on div ""68cd2f586ca9827305ec5190"" at bounding box center [865, 182] width 243 height 12
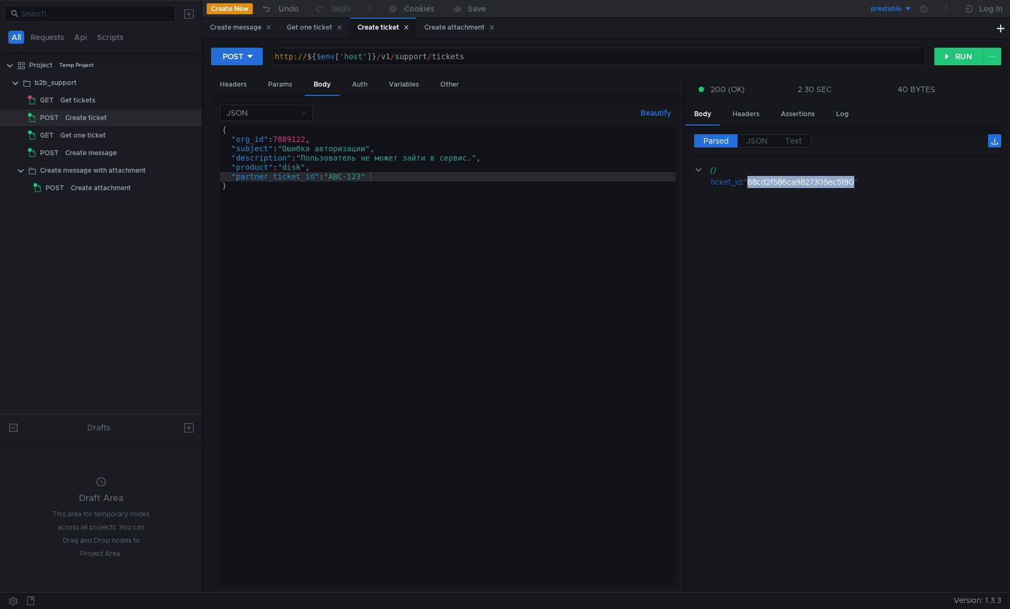
copy div "68cd2f586ca9827305ec5190"
click at [831, 269] on cdk-virtual-scroll-viewport "{} ticket_id : "68cd2f586ca9827305ec5190"" at bounding box center [847, 374] width 307 height 420
click at [112, 190] on div "Create attachment" at bounding box center [101, 188] width 60 height 16
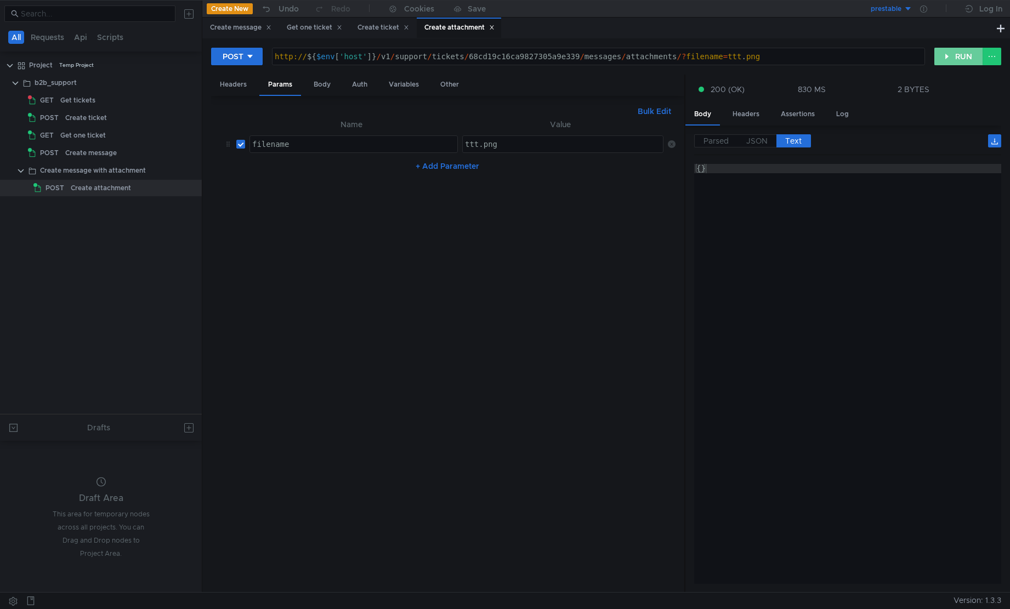
click at [952, 58] on button "RUN" at bounding box center [959, 57] width 49 height 18
type textarea "{"attachment_id":"371d75a5-3a42-41dc-85d1-ffe14db272f9"}"
drag, startPoint x: 947, startPoint y: 169, endPoint x: 859, endPoint y: 170, distance: 87.2
click at [889, 172] on div "{"attachment_id":"371d75a5-3a42-41dc-85d1-ffe14db272f9"}" at bounding box center [848, 383] width 308 height 439
click at [185, 156] on div at bounding box center [185, 153] width 29 height 16
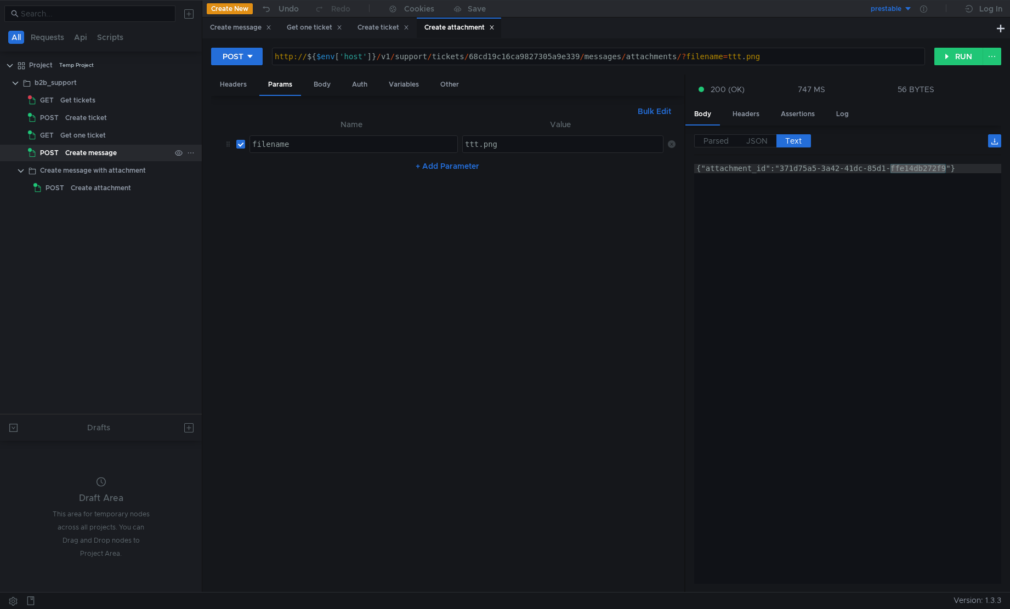
click at [190, 153] on icon at bounding box center [191, 153] width 8 height 8
click at [229, 199] on app-tour-anchor "Duplicate" at bounding box center [222, 200] width 35 height 13
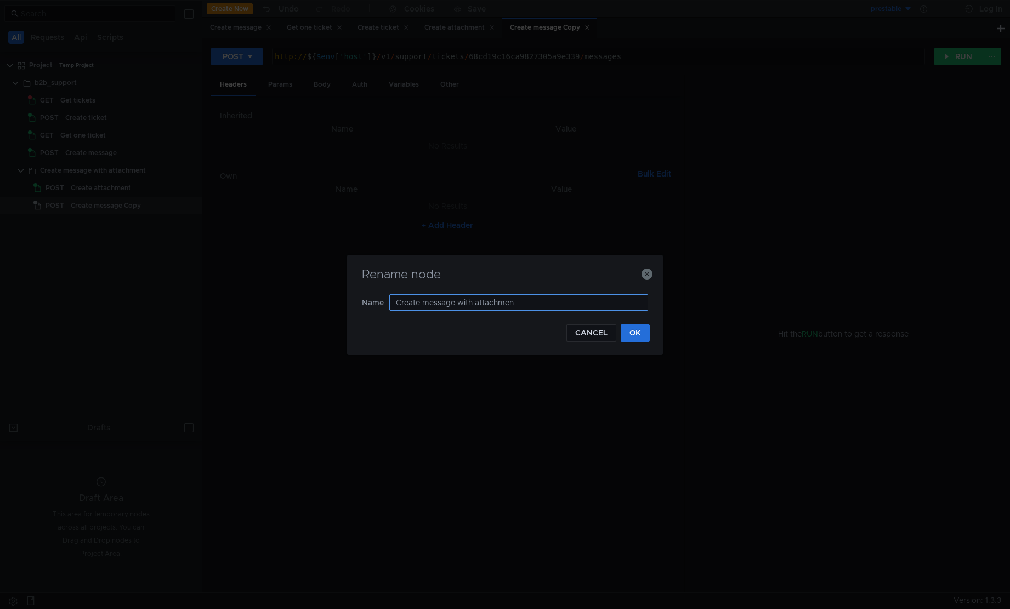
type input "Create message with attachment"
click at [639, 339] on button "OK" at bounding box center [635, 333] width 29 height 18
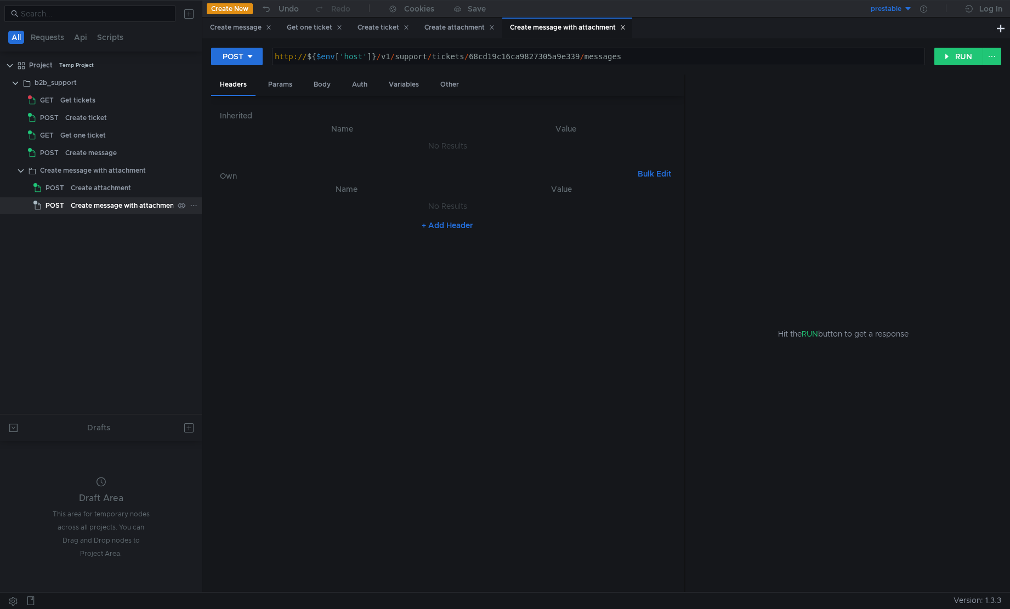
click at [145, 209] on div "Create message with attachment" at bounding box center [124, 205] width 106 height 16
click at [326, 87] on div "Body" at bounding box center [322, 85] width 35 height 20
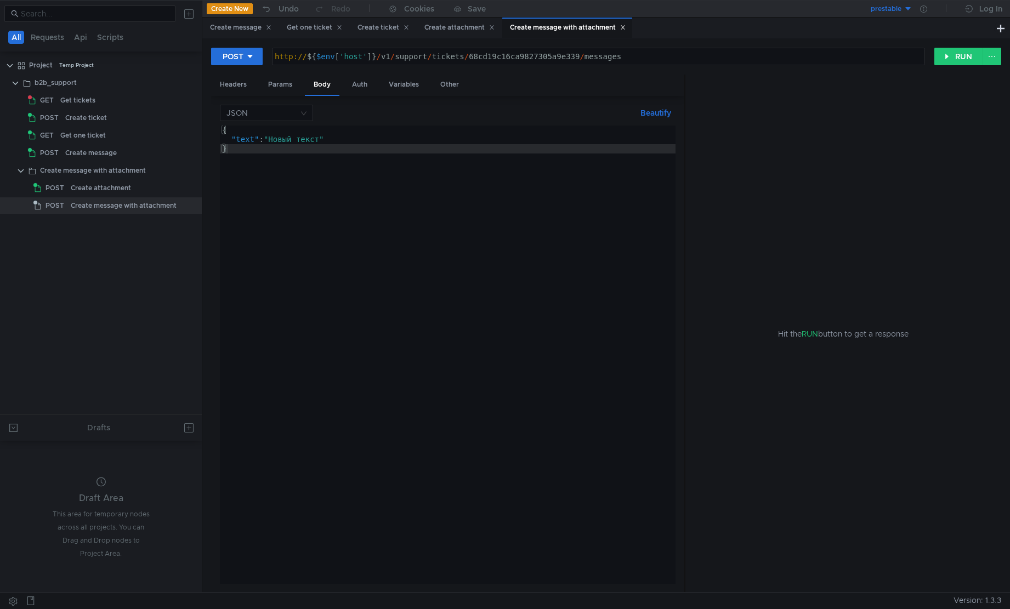
click at [354, 139] on div "{ "text" : "Новый текст" }" at bounding box center [448, 364] width 456 height 477
type textarea ""text": "Новый текст","
type textarea ""attachments": {"
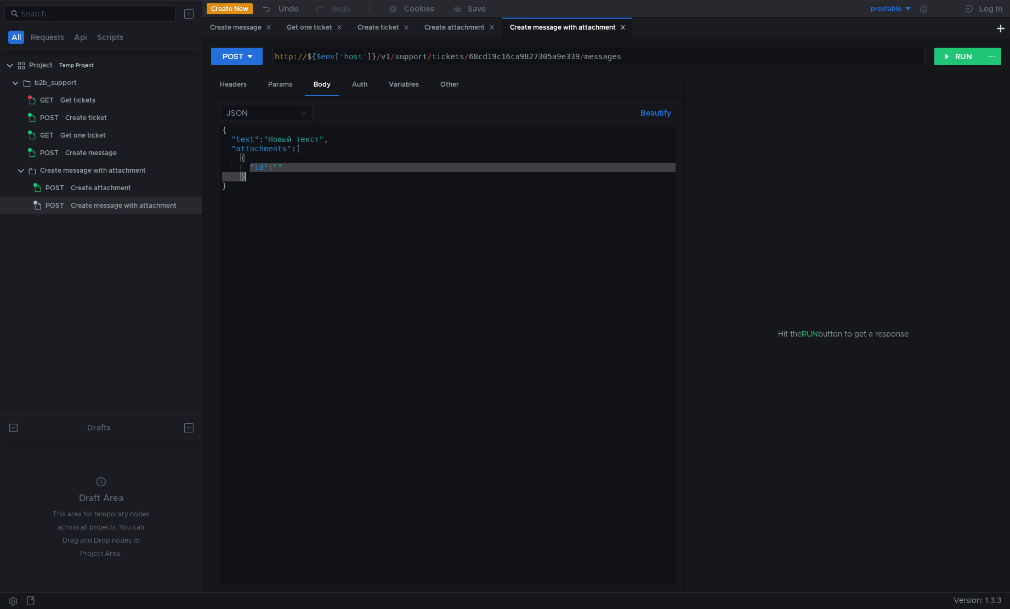
type textarea "}"
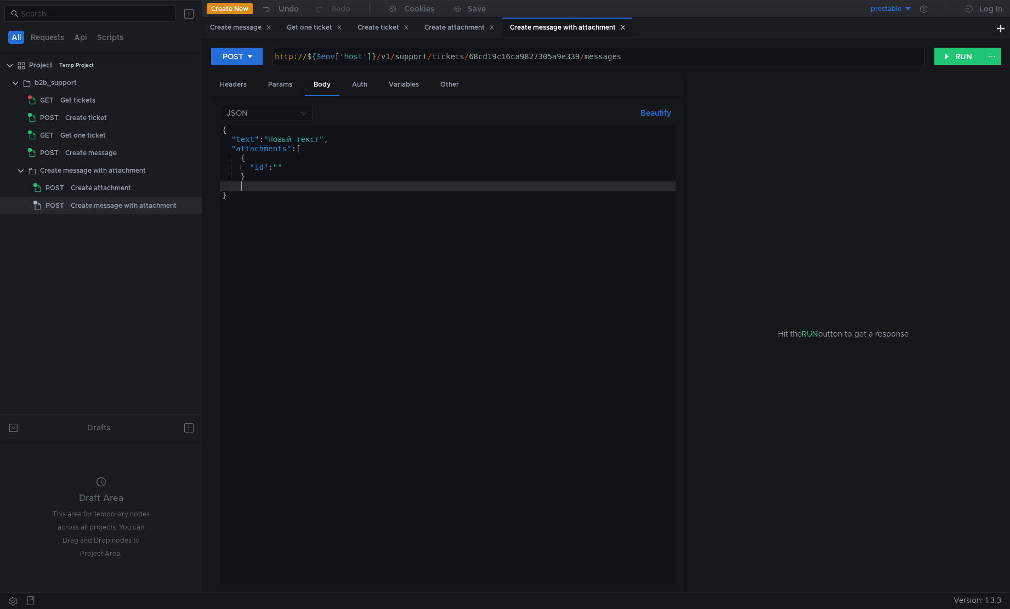
type textarea "\"
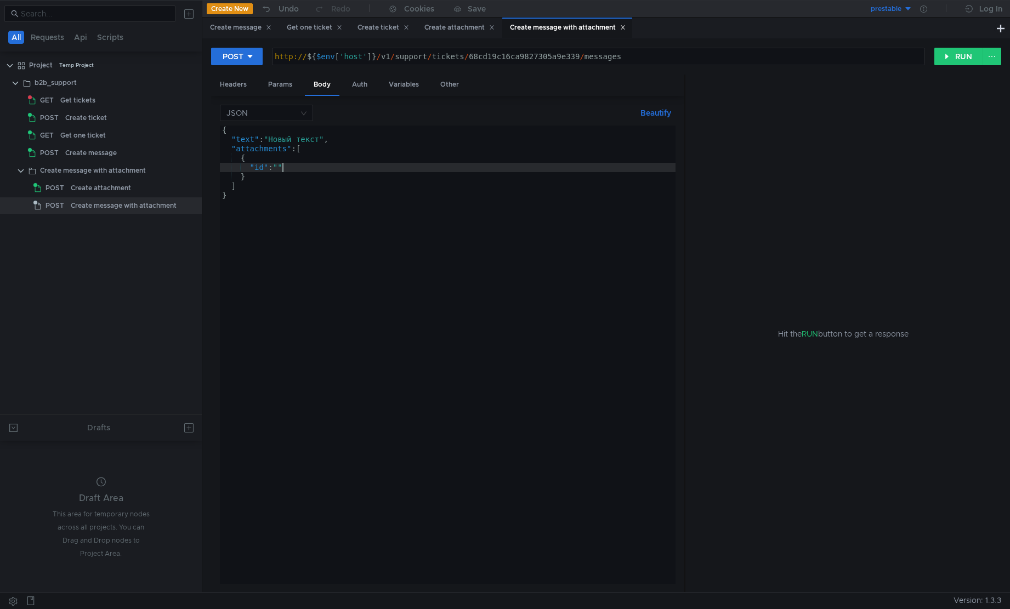
paste textarea "68cd2f586ca9827305ec5190"
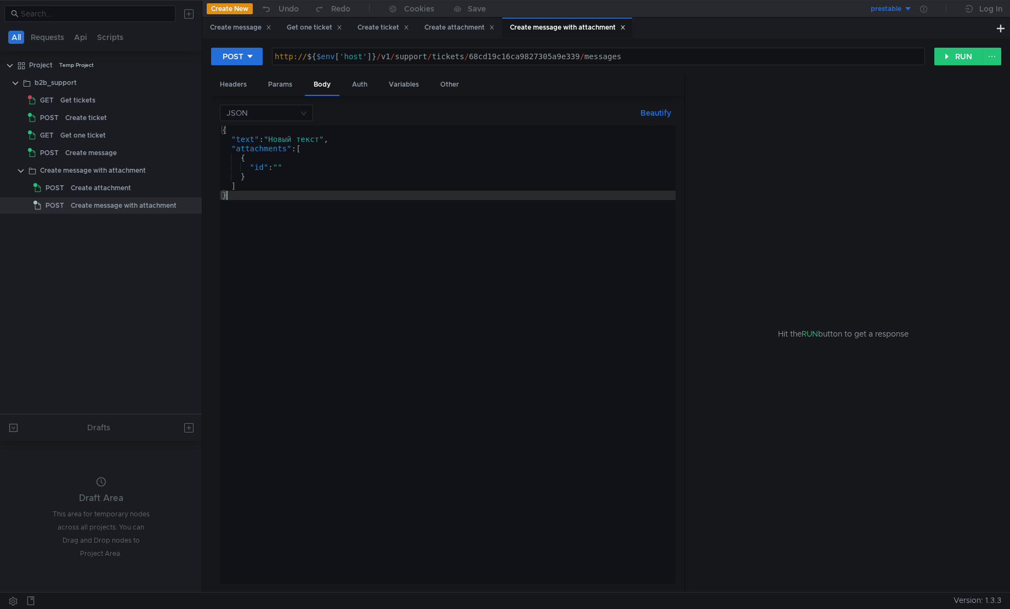
scroll to position [0, 0]
type textarea "}"
click at [100, 186] on div "Create attachment" at bounding box center [101, 188] width 60 height 16
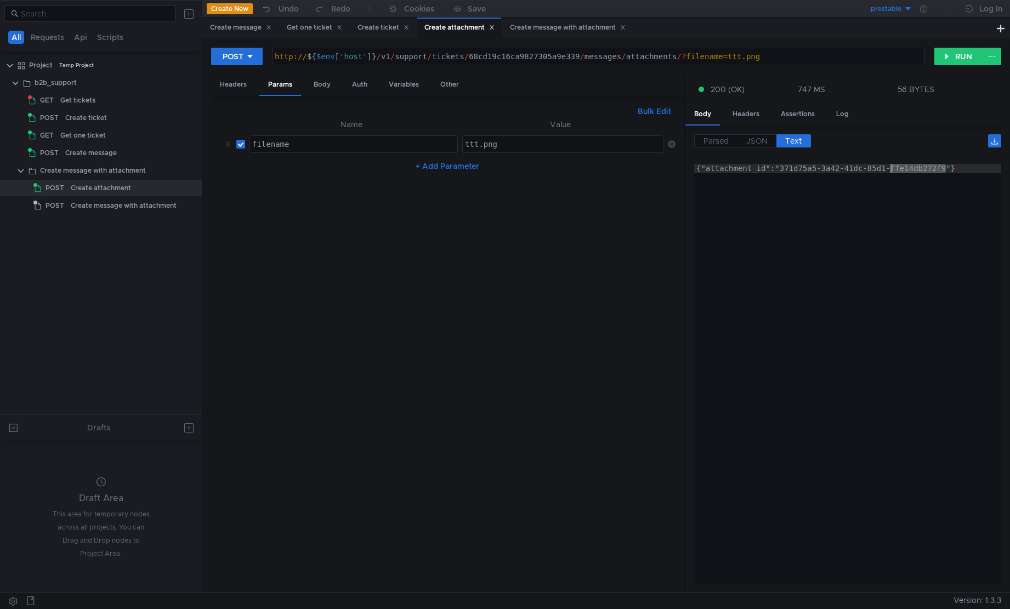
click at [944, 171] on div "{"attachment_id":"371d75a5-3a42-41dc-85d1-ffe14db272f9"}" at bounding box center [847, 374] width 307 height 420
click at [778, 168] on div "{"attachment_id":"371d75a5-3a42-41dc-85d1-ffe14db272f9"}" at bounding box center [848, 383] width 308 height 439
click at [89, 199] on div "Create message with attachment" at bounding box center [124, 205] width 106 height 16
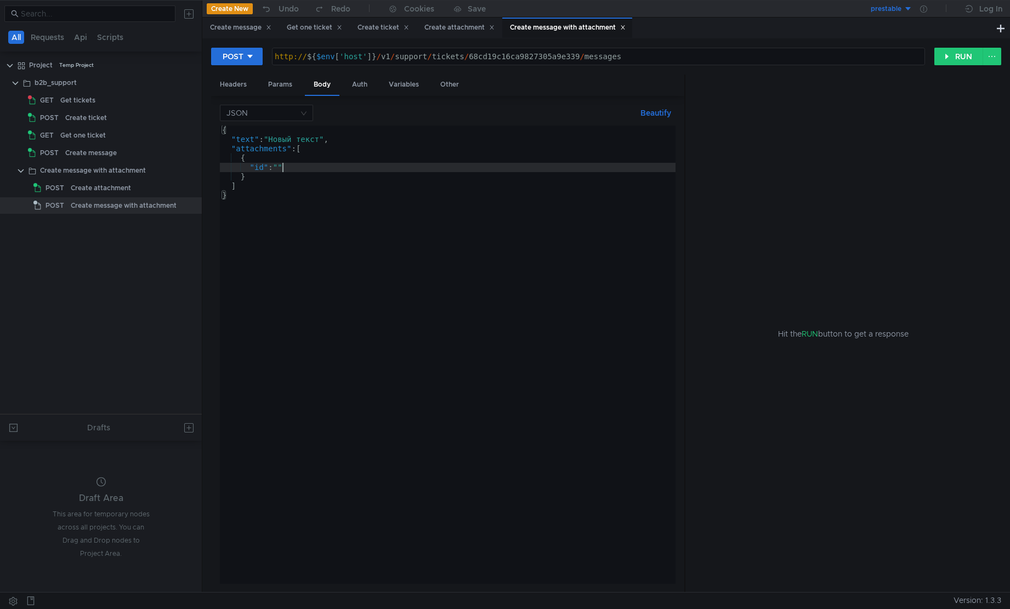
click at [284, 167] on div "{ "text" : "Новый текст" , "attachments" : [ { "id" : "" } ] }" at bounding box center [448, 364] width 456 height 477
paste textarea "371d75a5-3a42-41dc-85d1-ffe14db272f9"
click at [954, 53] on button "RUN" at bounding box center [959, 57] width 49 height 18
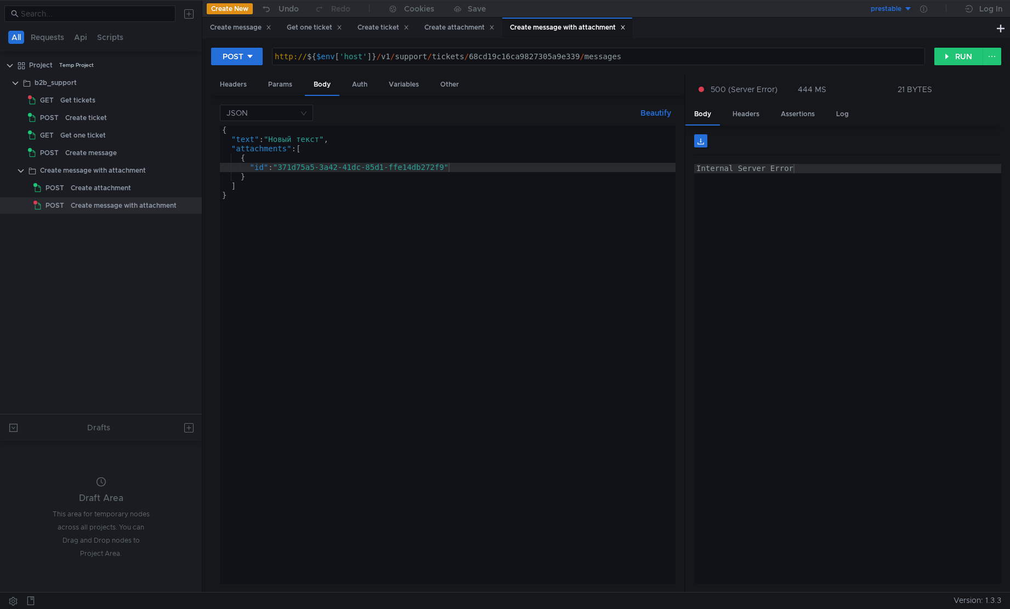
type textarea "}"
click at [590, 303] on div "{ "text" : "Новый текст" , "attachments" : [ { "id" : "371d75a5-3a42-41dc-85d1-…" at bounding box center [448, 364] width 456 height 477
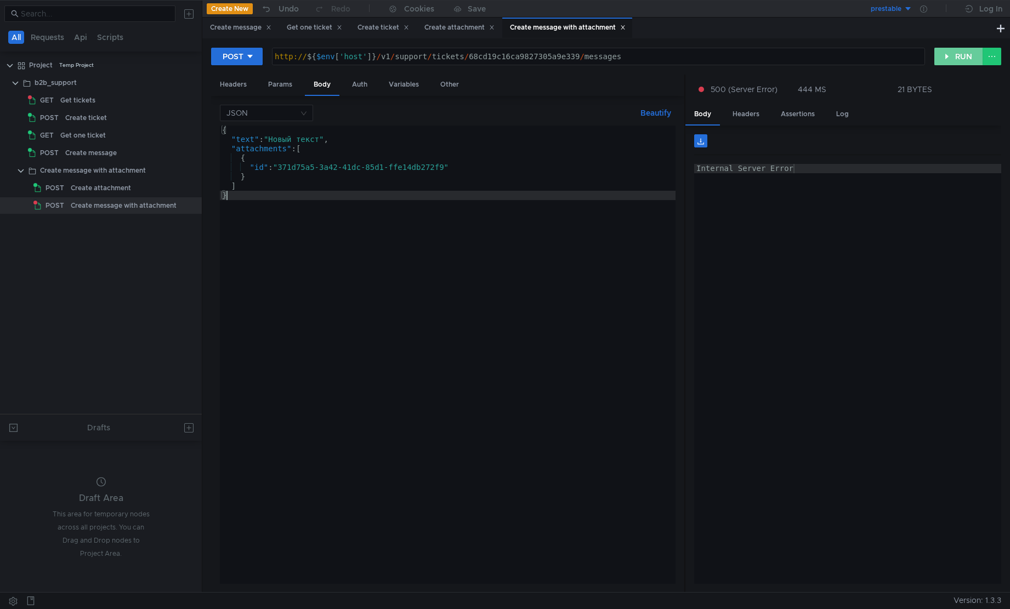
click at [958, 57] on button "RUN" at bounding box center [959, 57] width 49 height 18
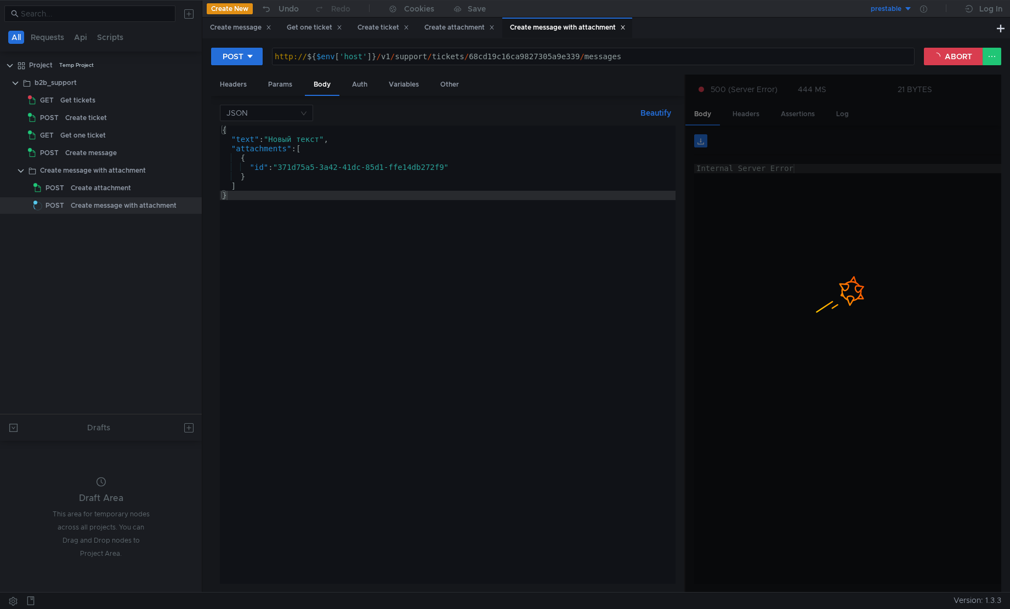
click at [925, 231] on div at bounding box center [844, 334] width 316 height 519
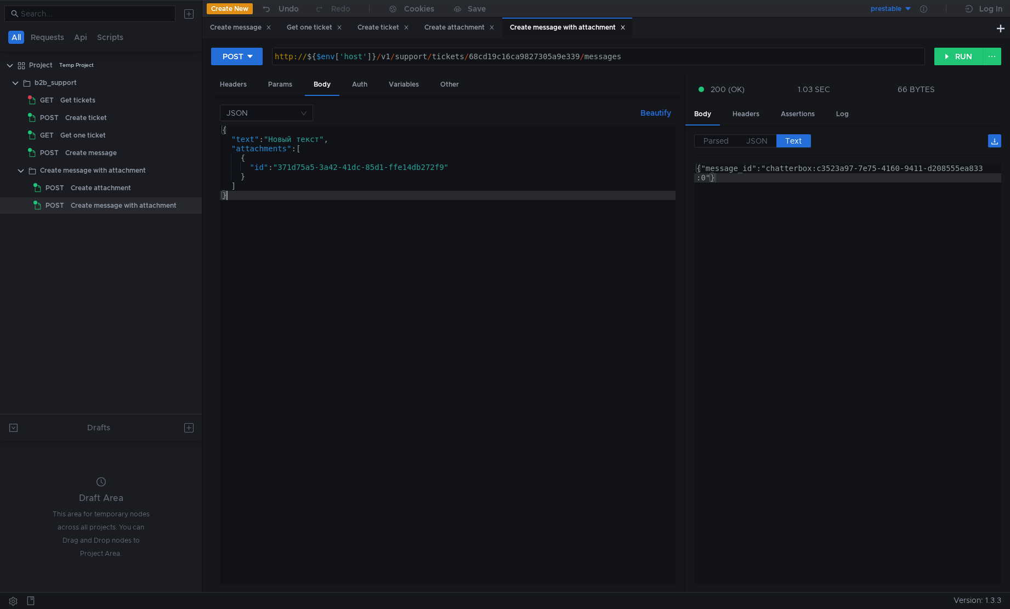
click at [483, 203] on div "{ "text" : "Новый текст" , "attachments" : [ { "id" : "371d75a5-3a42-41dc-85d1-…" at bounding box center [448, 364] width 456 height 477
type textarea "http://${$env['host']}/v1/support/tickets/68cd19c16ca9827305a9e339/messages"
click at [517, 54] on div "http:// ${ $env [ 'host' ] } / v1 / support / tickets / 68cd19c16ca9827305a9e33…" at bounding box center [599, 66] width 652 height 28
type textarea "{"message_id":"chatterbox:c3523a97-7e75-4160-9411-d208555ea833:0"}"
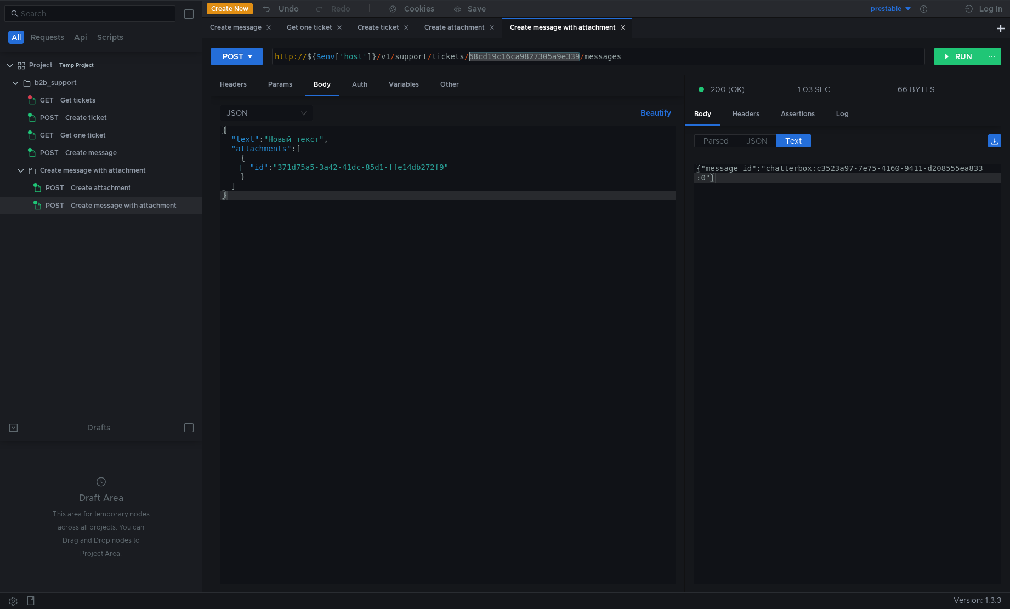
click at [827, 254] on div "{"message_id":"chatterbox:c3523a97-7e75-4160-9411-d208555ea833 :0"}" at bounding box center [848, 392] width 308 height 457
click at [191, 172] on icon at bounding box center [191, 171] width 8 height 8
click at [242, 236] on button "Duplicate" at bounding box center [236, 234] width 88 height 16
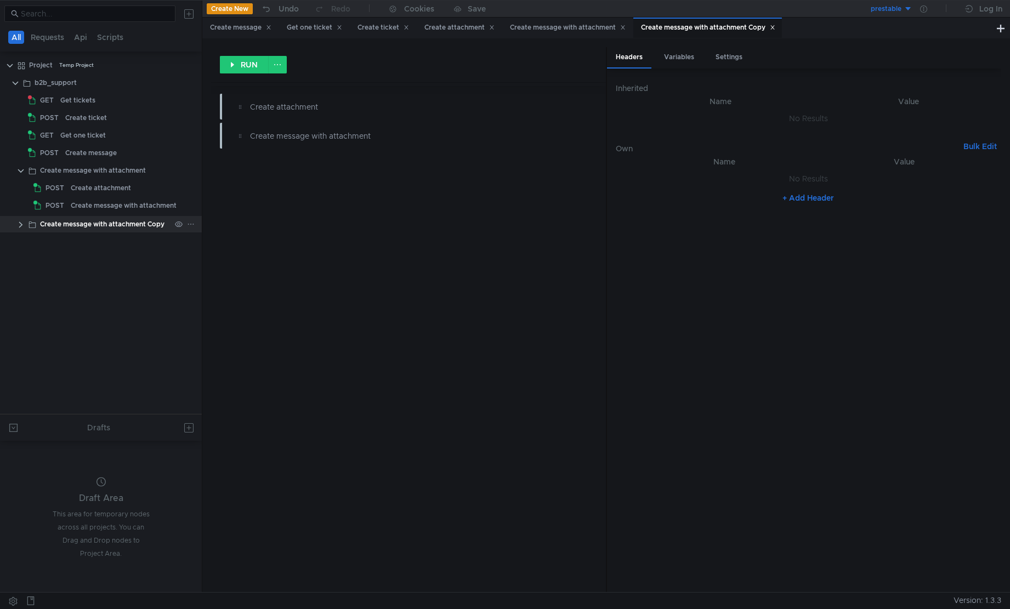
click at [100, 225] on div "Create message with attachment Copy" at bounding box center [102, 224] width 124 height 16
click at [302, 111] on div "Create attachment" at bounding box center [381, 107] width 262 height 12
click at [297, 133] on div "Create message with attachment" at bounding box center [381, 136] width 262 height 12
click at [298, 129] on div "Create message with attachment" at bounding box center [413, 136] width 366 height 18
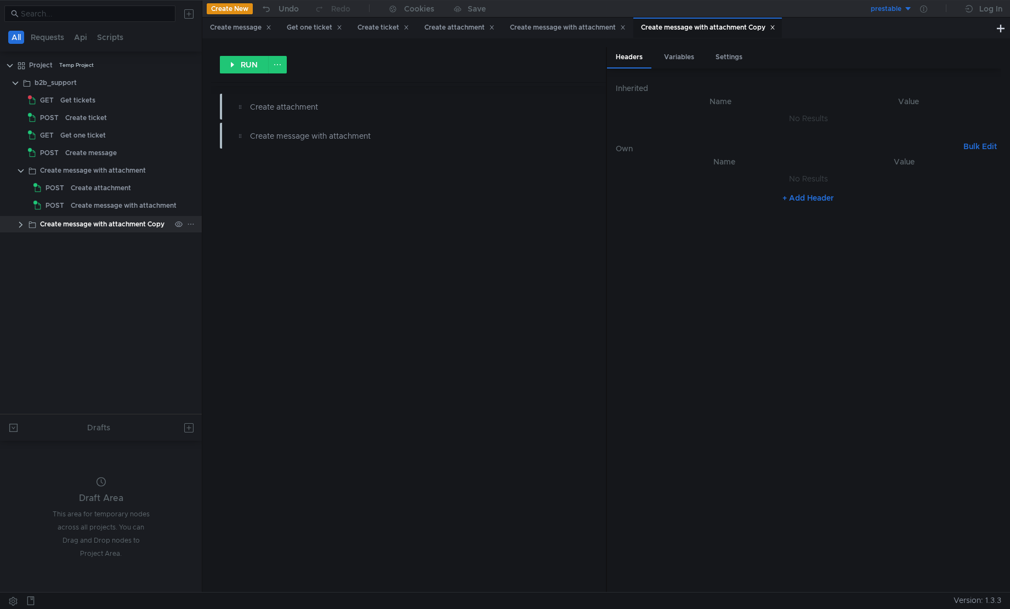
click at [20, 220] on clr-icon at bounding box center [20, 224] width 9 height 9
click at [95, 258] on div "Create message with attachment" at bounding box center [124, 259] width 106 height 16
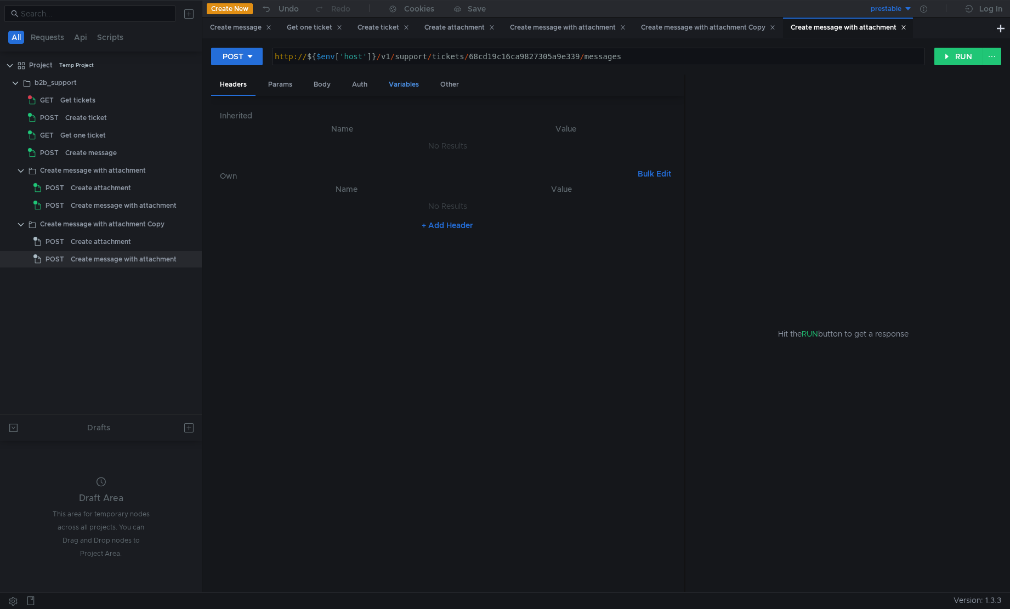
click at [405, 87] on div "Variables" at bounding box center [404, 85] width 48 height 20
click at [390, 155] on td "No Results" at bounding box center [447, 158] width 455 height 21
click at [302, 107] on span "Dynamic" at bounding box center [297, 111] width 32 height 10
drag, startPoint x: 420, startPoint y: 163, endPoint x: 427, endPoint y: 163, distance: 6.6
click at [420, 164] on td "No Results" at bounding box center [447, 158] width 455 height 21
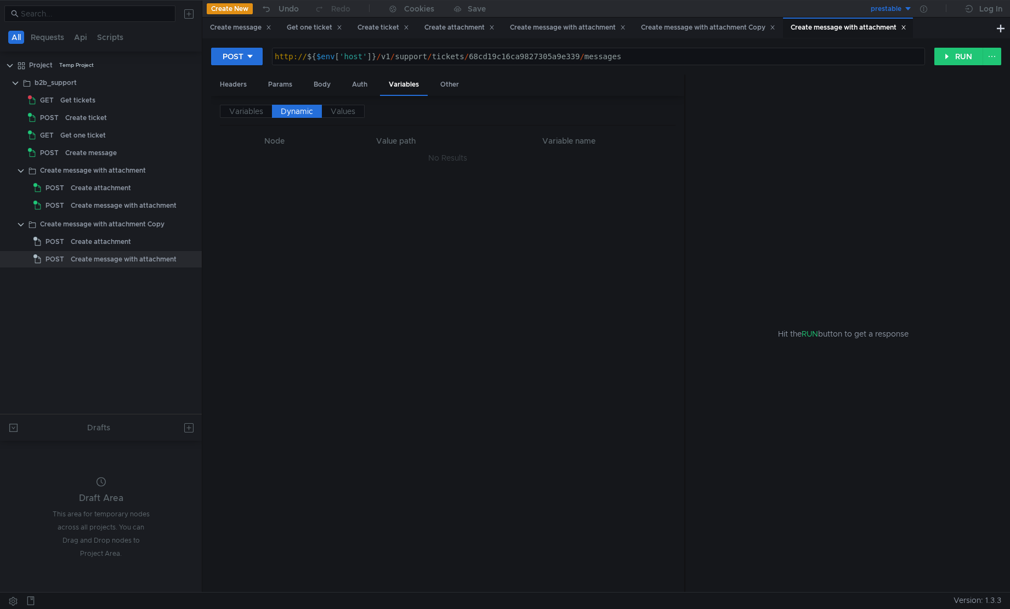
click at [446, 158] on nz-embed-empty "No Results" at bounding box center [447, 158] width 39 height 10
click at [339, 110] on span "Values" at bounding box center [343, 111] width 25 height 10
click at [422, 156] on td "No Results" at bounding box center [447, 158] width 455 height 21
click at [240, 110] on span "Variables" at bounding box center [246, 111] width 34 height 10
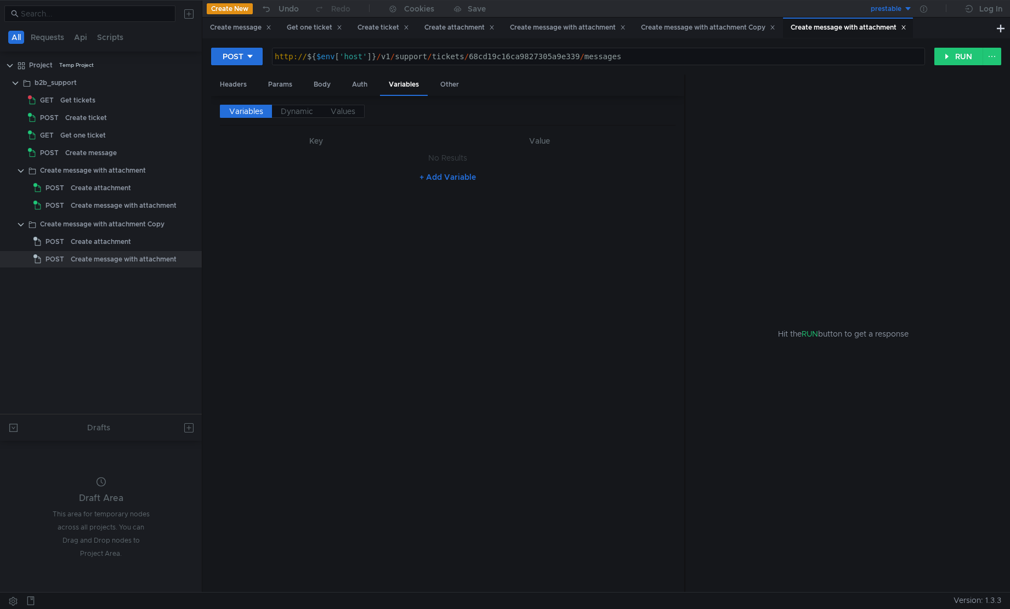
click at [464, 178] on button "+ Add Variable" at bounding box center [448, 177] width 74 height 18
click at [344, 162] on div at bounding box center [312, 170] width 174 height 28
type textarea "attachment_id"
click at [231, 85] on div "Headers" at bounding box center [233, 85] width 44 height 20
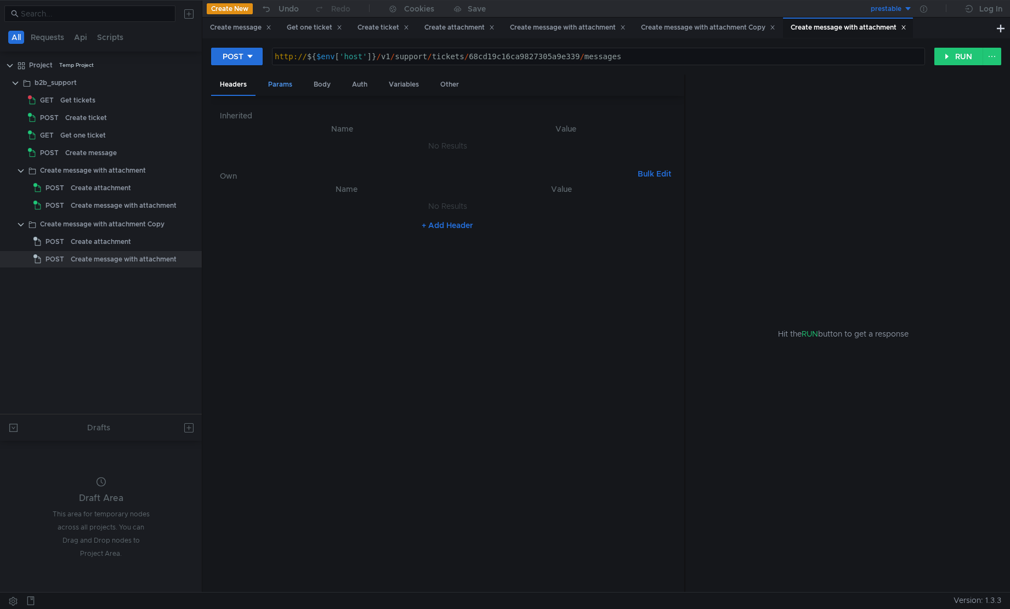
click at [273, 86] on div "Params" at bounding box center [280, 85] width 42 height 20
click at [325, 84] on div "Body" at bounding box center [322, 85] width 35 height 20
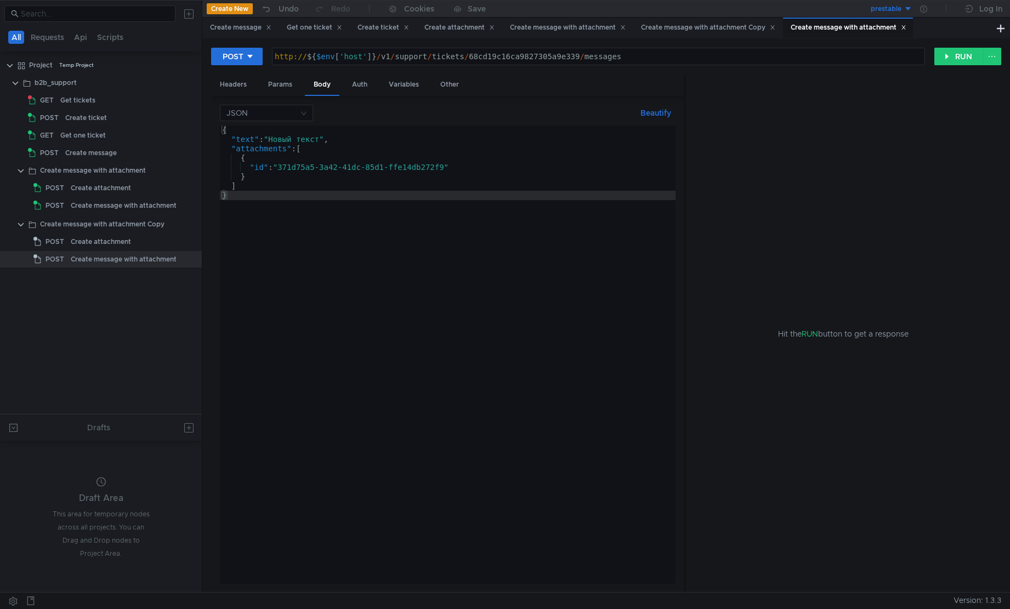
click at [455, 168] on div "{ "text" : "Новый текст" , "attachments" : [ { "id" : "371d75a5-3a42-41dc-85d1-…" at bounding box center [448, 364] width 456 height 477
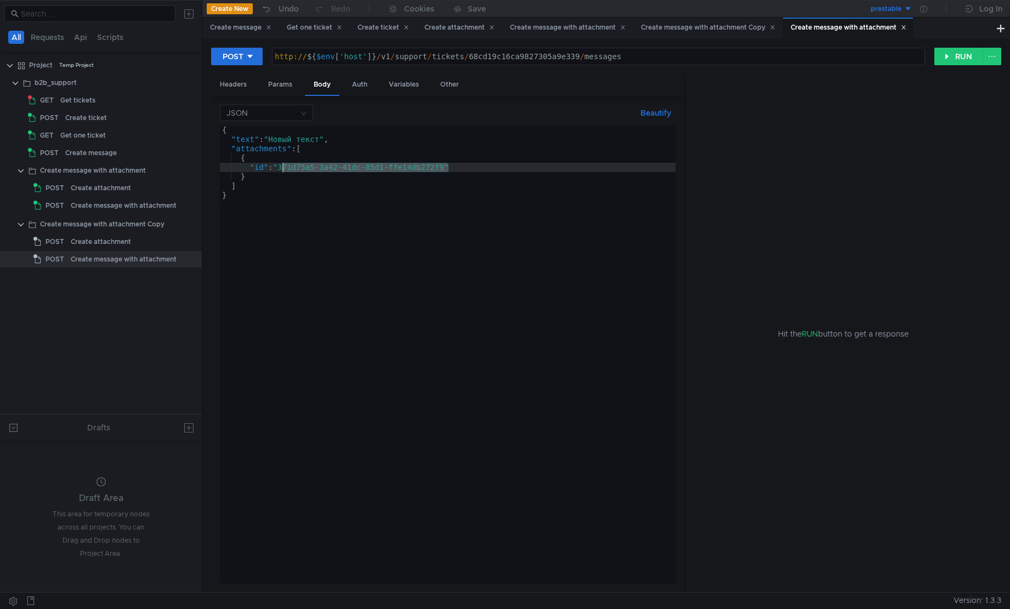
drag, startPoint x: 450, startPoint y: 167, endPoint x: 283, endPoint y: 168, distance: 166.7
click at [283, 168] on div "{ "text" : "Новый текст" , "attachments" : [ { "id" : "371d75a5-3a42-41dc-85d1-…" at bounding box center [448, 364] width 456 height 477
type textarea ""id": "${$dynamicVar['attachment_id']}""
click at [391, 87] on div "Variables" at bounding box center [404, 85] width 48 height 20
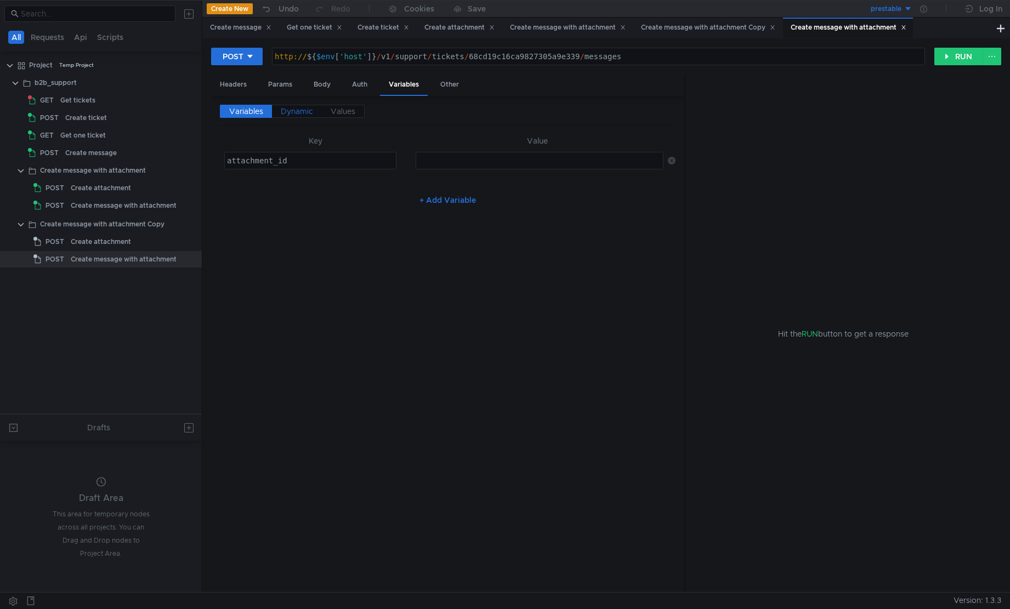
click at [303, 114] on span "Dynamic" at bounding box center [297, 111] width 32 height 10
click at [246, 109] on span "Variables" at bounding box center [246, 111] width 34 height 10
type textarea "attachment_id"
click at [336, 164] on div "attachment_id" at bounding box center [312, 170] width 174 height 28
click at [550, 195] on div "+ Add Variable" at bounding box center [447, 200] width 455 height 18
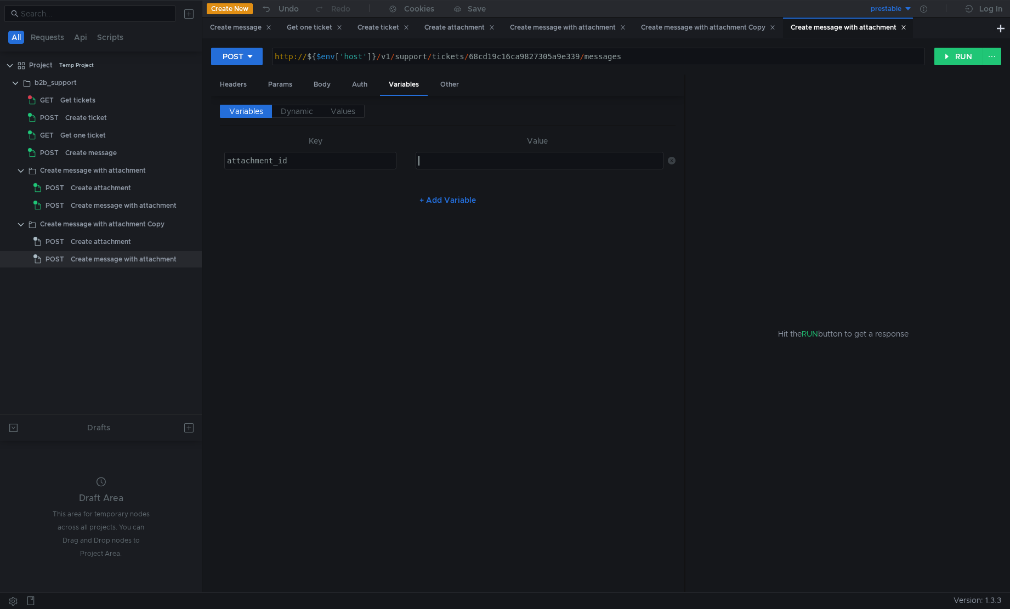
click at [622, 167] on div at bounding box center [539, 170] width 247 height 28
click at [271, 87] on div "Params" at bounding box center [280, 85] width 42 height 20
click at [324, 86] on div "Body" at bounding box center [322, 85] width 35 height 20
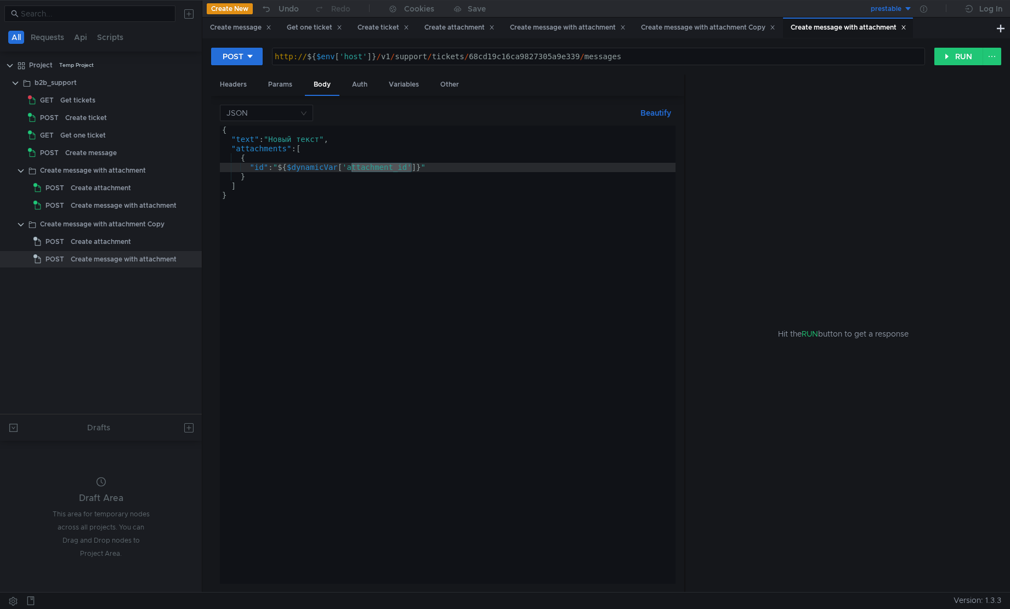
click at [424, 172] on div "{ "text" : "Новый текст" , "attachments" : [ { "id" : " ${ $dynamicVar [ 'attac…" at bounding box center [448, 364] width 456 height 477
click at [397, 172] on div "{ "text" : "Новый текст" , "attachments" : [ { "id" : " ${ $dynamicVar [ 'attac…" at bounding box center [448, 364] width 456 height 477
click at [655, 114] on button "Beautify" at bounding box center [655, 112] width 39 height 13
click at [392, 188] on div "{ "text" : "Новый текст" , "attachments" : [ { "id" : " ${ $dynamicVar [ 'attac…" at bounding box center [448, 364] width 456 height 477
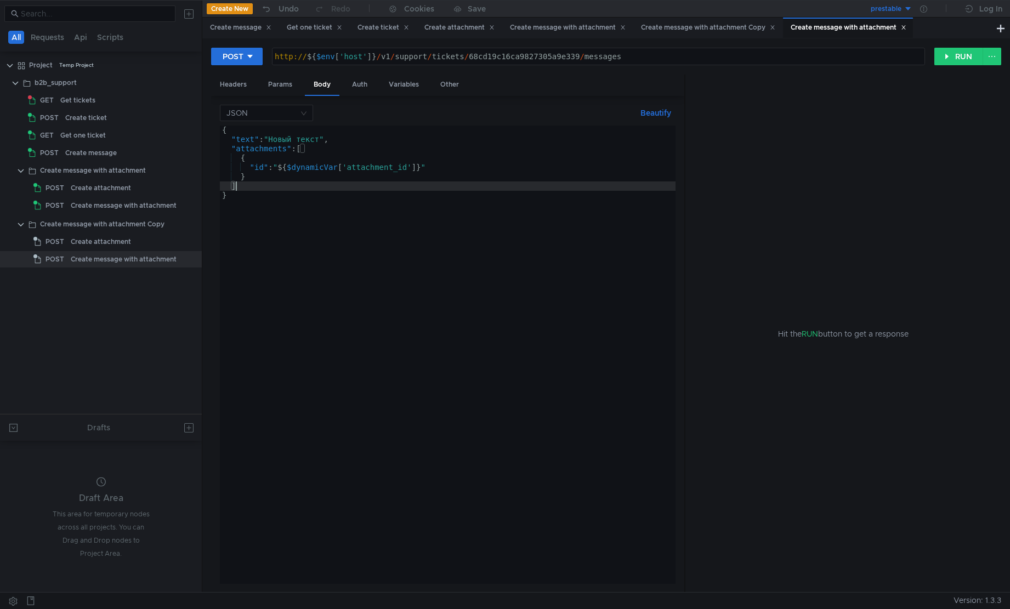
click at [387, 170] on div "{ "text" : "Новый текст" , "attachments" : [ { "id" : " ${ $dynamicVar [ 'attac…" at bounding box center [448, 364] width 456 height 477
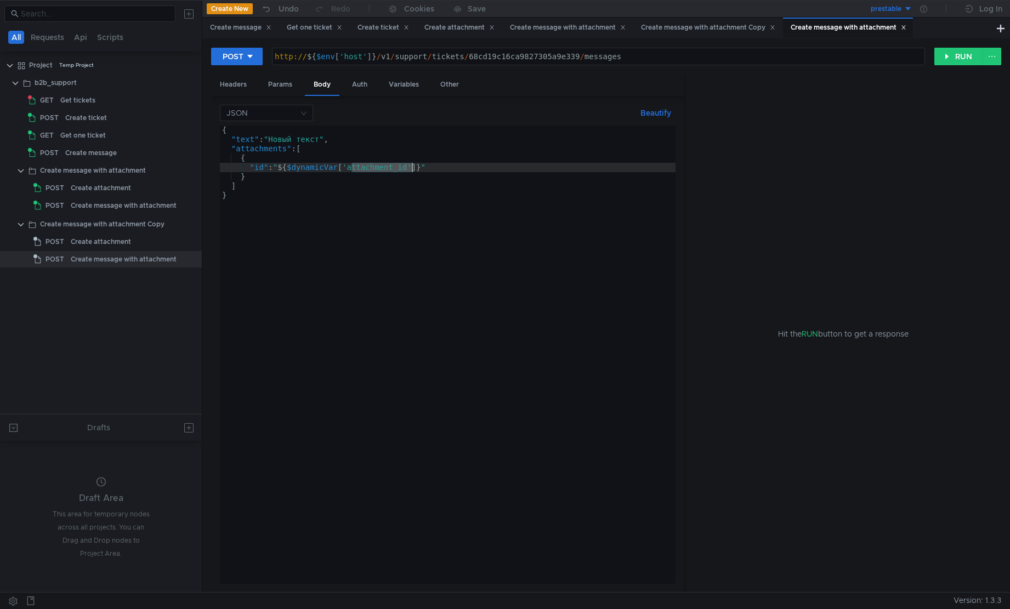
click at [387, 170] on div "{ "text" : "Новый текст" , "attachments" : [ { "id" : " ${ $dynamicVar [ 'attac…" at bounding box center [448, 364] width 456 height 477
type textarea ""id": "${$dynamicVar['attachment_id}}""
click at [130, 239] on div "Create attachment" at bounding box center [121, 242] width 100 height 16
click at [187, 242] on icon at bounding box center [191, 242] width 8 height 8
click at [97, 243] on div at bounding box center [505, 304] width 1010 height 609
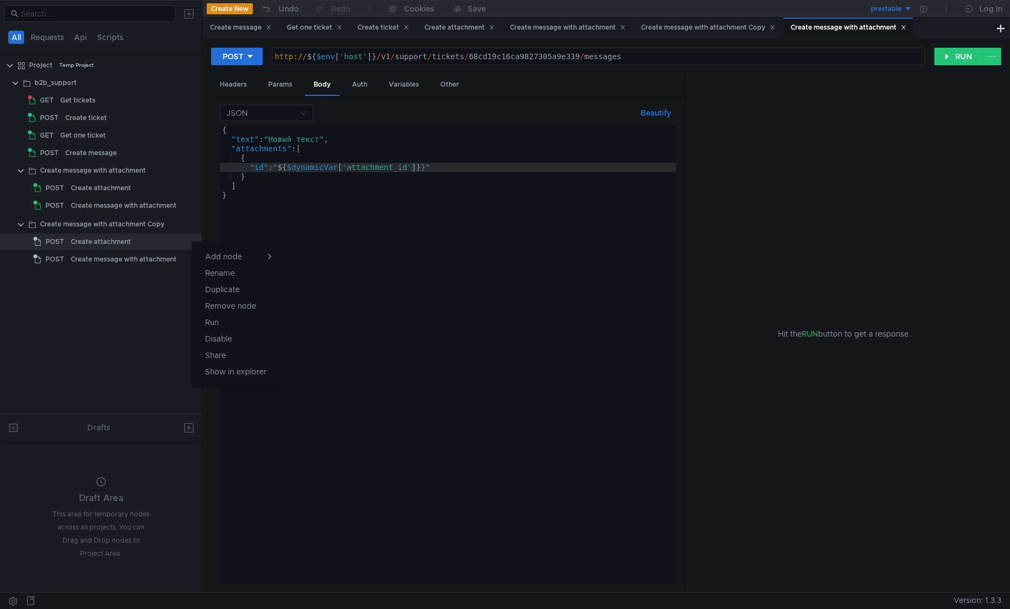
click at [97, 243] on div "Create attachment" at bounding box center [101, 242] width 60 height 16
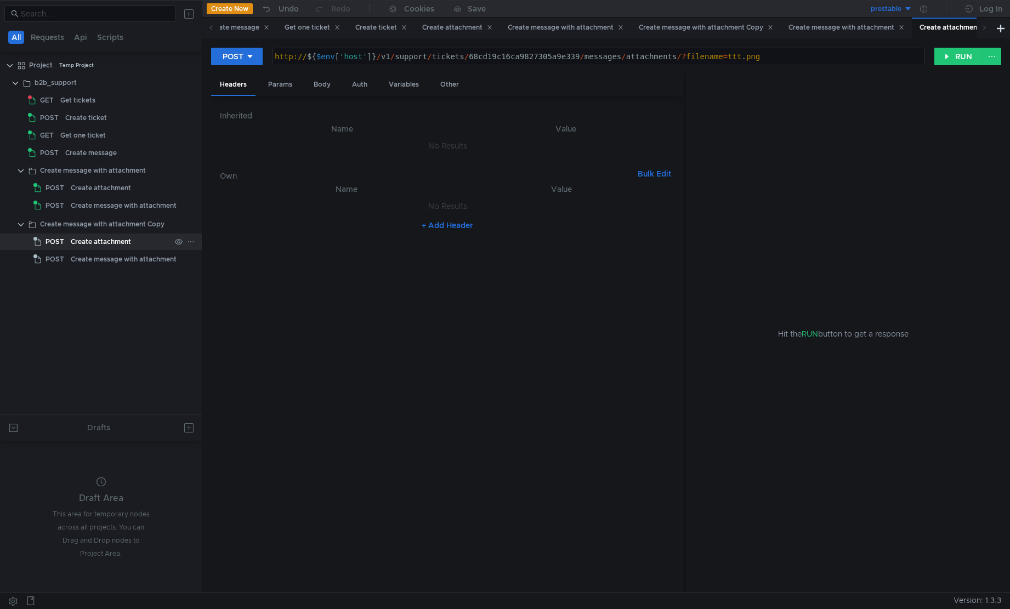
click at [193, 243] on icon at bounding box center [191, 242] width 8 height 8
click at [328, 255] on button "Assertion" at bounding box center [311, 253] width 66 height 16
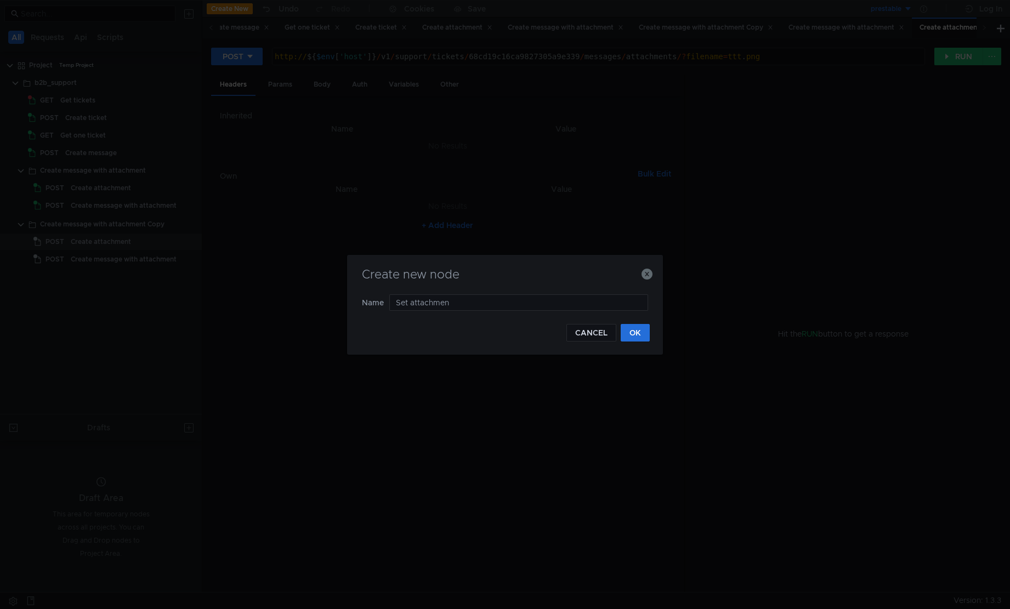
type input "Set attachment"
click at [642, 333] on button "OK" at bounding box center [635, 333] width 29 height 18
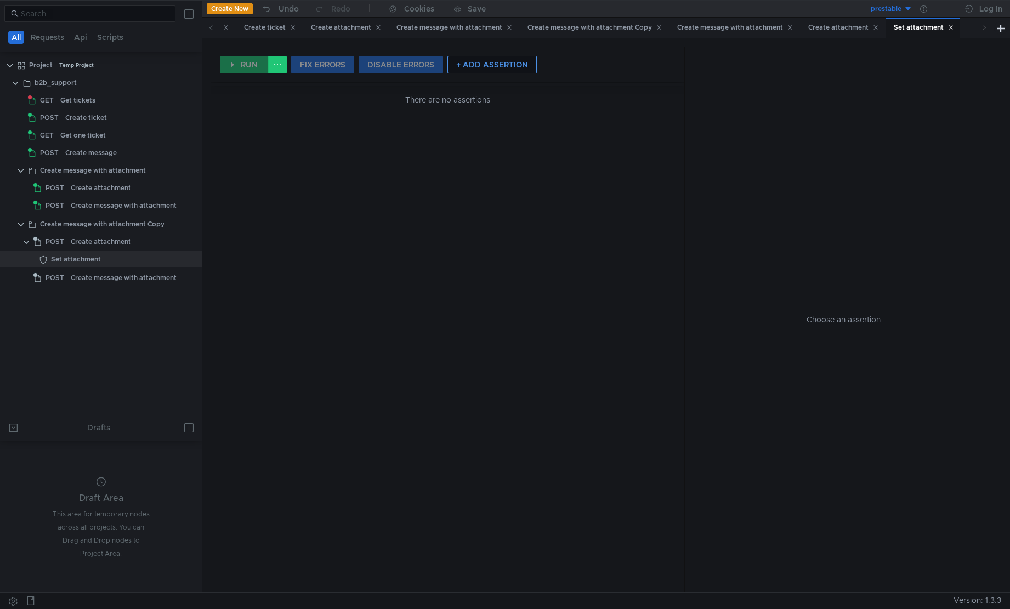
click at [491, 67] on button "+ ADD ASSERTION" at bounding box center [492, 65] width 89 height 18
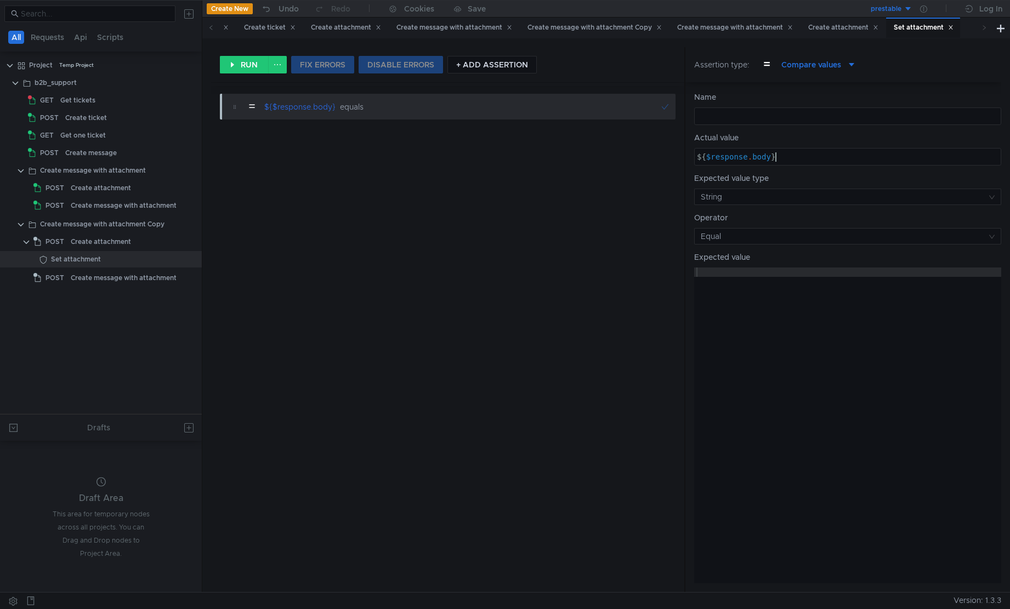
type textarea "${$response.body}"
click at [843, 158] on div "${ $response . body }" at bounding box center [848, 166] width 306 height 28
click at [814, 69] on span "Compare values" at bounding box center [812, 65] width 60 height 12
click at [188, 257] on div at bounding box center [505, 304] width 1010 height 609
click at [190, 261] on icon at bounding box center [191, 260] width 8 height 8
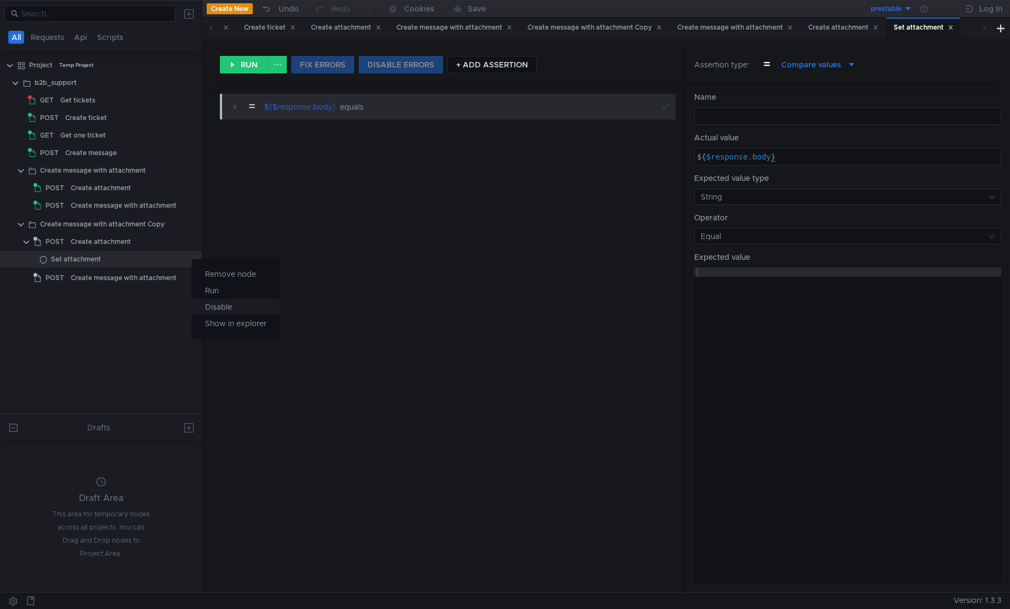
click at [230, 310] on app-tour-anchor "Disable" at bounding box center [218, 307] width 27 height 13
click at [188, 259] on icon at bounding box center [191, 260] width 8 height 8
click at [227, 277] on app-tour-anchor "Remove node" at bounding box center [230, 274] width 51 height 13
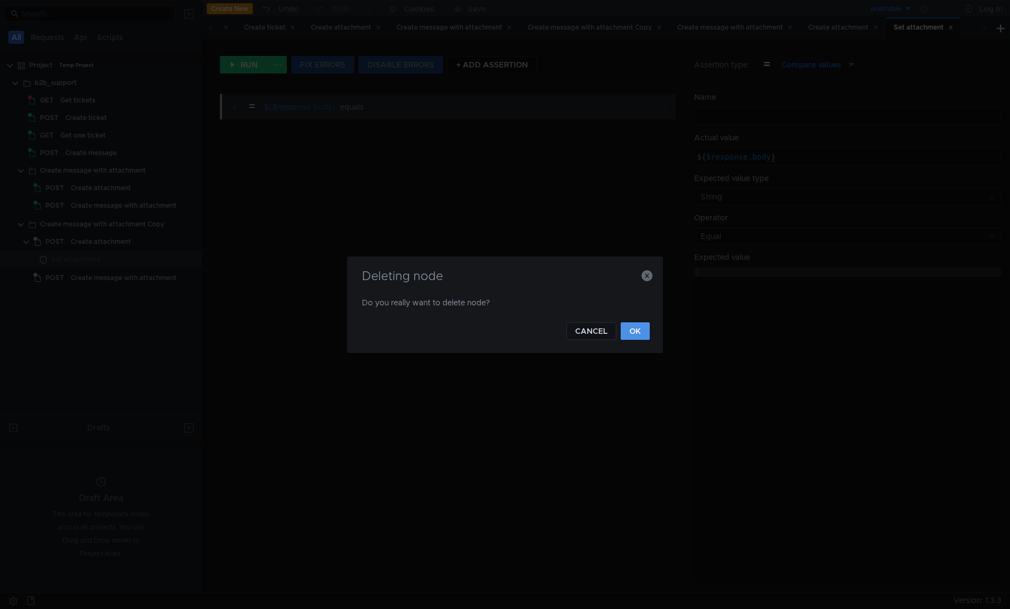
click at [633, 334] on button "OK" at bounding box center [635, 331] width 29 height 18
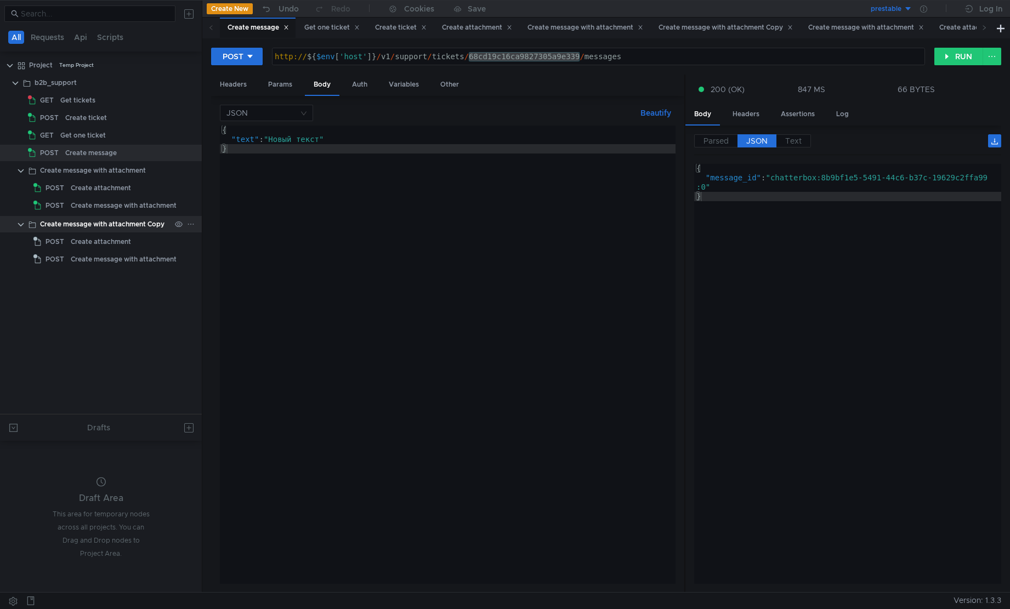
click at [140, 225] on div "Create message with attachment Copy" at bounding box center [102, 224] width 124 height 16
click at [192, 225] on icon at bounding box center [191, 224] width 8 height 8
click at [236, 276] on button "Rename" at bounding box center [236, 272] width 88 height 16
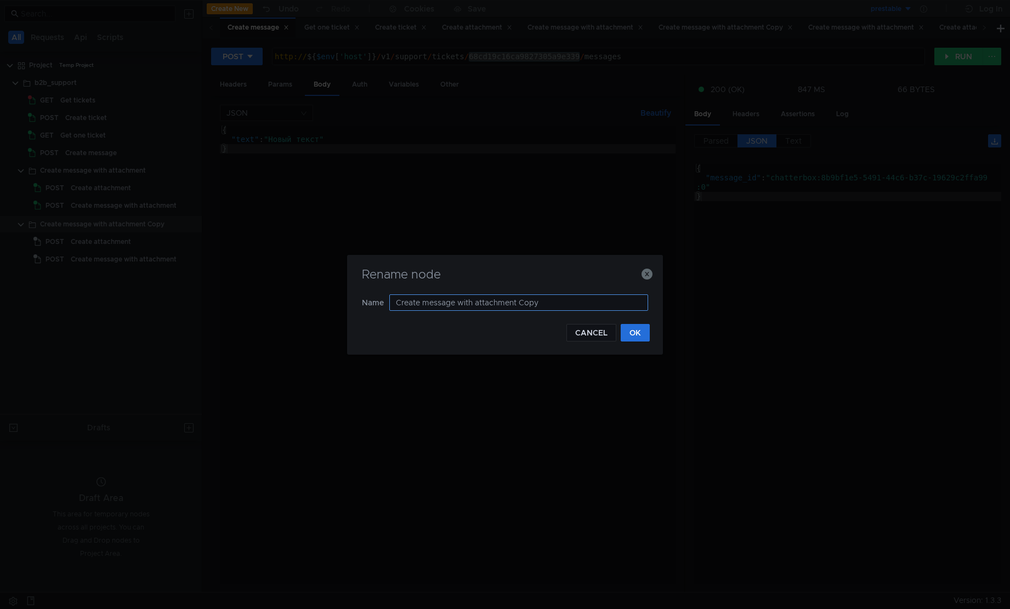
click at [438, 299] on input "Create message with attachment Copy" at bounding box center [518, 303] width 259 height 16
type input "Create ticket with attachment"
click at [645, 331] on button "OK" at bounding box center [635, 333] width 29 height 18
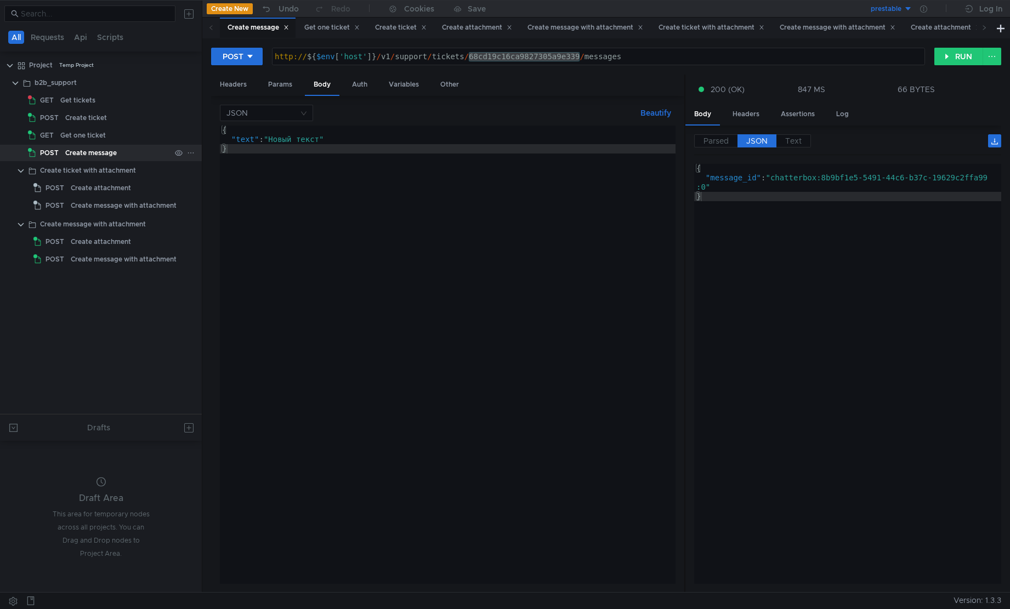
click at [194, 151] on icon at bounding box center [191, 153] width 8 height 8
click at [173, 77] on div at bounding box center [505, 304] width 1010 height 609
click at [191, 81] on icon at bounding box center [191, 83] width 8 height 8
click at [77, 34] on div at bounding box center [505, 304] width 1010 height 609
click at [52, 37] on button "Requests" at bounding box center [47, 37] width 40 height 13
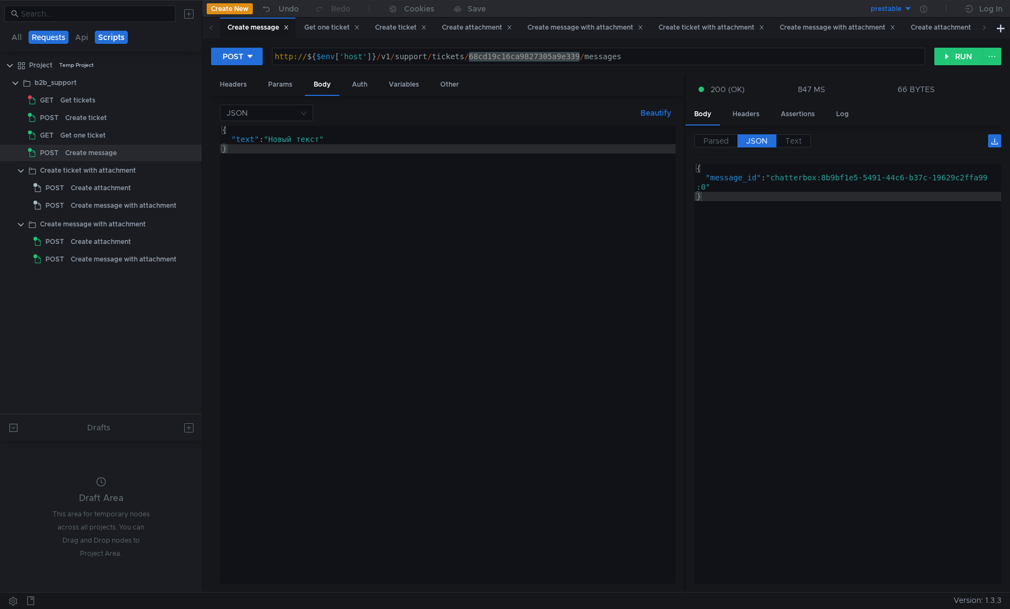
click at [103, 37] on button "Scripts" at bounding box center [111, 37] width 33 height 13
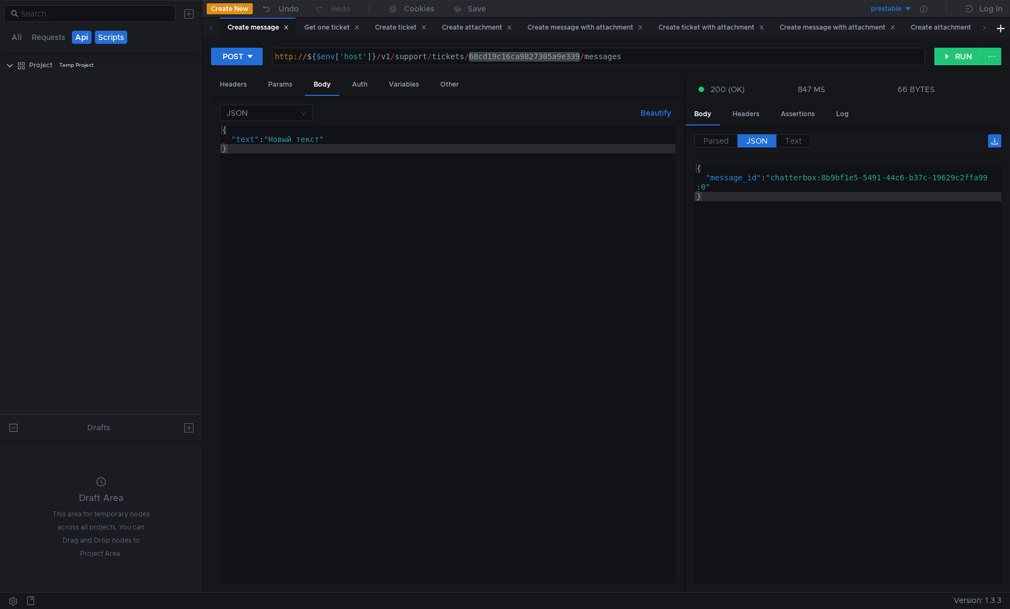
click at [84, 38] on button "Api" at bounding box center [82, 37] width 20 height 13
click at [63, 37] on button "Requests" at bounding box center [49, 37] width 40 height 13
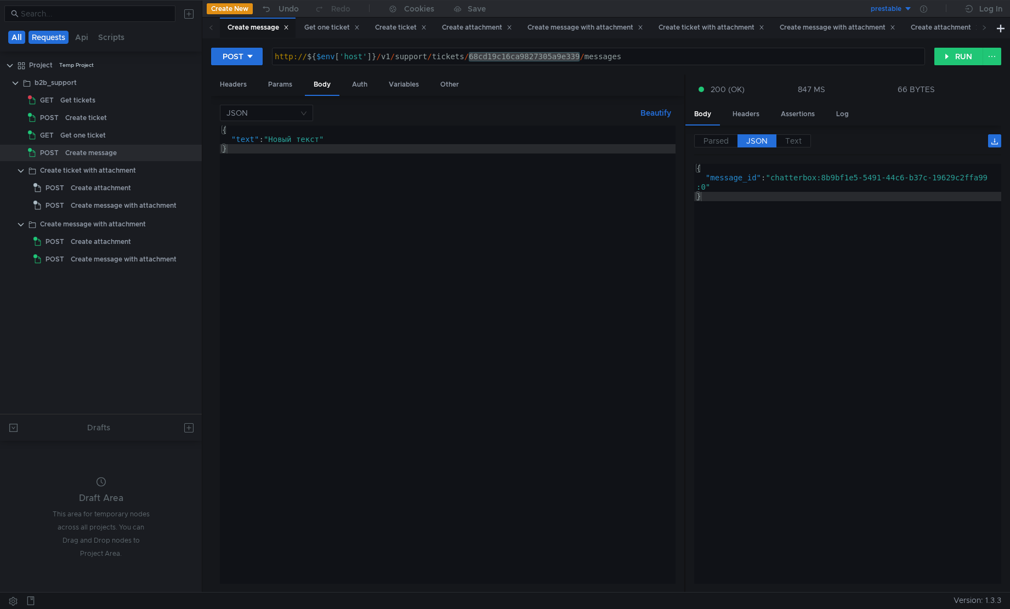
click at [17, 37] on button "All" at bounding box center [16, 37] width 17 height 13
click at [193, 80] on icon at bounding box center [191, 83] width 8 height 8
click at [135, 152] on div at bounding box center [505, 304] width 1010 height 609
click at [189, 156] on div at bounding box center [191, 153] width 8 height 10
click at [181, 98] on div at bounding box center [505, 304] width 1010 height 609
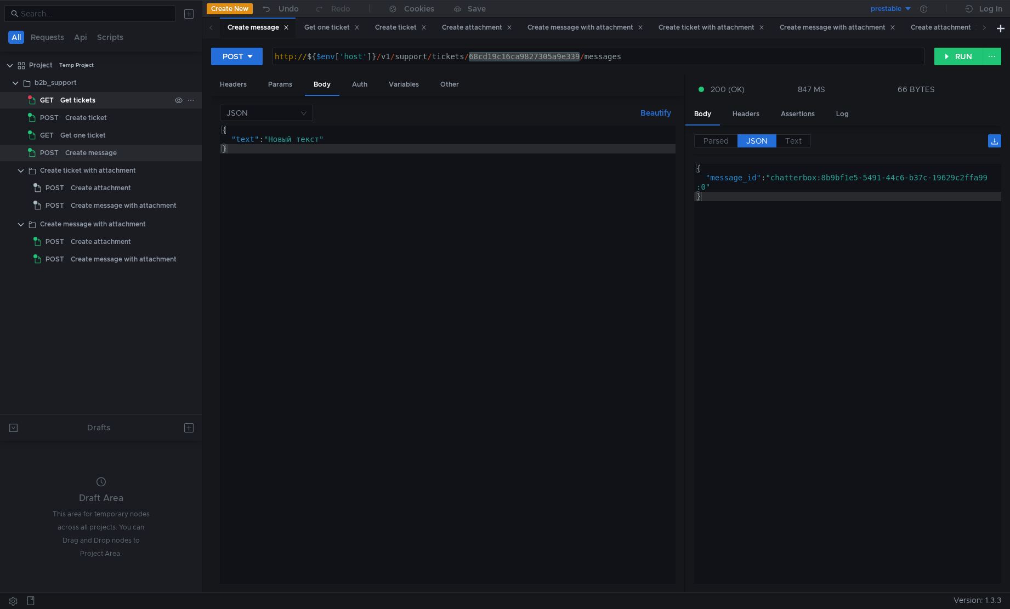
click at [192, 101] on icon at bounding box center [191, 101] width 8 height 8
click at [144, 112] on div at bounding box center [505, 304] width 1010 height 609
click at [191, 136] on icon at bounding box center [191, 136] width 8 height 8
click at [226, 178] on app-tour-anchor "Duplicate" at bounding box center [222, 183] width 35 height 13
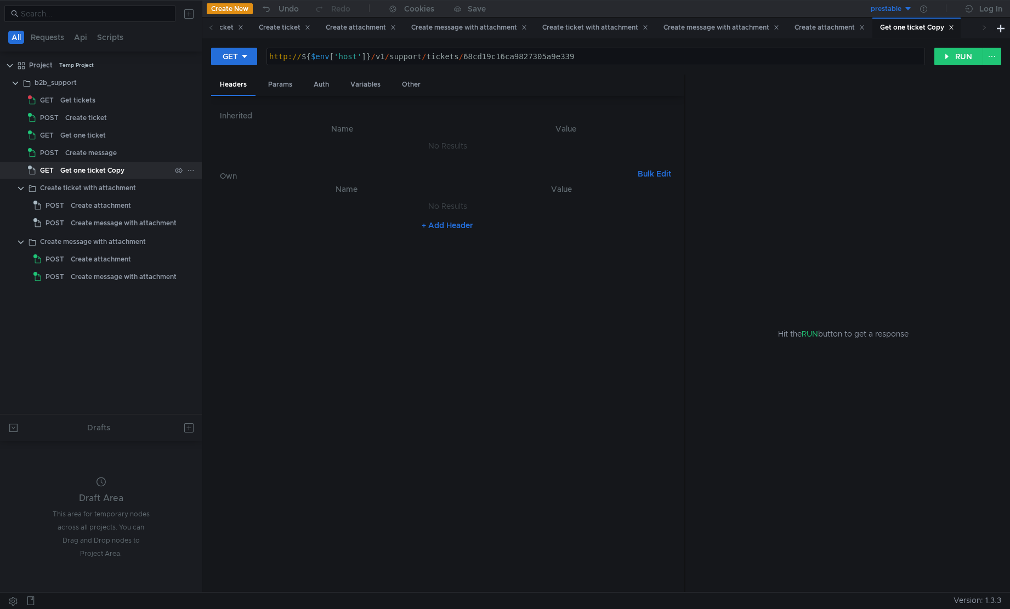
click at [120, 169] on div "Get one ticket Copy" at bounding box center [92, 170] width 64 height 16
click at [193, 169] on icon at bounding box center [191, 171] width 8 height 8
click at [228, 202] on app-tour-anchor "Rename" at bounding box center [220, 201] width 30 height 13
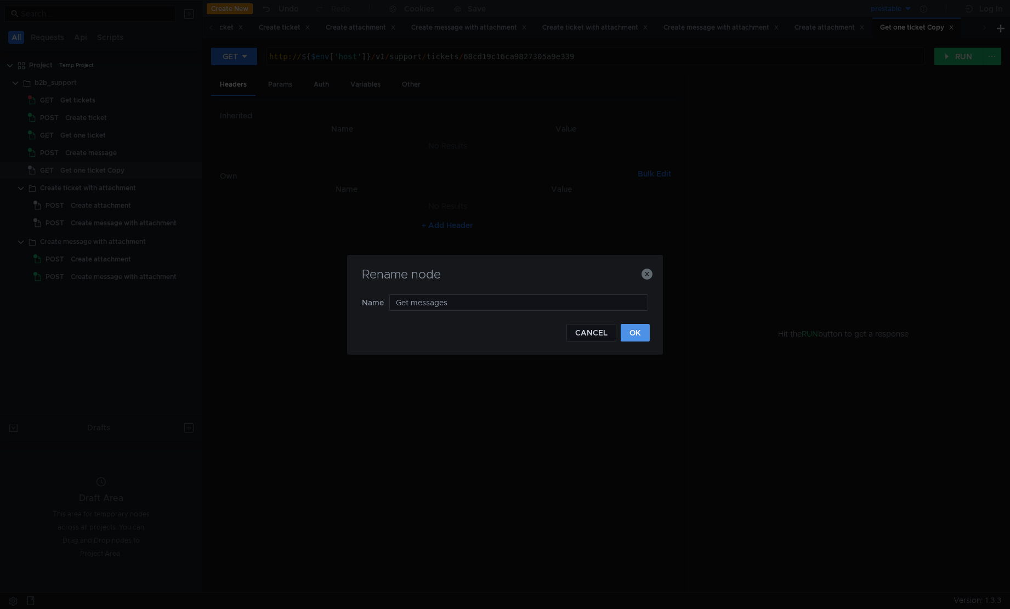
type input "Get messages"
click at [630, 330] on button "OK" at bounding box center [635, 333] width 29 height 18
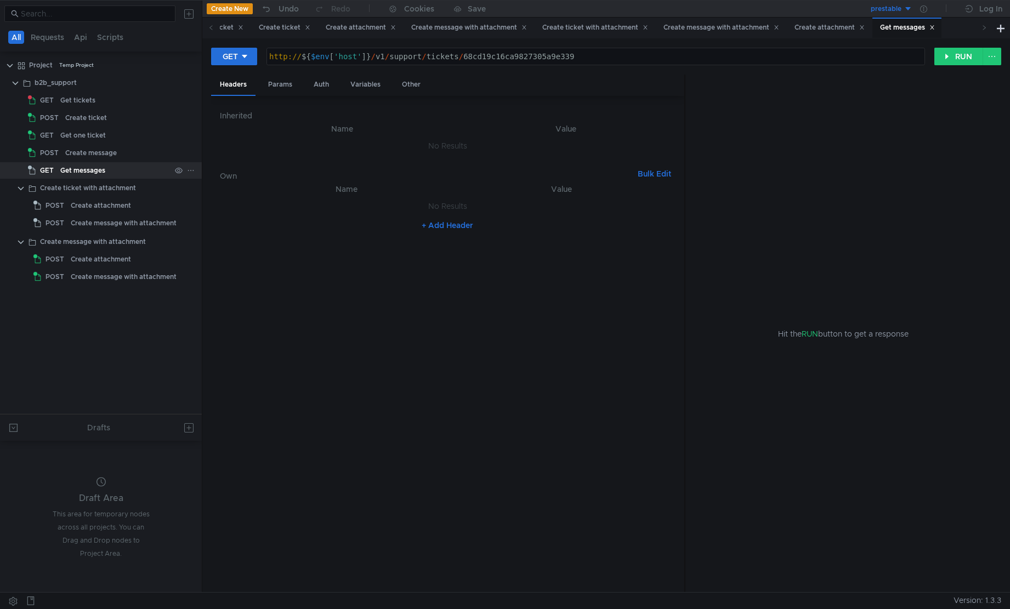
click at [110, 169] on div "Get messages" at bounding box center [115, 170] width 110 height 16
click at [192, 173] on icon at bounding box center [191, 171] width 8 height 8
click at [229, 216] on app-tour-anchor "Duplicate" at bounding box center [222, 218] width 35 height 13
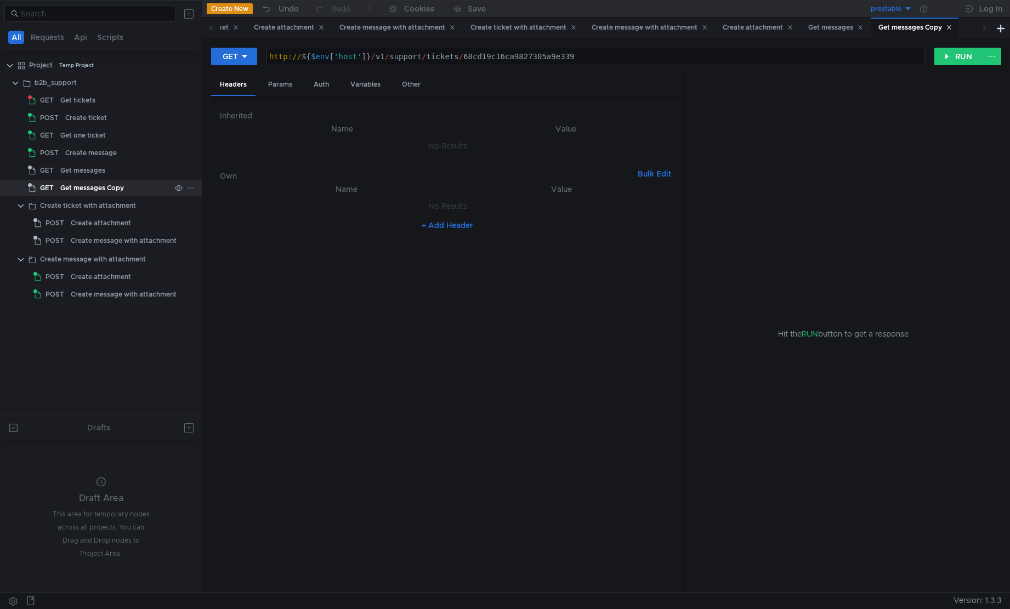
click at [105, 185] on div "Get messages Copy" at bounding box center [92, 188] width 64 height 16
click at [192, 190] on icon at bounding box center [191, 188] width 8 height 8
click at [251, 221] on button "Rename" at bounding box center [236, 219] width 88 height 16
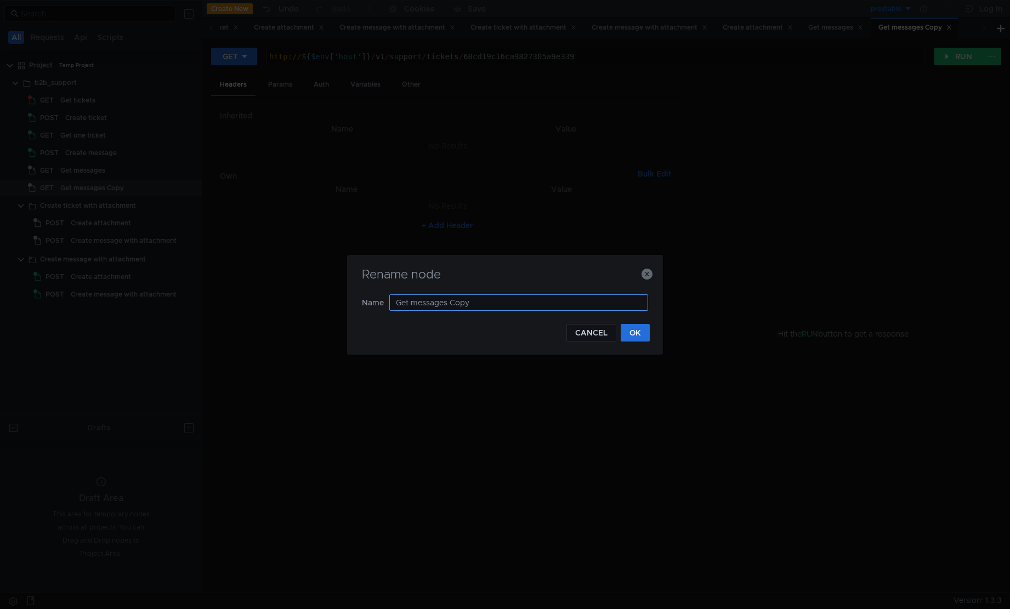
click at [409, 300] on input "Get messages Copy" at bounding box center [518, 303] width 259 height 16
type input "Get attachment"
click at [645, 334] on button "OK" at bounding box center [635, 333] width 29 height 18
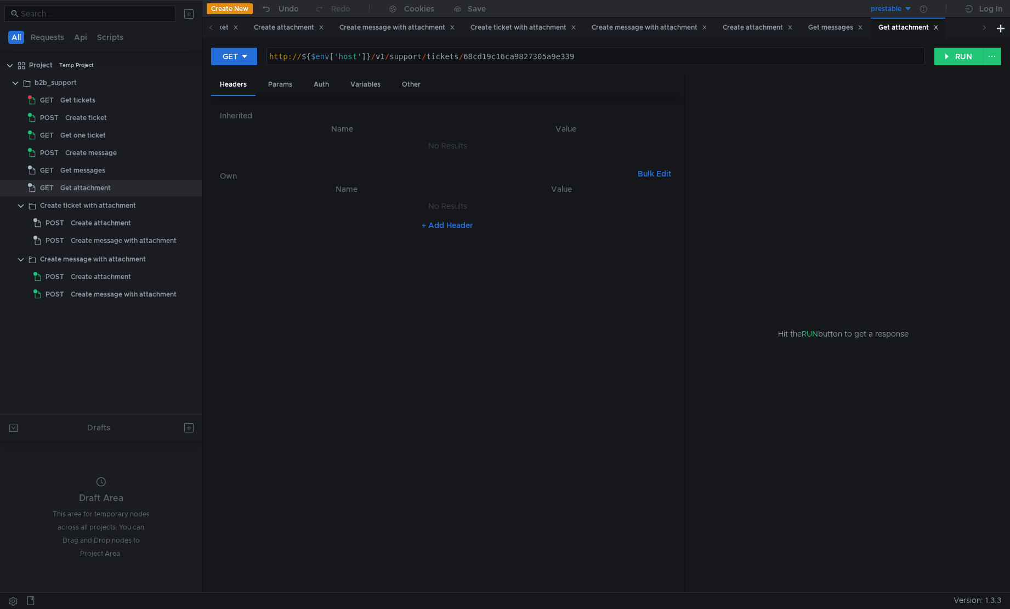
click at [616, 381] on nz-table "Name Value No Results + Add Header" at bounding box center [447, 383] width 455 height 401
click at [128, 168] on div "Get messages" at bounding box center [115, 170] width 110 height 16
click at [100, 171] on div "Get messages" at bounding box center [82, 170] width 45 height 16
click at [614, 58] on div "http:// ${ $env [ 'host' ] } / v1 / support / tickets / 68cd19c16ca9827305a9e339" at bounding box center [596, 66] width 658 height 28
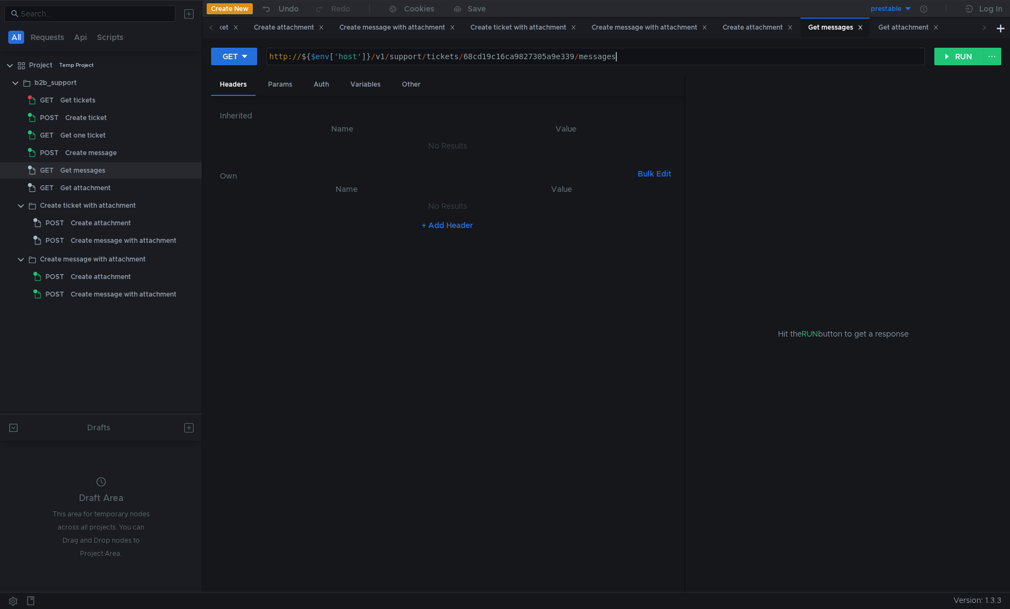
scroll to position [0, 25]
click at [957, 59] on button "RUN" at bounding box center [959, 57] width 49 height 18
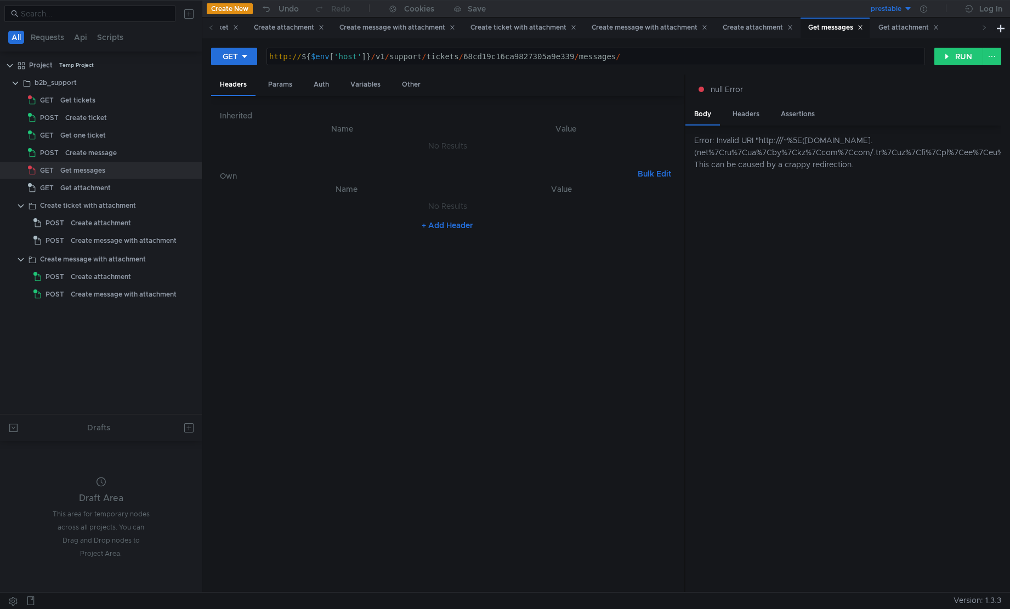
click at [813, 202] on div "Error: Invalid URI "http:///~%5E(cloud-api.yandex.(net%7Cru%7Cua%7Cby%7Ckz%7Cco…" at bounding box center [844, 359] width 316 height 467
click at [680, 58] on div "http:// ${ $env [ 'host' ] } / v1 / support / tickets / 68cd19c16ca9827305a9e33…" at bounding box center [596, 66] width 658 height 28
type textarea "http://${$env['host']}/v1/support/tickets/68cd19c16ca9827305a9e339/messages"
click at [950, 57] on button "RUN" at bounding box center [959, 57] width 49 height 18
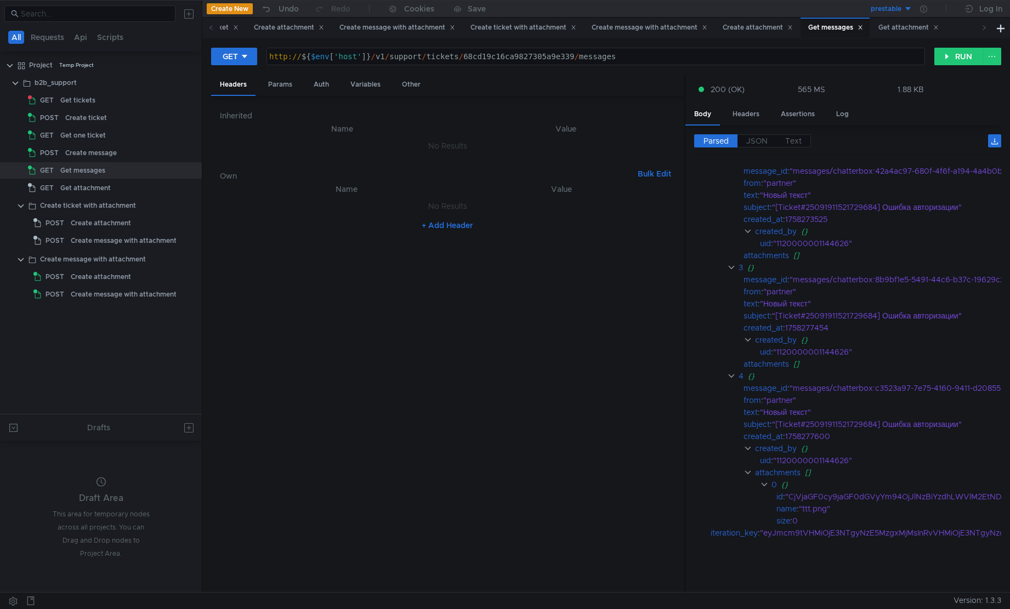
scroll to position [211, 0]
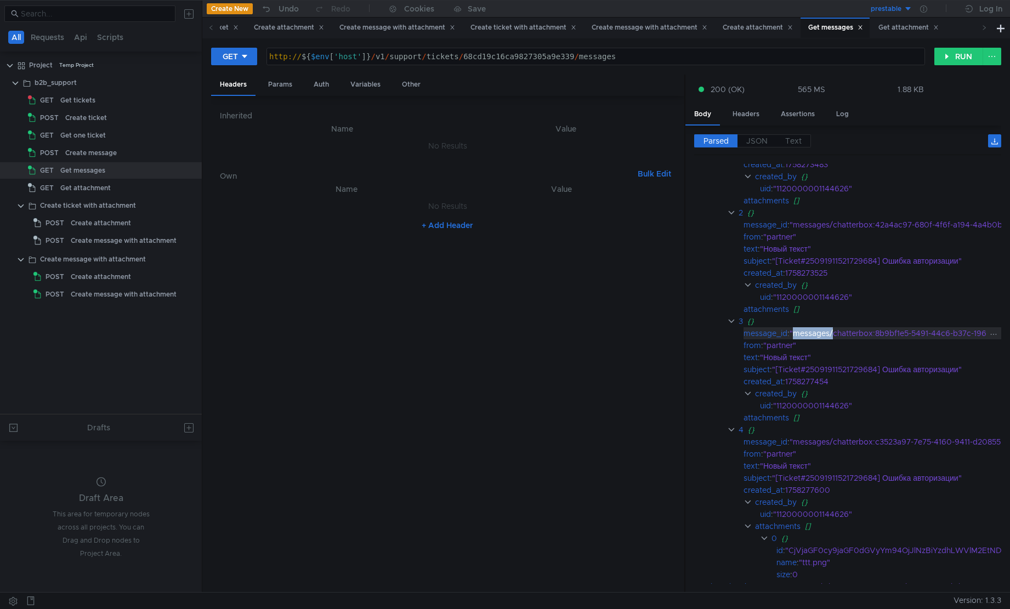
drag, startPoint x: 835, startPoint y: 335, endPoint x: 797, endPoint y: 333, distance: 37.4
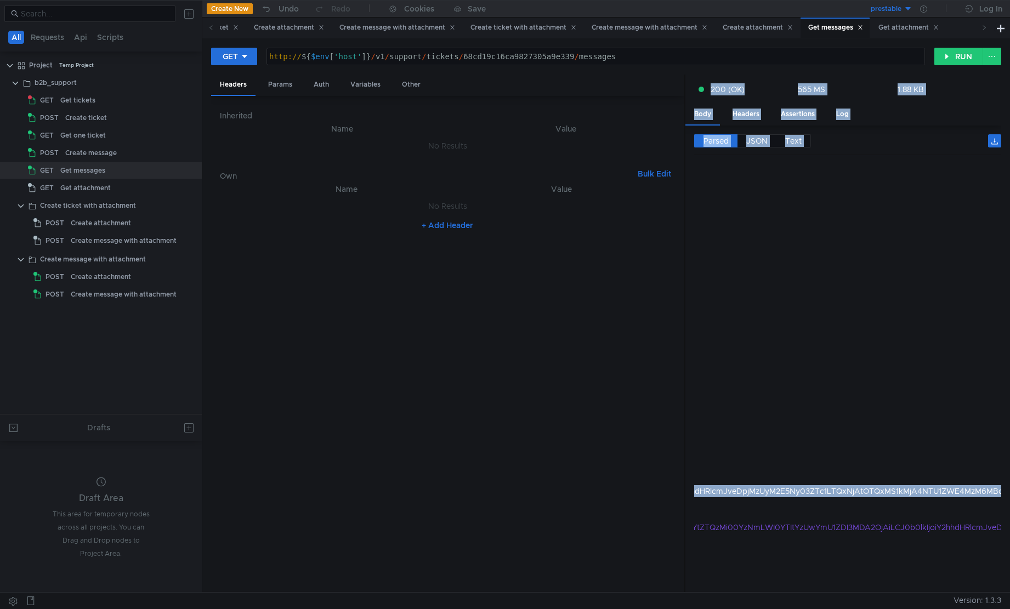
scroll to position [269, 0]
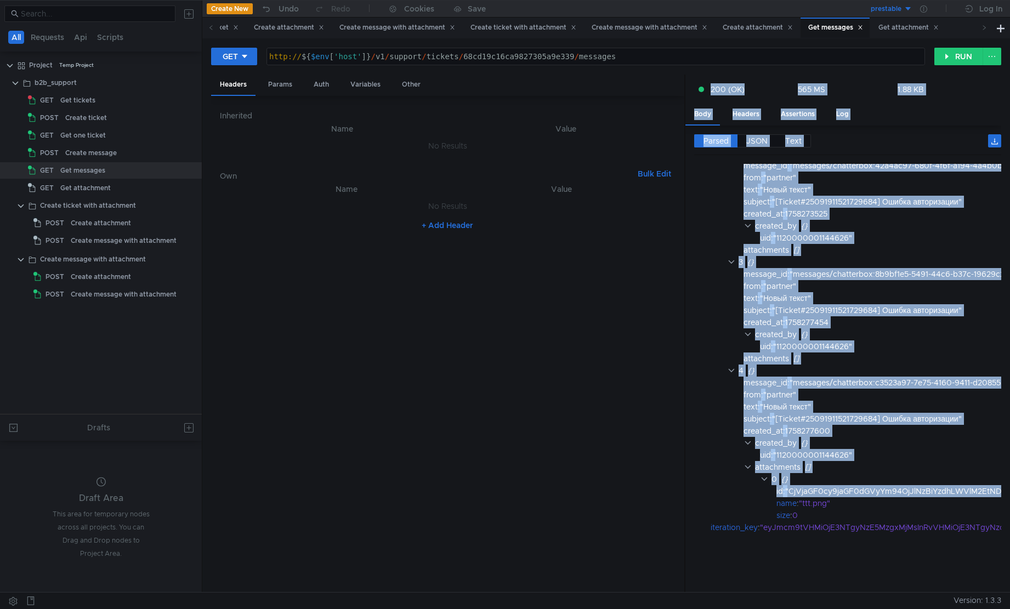
drag, startPoint x: 873, startPoint y: 488, endPoint x: 556, endPoint y: 465, distance: 317.3
click at [556, 465] on as-split "Headers Params Auth Variables Other Inherited Name Value No Results Own Bulk Ed…" at bounding box center [606, 334] width 790 height 519
drag, startPoint x: 556, startPoint y: 465, endPoint x: 790, endPoint y: 489, distance: 234.9
click at [790, 489] on as-split "Headers Params Auth Variables Other Inherited Name Value No Results Own Bulk Ed…" at bounding box center [606, 334] width 790 height 519
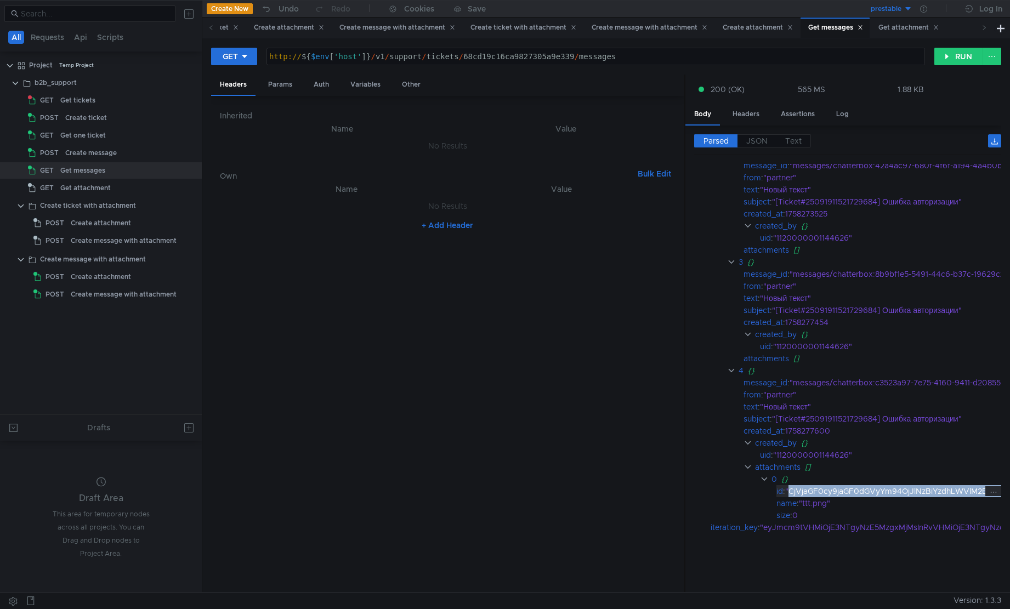
copy div "CjVjaGF0cy9jaGF0dGVyYm94OjJlNzBiYzdhLWVlM2EtNDVjNC1iZWY2LWY5OTExODZkNjM0NBI6bWV…"
click at [110, 188] on div "Get attachment" at bounding box center [115, 188] width 110 height 16
click at [121, 184] on div "Get attachment" at bounding box center [115, 188] width 110 height 16
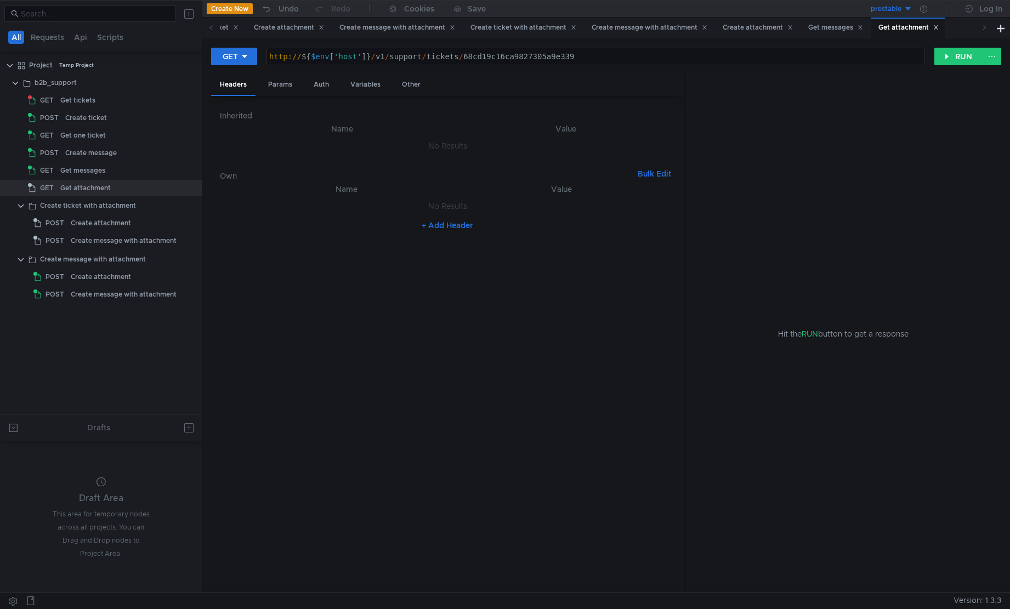
click at [614, 54] on div "http:// ${ $env [ 'host' ] } / v1 / support / tickets / 68cd19c16ca9827305a9e339" at bounding box center [596, 66] width 658 height 28
paste textarea "CjVjaGF0cy9jaGF0dGVyYm94OjJlNzBiYzdhLWVlM2EtNDVjNC1iZWY2LWY5OTExODZkNjM0NBI6bWV…"
click at [541, 55] on div "http:// ${ $env [ 'host' ] } / v1 / support / tickets / 68cd19c16ca9827305a9e33…" at bounding box center [862, 66] width 1359 height 28
type textarea "http://${$env['host']}/v1/support/tickets/68cd19c16ca9827305a9e339/messages//at…"
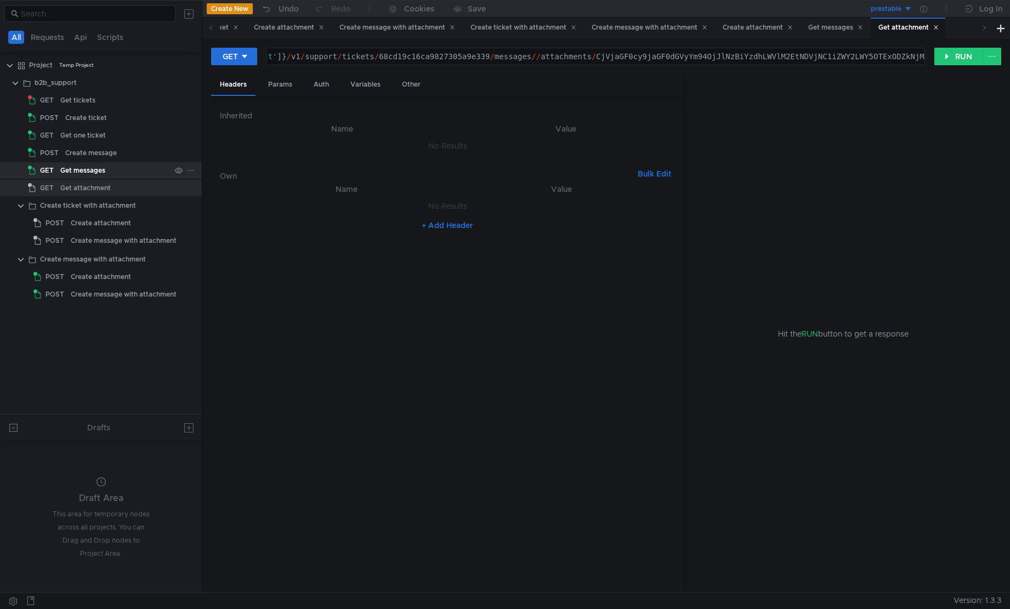
click at [103, 166] on div "Get messages" at bounding box center [82, 170] width 45 height 16
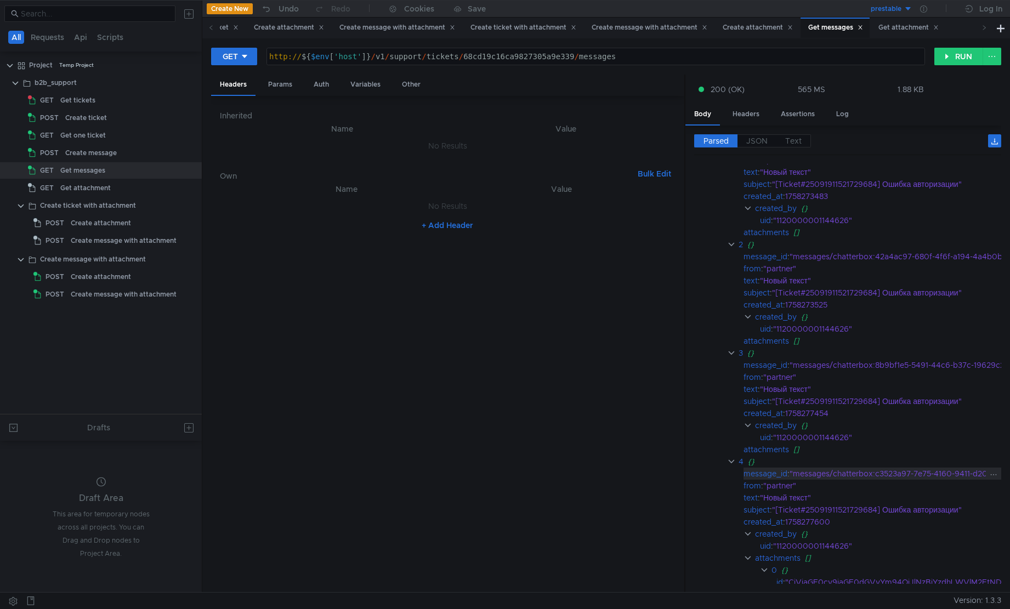
scroll to position [269, 0]
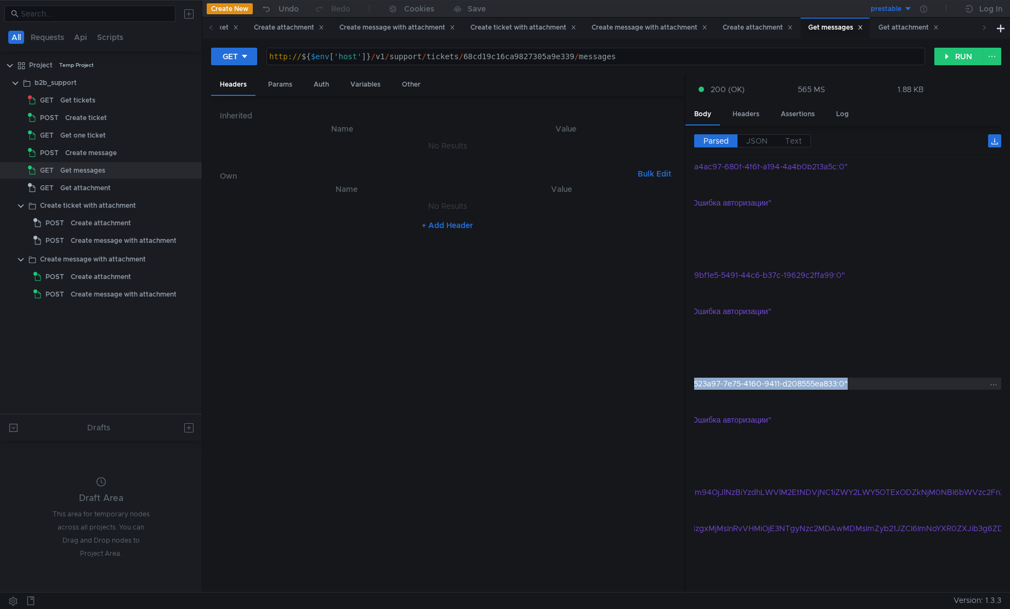
scroll to position [269, 218]
drag, startPoint x: 835, startPoint y: 380, endPoint x: 820, endPoint y: 381, distance: 14.9
copy div "chatterbox:c3523a97-7e75-4160-9411-d208555ea833:0"
click at [78, 191] on div "Get attachment" at bounding box center [85, 188] width 50 height 16
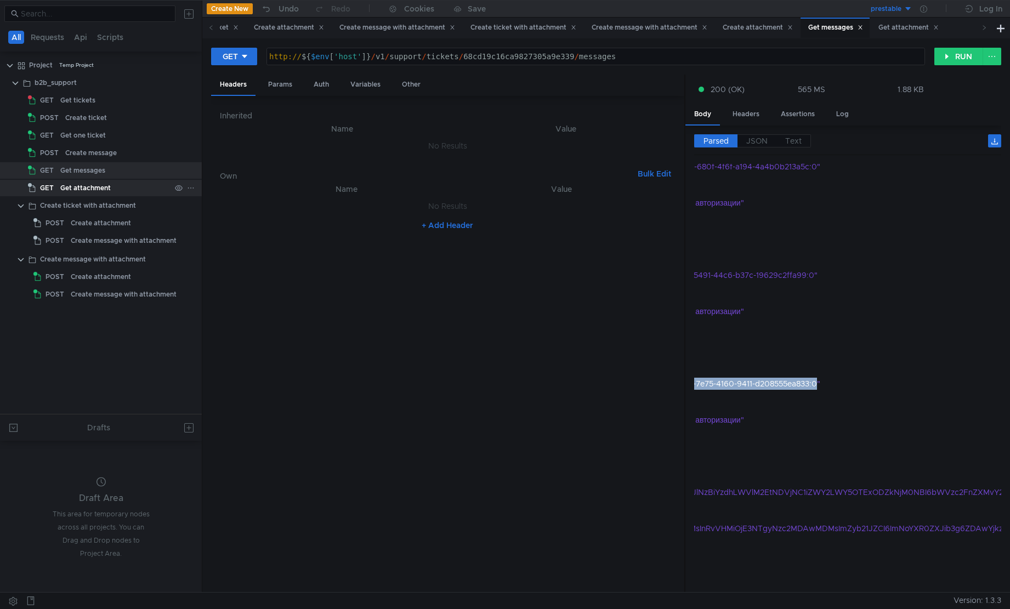
click at [78, 191] on div "Get attachment" at bounding box center [85, 188] width 50 height 16
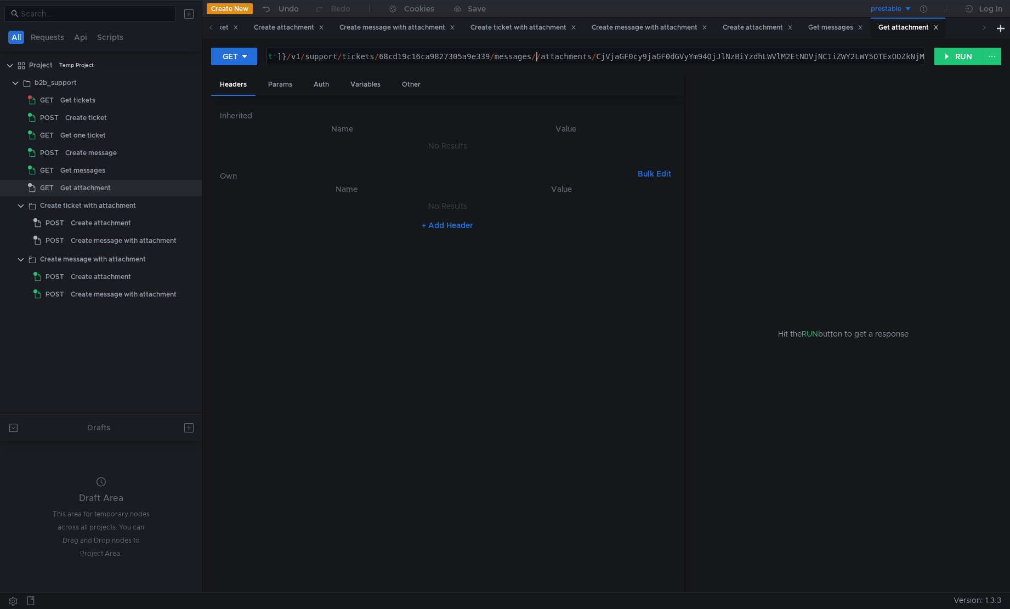
drag, startPoint x: 536, startPoint y: 59, endPoint x: 573, endPoint y: 58, distance: 36.2
click at [537, 59] on div "http:// ${ $env [ 'host' ] } / v1 / support / tickets / 68cd19c16ca9827305a9e33…" at bounding box center [862, 66] width 1359 height 28
paste textarea "chatterbox:c3523a97-7e75-4160-9411-d208555ea833:0"
type textarea "http://${$env['host']}/v1/support/tickets/68cd19c16ca9827305a9e339/messages/cha…"
click at [948, 59] on button "RUN" at bounding box center [959, 57] width 49 height 18
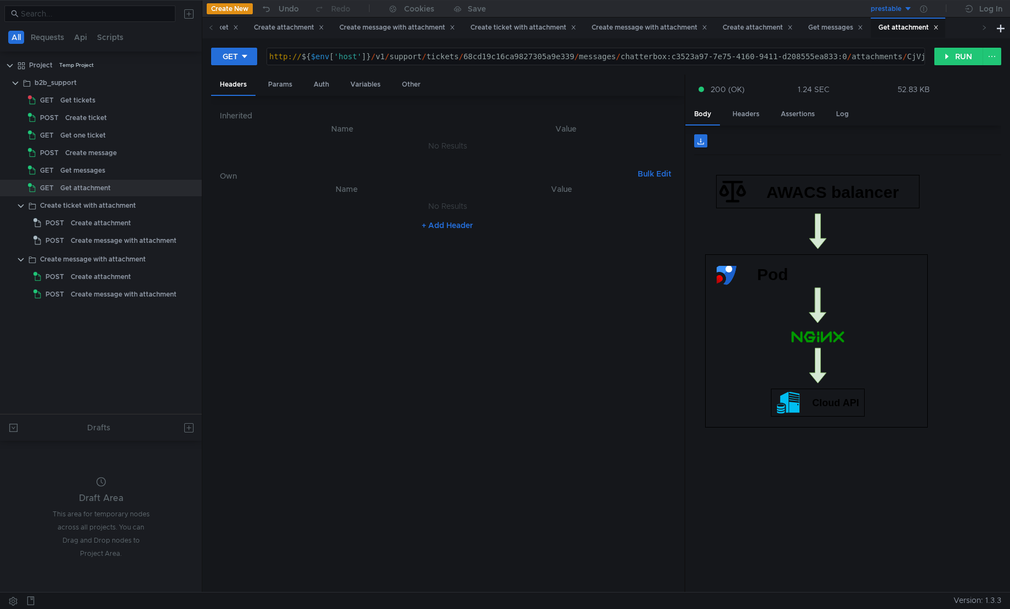
click at [813, 461] on div at bounding box center [847, 374] width 307 height 420
click at [192, 83] on icon at bounding box center [191, 83] width 8 height 8
click at [243, 209] on button "Share" at bounding box center [236, 213] width 88 height 16
click at [623, 382] on nz-table "Name Value No Results + Add Header" at bounding box center [447, 383] width 455 height 401
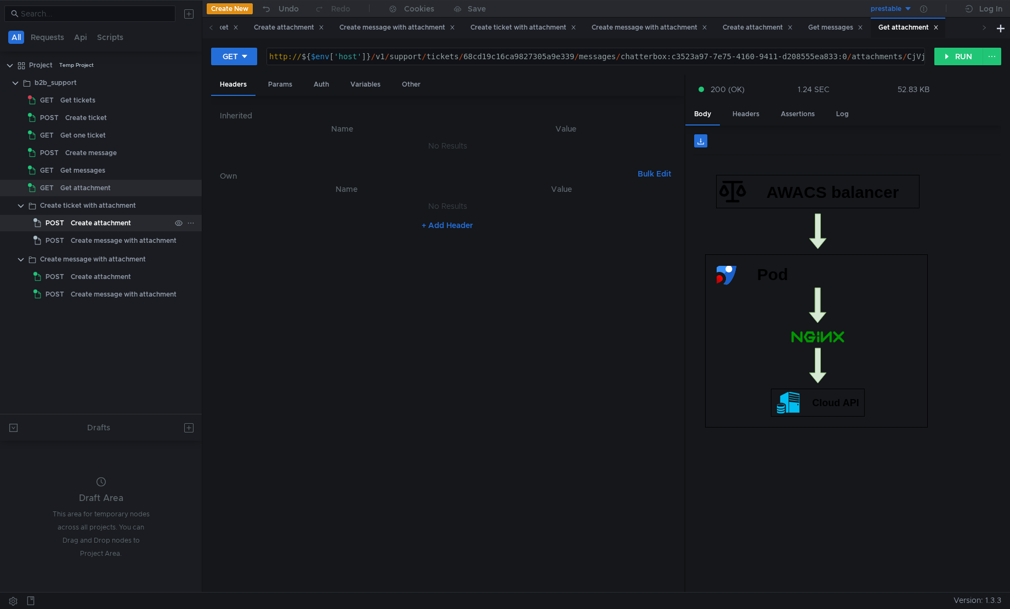
click at [105, 226] on div "Create attachment" at bounding box center [101, 223] width 60 height 16
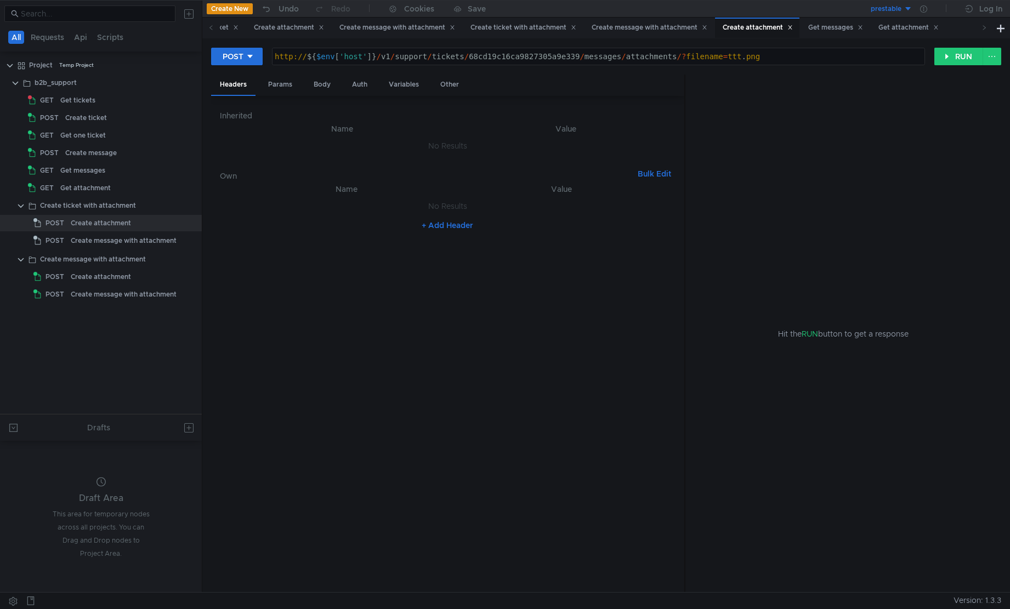
type textarea "http://${$env['host']}/v1/support/tickets/68cd19c16ca9827305a9e339/messages/att…"
click at [851, 51] on div "http:// ${ $env [ 'host' ] } / v1 / support / tickets / 68cd19c16ca9827305a9e33…" at bounding box center [599, 56] width 652 height 16
click at [107, 190] on div "Get attachment" at bounding box center [85, 188] width 50 height 16
click at [109, 174] on div "Get messages" at bounding box center [115, 170] width 110 height 16
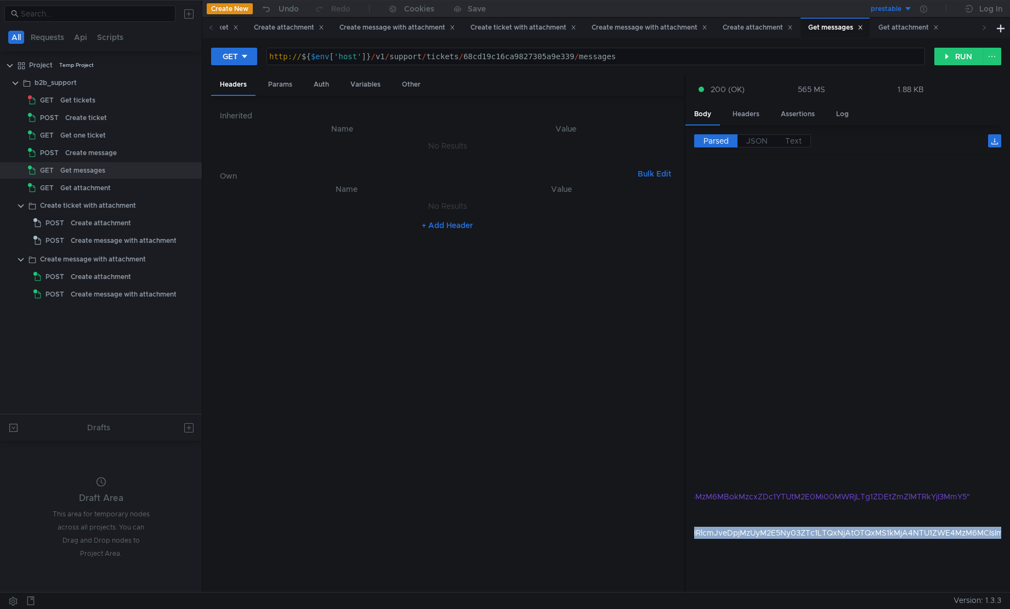
scroll to position [269, 893]
drag, startPoint x: 768, startPoint y: 530, endPoint x: 977, endPoint y: 530, distance: 208.9
click at [977, 530] on div ""eyJmcm9tVHMiOjE3NTgyNzE5MzgxMjMsInRvVHMiOjE3NTgyNzc2MDAwMDMsImZyb21JZCI6ImNoYX…" at bounding box center [428, 533] width 1116 height 12
click at [899, 548] on cdk-virtual-scroll-viewport "1 {} message_id : "messages/chatterbox:f31ab0a8-5a9f-407c-ae09-1974bd2e1523:0" …" at bounding box center [847, 374] width 307 height 420
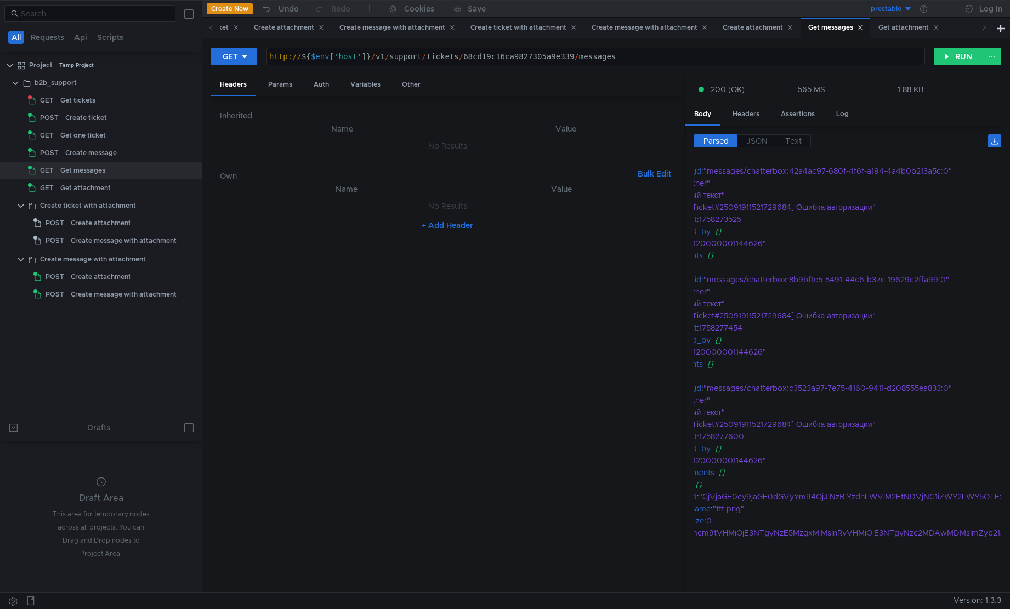
scroll to position [269, 0]
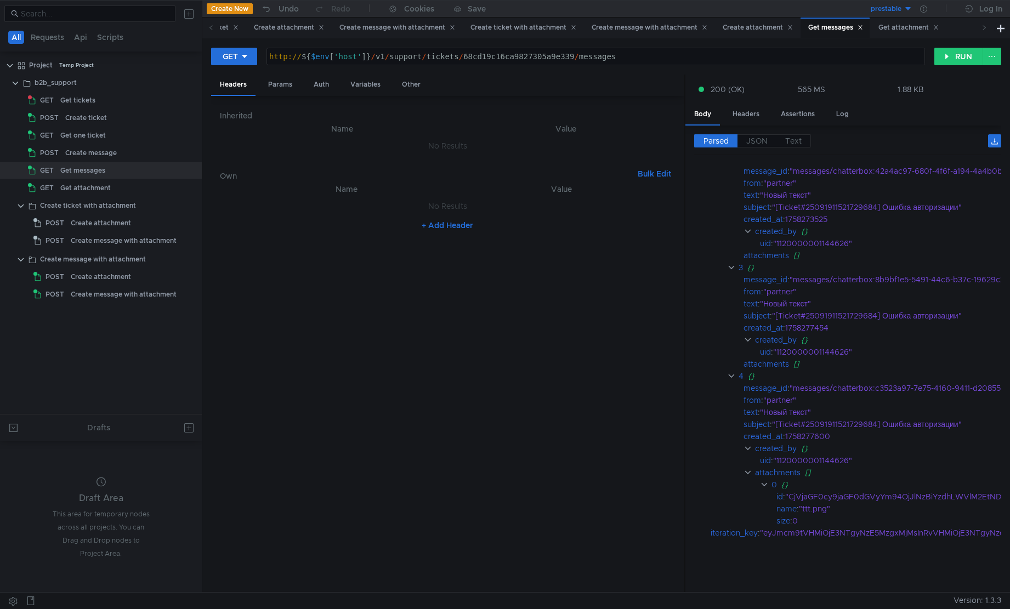
click at [602, 328] on nz-table "Name Value No Results + Add Header" at bounding box center [447, 383] width 455 height 401
click at [191, 67] on icon at bounding box center [191, 65] width 8 height 8
click at [148, 74] on div at bounding box center [505, 304] width 1010 height 609
click at [188, 84] on icon at bounding box center [191, 83] width 8 height 8
click at [244, 210] on button "Share" at bounding box center [236, 213] width 88 height 16
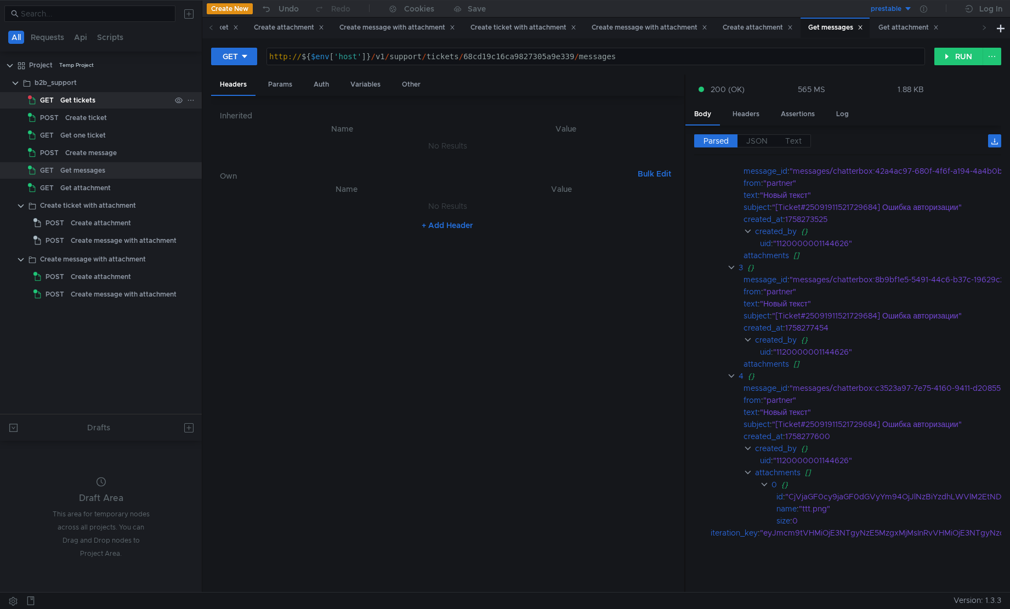
click at [92, 104] on div "Get tickets" at bounding box center [77, 100] width 35 height 16
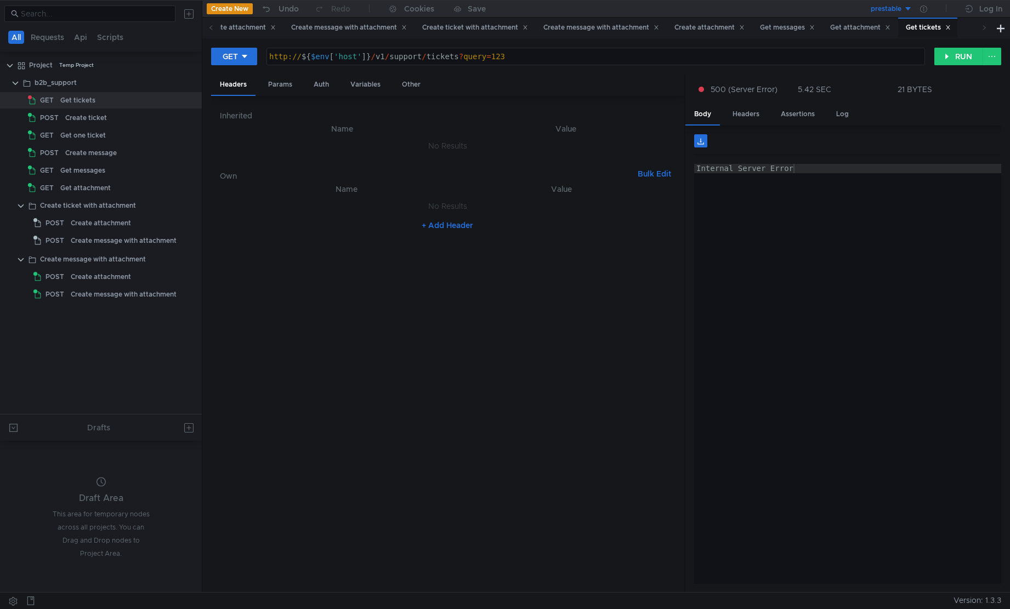
type textarea "Internal Server Error"
click at [762, 222] on div "Internal Server Error" at bounding box center [848, 383] width 308 height 439
click at [192, 84] on icon at bounding box center [191, 83] width 8 height 8
click at [185, 66] on div at bounding box center [505, 304] width 1010 height 609
click at [191, 71] on app-menu-trigger at bounding box center [191, 65] width 8 height 16
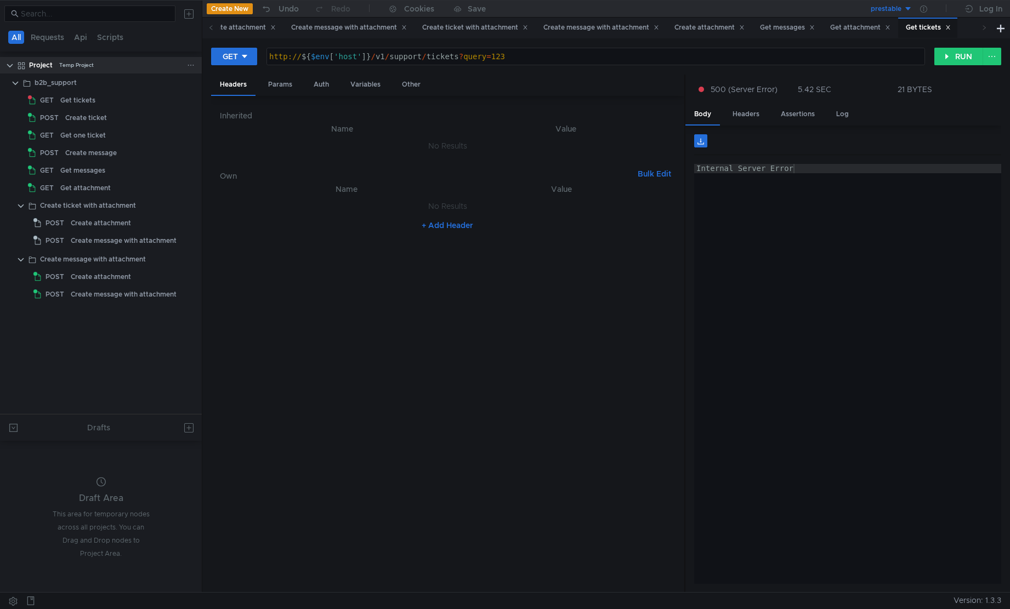
click at [191, 65] on icon at bounding box center [190, 65] width 5 height 1
click at [322, 94] on button "Shared" at bounding box center [311, 92] width 66 height 16
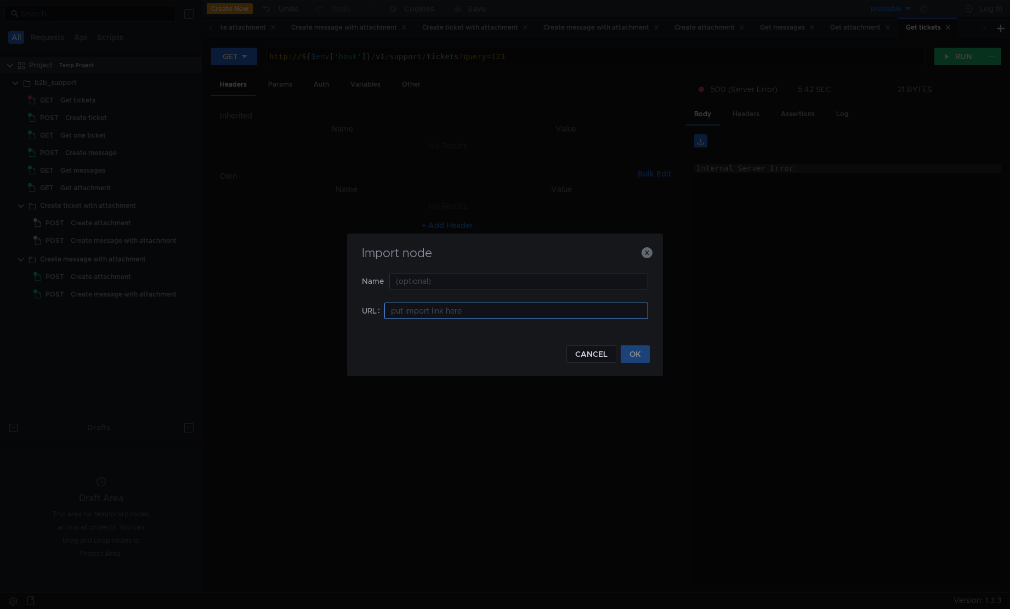
click at [485, 314] on input at bounding box center [516, 311] width 264 height 16
click at [503, 309] on input at bounding box center [516, 311] width 264 height 16
paste input "testmace://export?%7B%22isDraft%22%3Afalse%2C%22enabled%22%3Atrue%2C%22children…"
type input "testmace://export?%7B%22isDraft%22%3Afalse%2C%22enabled%22%3Atrue%2C%22children…"
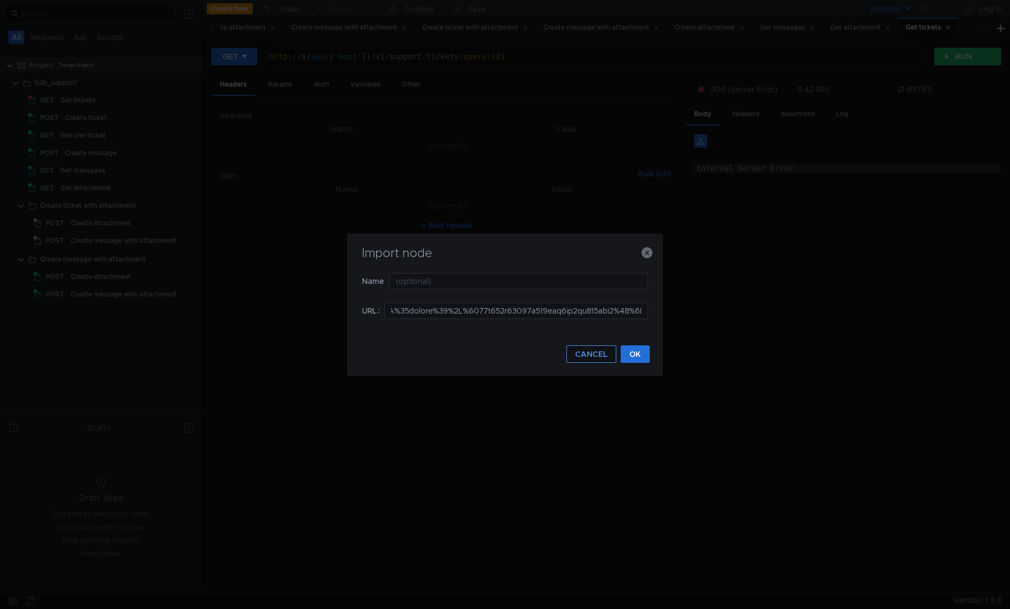
click at [596, 355] on button "CANCEL" at bounding box center [592, 355] width 50 height 18
click at [595, 357] on button "CANCEL" at bounding box center [592, 355] width 50 height 18
click at [648, 257] on icon "button" at bounding box center [647, 252] width 11 height 11
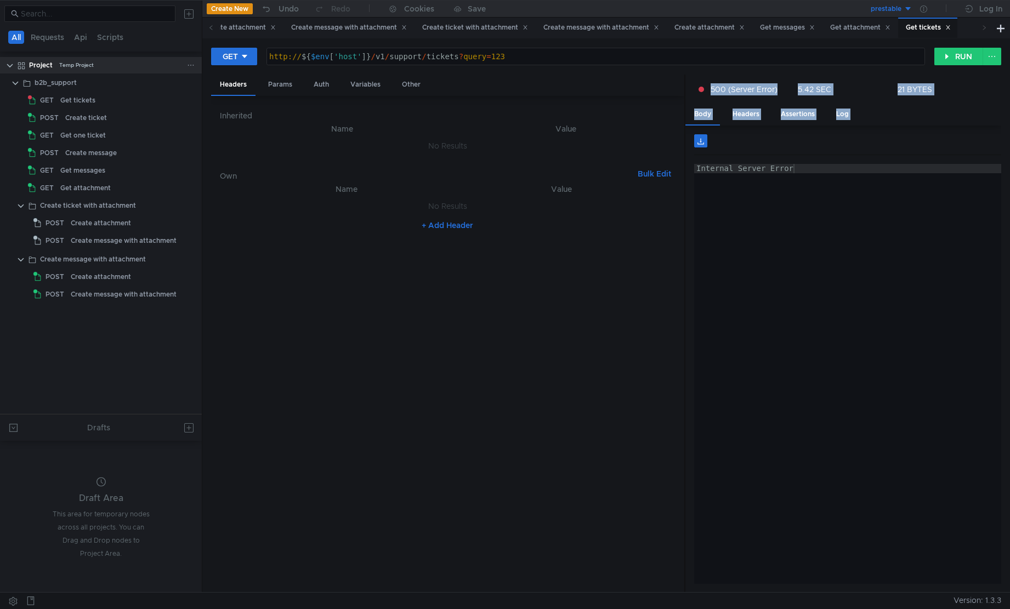
click at [194, 69] on div at bounding box center [191, 65] width 8 height 10
click at [316, 93] on app-tour-anchor "Shared" at bounding box center [304, 92] width 26 height 13
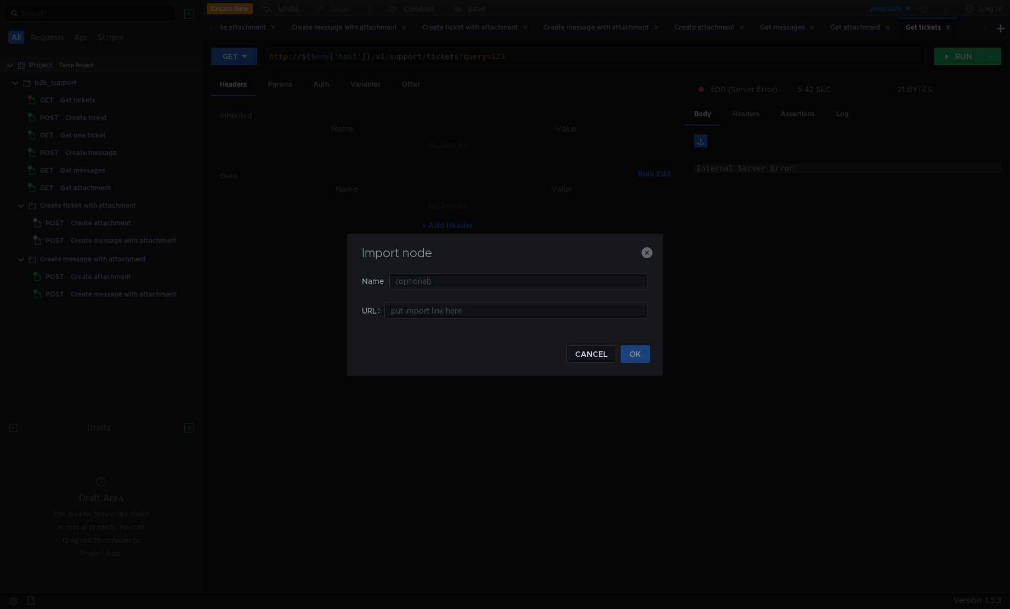
click at [460, 333] on div "CANCEL OK" at bounding box center [505, 347] width 290 height 31
click at [575, 354] on button "CANCEL" at bounding box center [592, 355] width 50 height 18
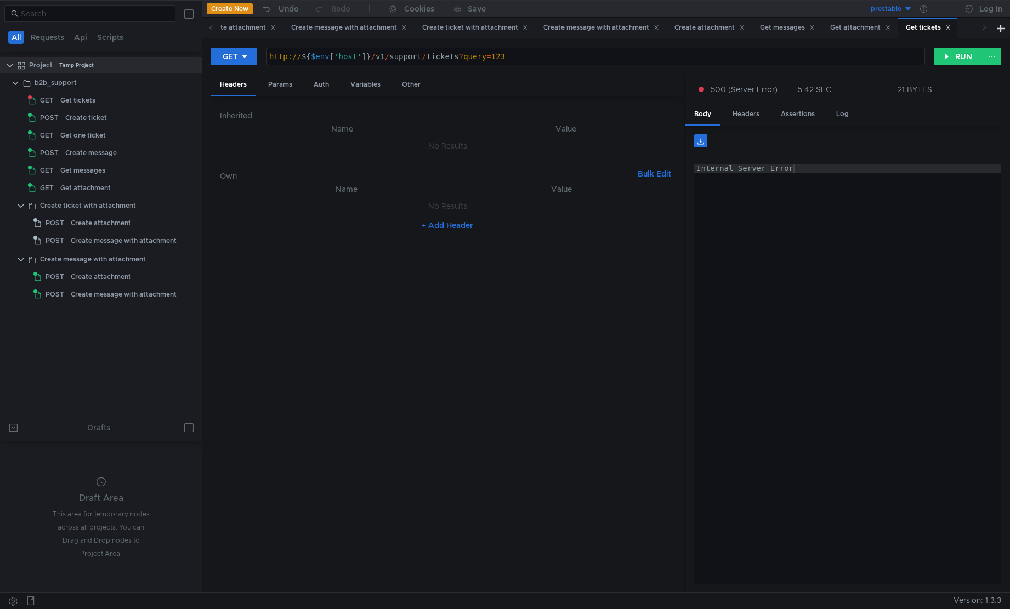
click at [609, 471] on nz-table "Name Value No Results + Add Header" at bounding box center [447, 383] width 455 height 401
click at [191, 83] on icon at bounding box center [191, 83] width 8 height 8
click at [253, 226] on app-tour-anchor "Show in explorer" at bounding box center [235, 229] width 61 height 13
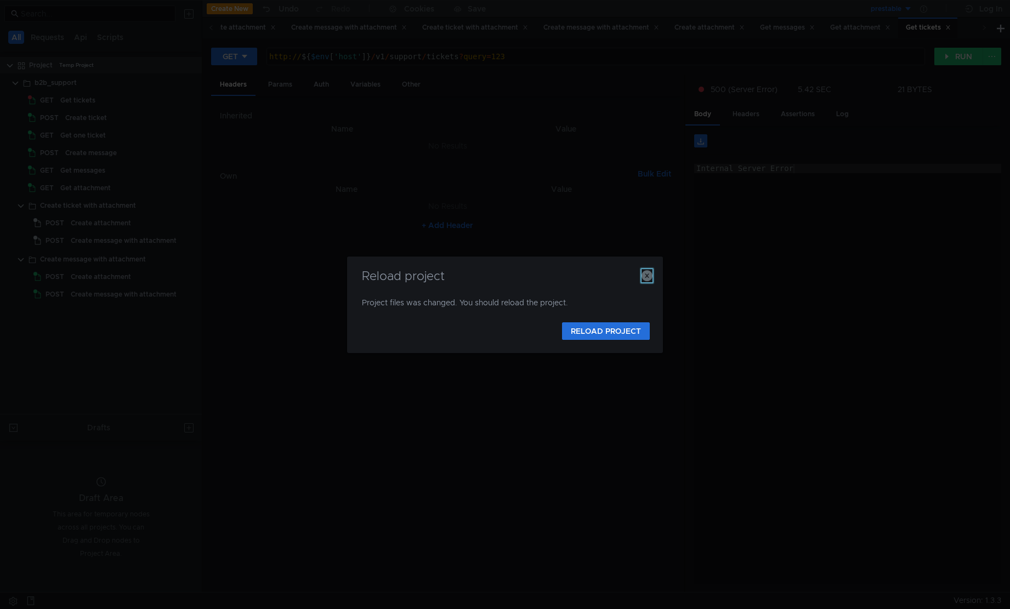
click at [650, 275] on icon "button" at bounding box center [647, 275] width 11 height 11
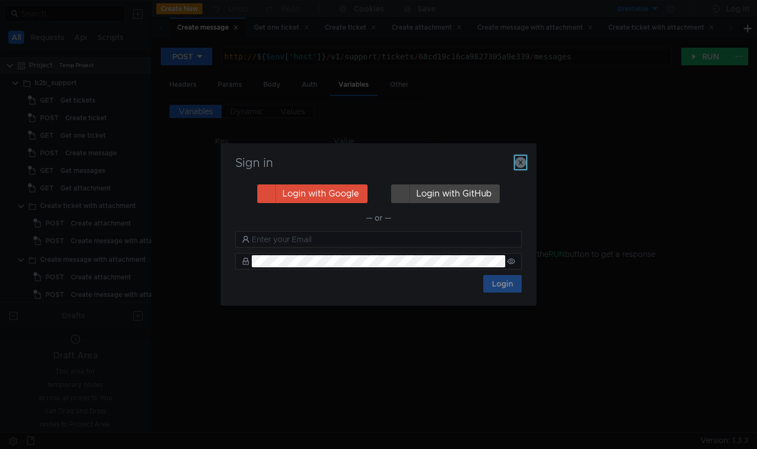
click at [522, 162] on icon "button" at bounding box center [520, 162] width 11 height 11
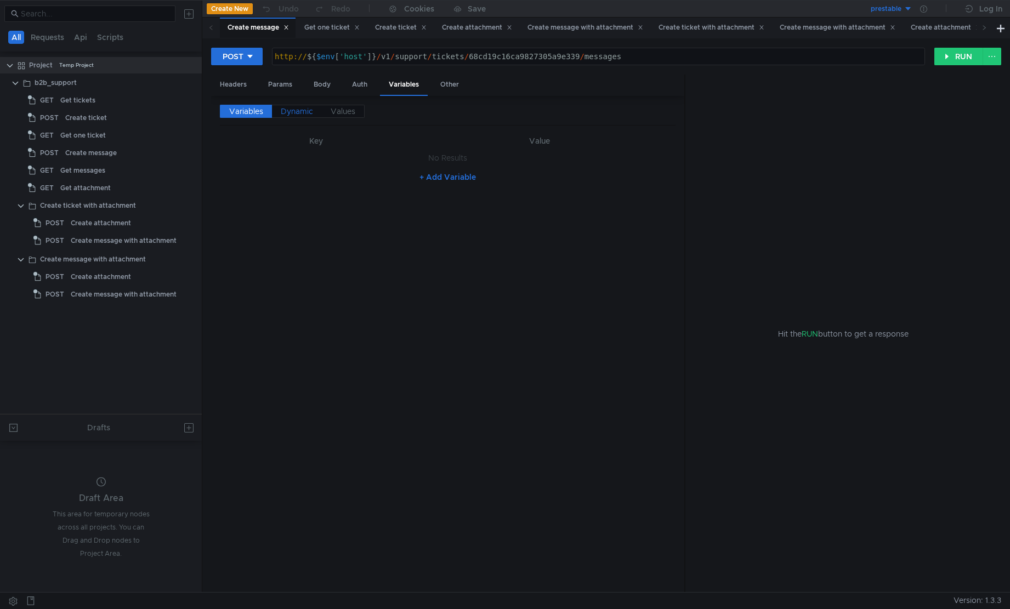
click at [297, 116] on span "Dynamic" at bounding box center [297, 111] width 32 height 10
click at [330, 110] on label "Values" at bounding box center [343, 111] width 43 height 13
click at [356, 89] on div "Auth" at bounding box center [359, 85] width 33 height 20
click at [395, 109] on input at bounding box center [457, 112] width 408 height 15
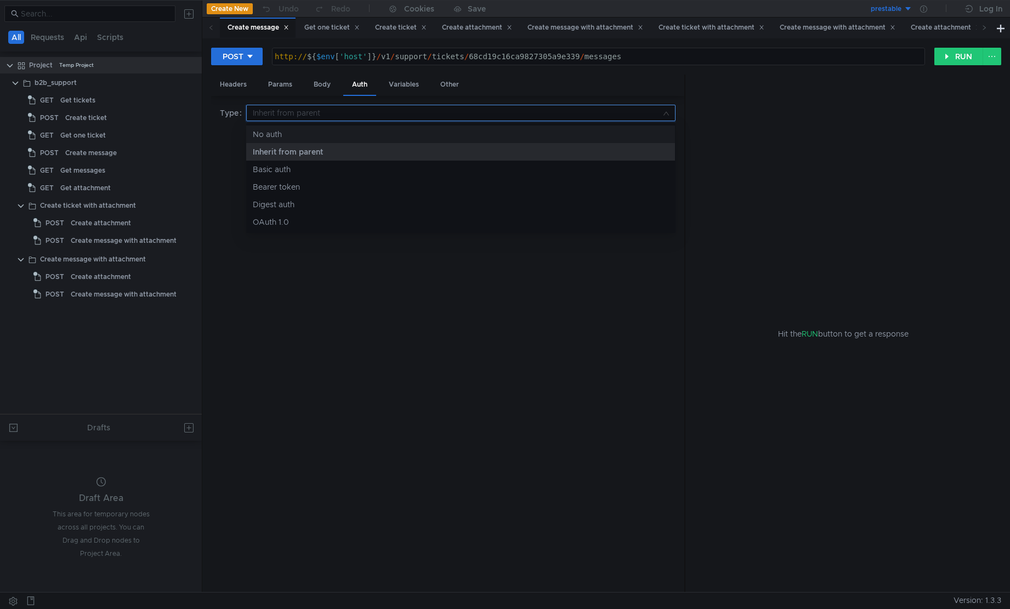
click at [93, 100] on div at bounding box center [505, 304] width 1010 height 609
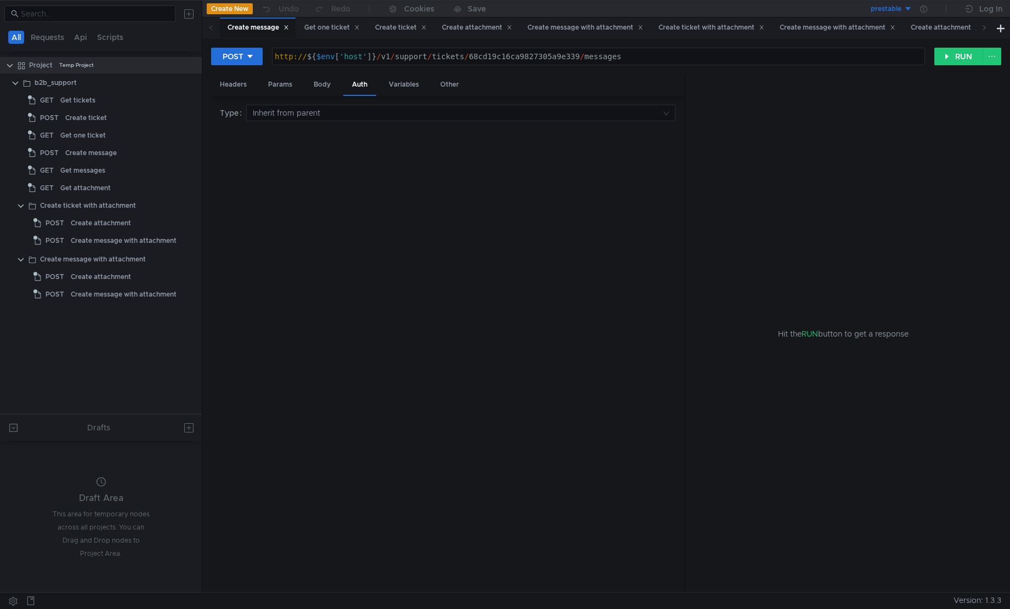
click at [93, 100] on div "Get tickets" at bounding box center [77, 100] width 35 height 16
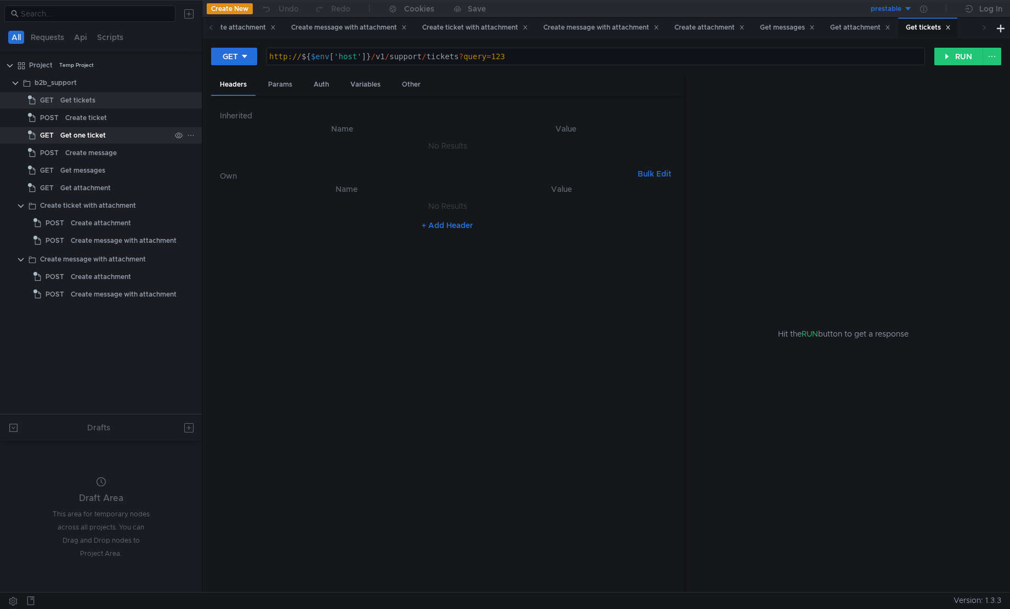
click at [100, 133] on div "Get one ticket" at bounding box center [83, 135] width 46 height 16
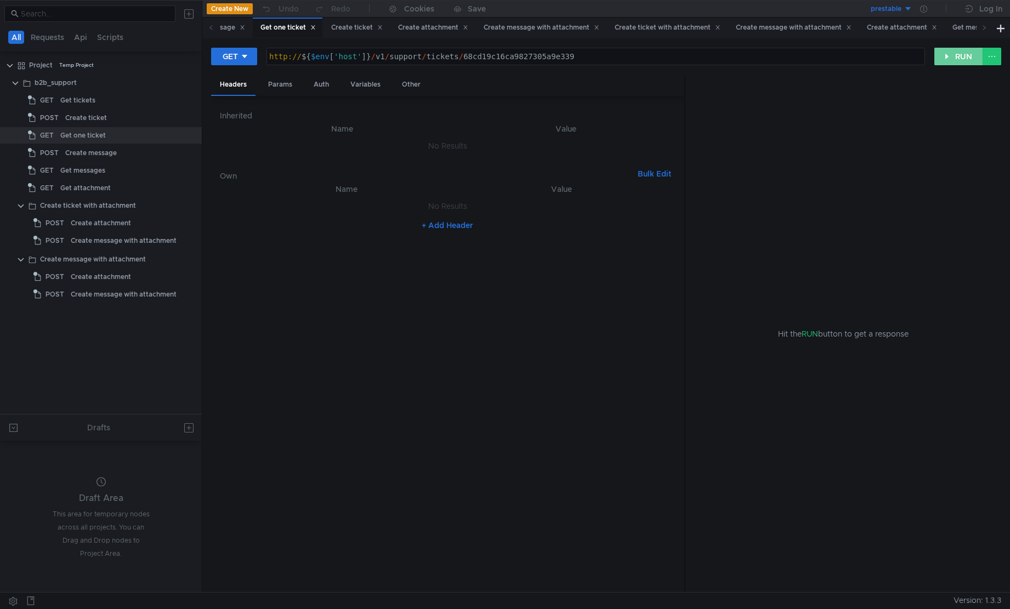
click at [962, 60] on button "RUN" at bounding box center [959, 57] width 49 height 18
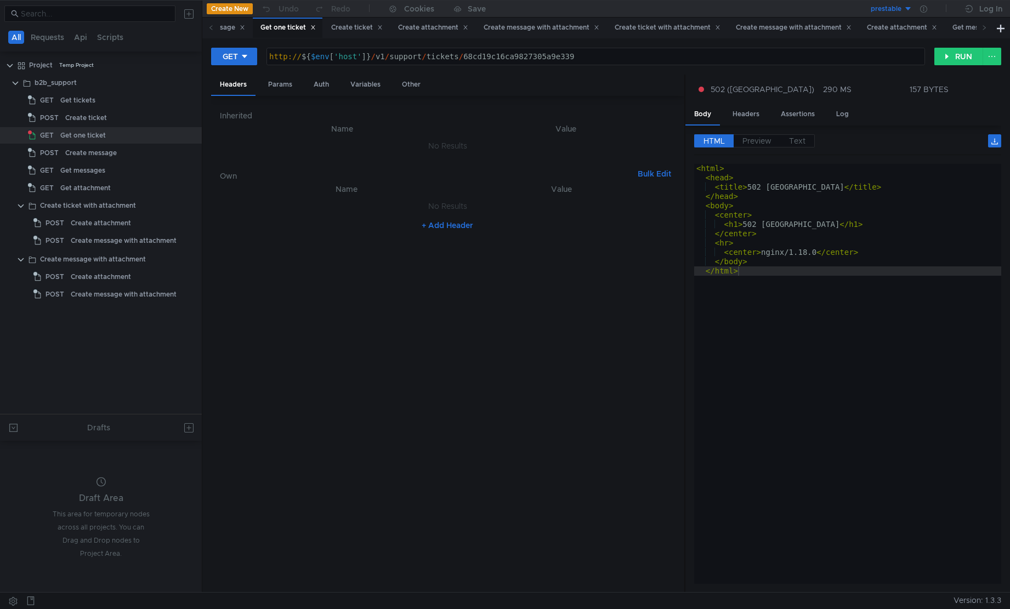
click at [840, 236] on div "< html > < head > < title > [STREET_ADDRESS] </ title > </ head > < body > < ce…" at bounding box center [848, 383] width 308 height 439
click at [851, 312] on div "< html > < head > < title > [STREET_ADDRESS] </ title > </ head > < body > < ce…" at bounding box center [848, 383] width 308 height 439
type textarea "</html>"
click at [953, 58] on button "RUN" at bounding box center [959, 57] width 49 height 18
click at [947, 53] on button "RUN" at bounding box center [959, 57] width 49 height 18
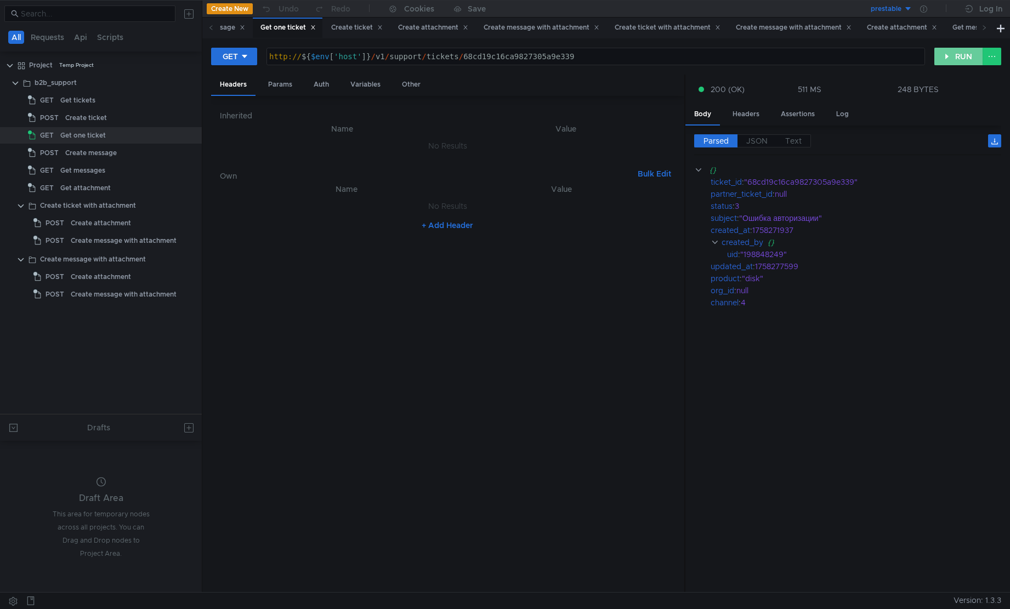
click at [954, 55] on button "RUN" at bounding box center [959, 57] width 49 height 18
click at [761, 246] on div "created_by" at bounding box center [743, 242] width 42 height 12
click at [733, 242] on div "created_by" at bounding box center [743, 242] width 42 height 12
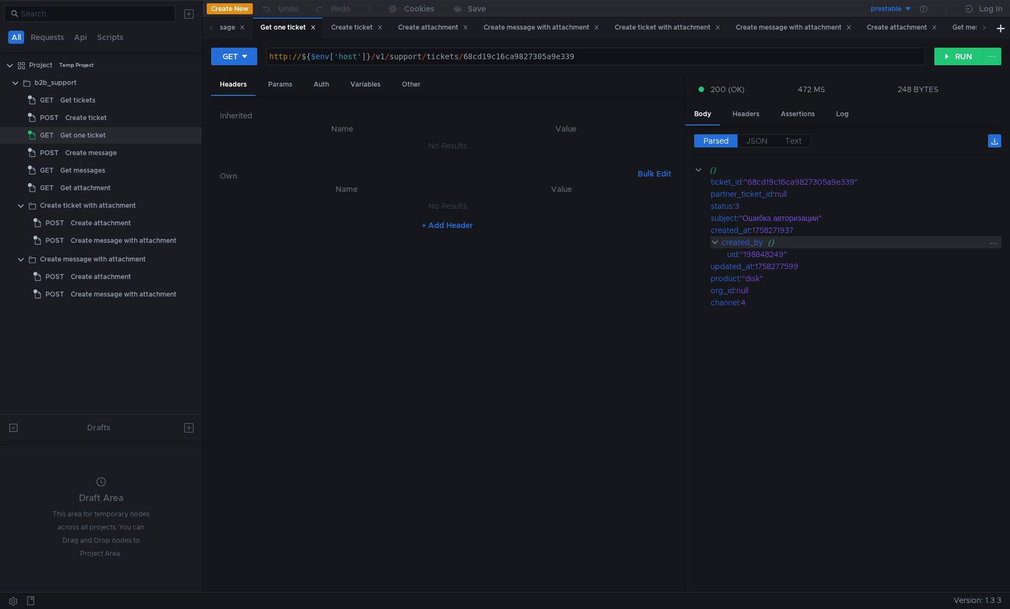
click at [733, 242] on div "created_by" at bounding box center [743, 242] width 42 height 12
click at [757, 142] on span "JSON" at bounding box center [756, 141] width 21 height 10
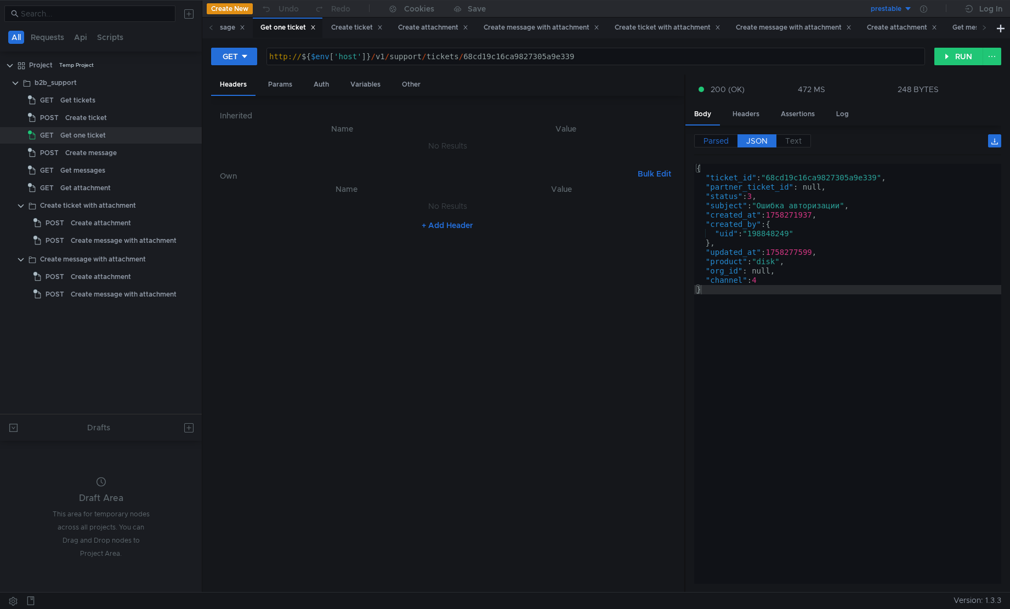
click at [718, 142] on span "Parsed" at bounding box center [716, 141] width 25 height 10
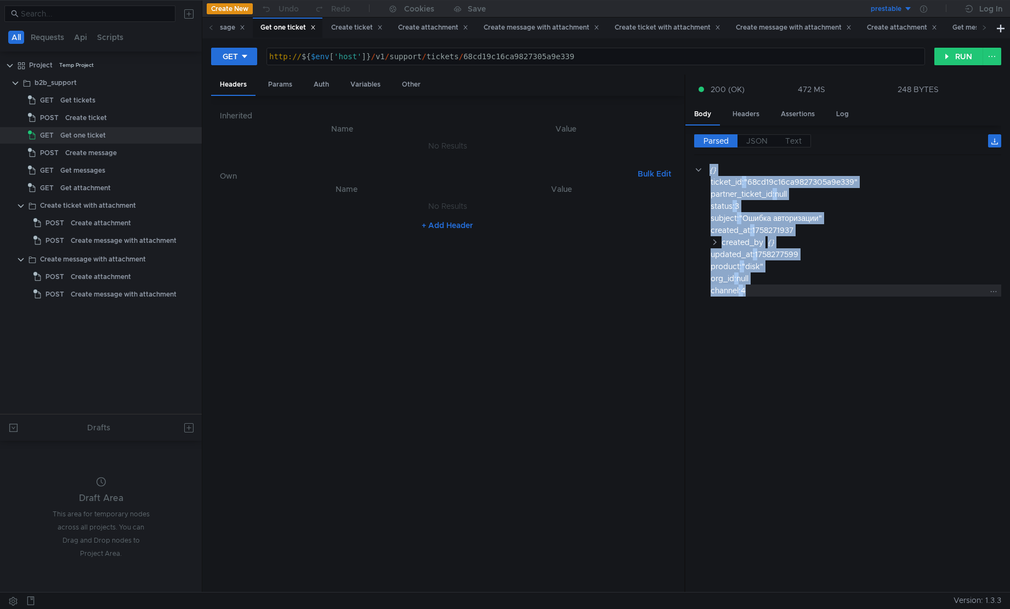
drag, startPoint x: 810, startPoint y: 317, endPoint x: 797, endPoint y: 293, distance: 27.2
click at [797, 293] on cdk-virtual-scroll-viewport "{} ticket_id : "68cd19c16ca9827305a9e339" partner_ticket_id : null status : 3 s…" at bounding box center [847, 374] width 307 height 420
click at [98, 178] on div "Get messages" at bounding box center [82, 170] width 45 height 16
click at [99, 173] on div "Get messages" at bounding box center [82, 170] width 45 height 16
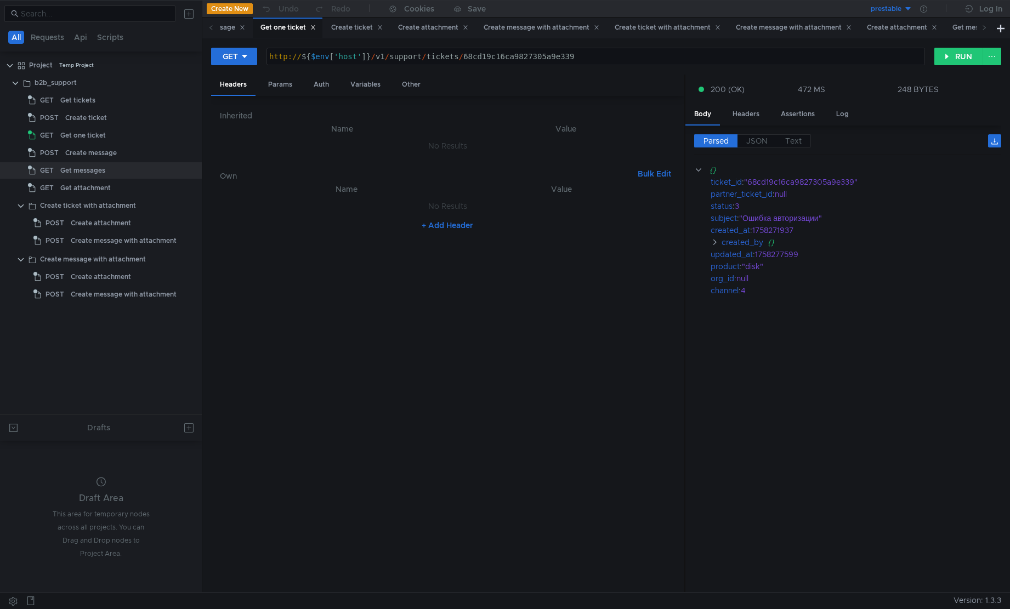
click at [802, 411] on cdk-virtual-scroll-viewport "{} ticket_id : "68cd19c16ca9827305a9e339" partner_ticket_id : null status : 3 s…" at bounding box center [847, 374] width 307 height 420
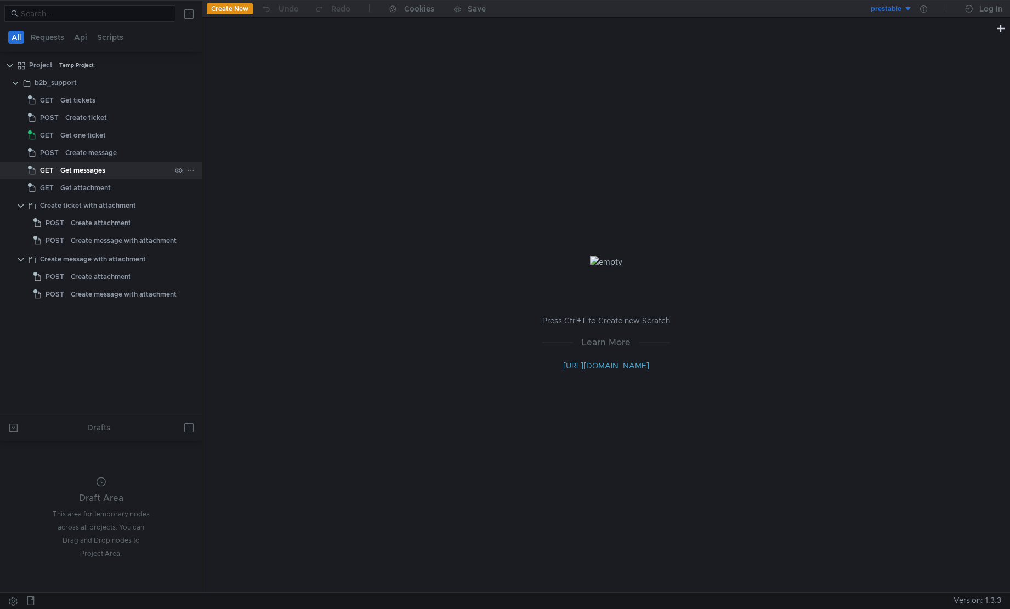
click at [88, 171] on div "Get messages" at bounding box center [82, 170] width 45 height 16
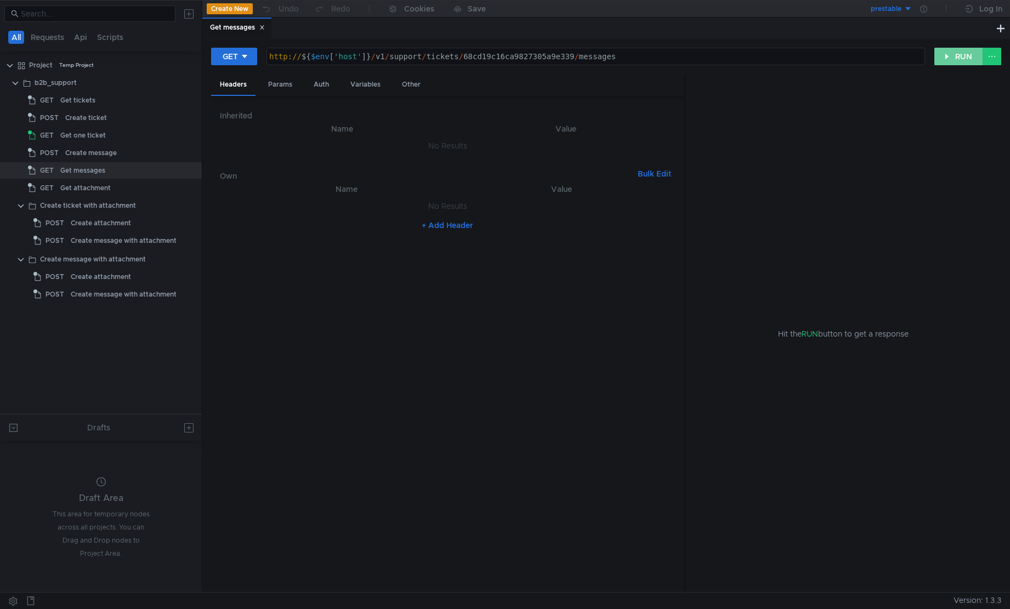
click at [962, 59] on button "RUN" at bounding box center [959, 57] width 49 height 18
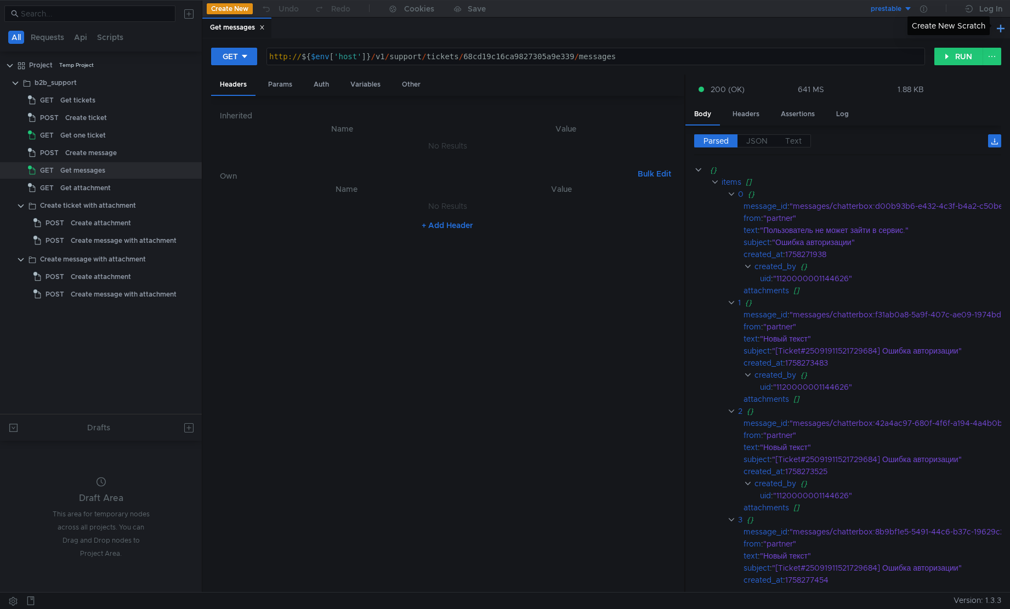
click at [998, 28] on button at bounding box center [1000, 27] width 13 height 13
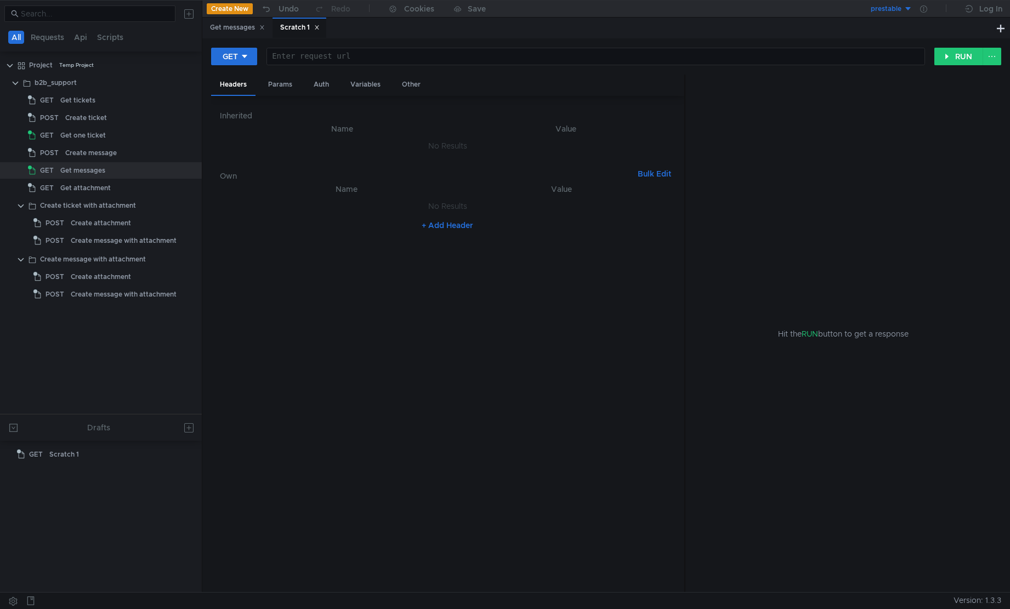
click at [320, 26] on icon at bounding box center [316, 27] width 5 height 5
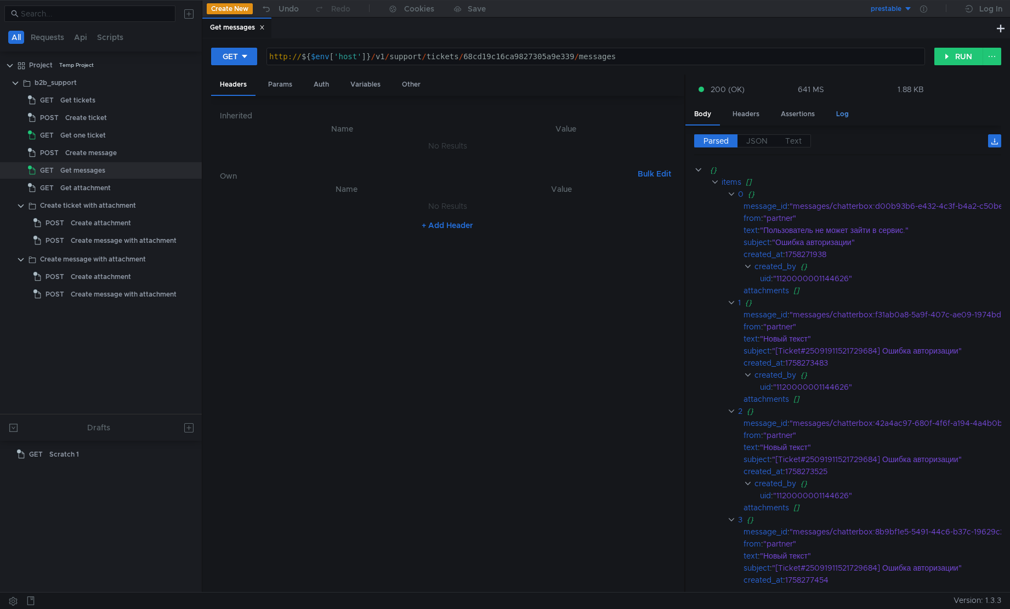
click at [836, 115] on div "Log" at bounding box center [843, 114] width 30 height 20
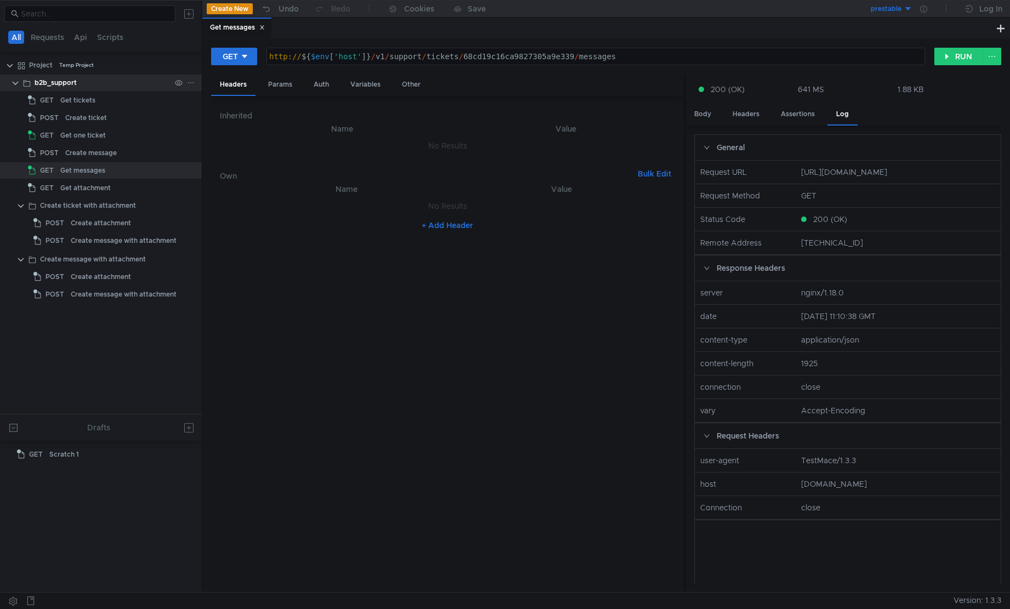
click at [192, 81] on icon at bounding box center [191, 83] width 8 height 8
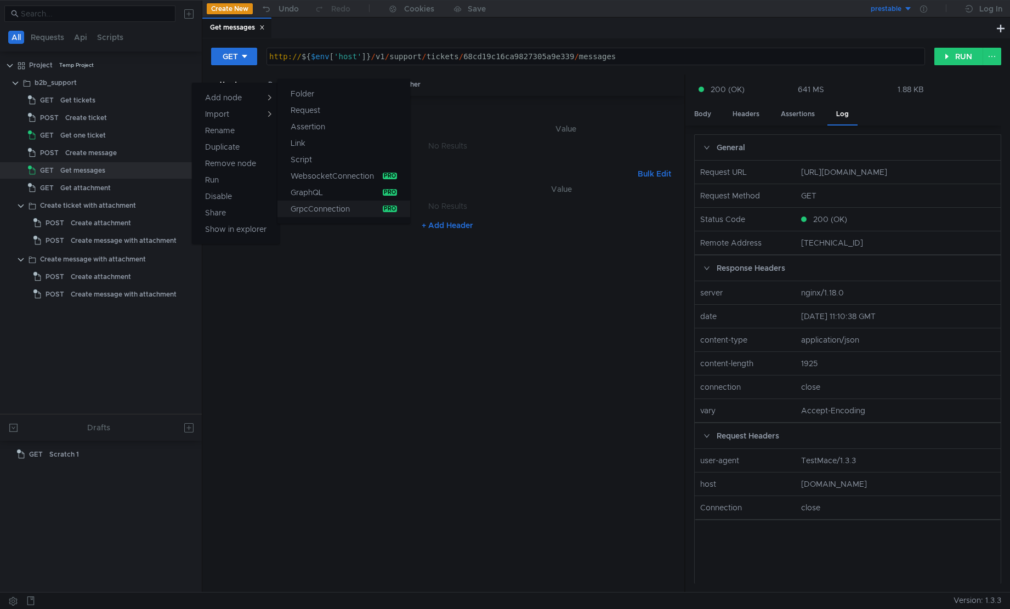
click at [339, 208] on app-tour-anchor "GrpcConnection" at bounding box center [320, 208] width 59 height 13
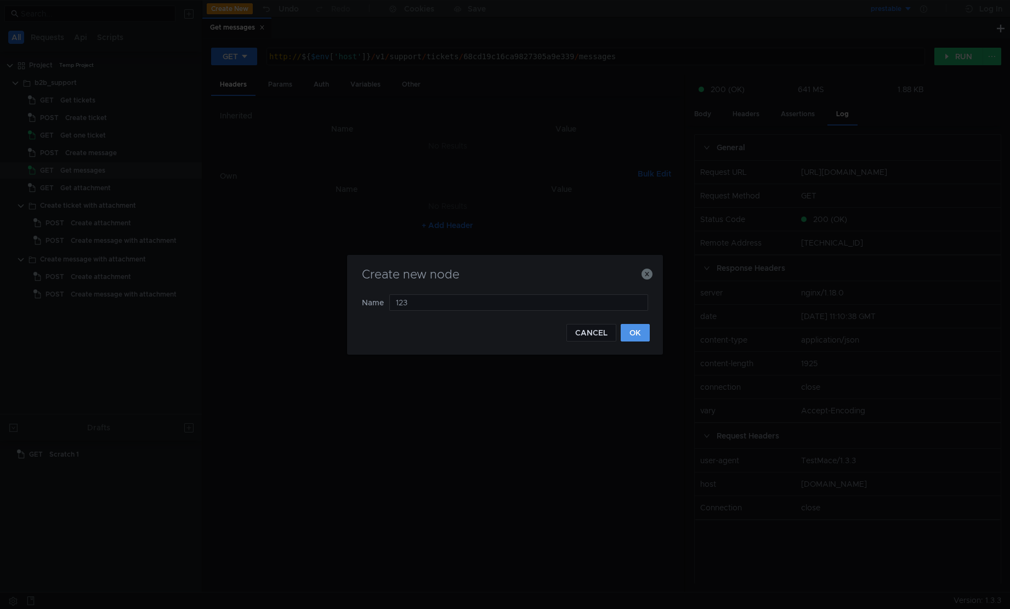
type input "123"
click at [643, 336] on button "OK" at bounding box center [635, 333] width 29 height 18
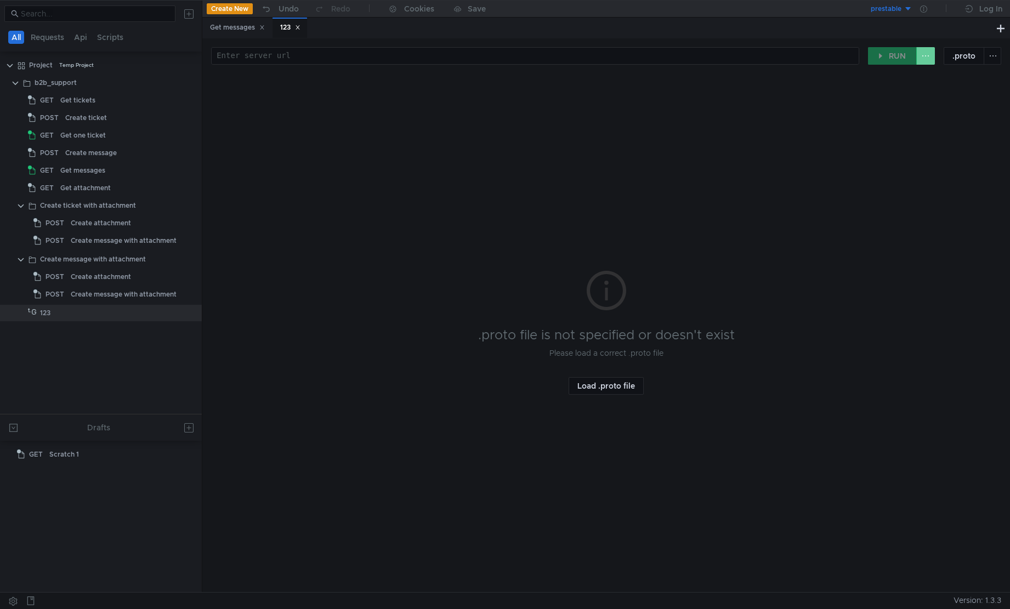
click at [926, 58] on button at bounding box center [925, 56] width 19 height 18
click at [978, 64] on div at bounding box center [505, 304] width 1010 height 609
click at [973, 58] on button ".proto" at bounding box center [964, 56] width 41 height 18
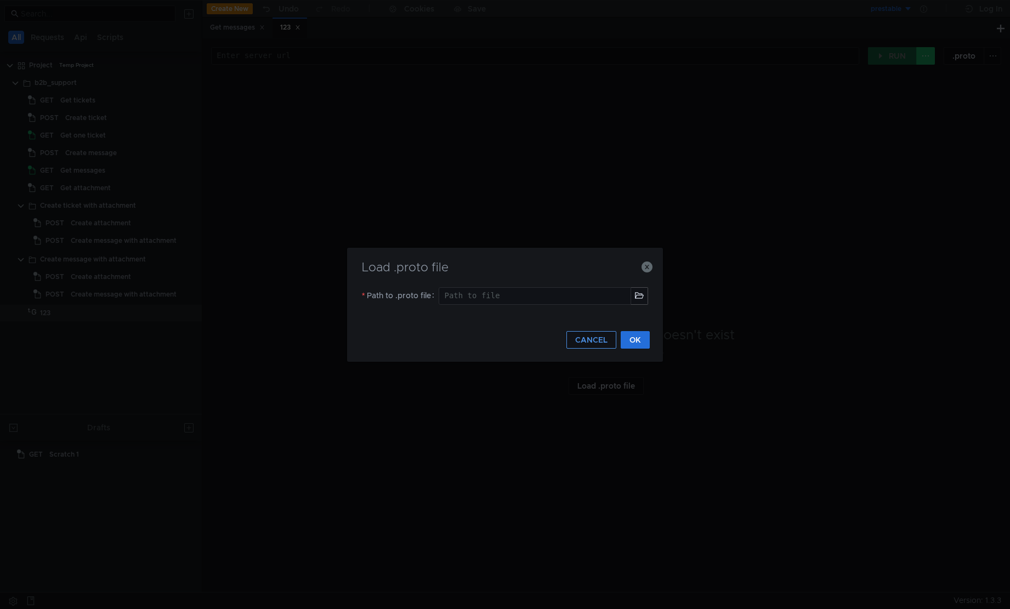
click at [601, 344] on button "CANCEL" at bounding box center [592, 340] width 50 height 18
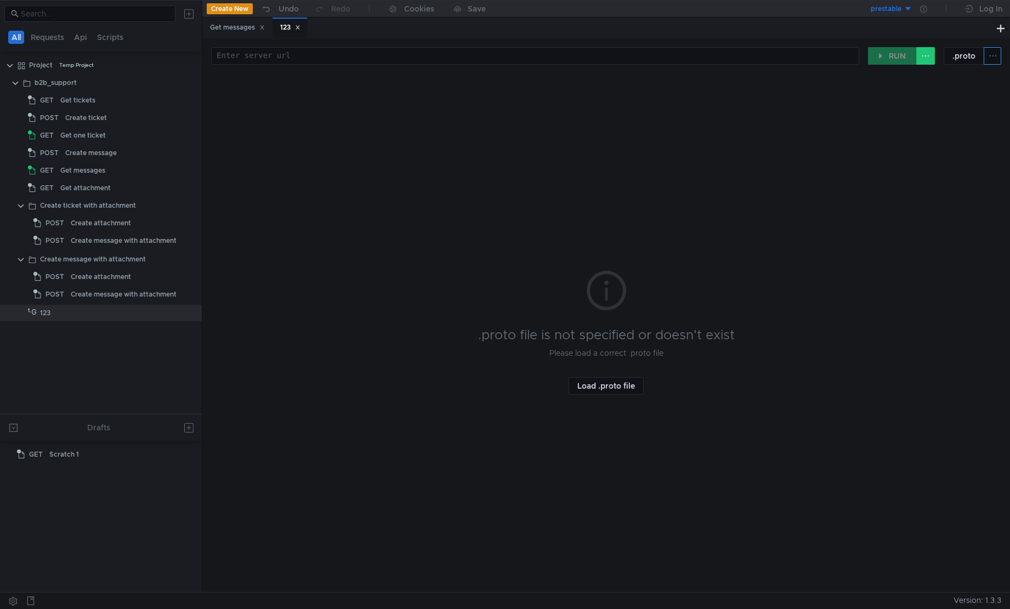
click at [986, 55] on button at bounding box center [993, 56] width 18 height 18
click at [996, 55] on button at bounding box center [993, 56] width 18 height 18
click at [973, 59] on button ".proto" at bounding box center [964, 56] width 41 height 18
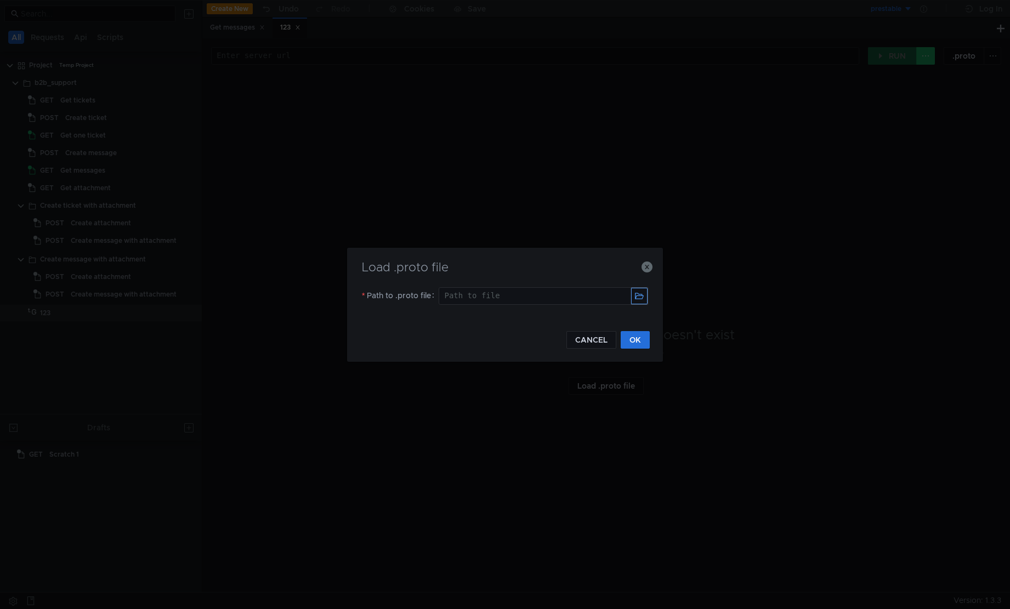
click at [633, 298] on button "button" at bounding box center [639, 296] width 16 height 16
click at [398, 151] on div "Load .proto file Path to .proto file Path to file ההההההההההההההההההההההההההההה…" at bounding box center [505, 304] width 1010 height 609
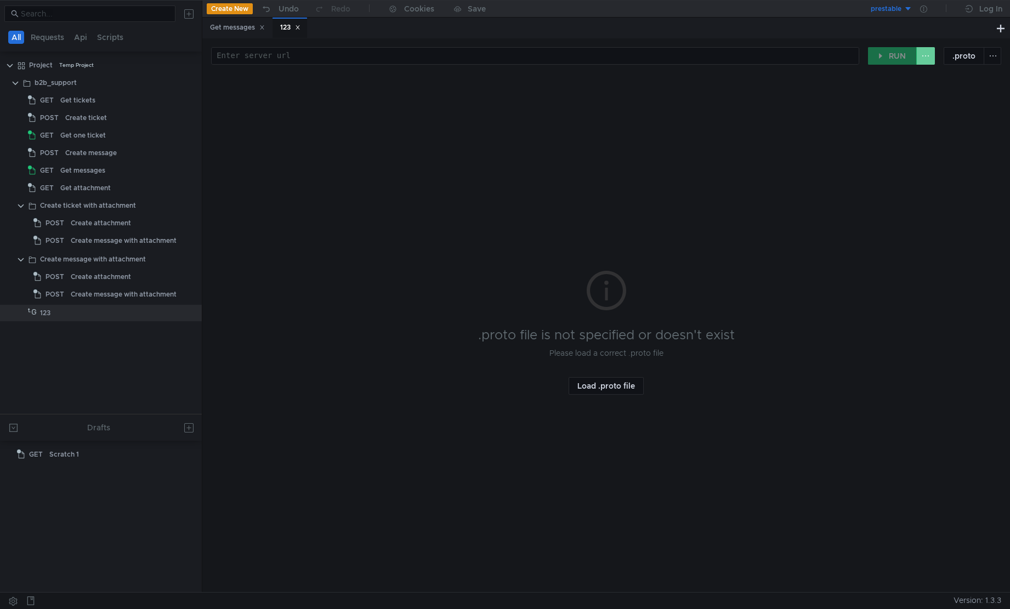
click at [925, 55] on button at bounding box center [925, 56] width 19 height 18
click at [804, 112] on div at bounding box center [505, 304] width 1010 height 609
click at [1005, 22] on button at bounding box center [1000, 27] width 13 height 13
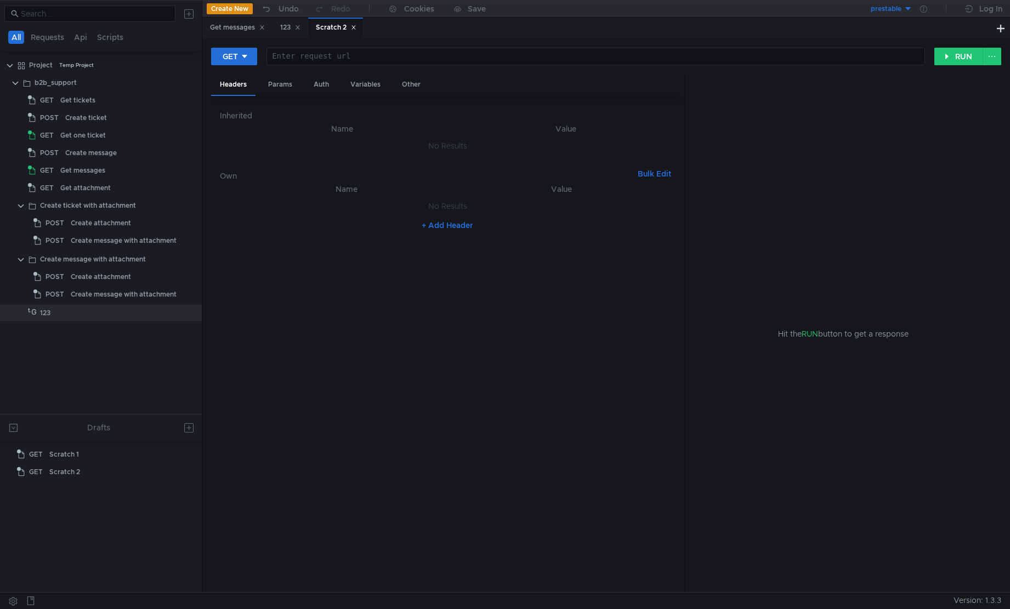
click at [356, 28] on icon at bounding box center [353, 27] width 5 height 5
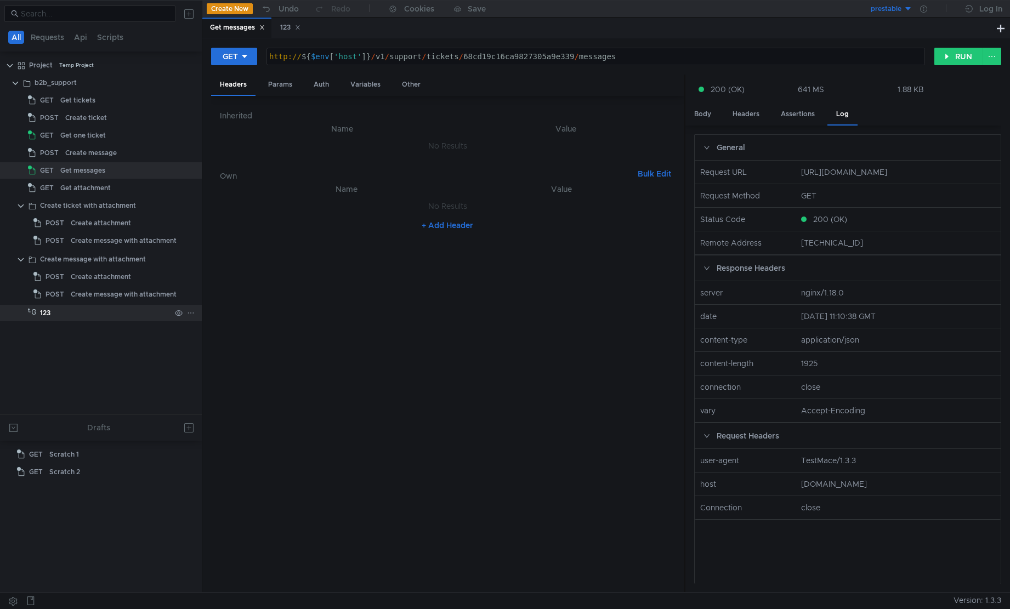
click at [193, 312] on icon at bounding box center [191, 313] width 8 height 8
click at [256, 381] on button "Remove node" at bounding box center [235, 377] width 88 height 16
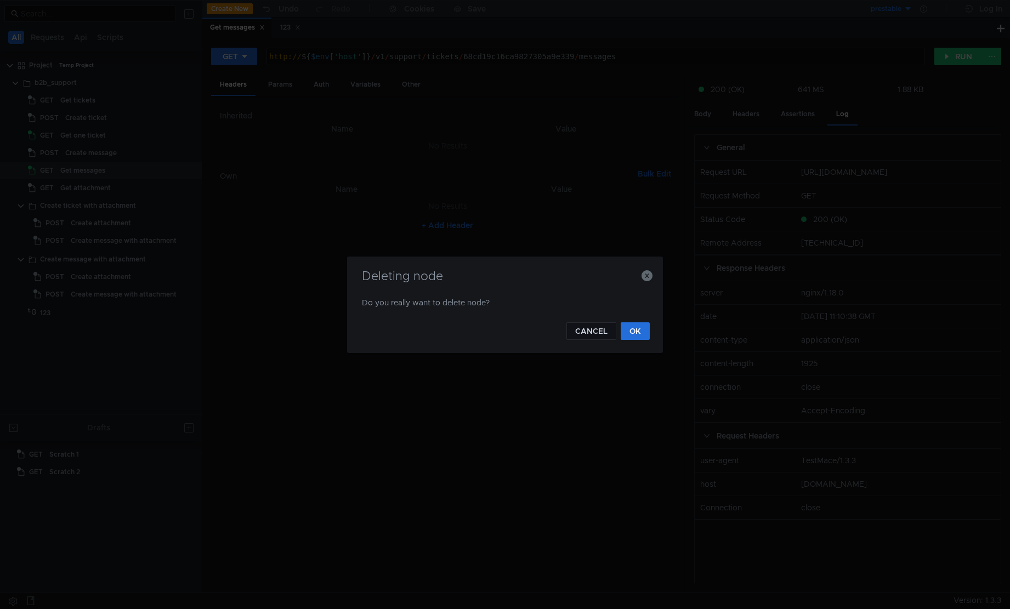
click at [630, 321] on div "CANCEL OK" at bounding box center [505, 324] width 290 height 31
